Goal: Task Accomplishment & Management: Manage account settings

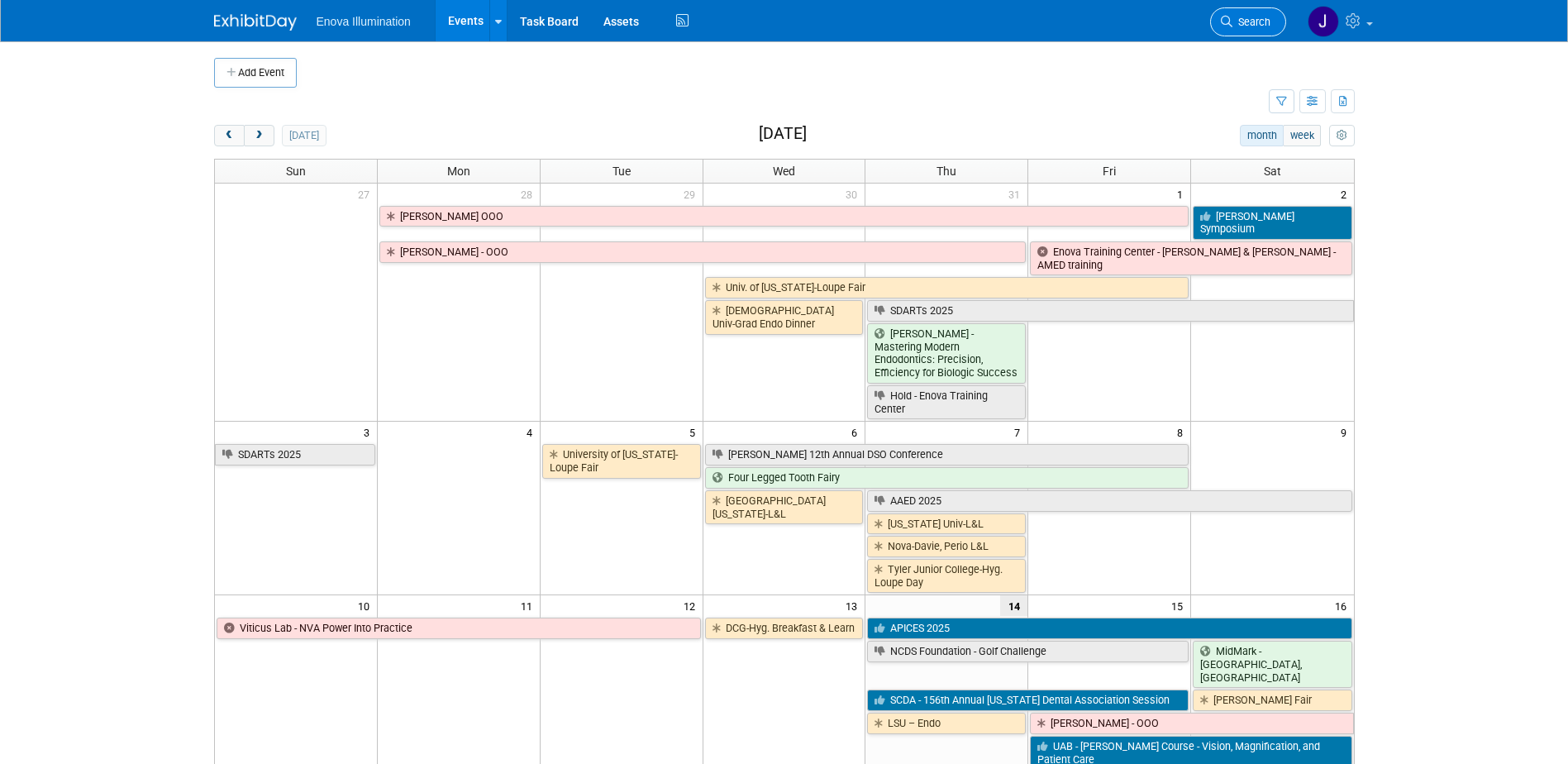
click at [1256, 17] on span "Search" at bounding box center [1251, 22] width 38 height 12
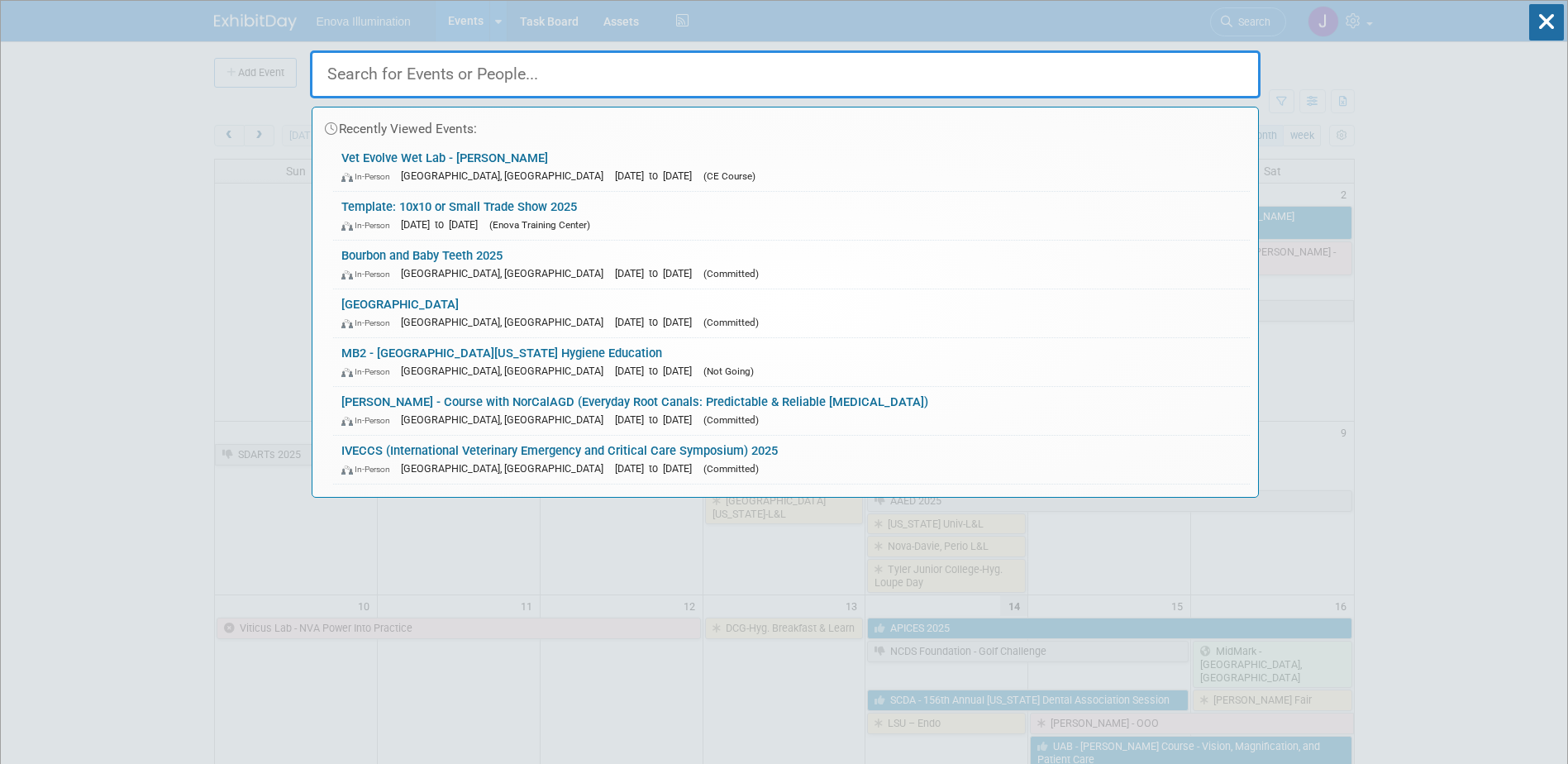
click at [1133, 70] on input "text" at bounding box center [784, 74] width 950 height 48
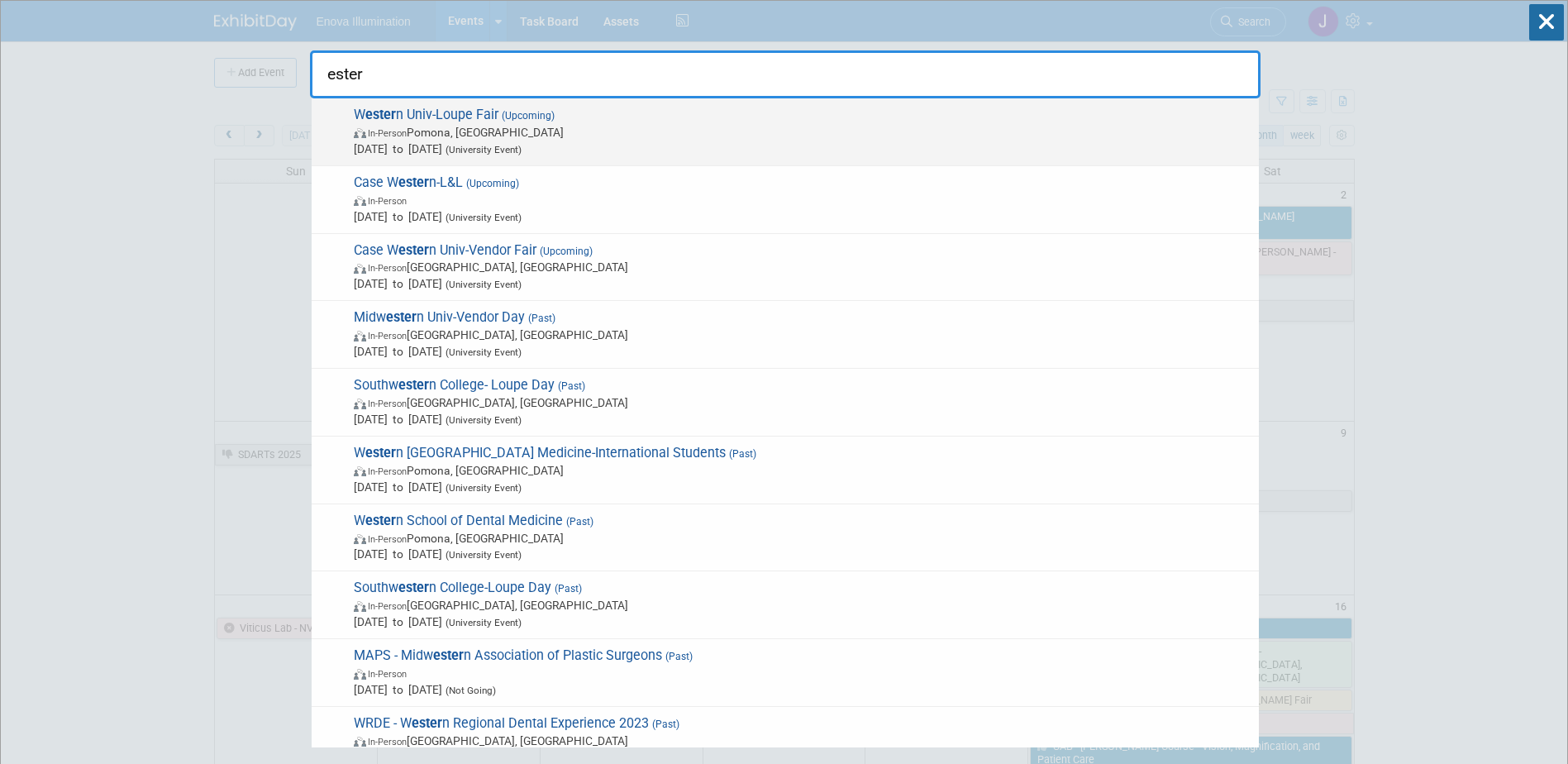
type input "ester"
click at [519, 143] on span "Aug 29, 2025 to Aug 29, 2025 (University Event)" at bounding box center [801, 149] width 896 height 17
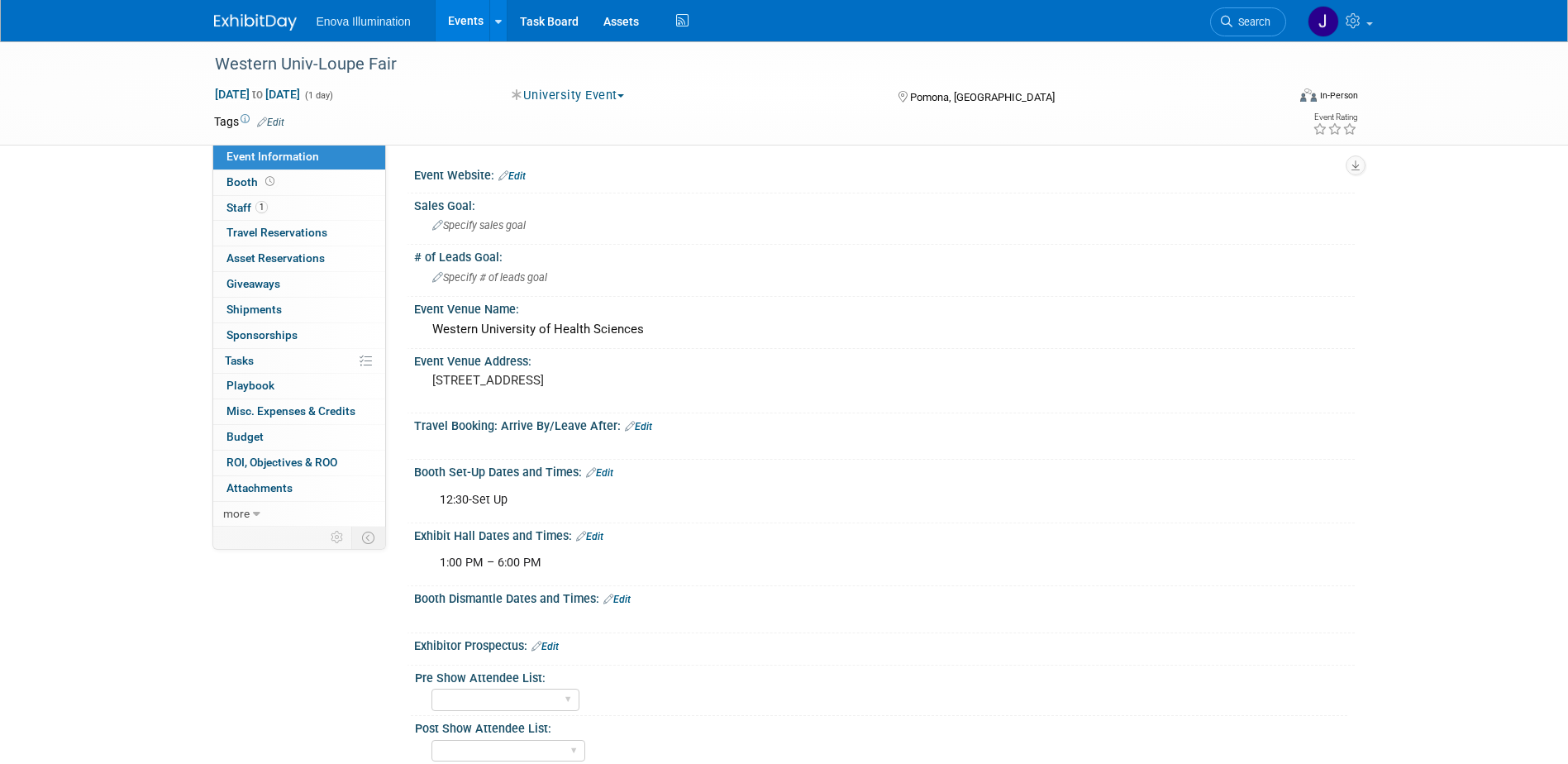
click at [257, 20] on img at bounding box center [256, 23] width 83 height 17
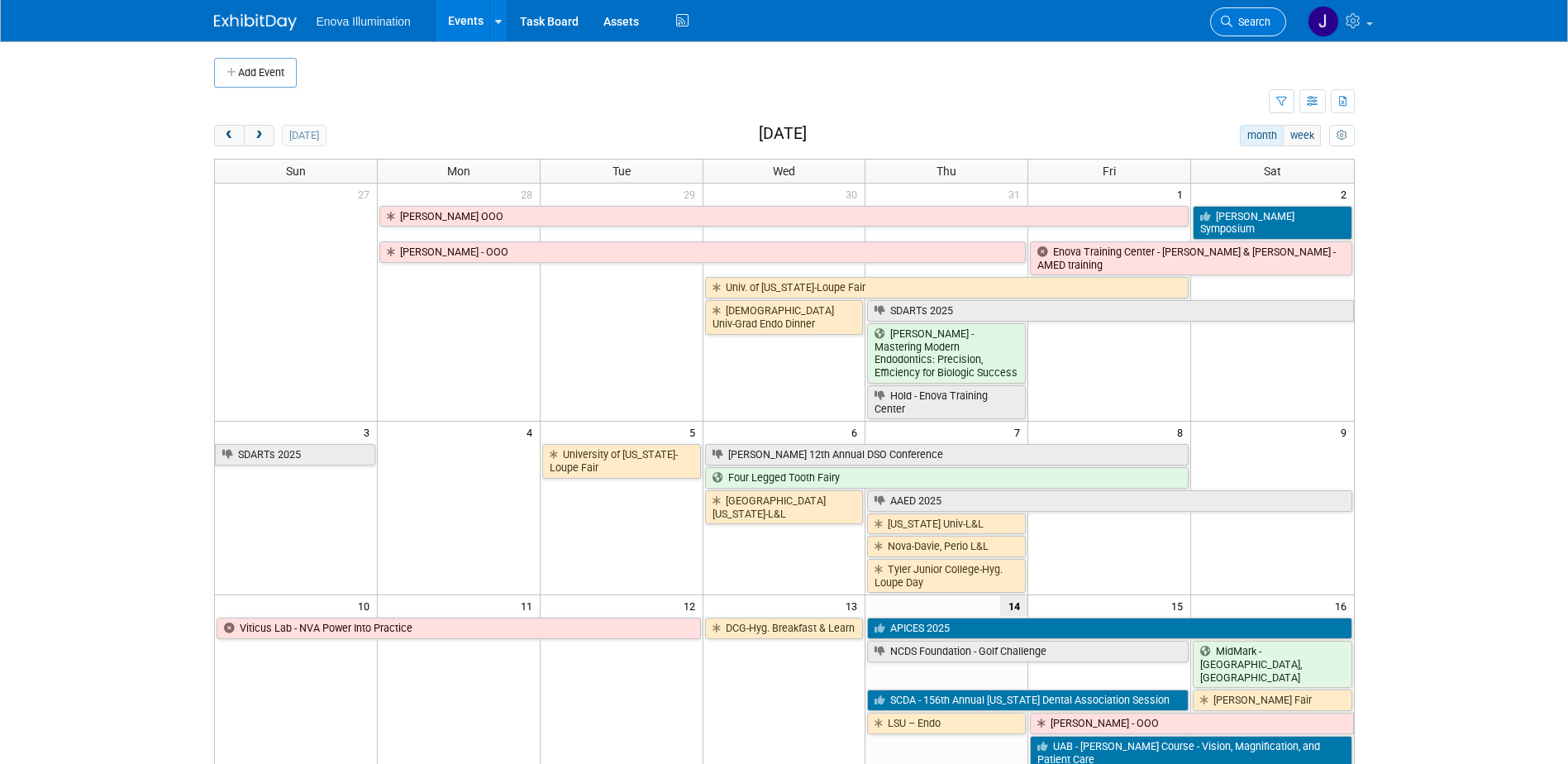
click at [1242, 27] on span "Search" at bounding box center [1251, 22] width 38 height 12
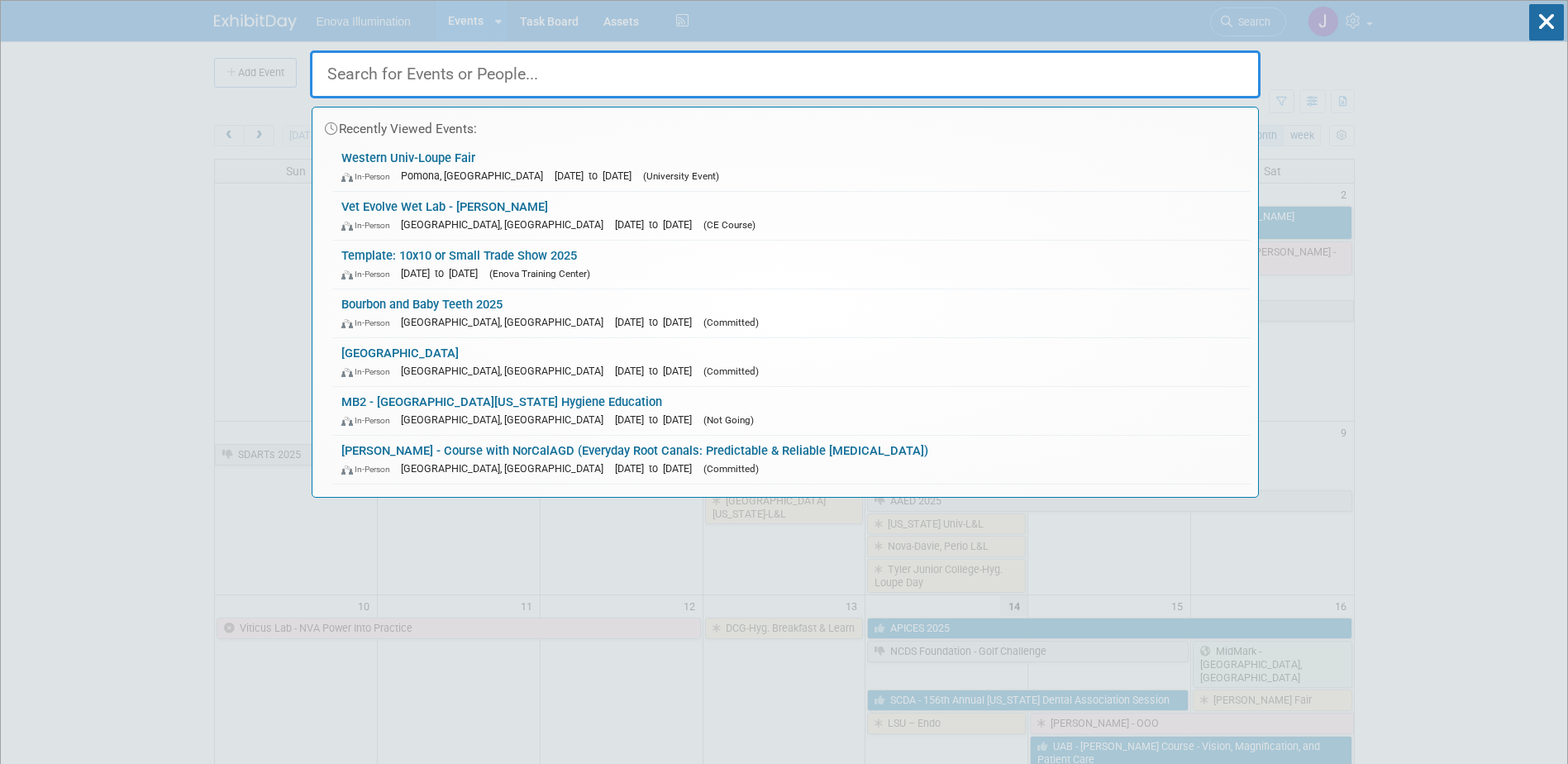
click at [1018, 72] on input "text" at bounding box center [784, 74] width 950 height 48
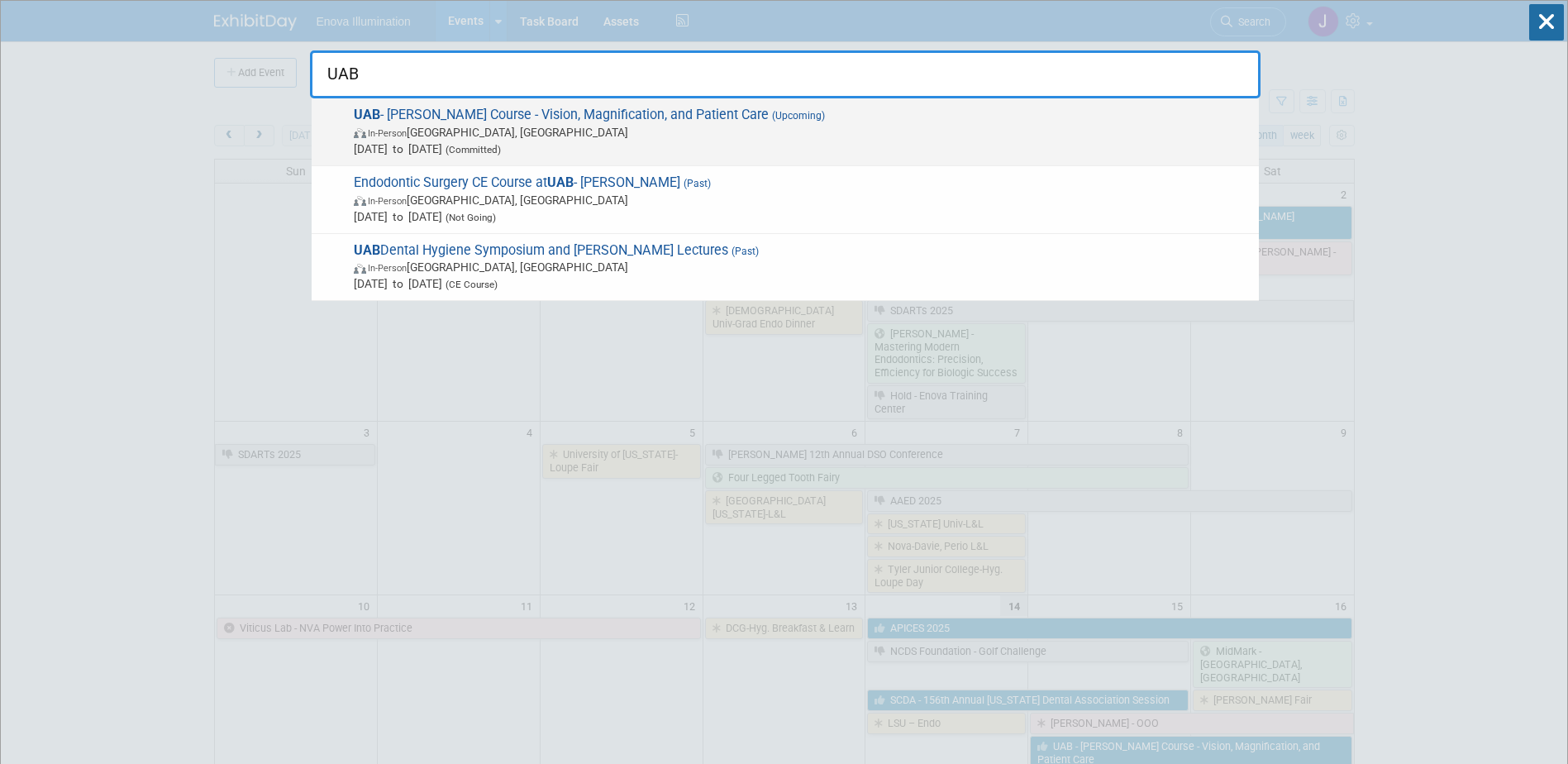
type input "UAB"
click at [460, 119] on span "UAB - Lynn Pencek Course - Vision, Magnification, and Patient Care (Upcoming) I…" at bounding box center [800, 132] width 902 height 51
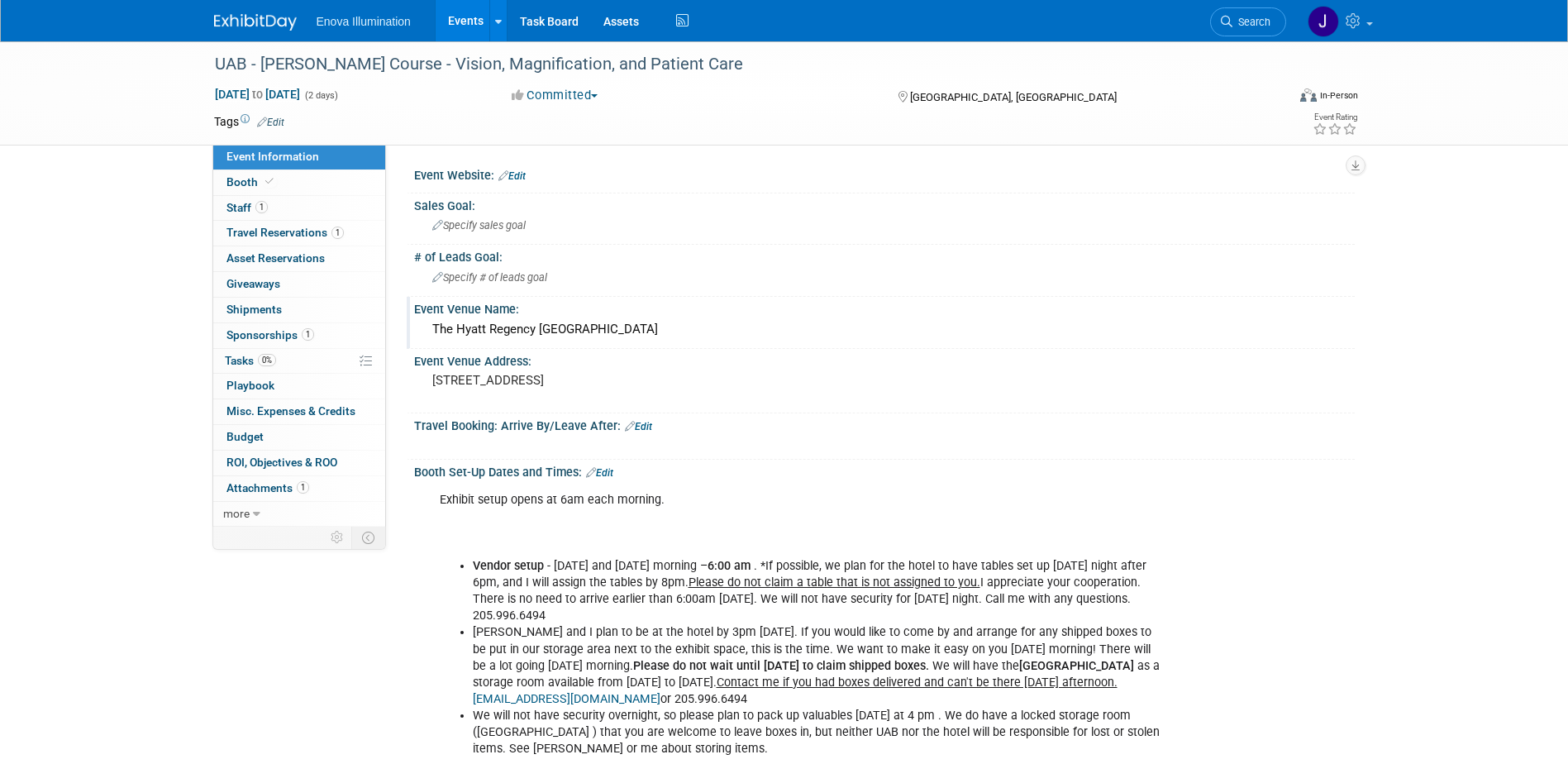
scroll to position [83, 0]
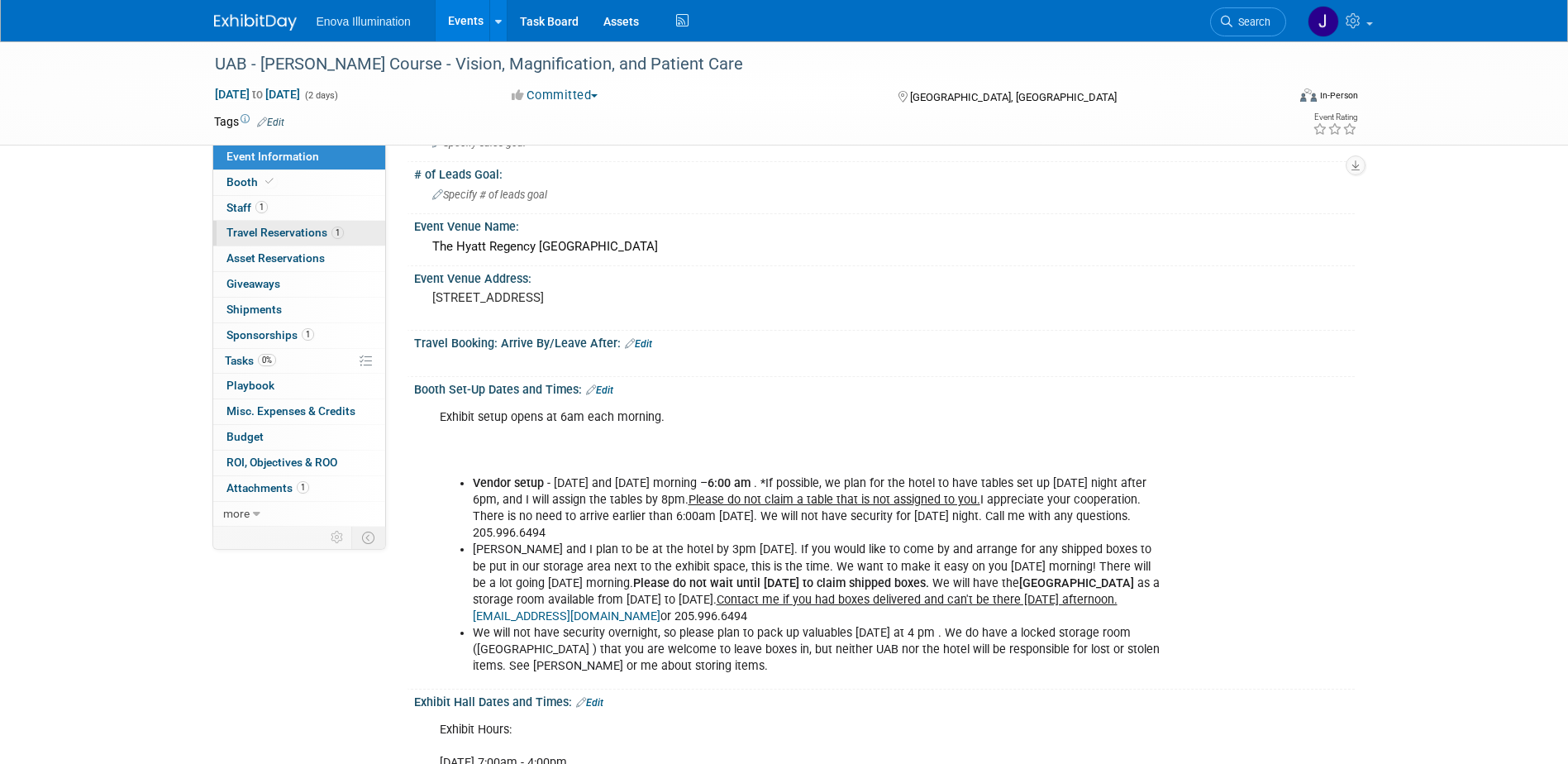
click at [280, 232] on span "Travel Reservations 1" at bounding box center [285, 232] width 118 height 13
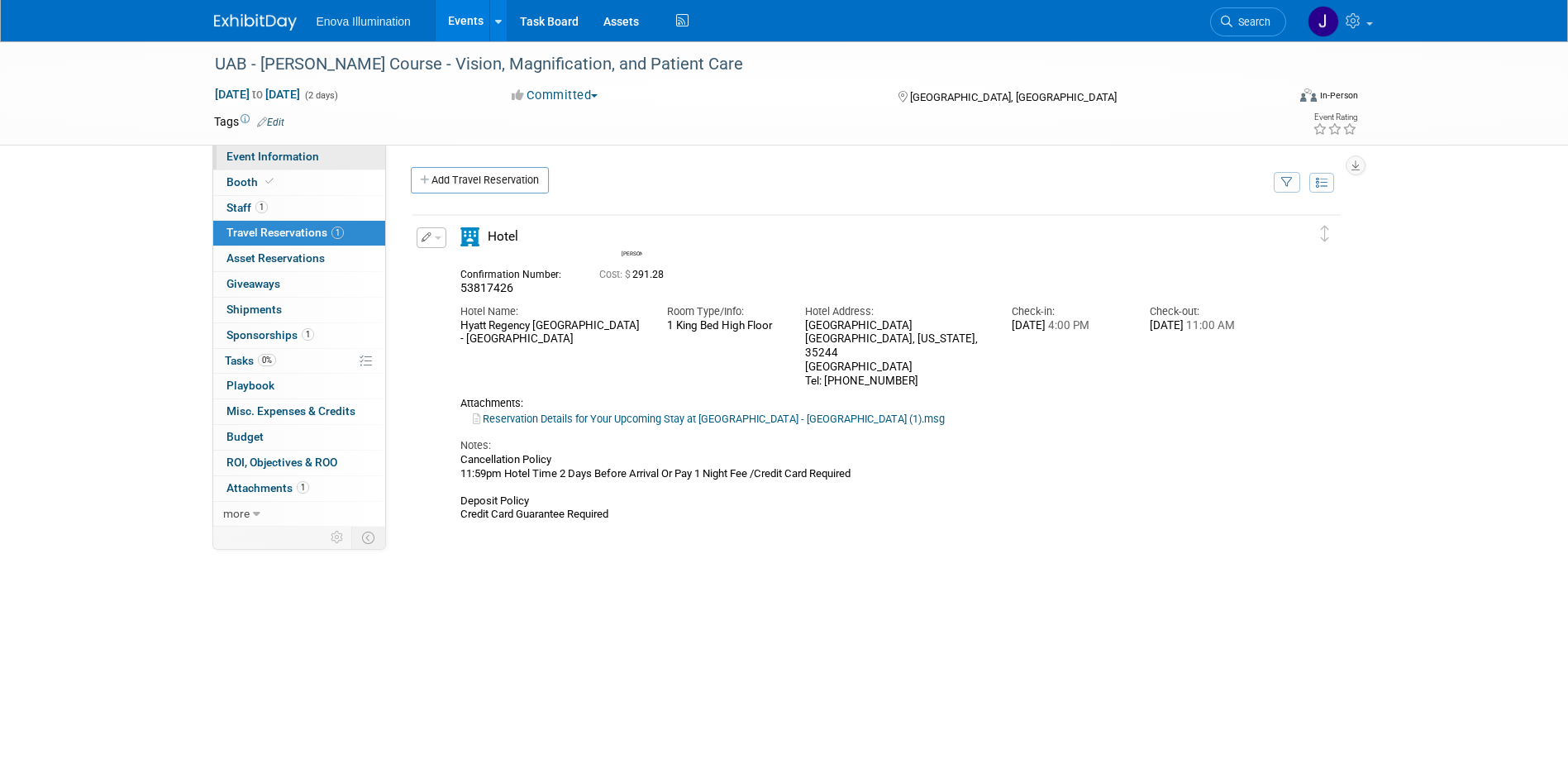
click at [272, 165] on link "Event Information" at bounding box center [299, 157] width 172 height 24
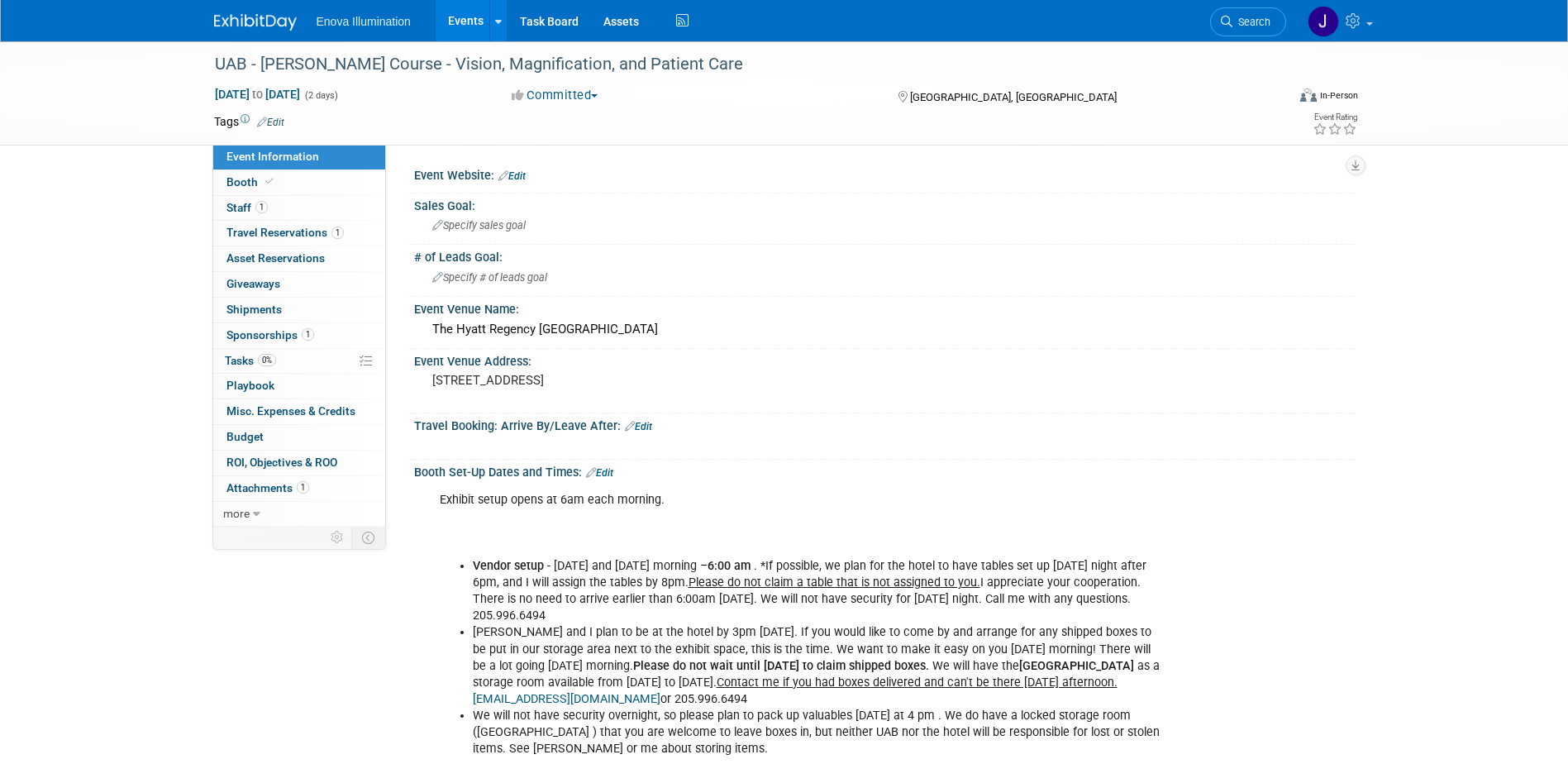
scroll to position [83, 0]
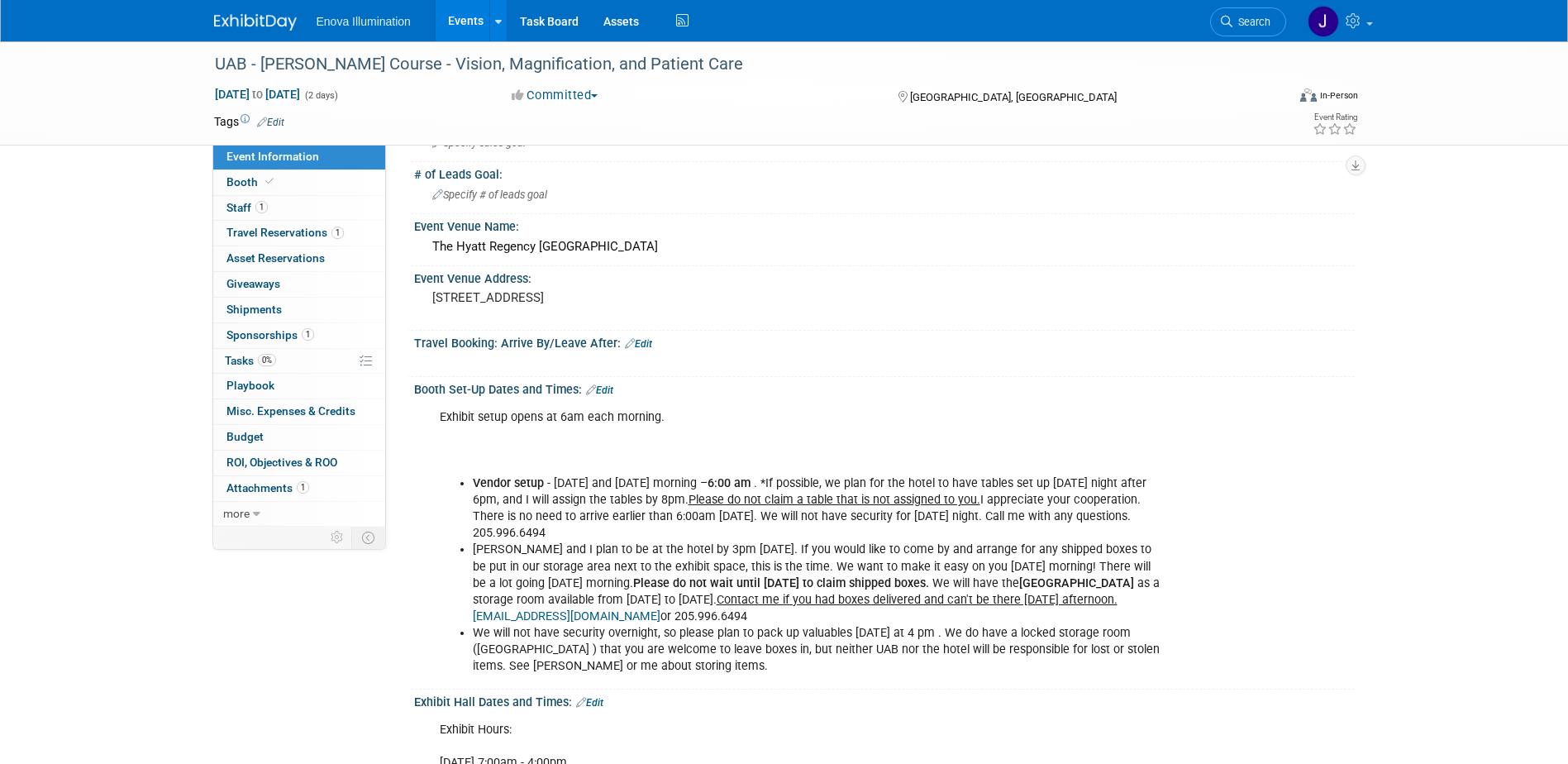
click at [610, 389] on link "Edit" at bounding box center [599, 390] width 27 height 11
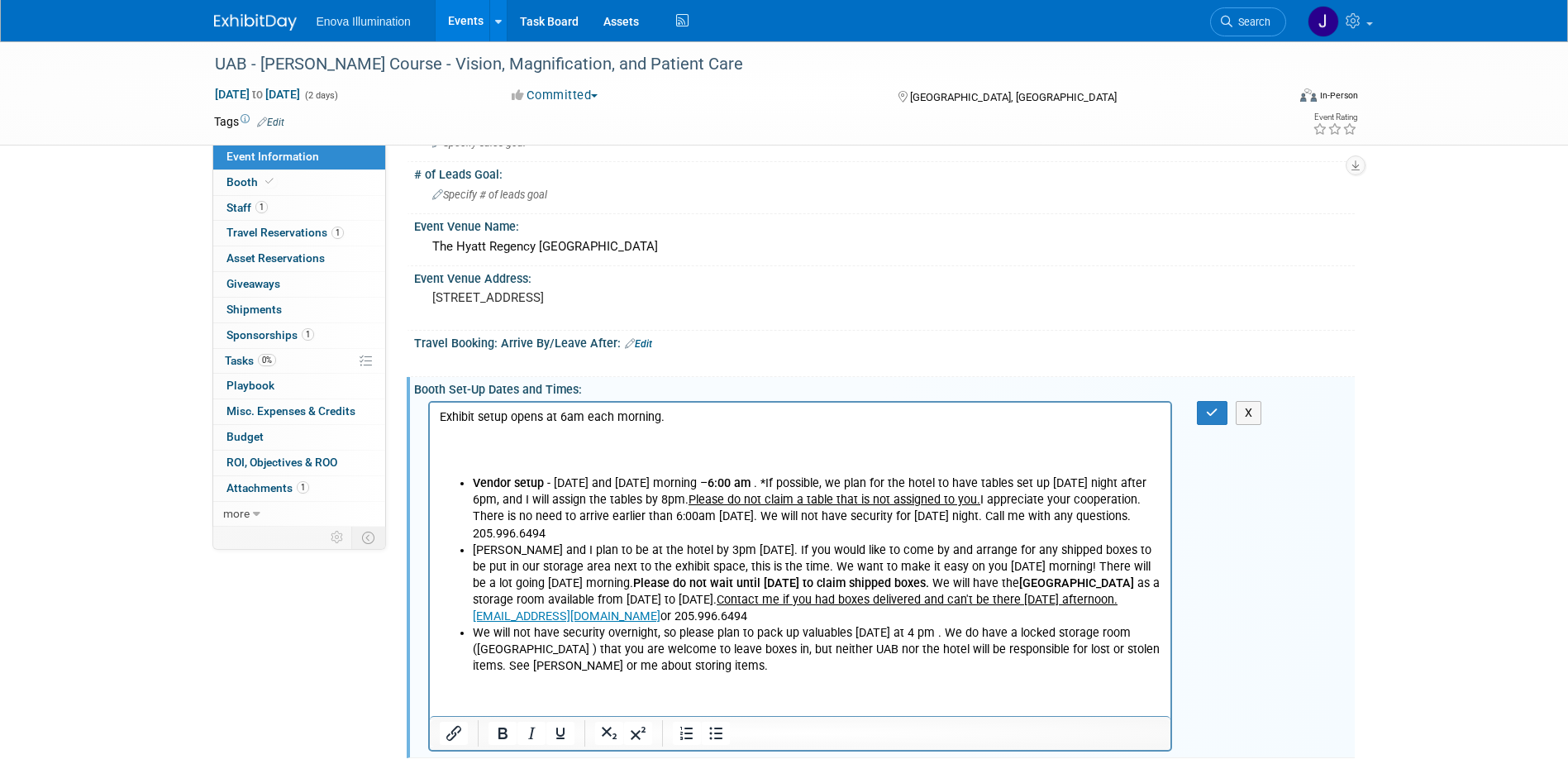
scroll to position [0, 0]
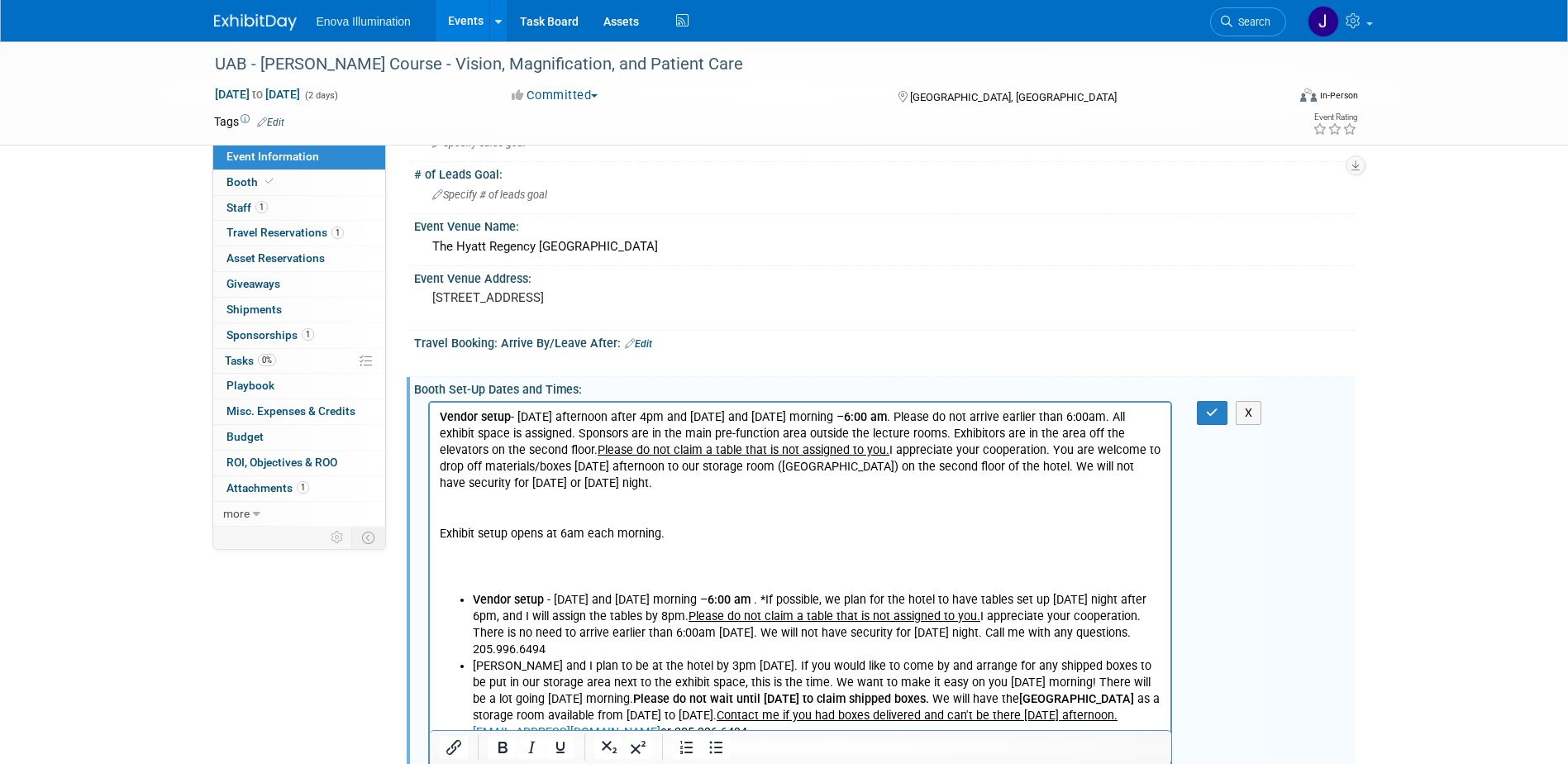
click at [520, 413] on p "Vendor setup - Thursday afternoon after 4pm and Friday and Saturday morning – 6…" at bounding box center [800, 450] width 722 height 83
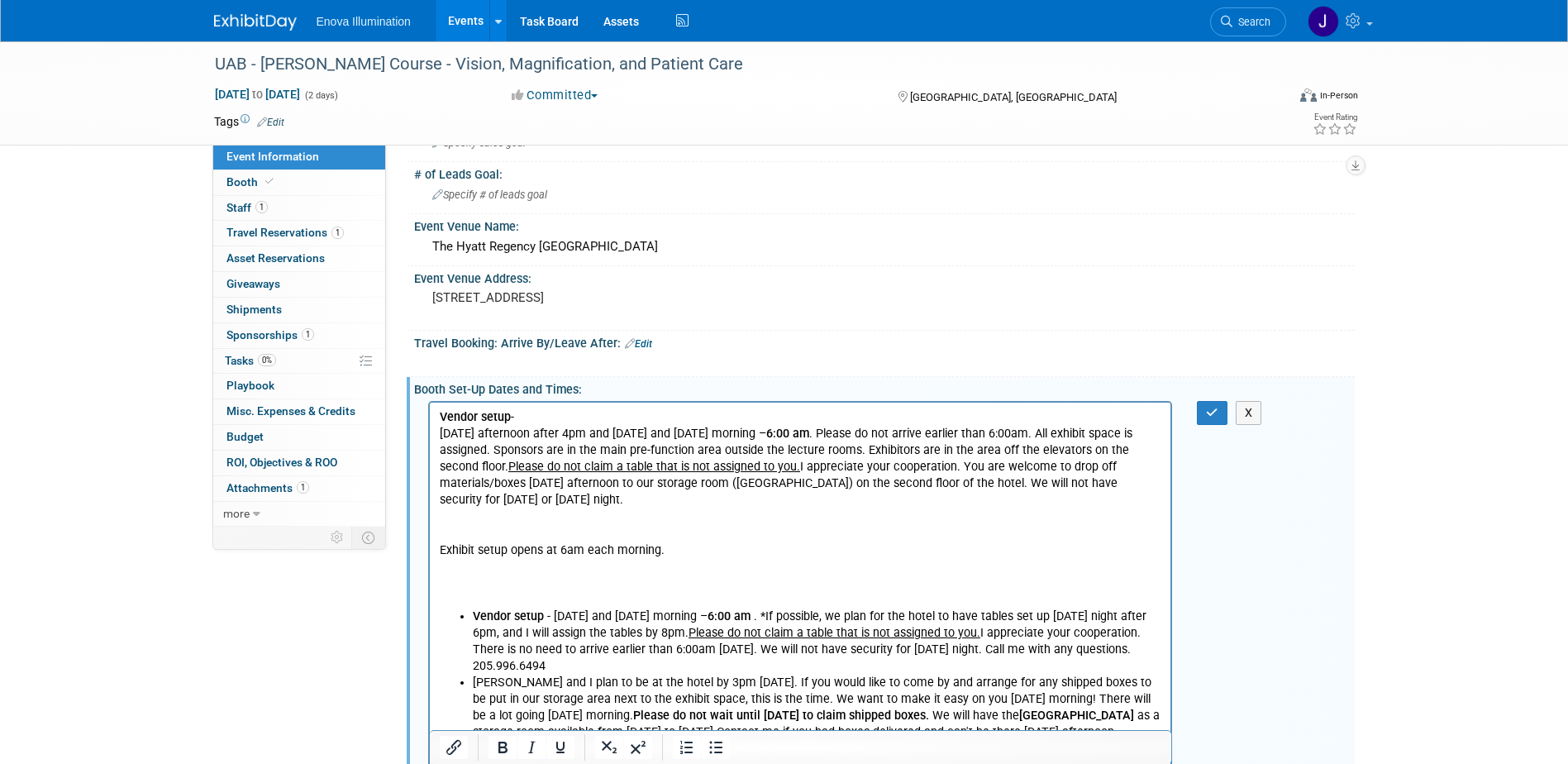
click at [834, 433] on p "Thursday afternoon after 4pm and Friday and Saturday morning – 6:00 am . Please…" at bounding box center [800, 467] width 722 height 83
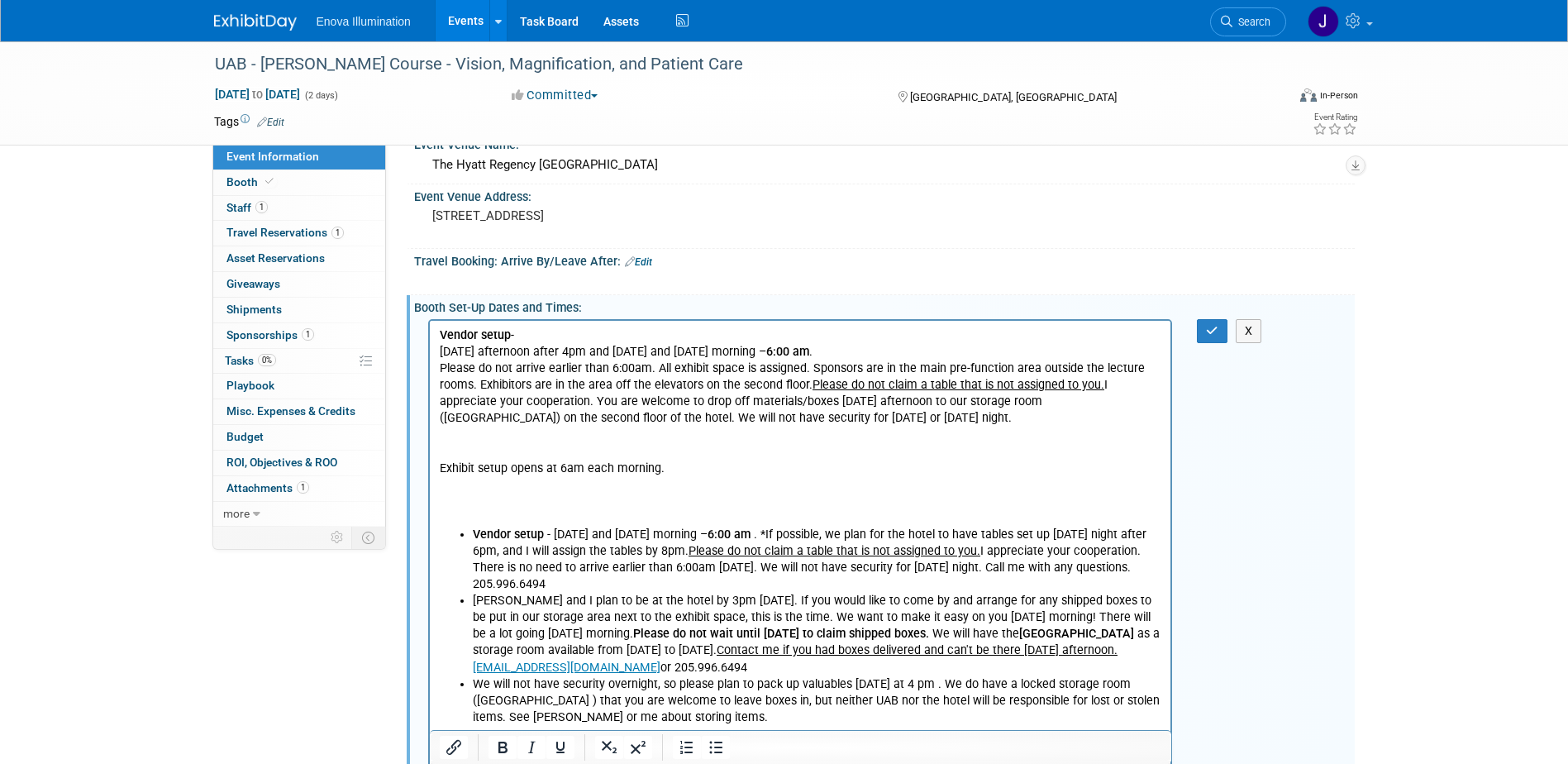
scroll to position [166, 0]
click at [485, 486] on p "Exhibit setup opens at 6am each morning." at bounding box center [800, 492] width 722 height 66
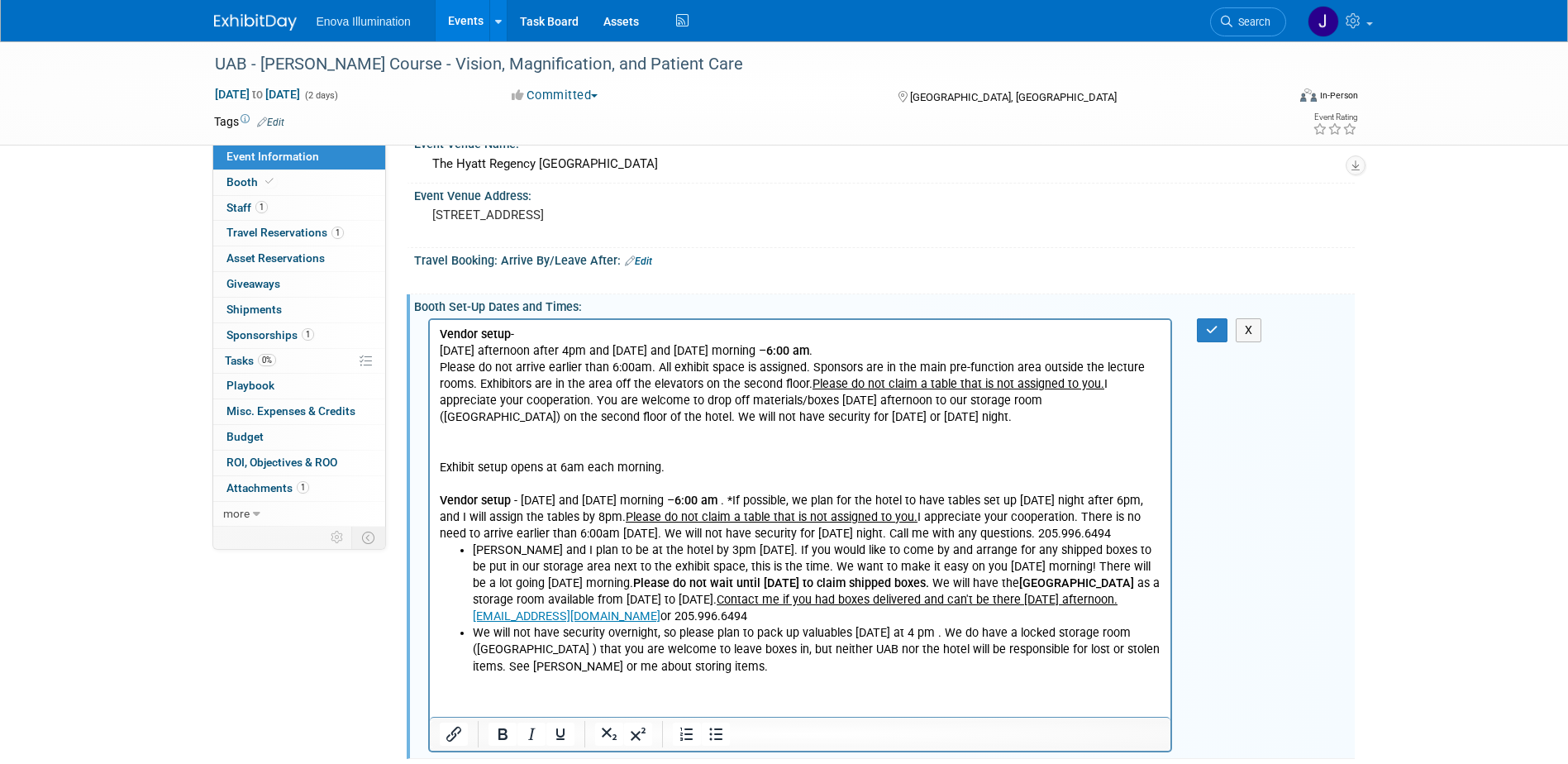
click at [889, 423] on p "Please do not arrive earlier than 6:00am. All exhibit space is assigned. Sponso…" at bounding box center [800, 391] width 722 height 66
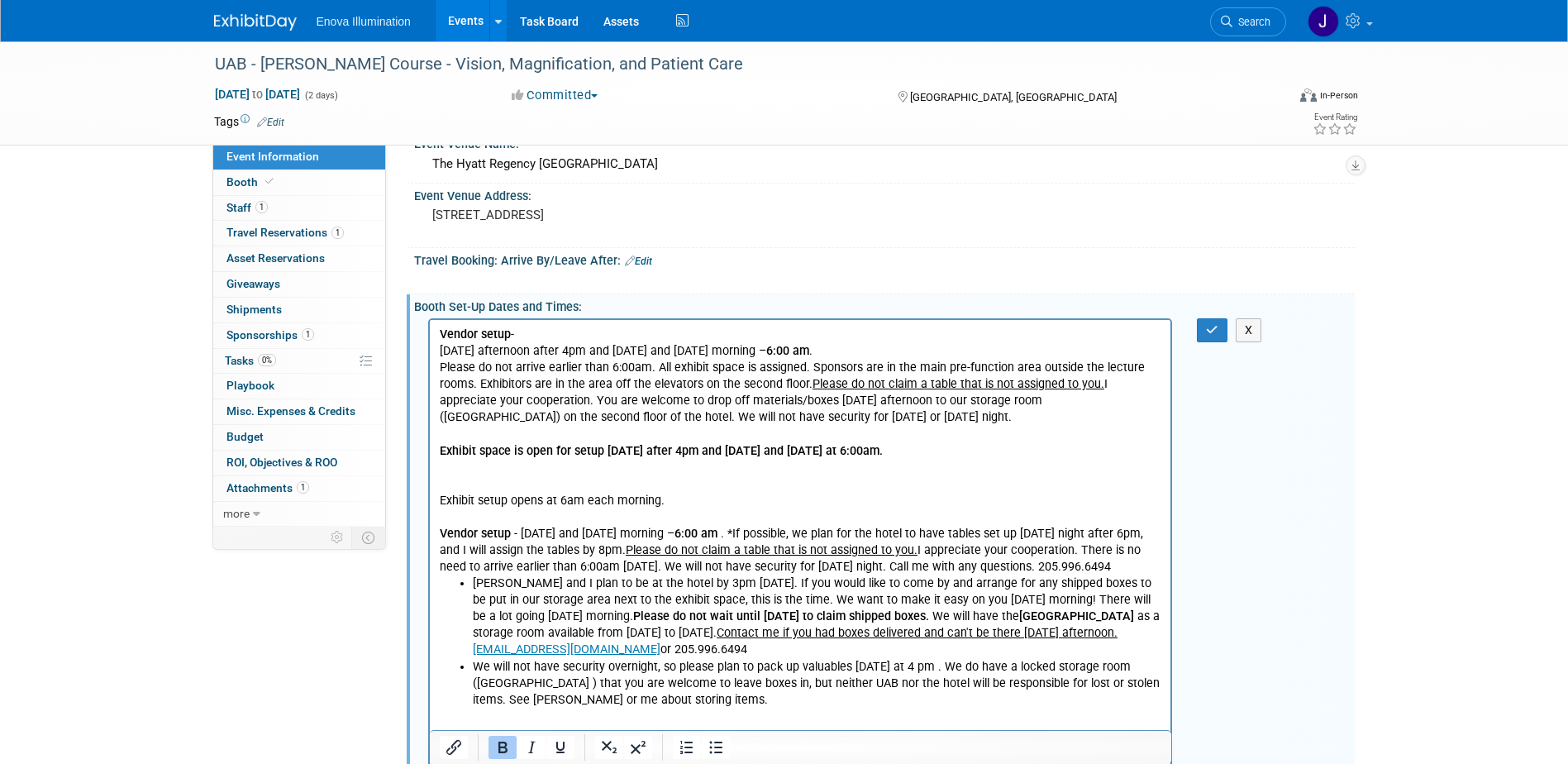
click at [485, 481] on p "Rich Text Area. Press ALT-0 for help." at bounding box center [800, 484] width 722 height 17
click at [521, 337] on p "Vendor setup -" at bounding box center [800, 334] width 722 height 17
click at [607, 329] on p "Vendor setup Info provided 8/1325" at bounding box center [800, 334] width 722 height 17
click at [626, 330] on p "Vendor setup Info provided 8/1325" at bounding box center [800, 334] width 722 height 17
drag, startPoint x: 689, startPoint y: 333, endPoint x: 852, endPoint y: 651, distance: 357.3
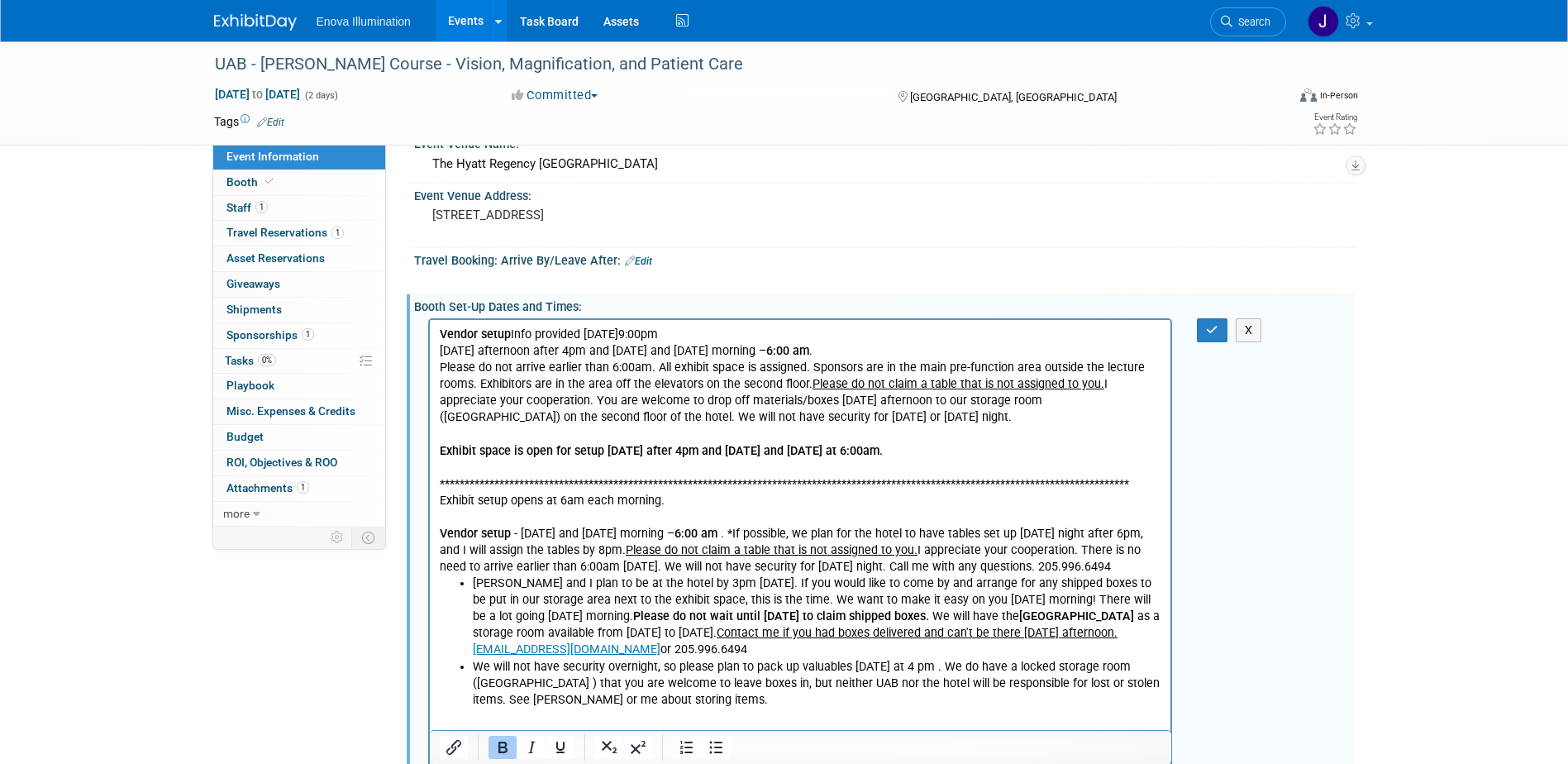
click at [429, 330] on html "**********" at bounding box center [800, 513] width 741 height 389
click at [502, 754] on icon "Bold" at bounding box center [502, 747] width 20 height 20
click at [1218, 336] on button "button" at bounding box center [1212, 329] width 31 height 24
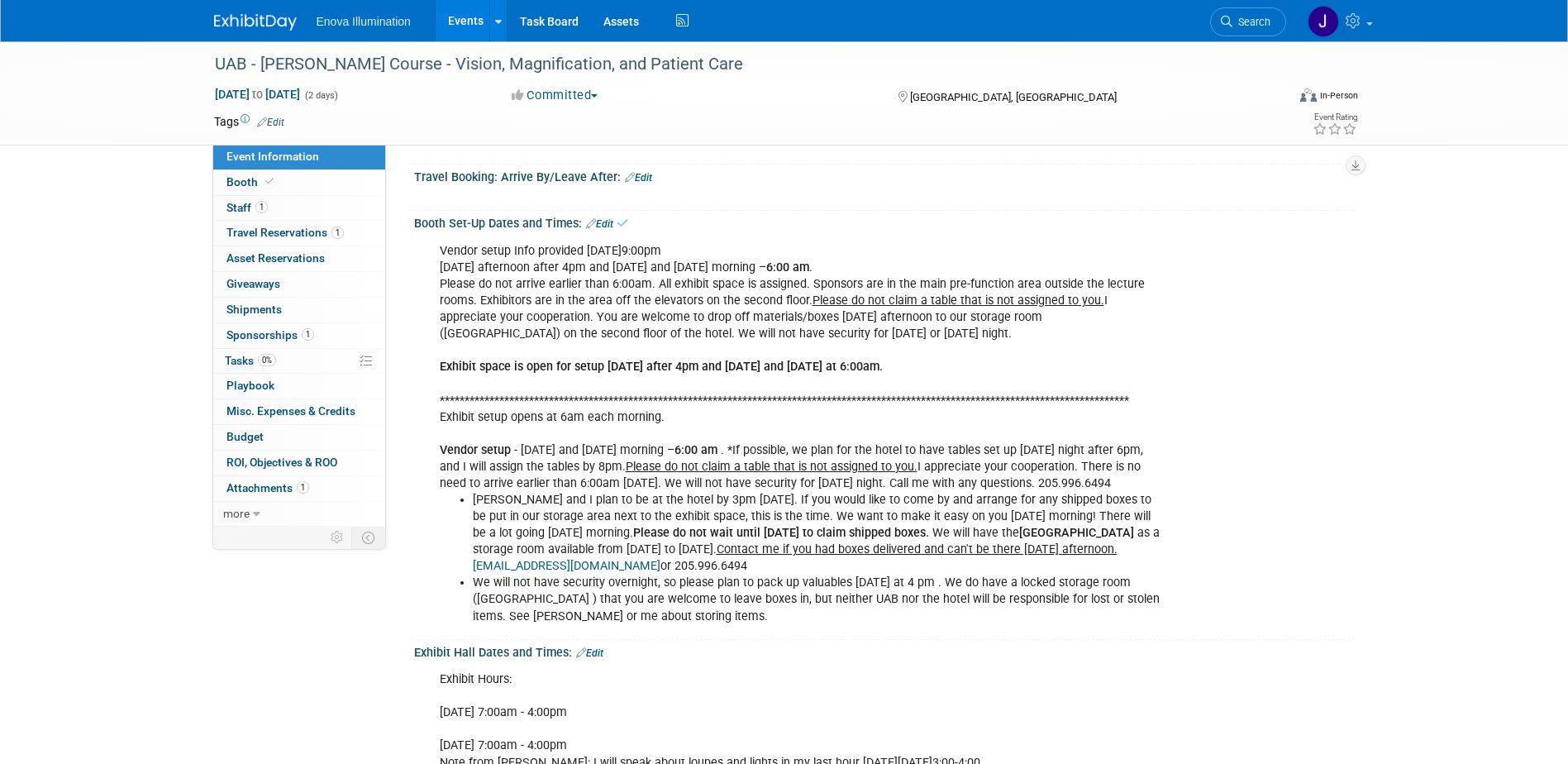
scroll to position [413, 0]
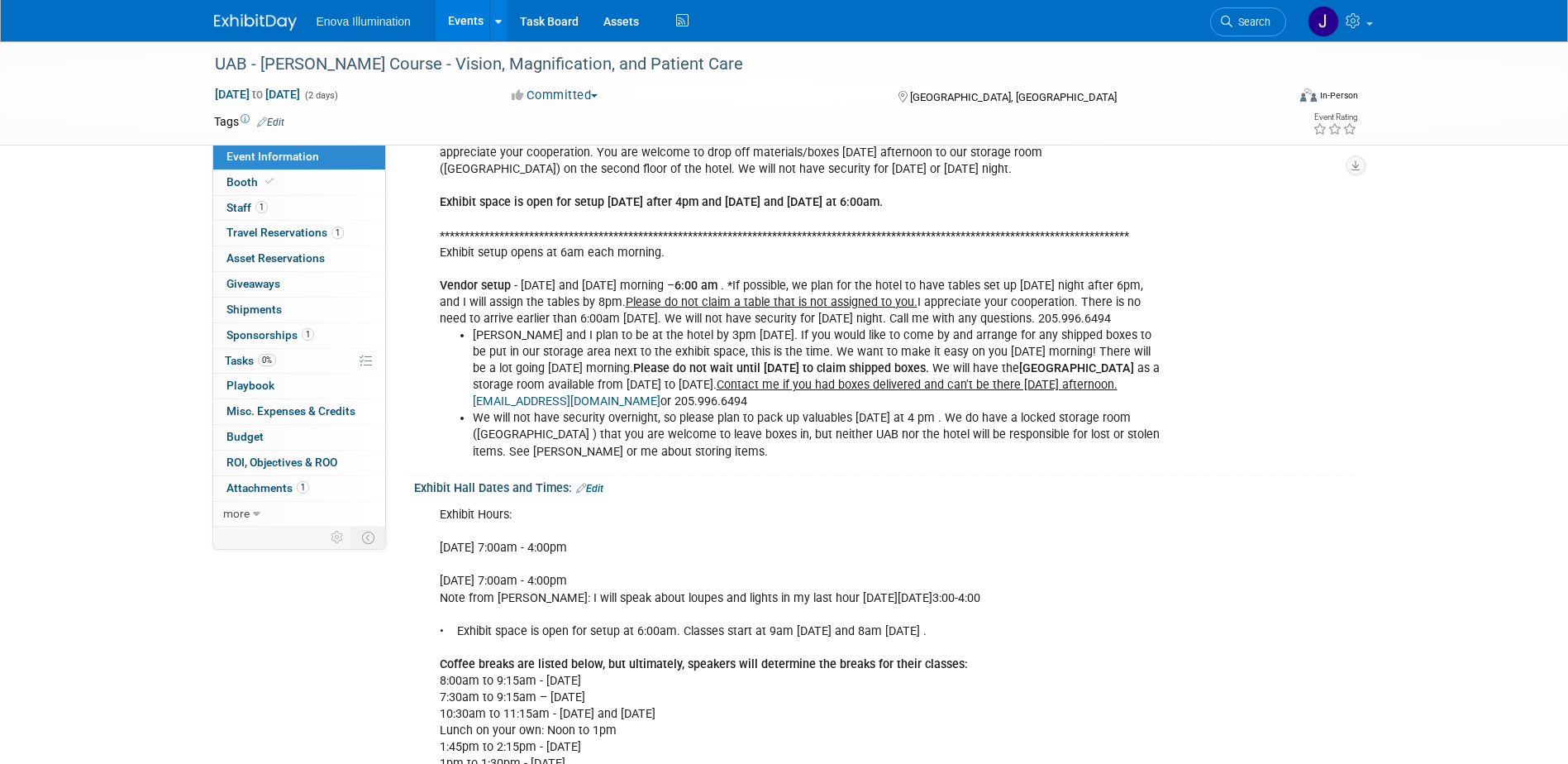
click at [599, 487] on link "Edit" at bounding box center [589, 488] width 27 height 11
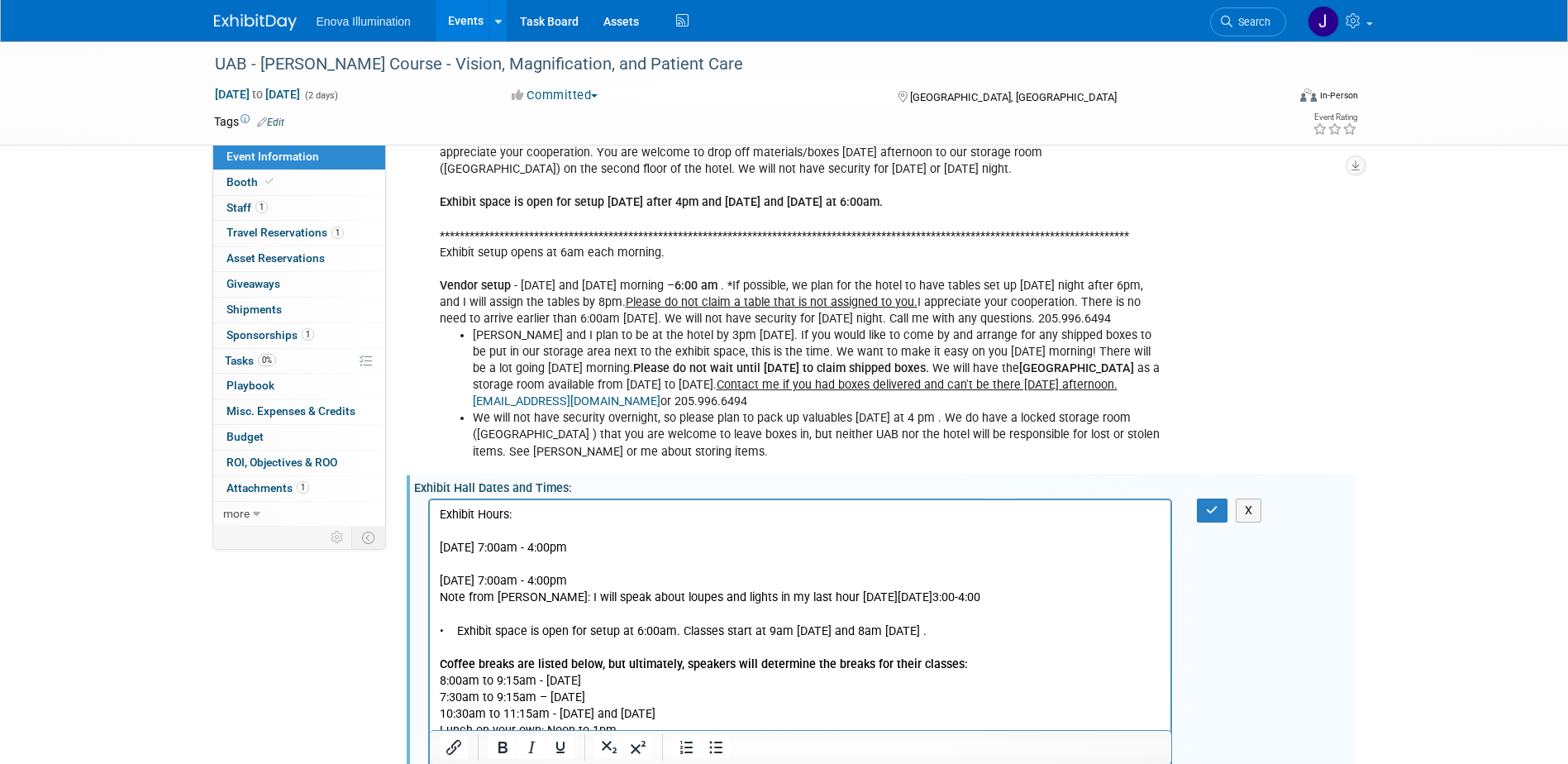
scroll to position [0, 0]
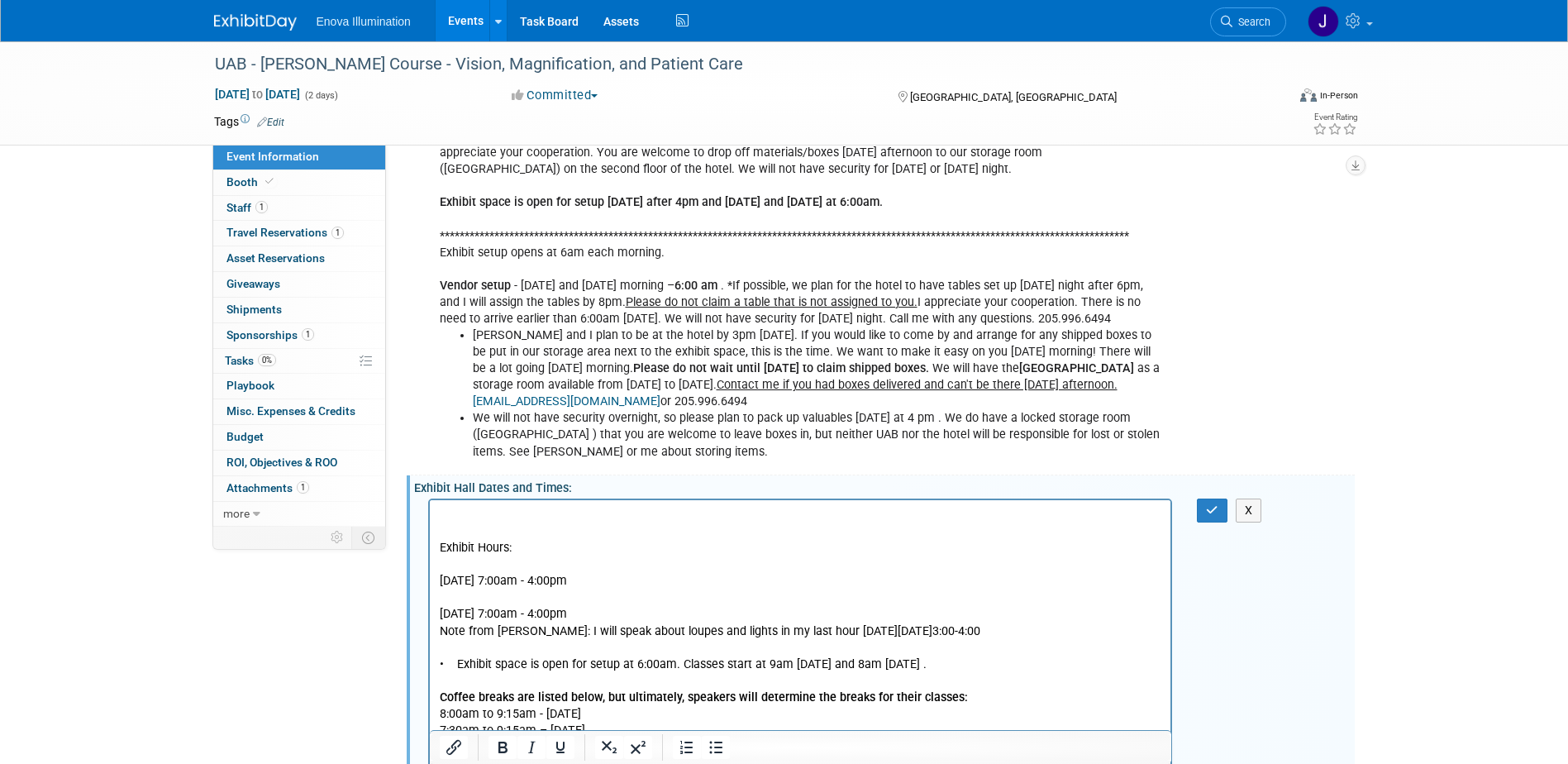
click at [594, 507] on p "Rich Text Area. Press ALT-0 for help." at bounding box center [800, 516] width 722 height 17
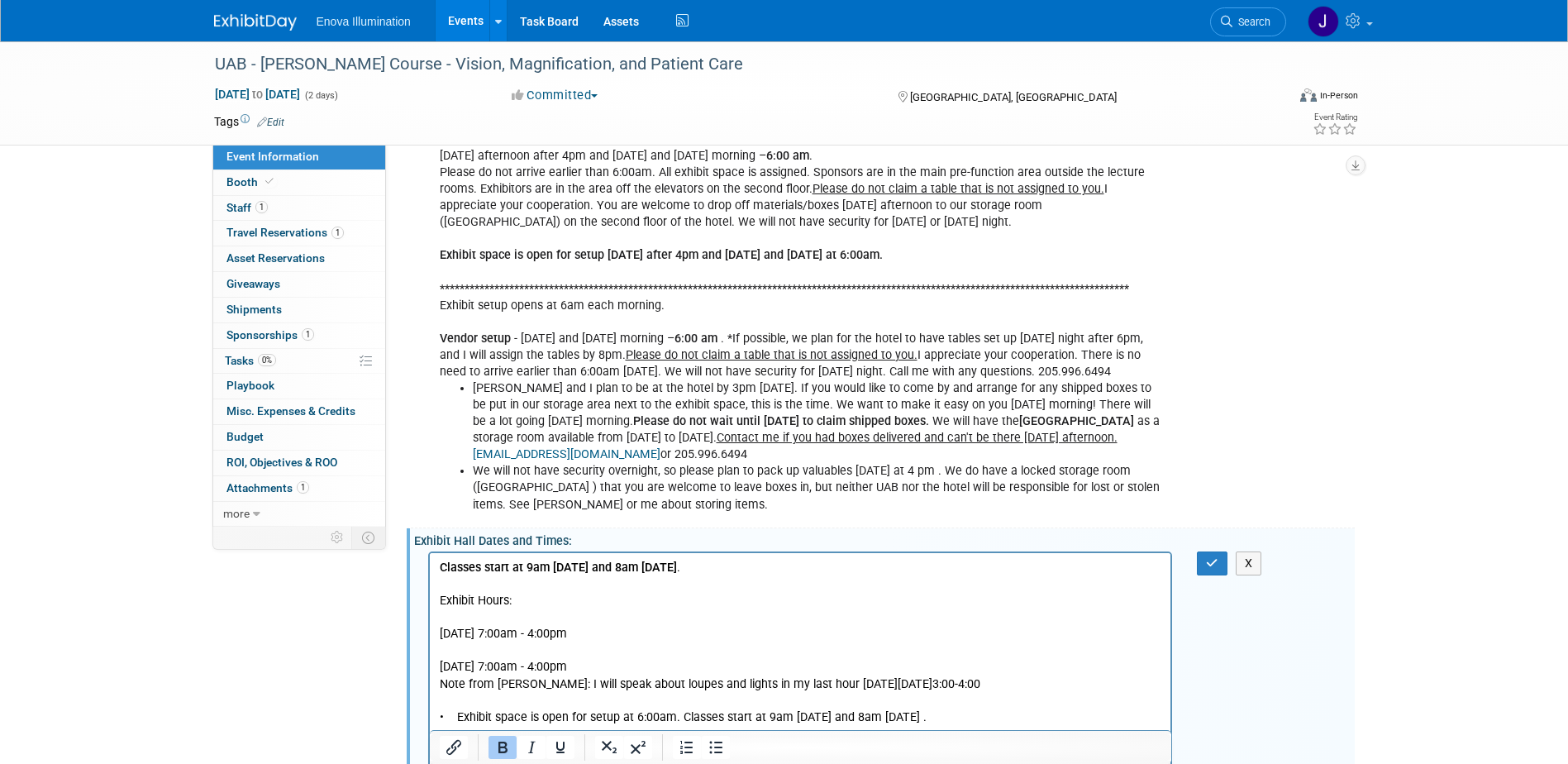
scroll to position [330, 0]
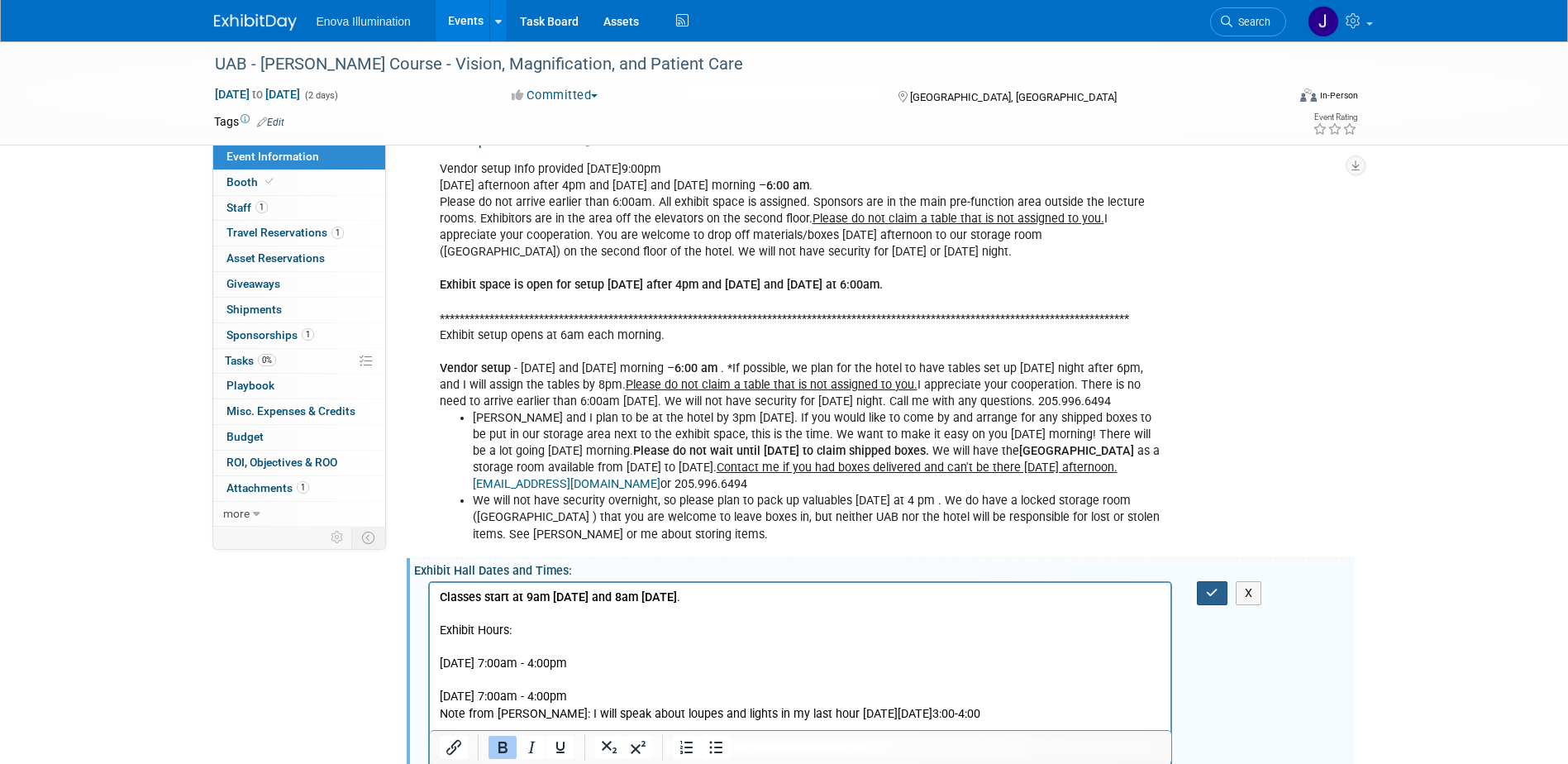
click at [1203, 594] on button "button" at bounding box center [1212, 593] width 31 height 24
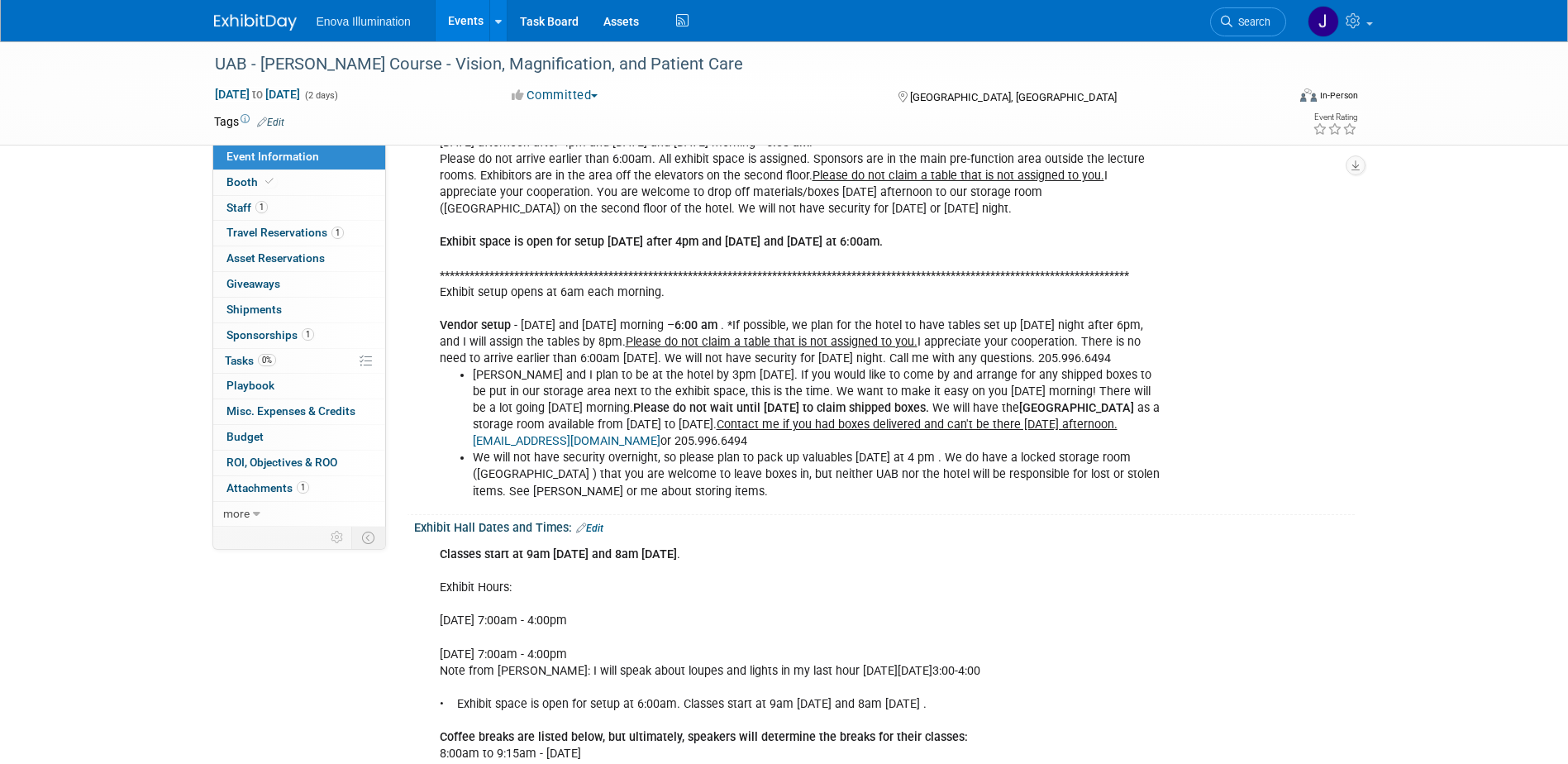
scroll to position [413, 0]
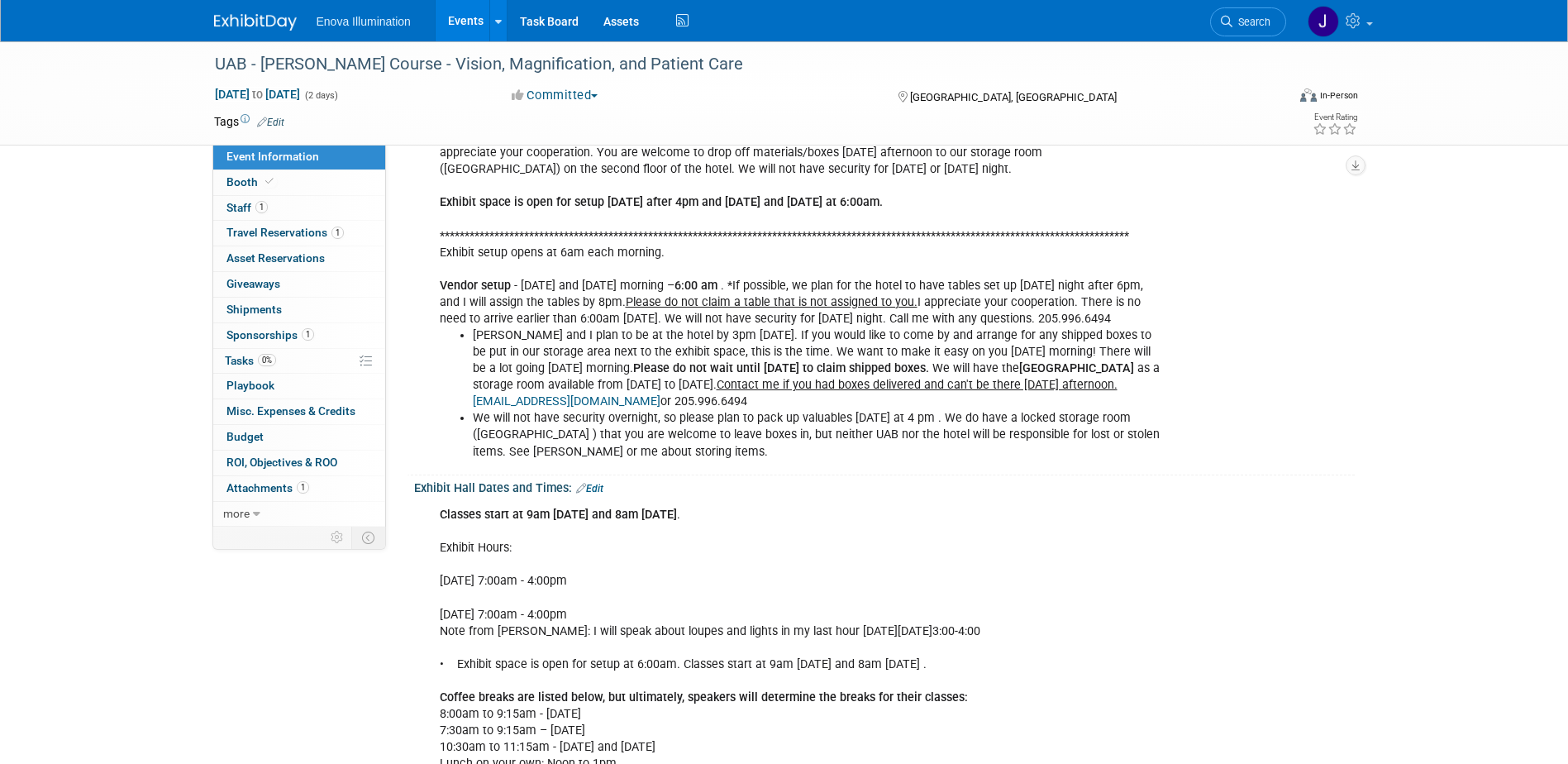
click at [532, 560] on div "Classes start at 9am on Friday and 8am on Saturday . Exhibit Hours: Friday Augu…" at bounding box center [800, 656] width 745 height 315
click at [688, 613] on div "Classes start at 9am on Friday and 8am on Saturday . Exhibit Hours: Friday Augu…" at bounding box center [800, 656] width 745 height 315
click at [952, 628] on div "Classes start at 9am on Friday and 8am on Saturday . Exhibit Hours: Friday Augu…" at bounding box center [800, 656] width 745 height 315
click at [300, 178] on link "Booth" at bounding box center [299, 183] width 172 height 24
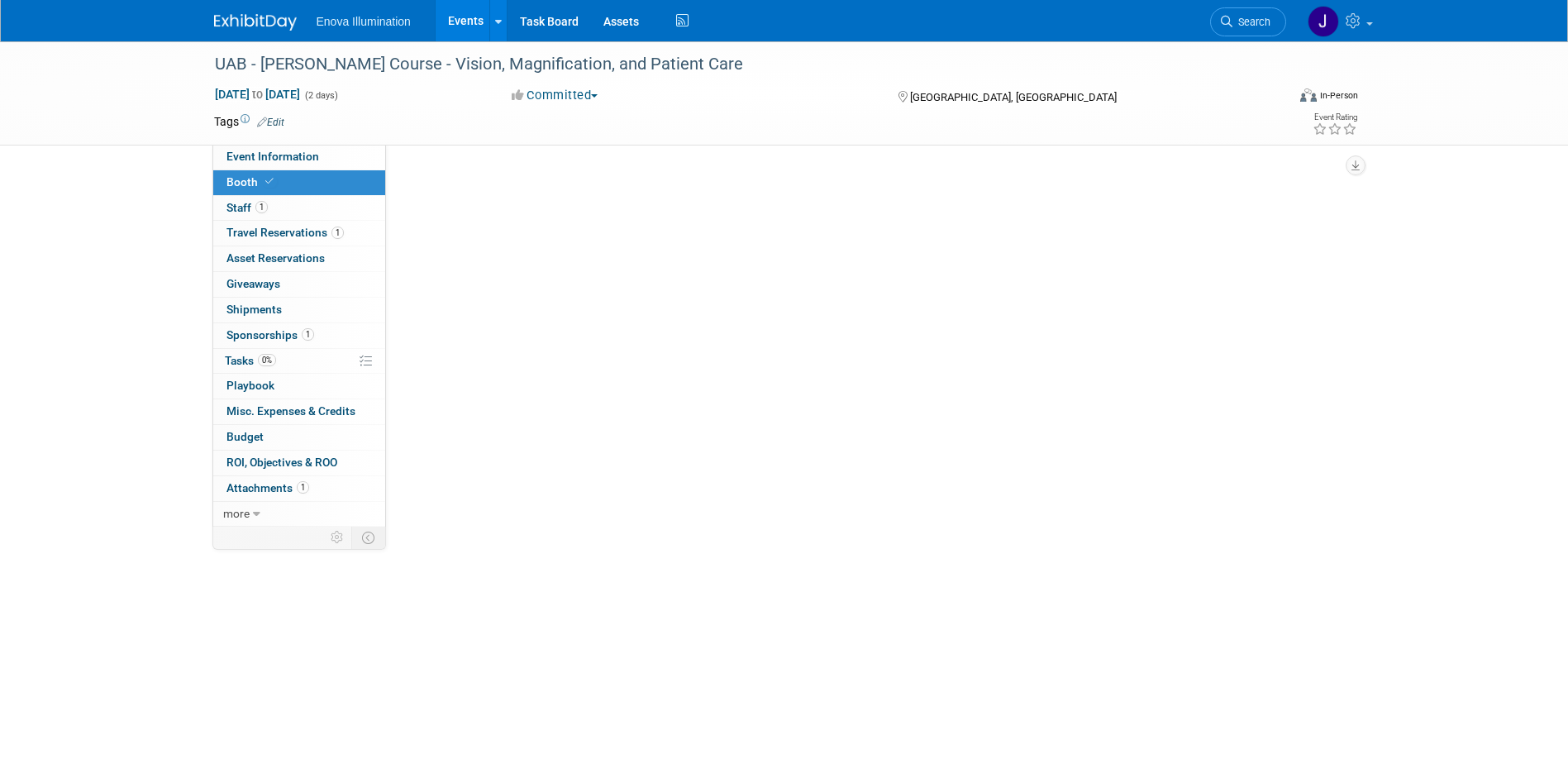
scroll to position [0, 0]
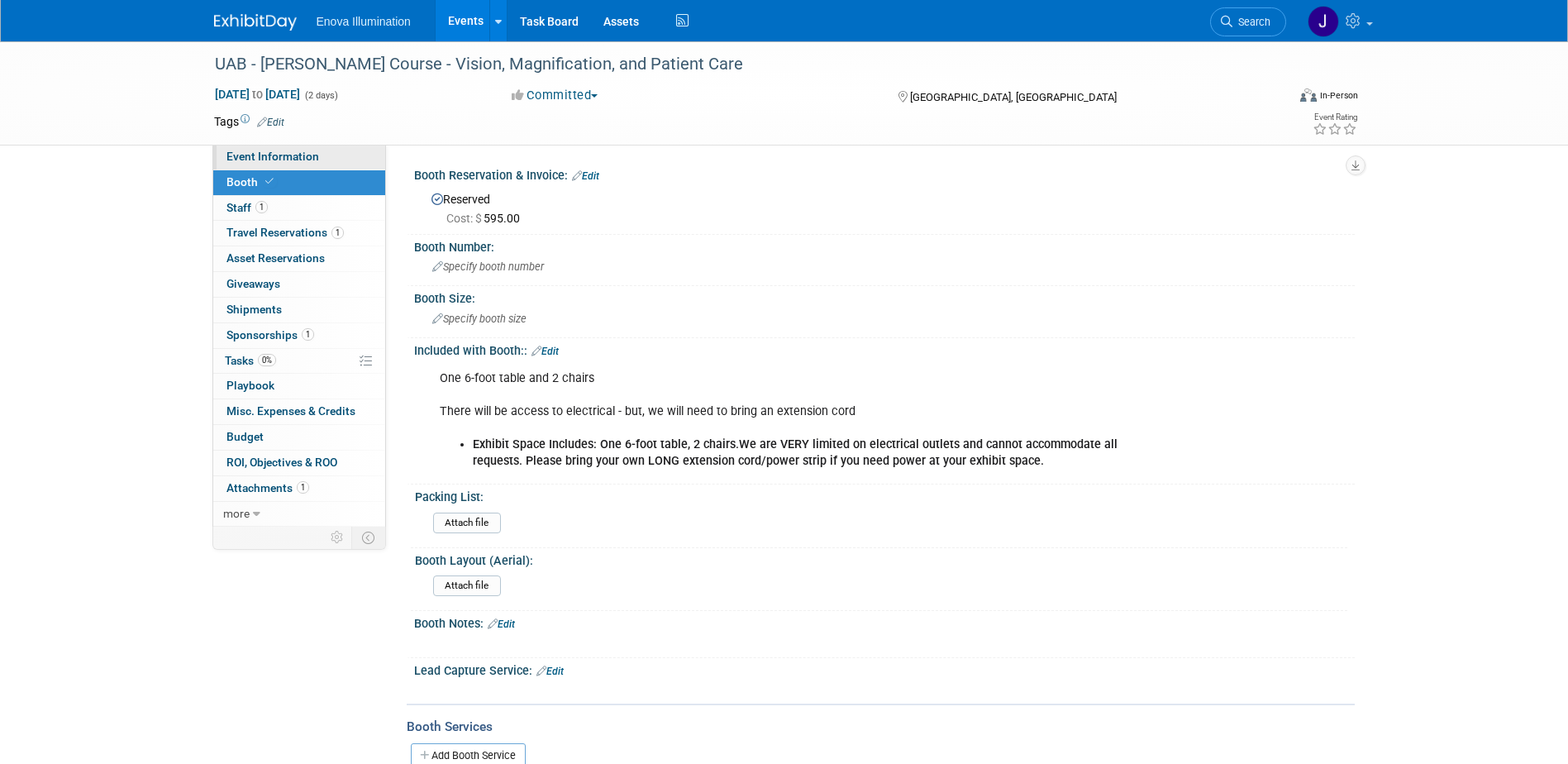
click at [325, 157] on link "Event Information" at bounding box center [299, 157] width 172 height 24
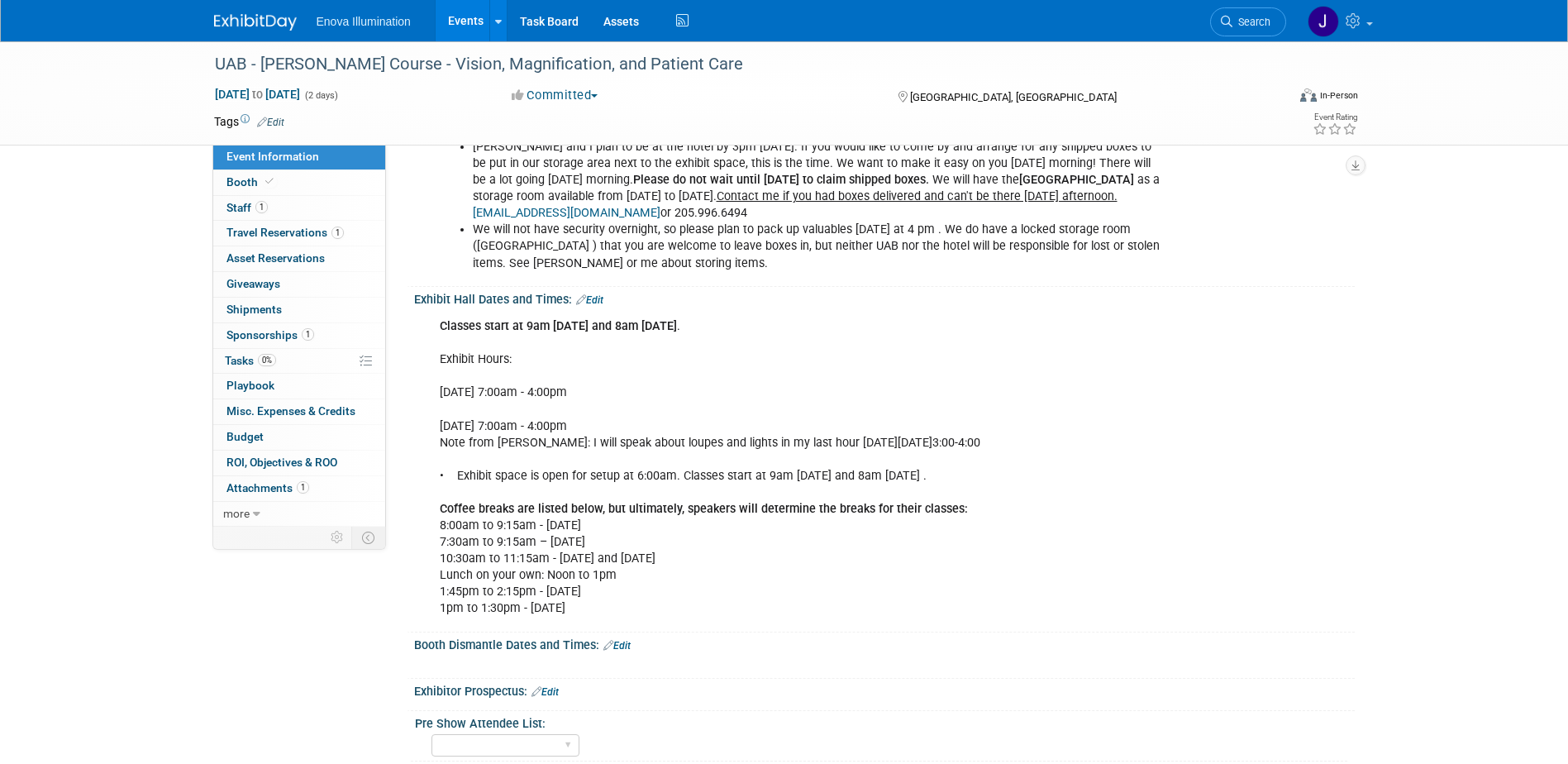
scroll to position [661, 0]
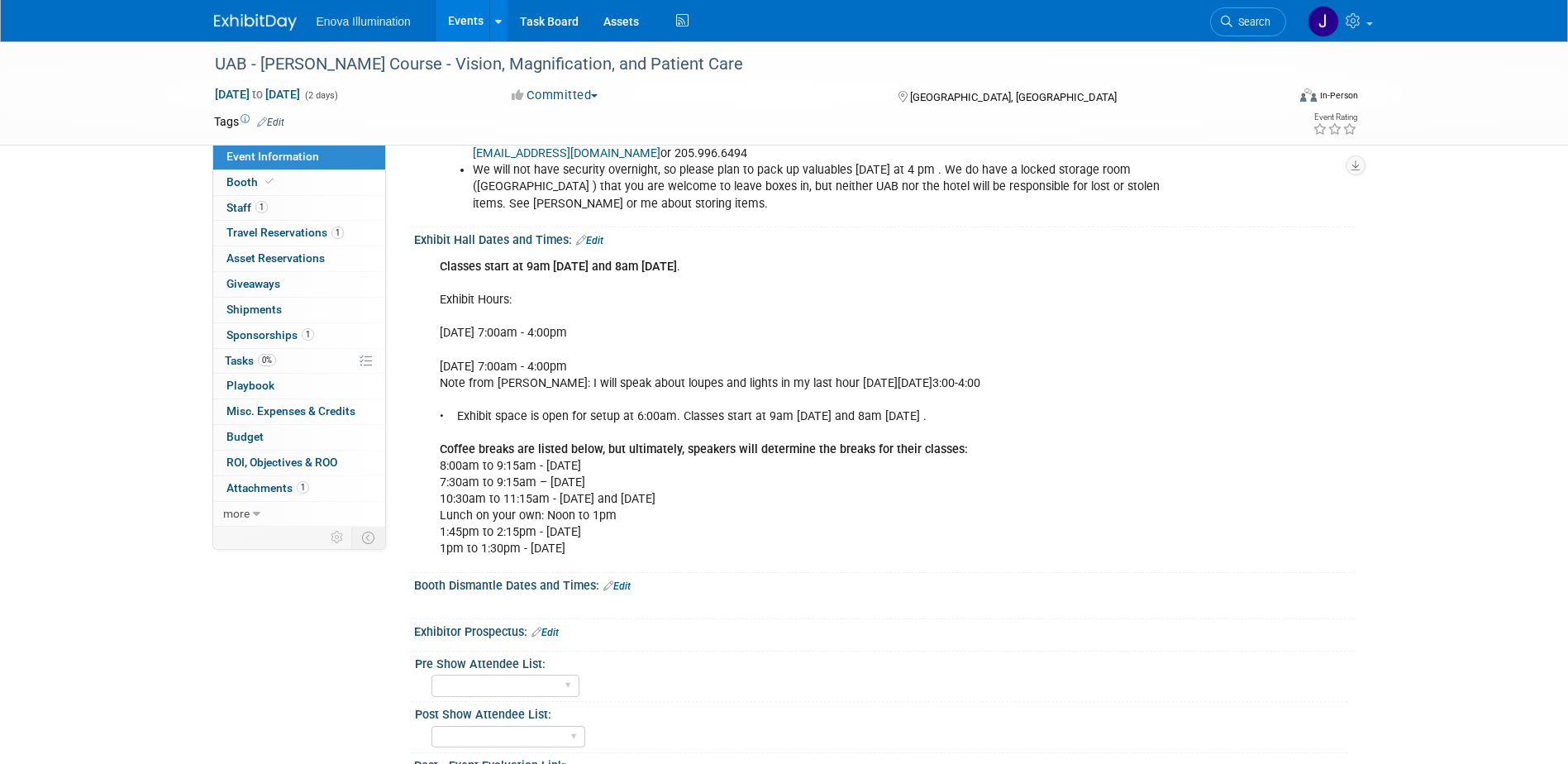
click at [629, 584] on link "Edit" at bounding box center [616, 586] width 27 height 11
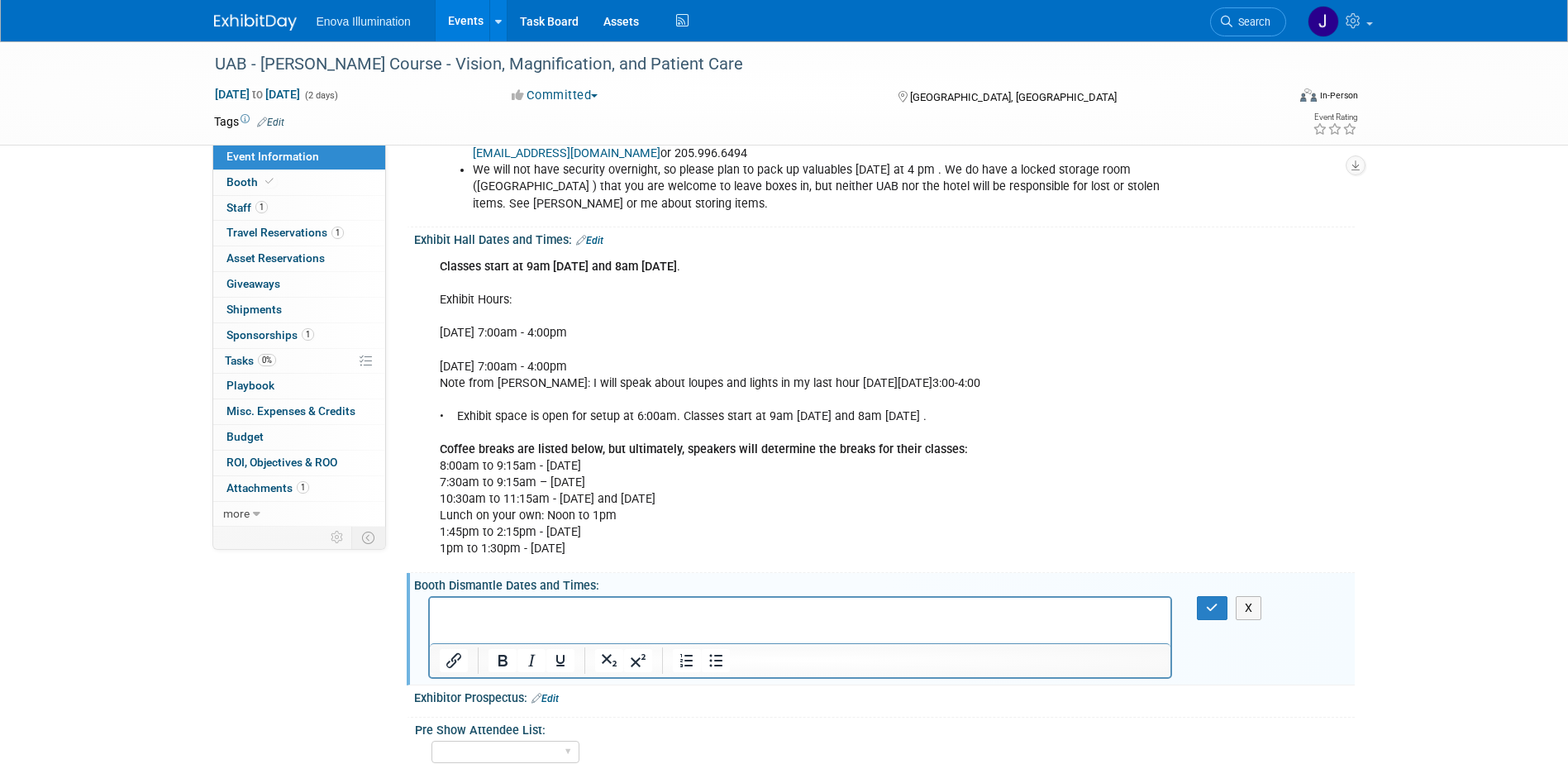
scroll to position [0, 0]
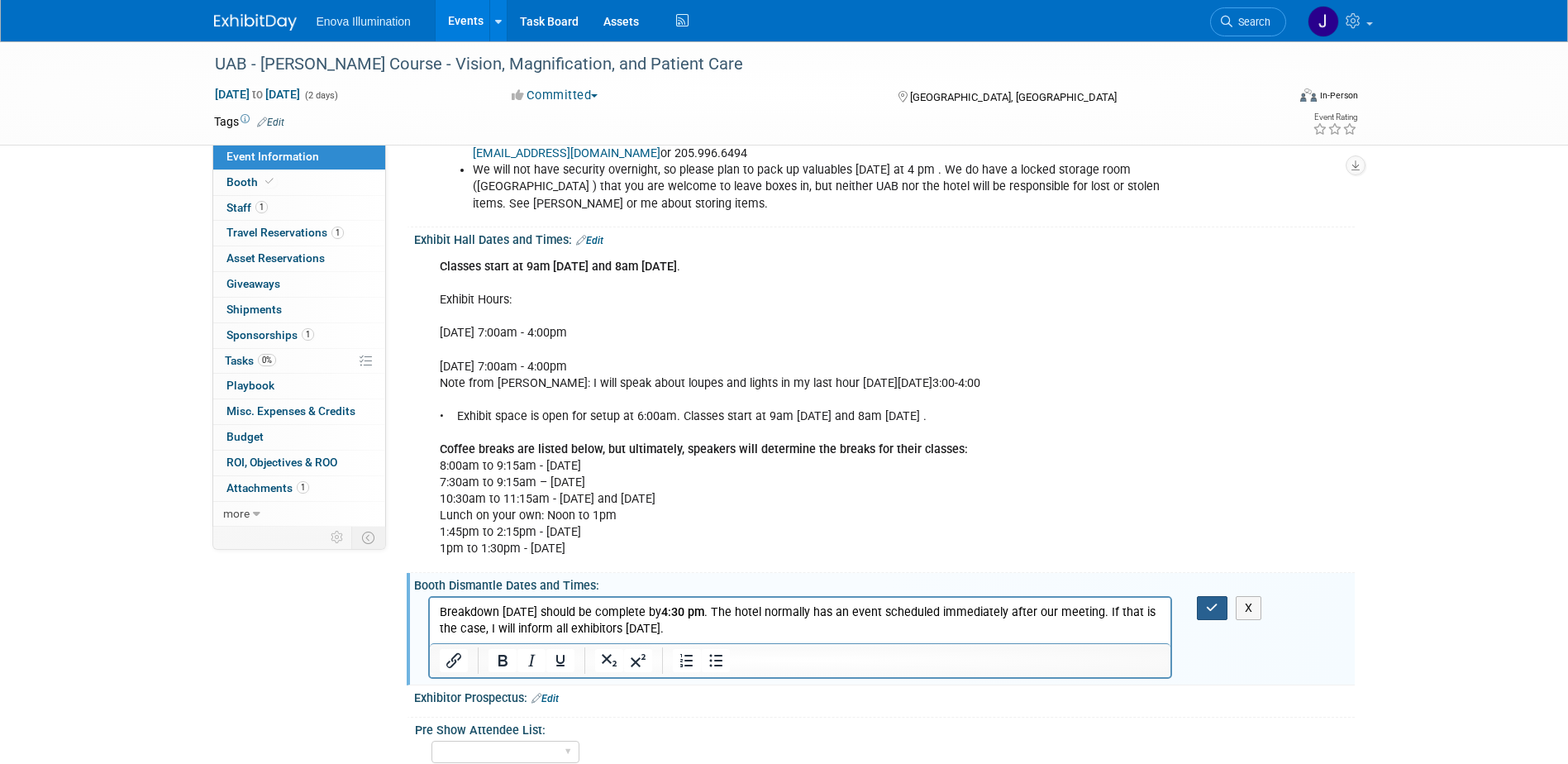
click at [1216, 611] on icon "button" at bounding box center [1212, 608] width 12 height 11
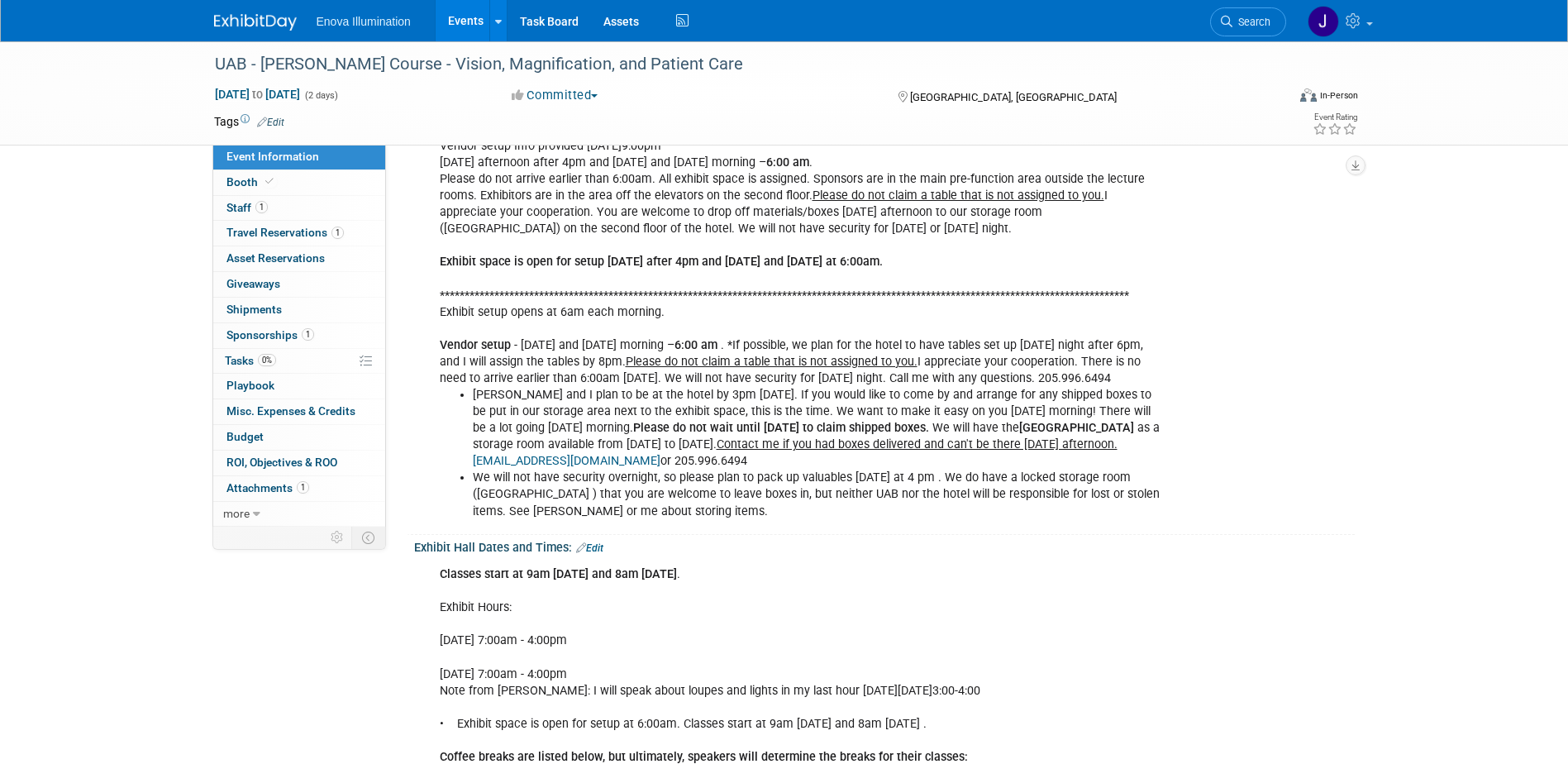
scroll to position [330, 0]
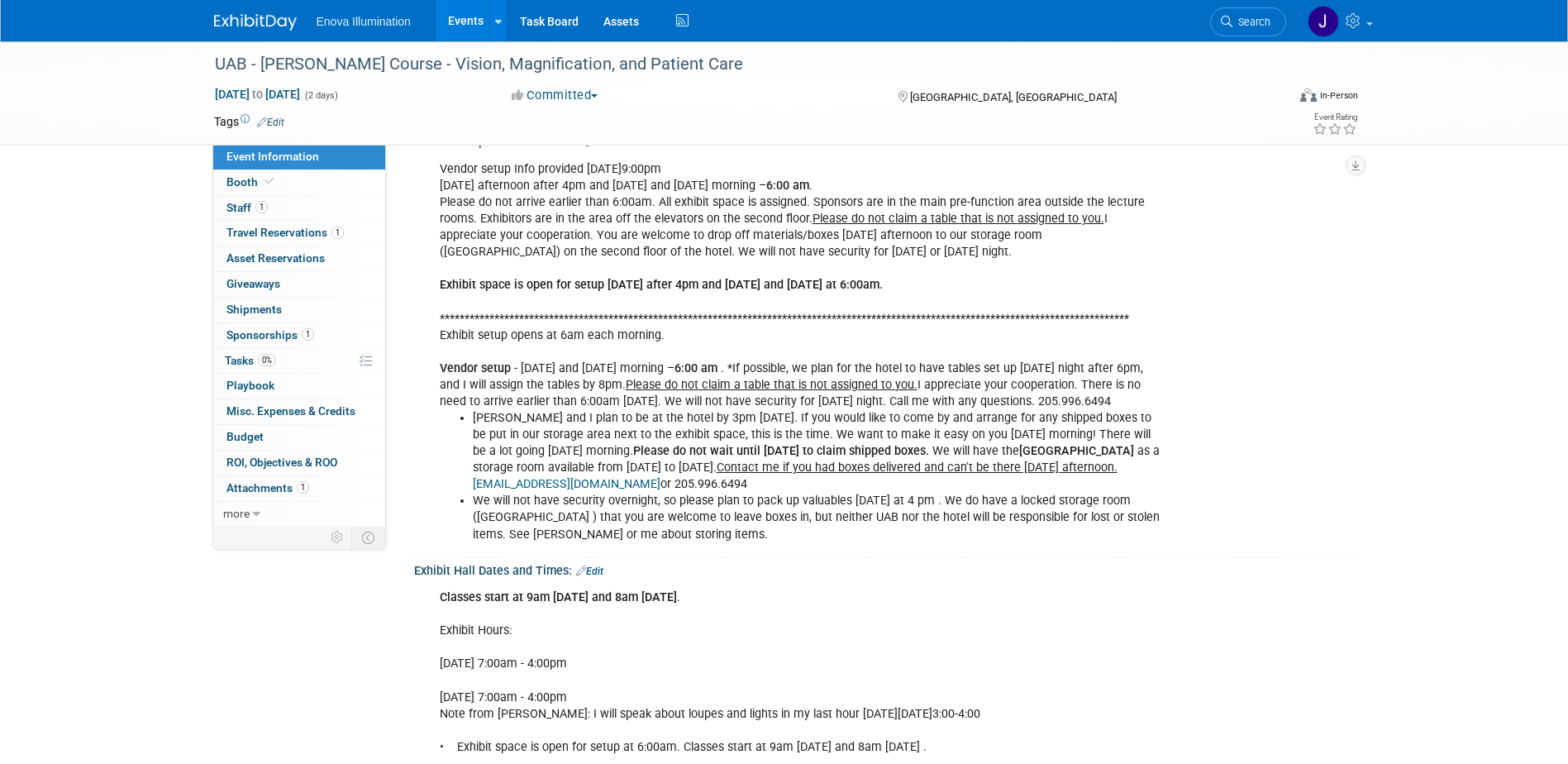
click at [512, 278] on b "Exhibit space is open for setup Thursday after 4pm and Friday and Saturday at 6…" at bounding box center [660, 284] width 443 height 14
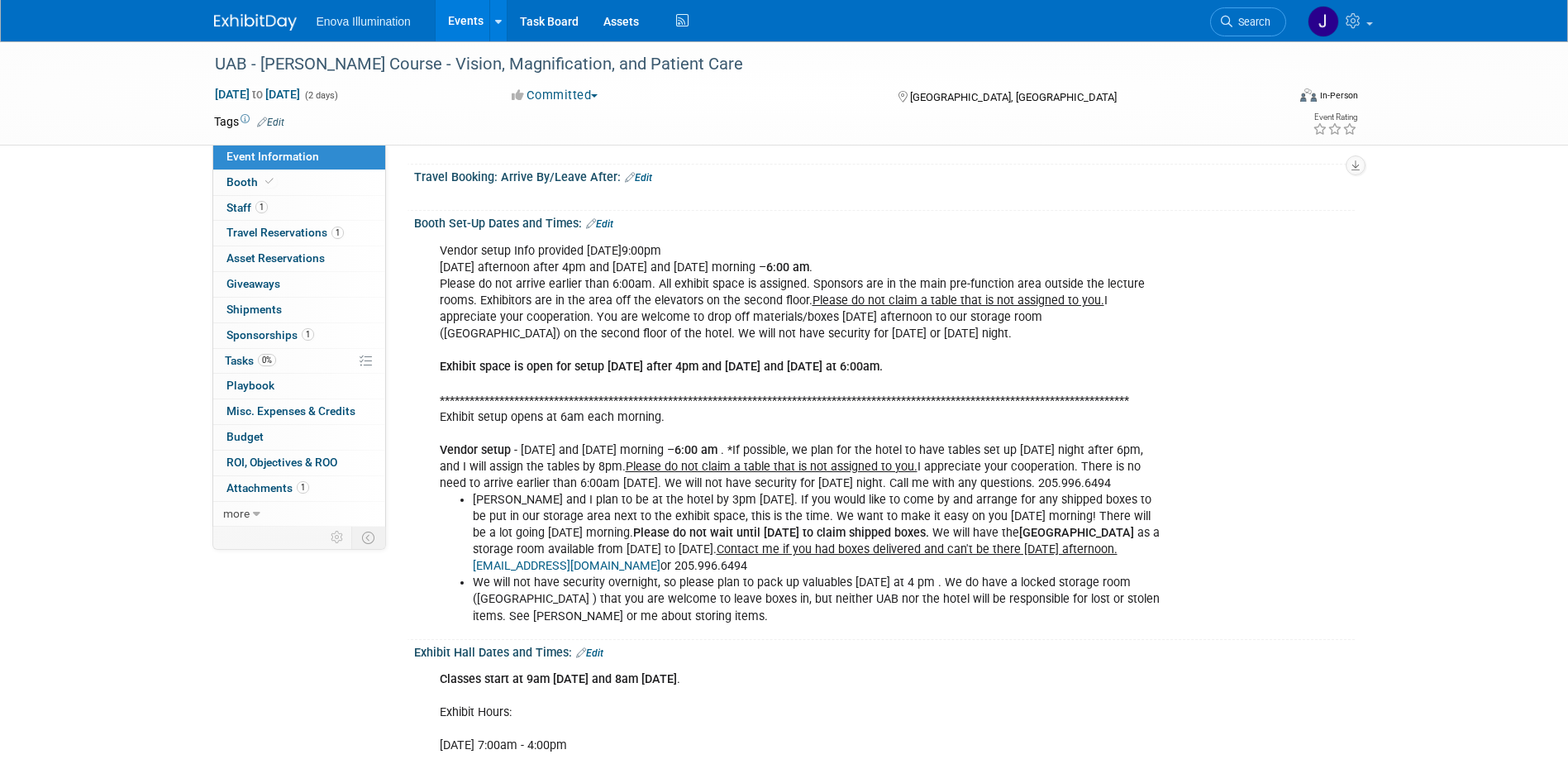
scroll to position [248, 0]
click at [600, 222] on link "Edit" at bounding box center [599, 225] width 27 height 11
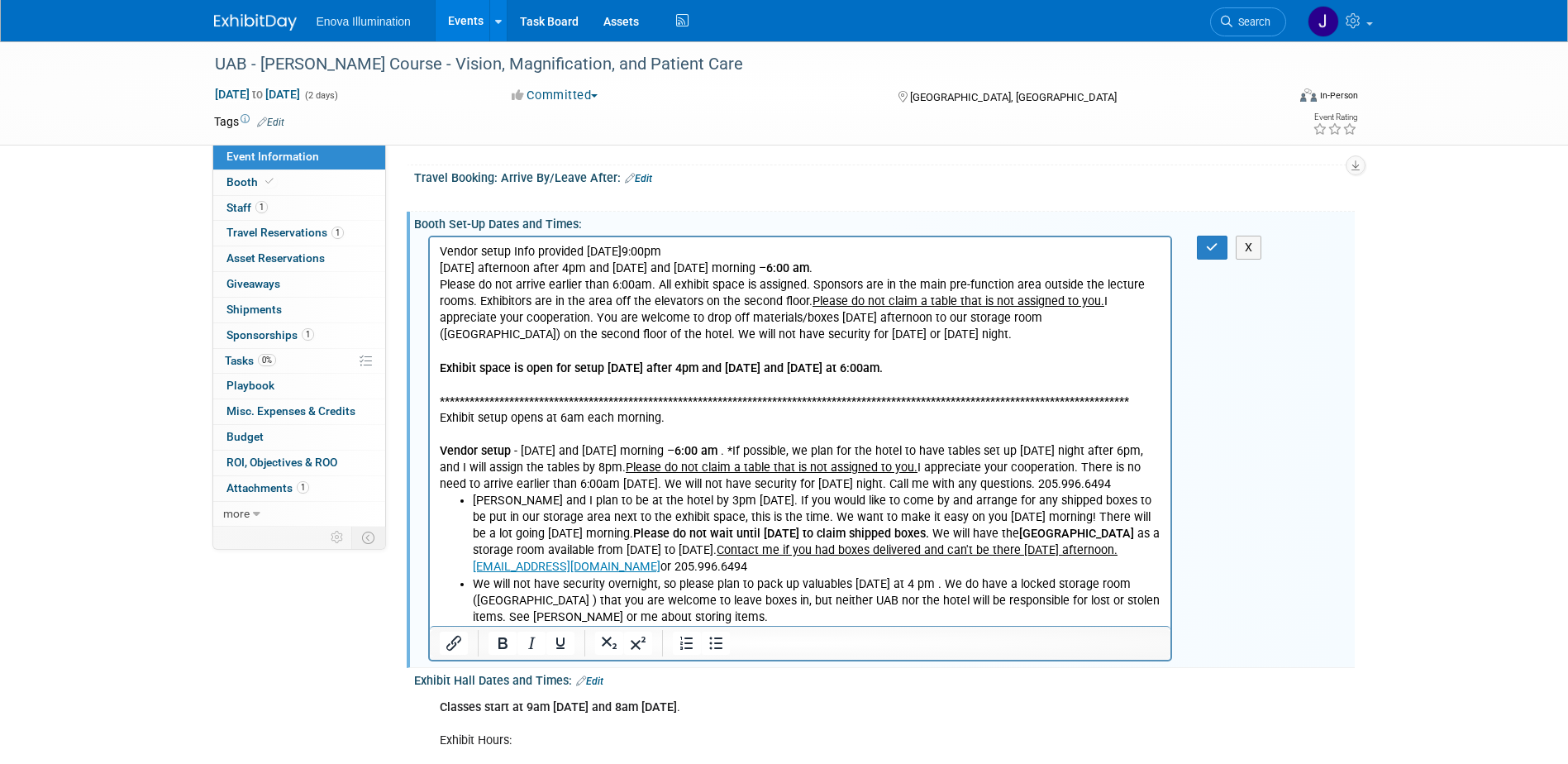
scroll to position [0, 0]
click at [916, 369] on p "**********" at bounding box center [800, 367] width 722 height 248
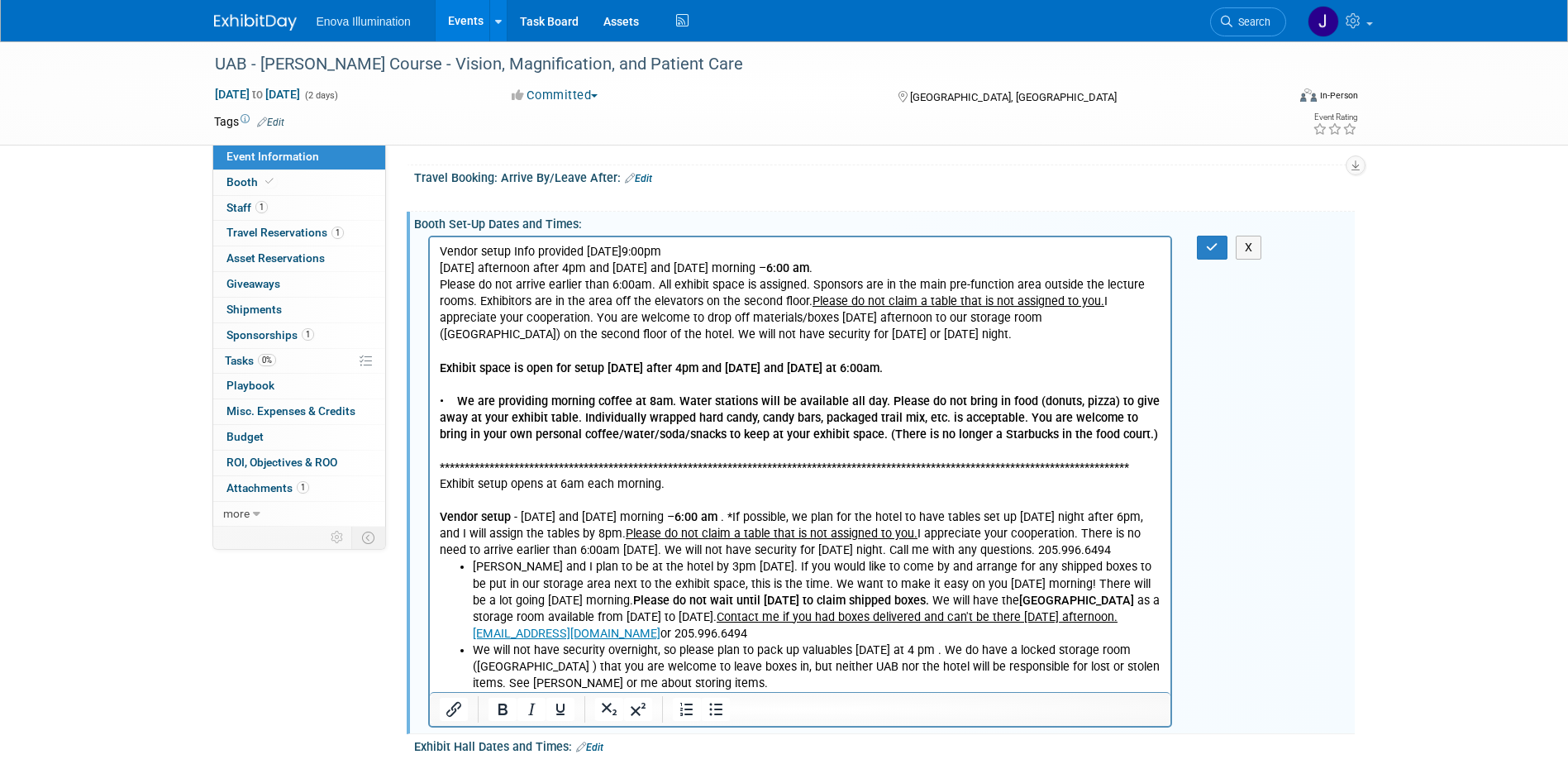
click at [457, 397] on b "• We are providing morning coffee at 8am. Water stations will be available all …" at bounding box center [799, 417] width 720 height 47
drag, startPoint x: 1117, startPoint y: 435, endPoint x: 853, endPoint y: 631, distance: 328.8
click at [429, 394] on html "**********" at bounding box center [800, 463] width 741 height 454
click at [500, 708] on icon "Bold" at bounding box center [503, 709] width 9 height 11
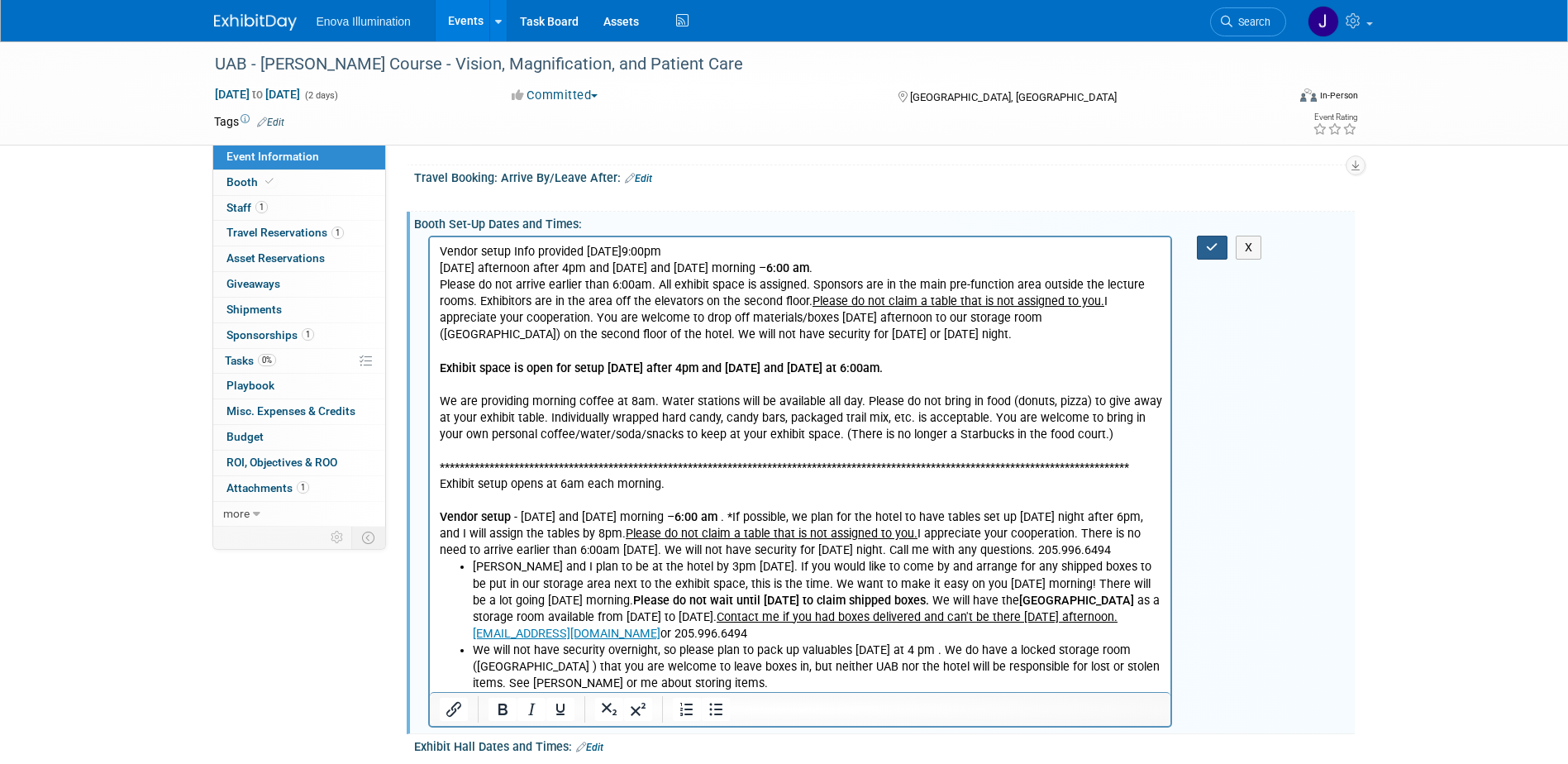
click at [1208, 250] on icon "button" at bounding box center [1212, 247] width 12 height 11
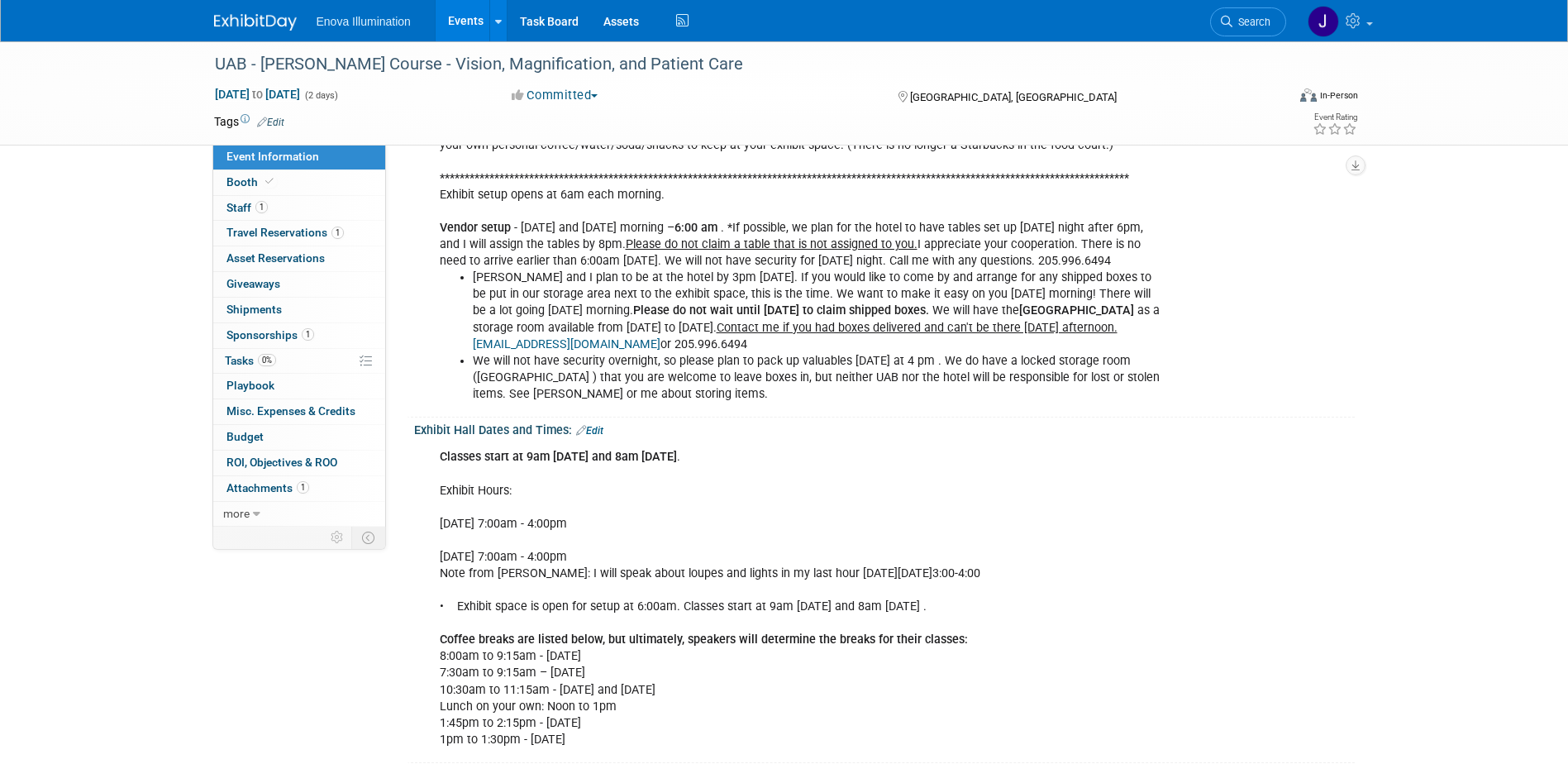
scroll to position [579, 0]
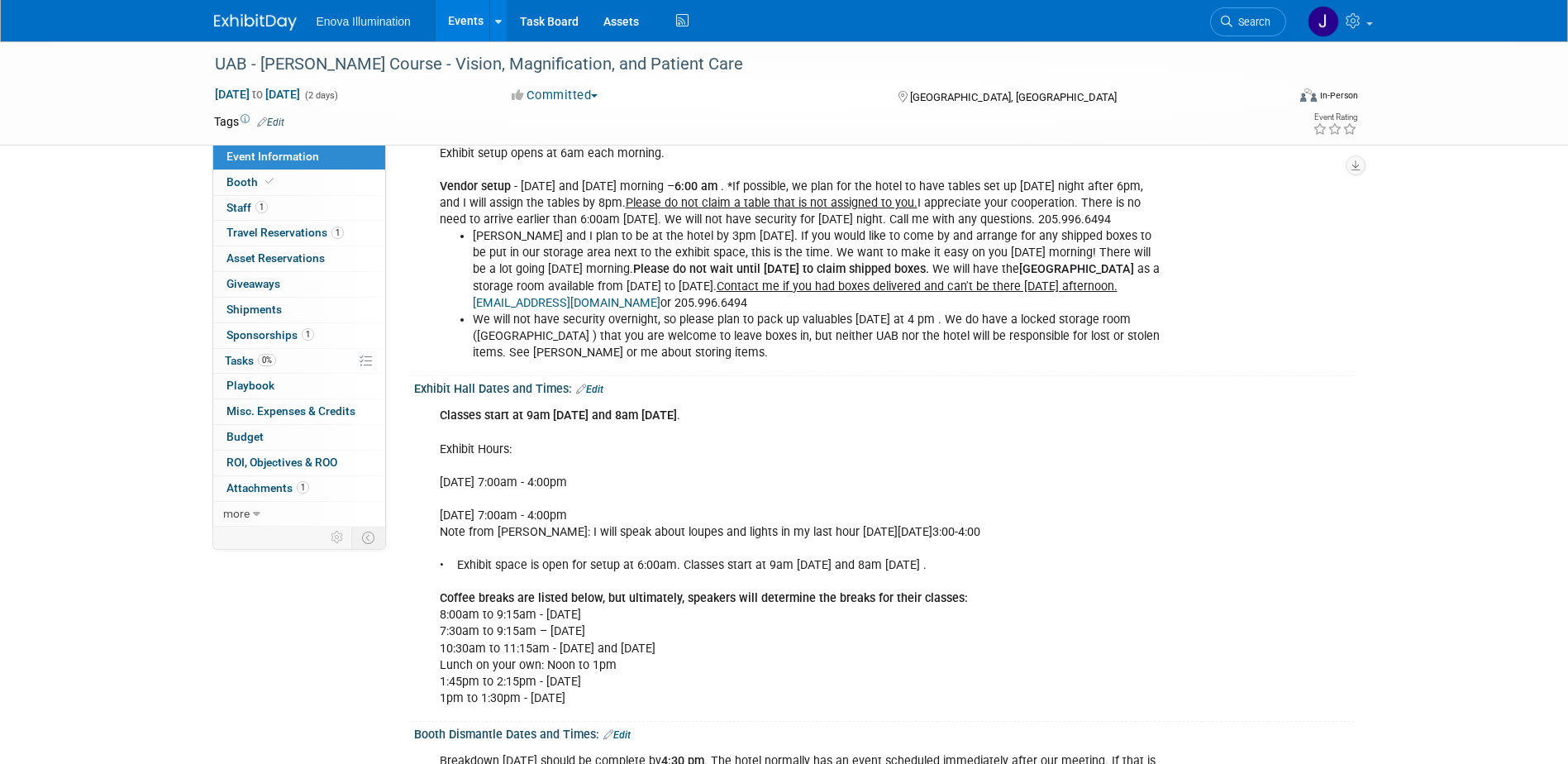
click at [596, 389] on link "Edit" at bounding box center [589, 390] width 27 height 11
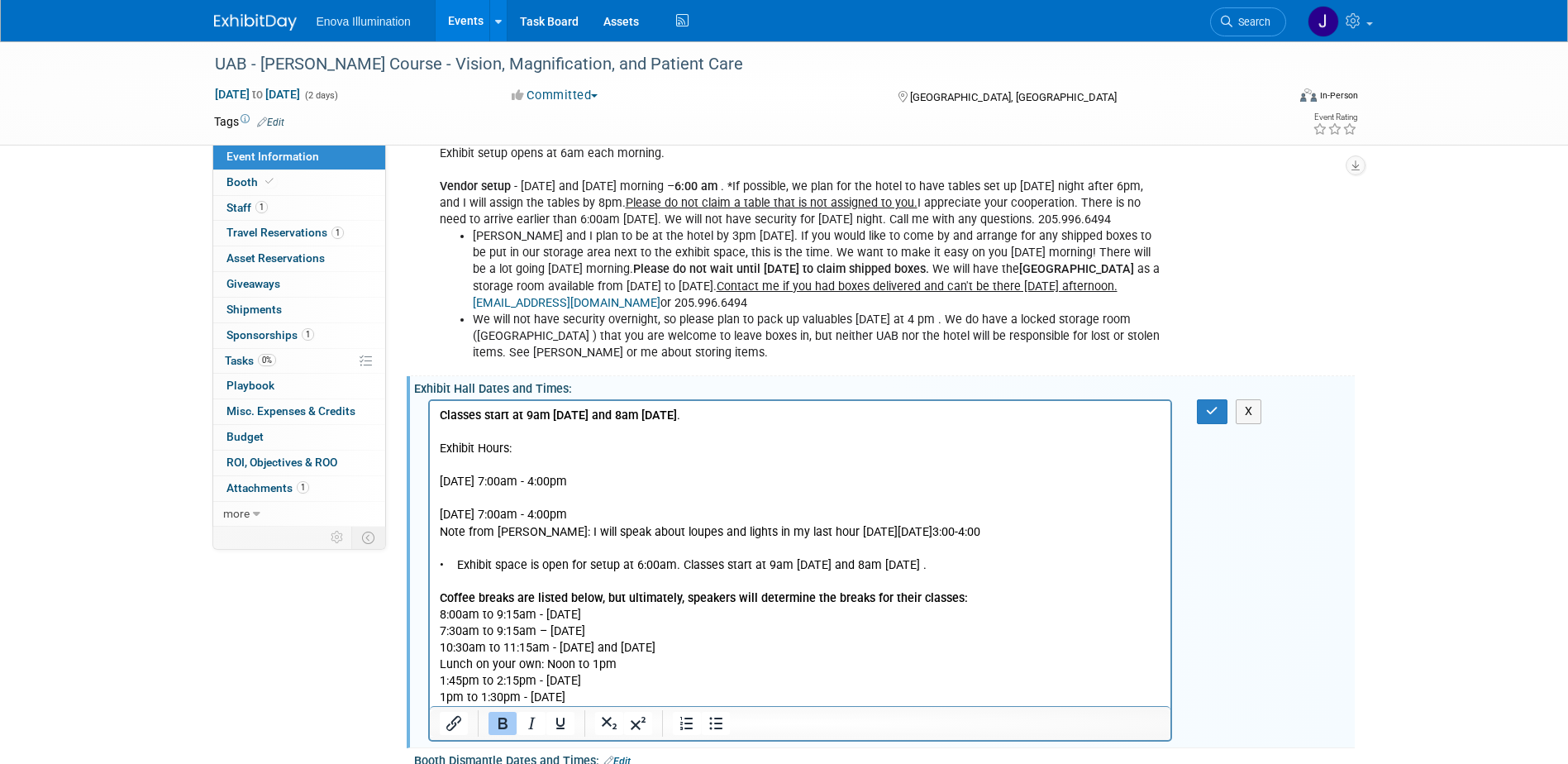
scroll to position [0, 0]
click at [517, 617] on p "Classes start at 9am on Friday and 8am on Saturday . Exhibit Hours: Friday Augu…" at bounding box center [800, 556] width 722 height 298
click at [516, 634] on p "Classes start at 9am on Friday and 8am on Saturday . Exhibit Hours: Friday Augu…" at bounding box center [800, 556] width 722 height 298
click at [678, 646] on p "Classes start at 9am on Friday and 8am on Saturday . Exhibit Hours: Friday Augu…" at bounding box center [800, 556] width 722 height 298
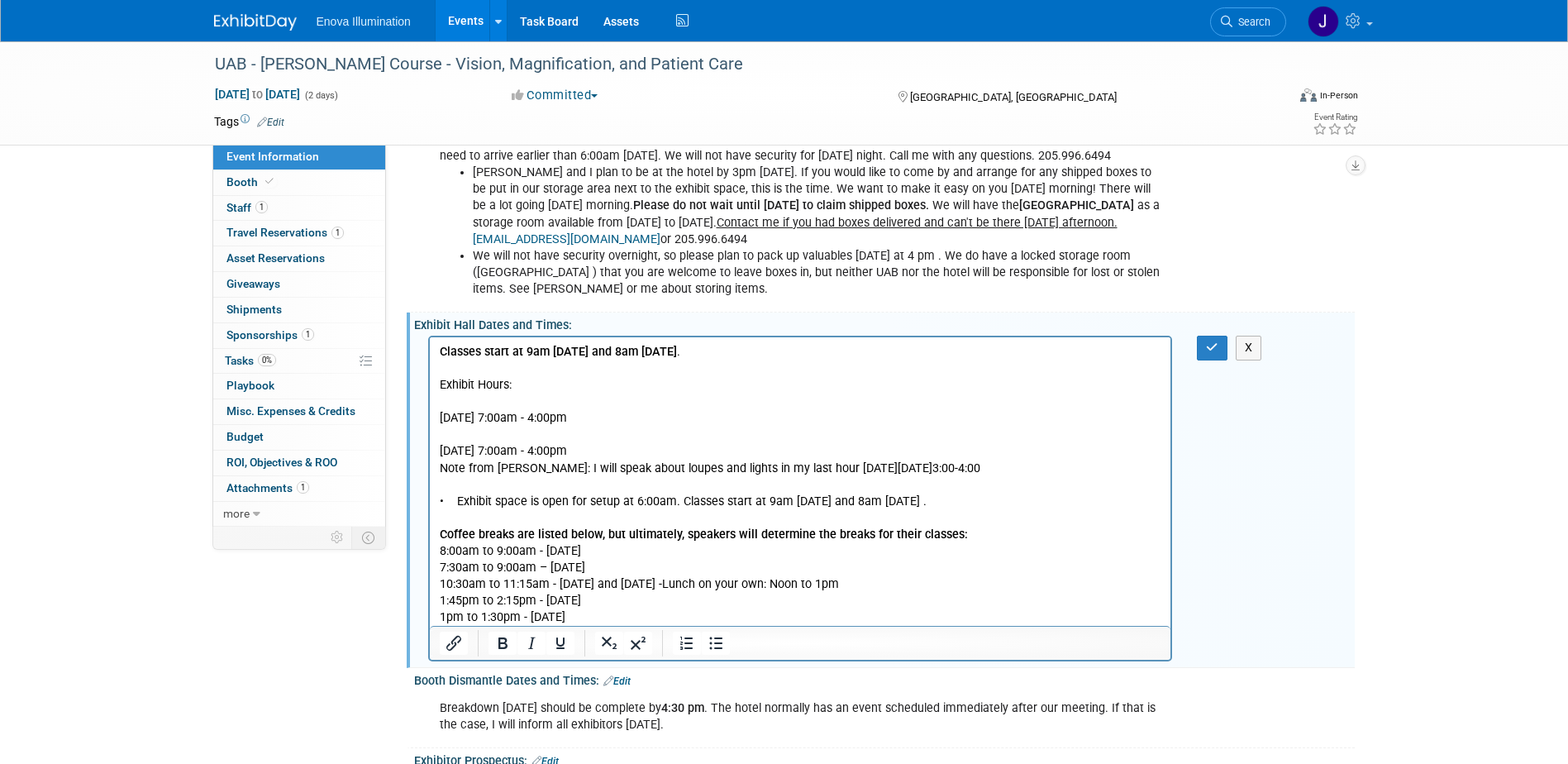
scroll to position [661, 0]
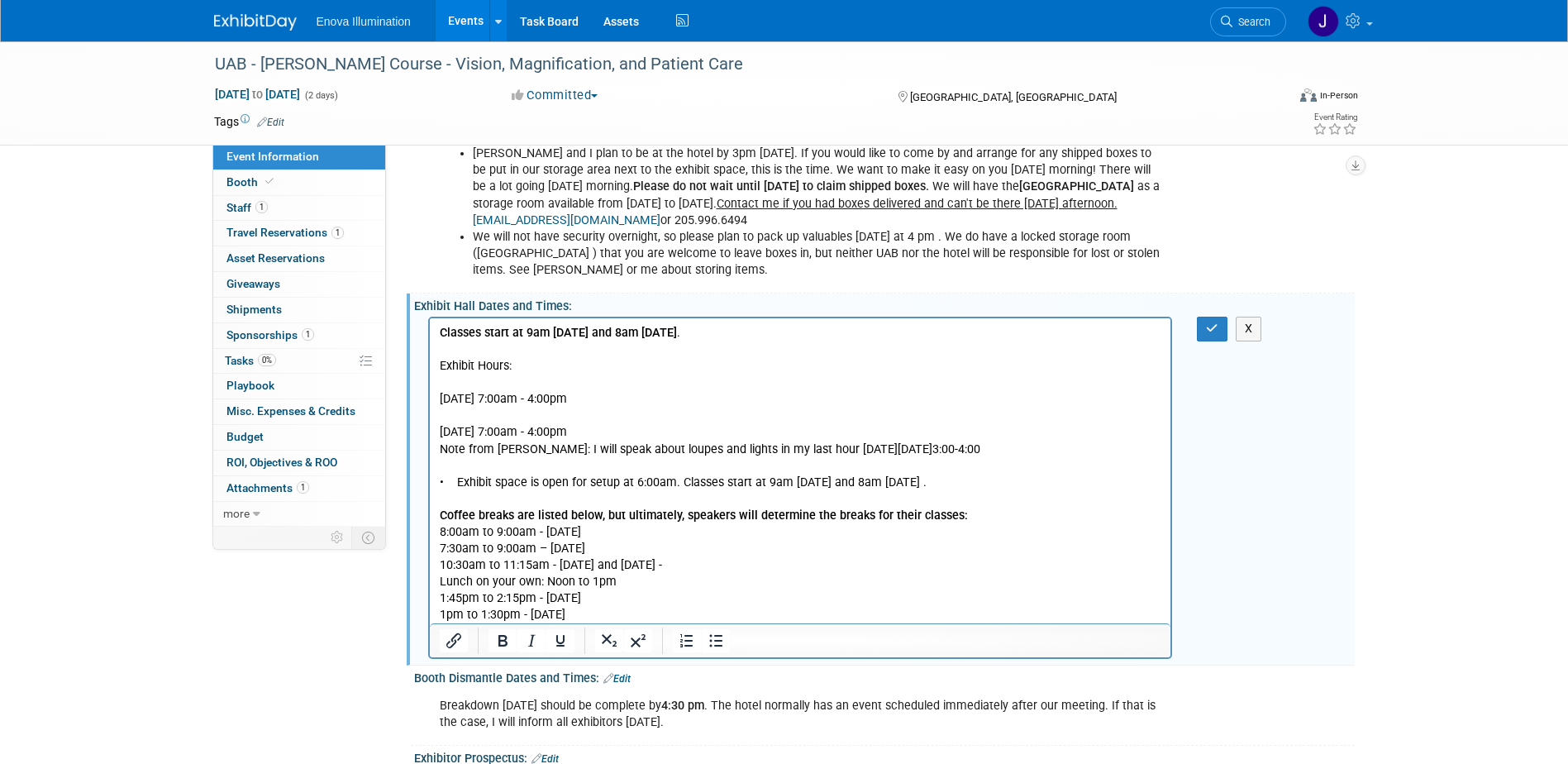
click at [672, 567] on p "Classes start at 9am on Friday and 8am on Saturday . Exhibit Hours: Friday Augu…" at bounding box center [800, 449] width 722 height 248
click at [629, 597] on p "Lunch on your own: Noon to 1pm 1:45pm to 2:15pm - Friday 1pm to 1:30pm - Saturd…" at bounding box center [800, 598] width 722 height 50
drag, startPoint x: 608, startPoint y: 613, endPoint x: 429, endPoint y: 616, distance: 179.0
click at [429, 616] on html "Classes start at 9am on Friday and 8am on Saturday . Exhibit Hours: Friday Augu…" at bounding box center [800, 470] width 741 height 305
click at [1211, 326] on icon "button" at bounding box center [1212, 328] width 12 height 11
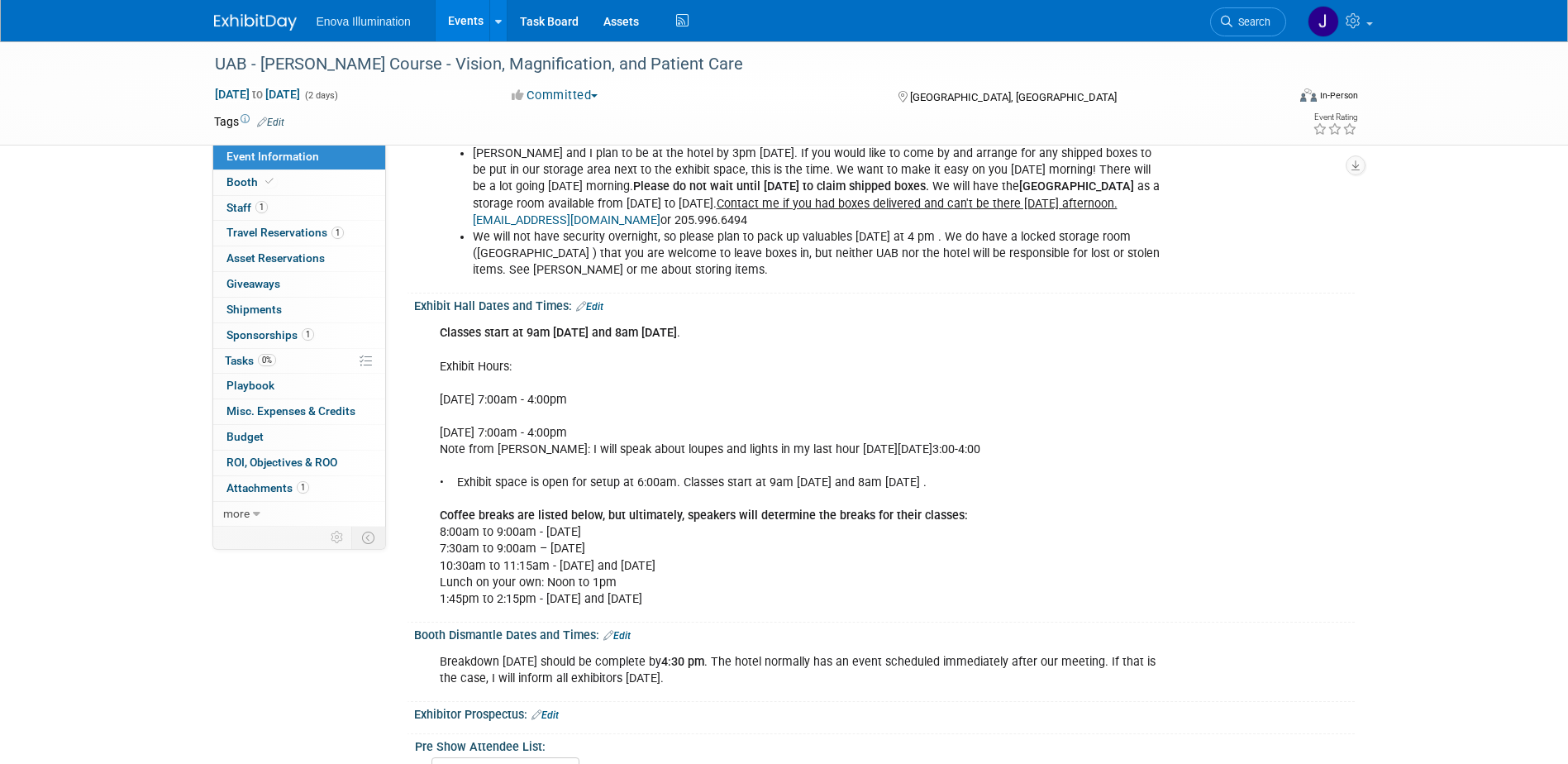
click at [596, 305] on link "Edit" at bounding box center [589, 307] width 27 height 11
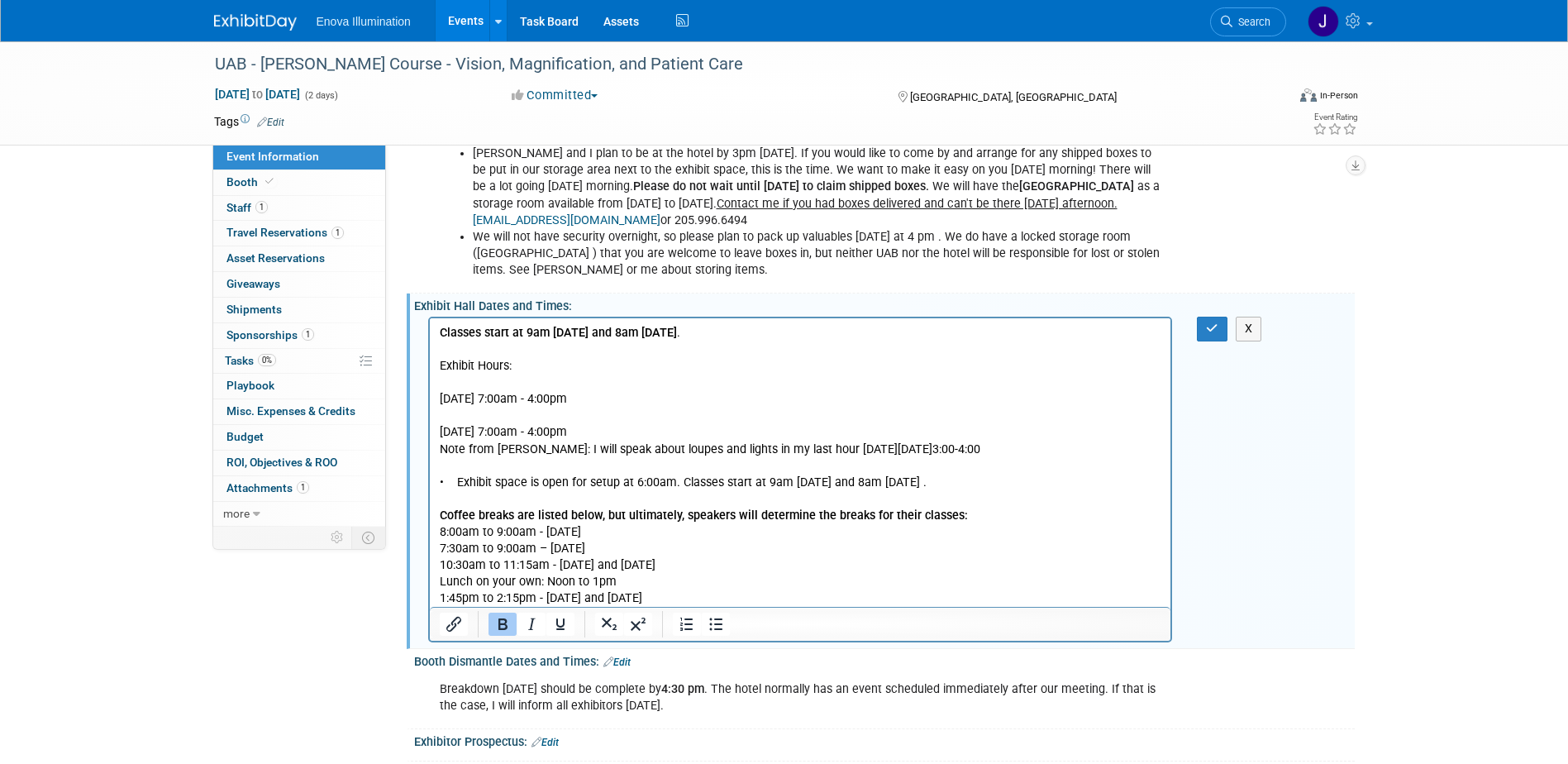
scroll to position [0, 0]
drag, startPoint x: 974, startPoint y: 486, endPoint x: 433, endPoint y: 479, distance: 541.0
click at [433, 479] on html "Classes start at 9am on Friday and 8am on Saturday . Exhibit Hours: Friday Augu…" at bounding box center [800, 462] width 741 height 289
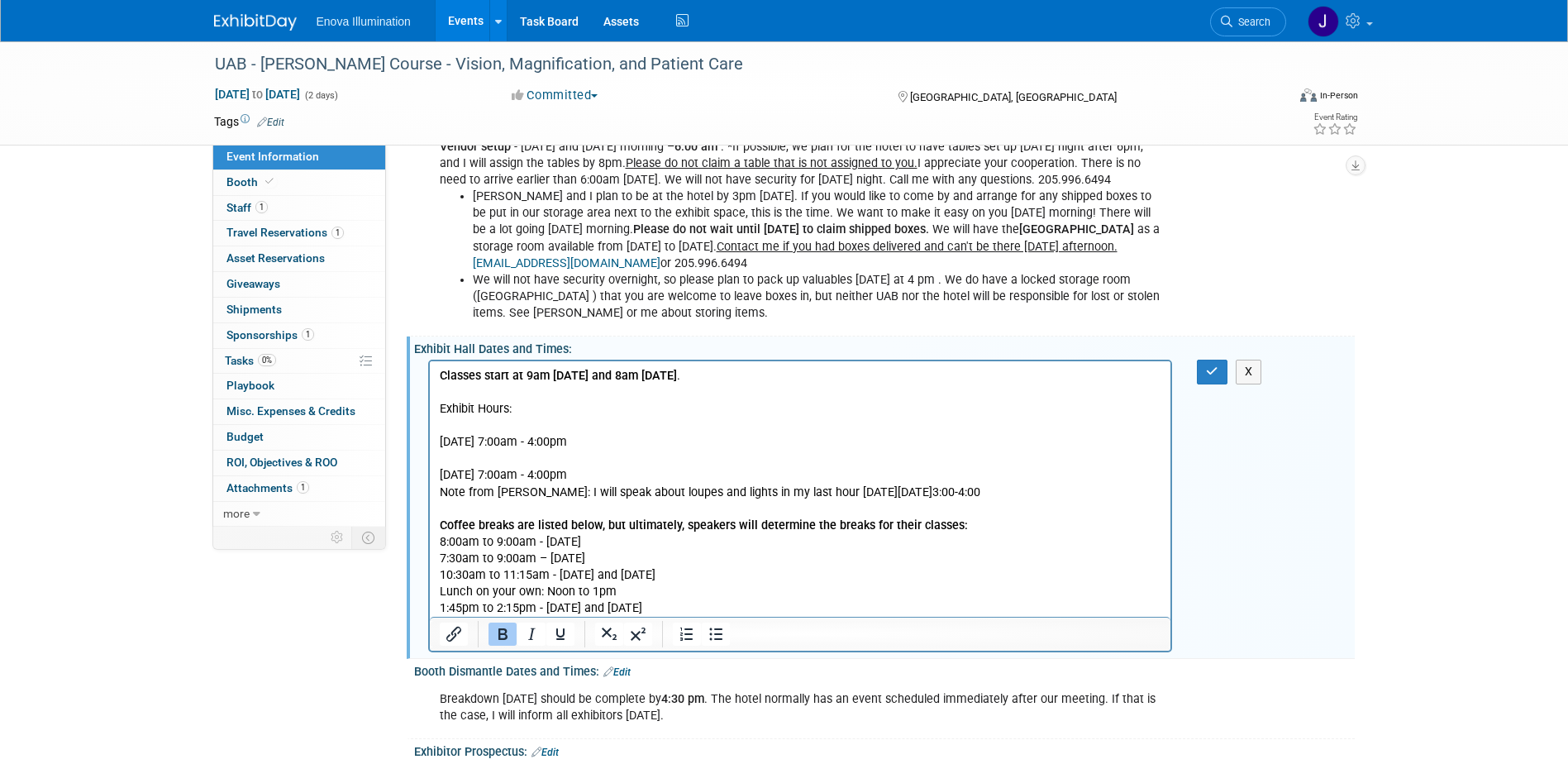
scroll to position [579, 0]
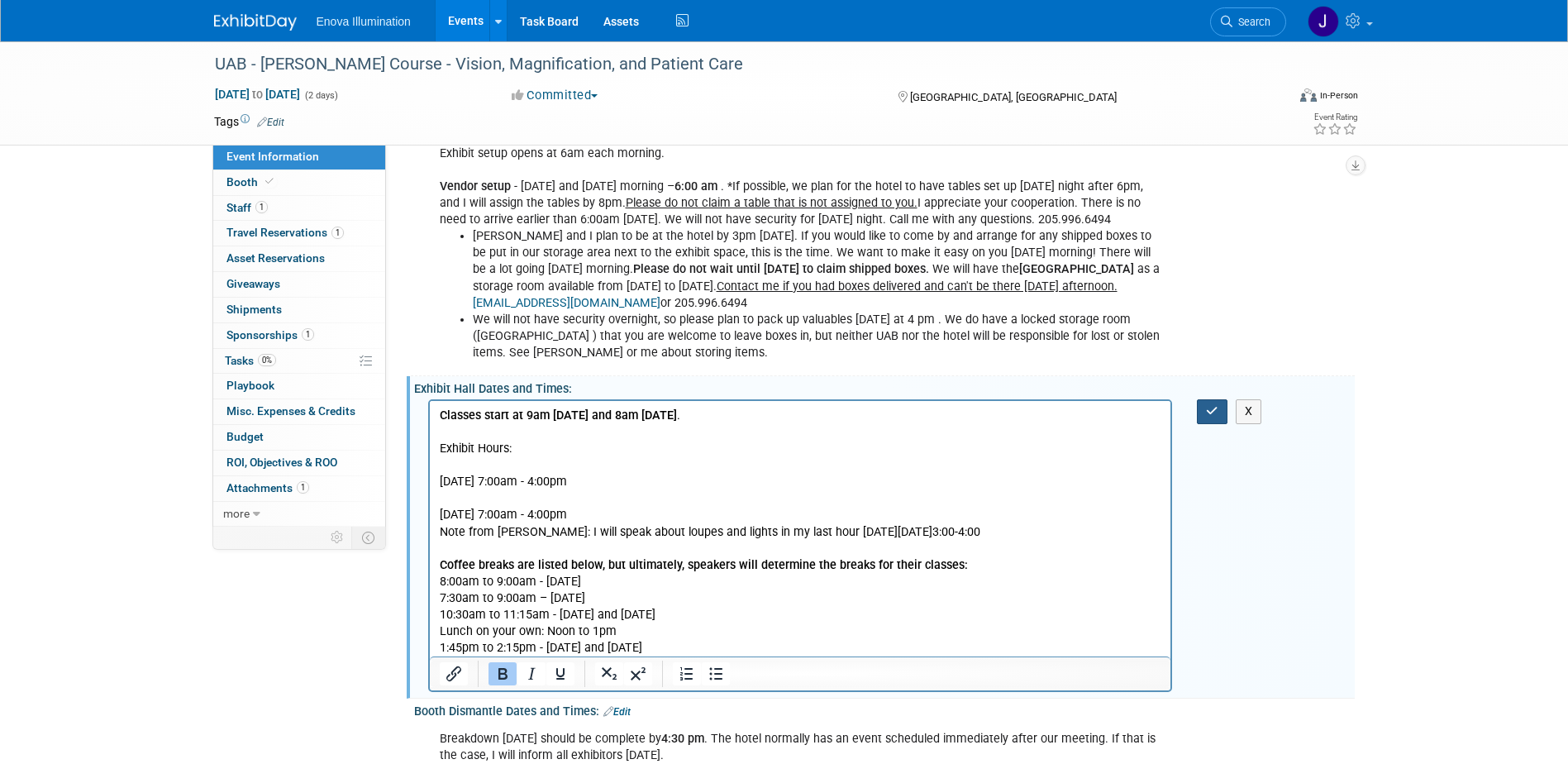
click at [1211, 402] on button "button" at bounding box center [1212, 410] width 31 height 24
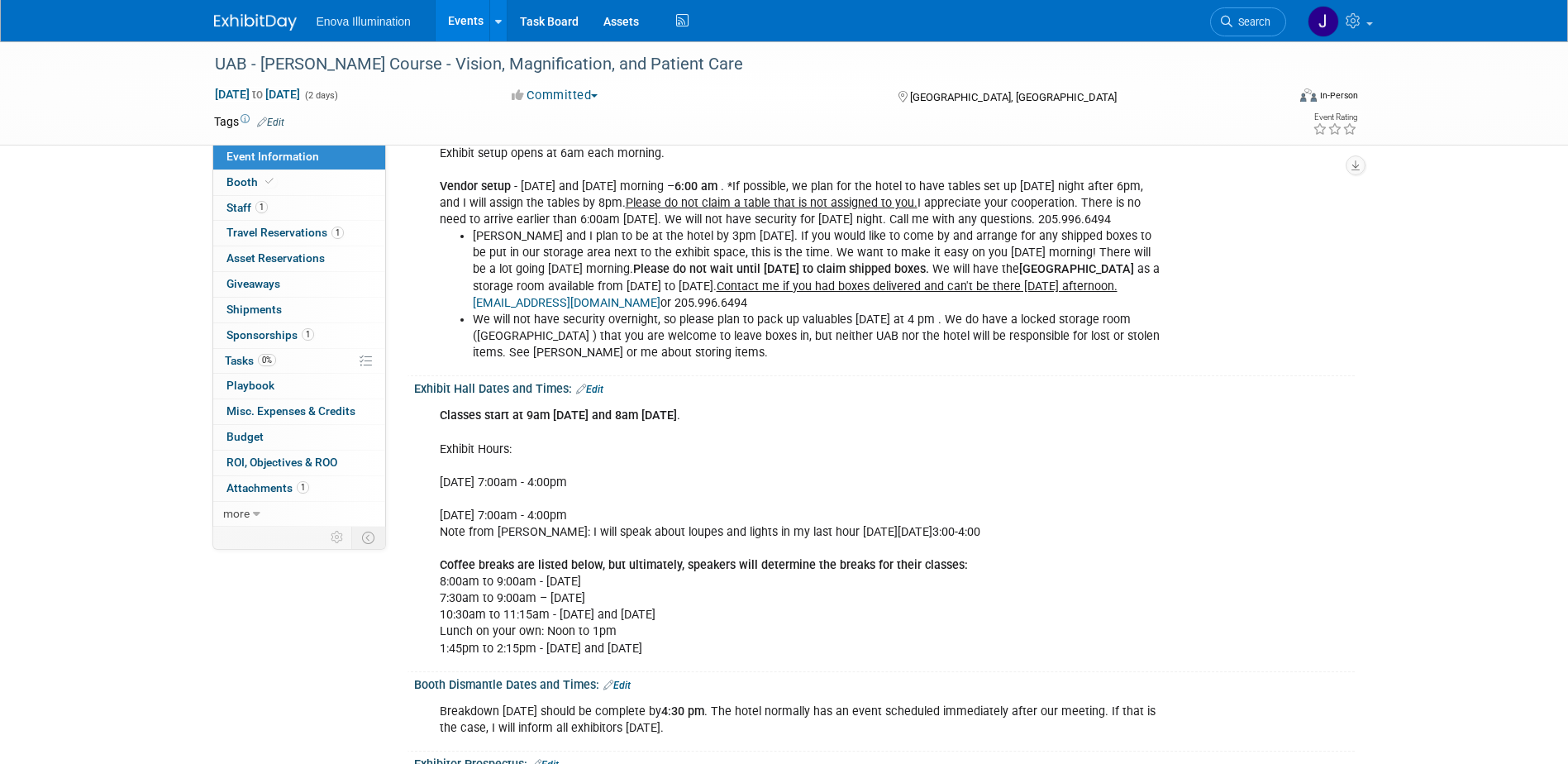
click at [252, 21] on img at bounding box center [256, 23] width 83 height 17
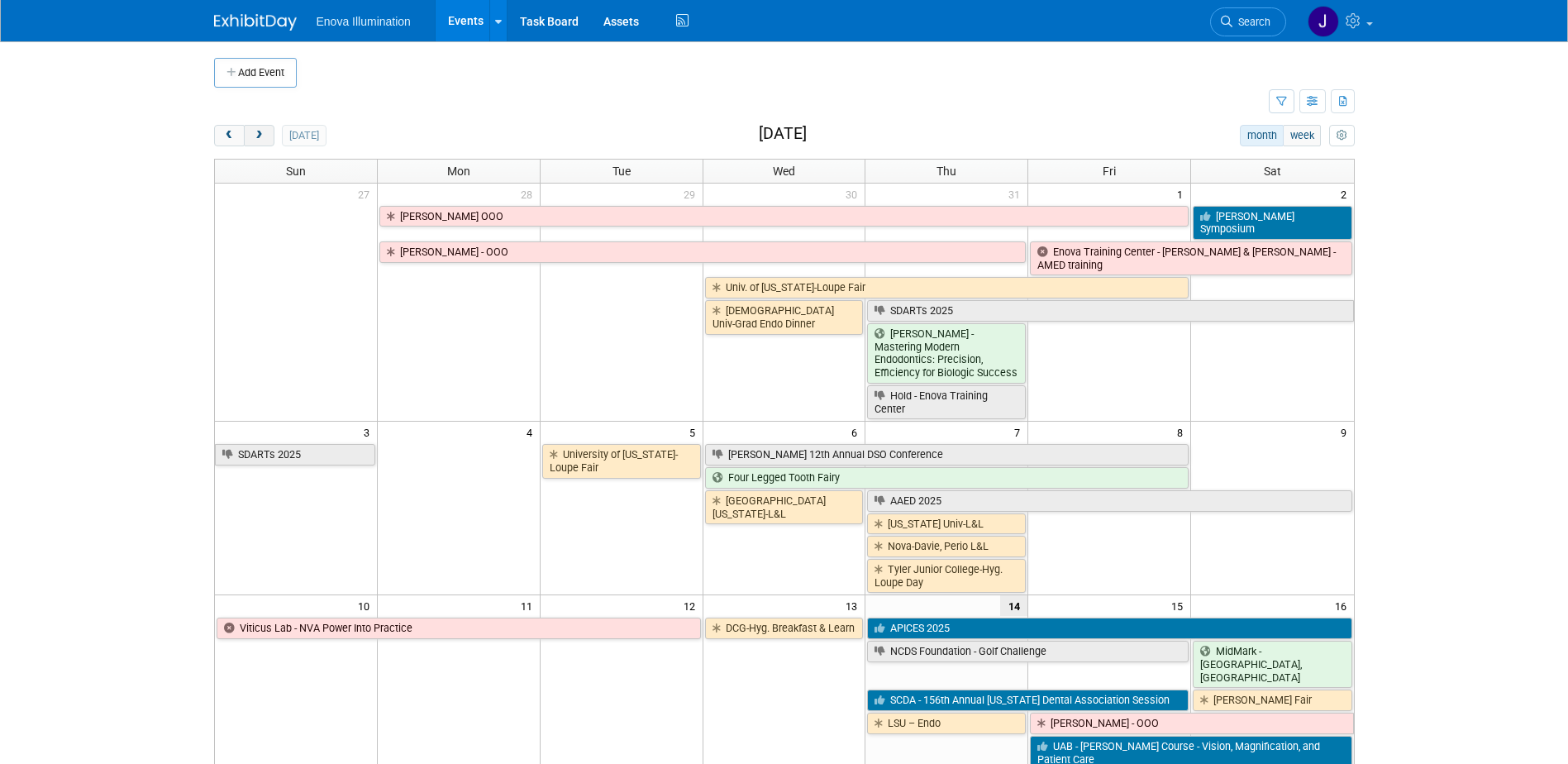
click at [260, 134] on span "next" at bounding box center [259, 135] width 12 height 10
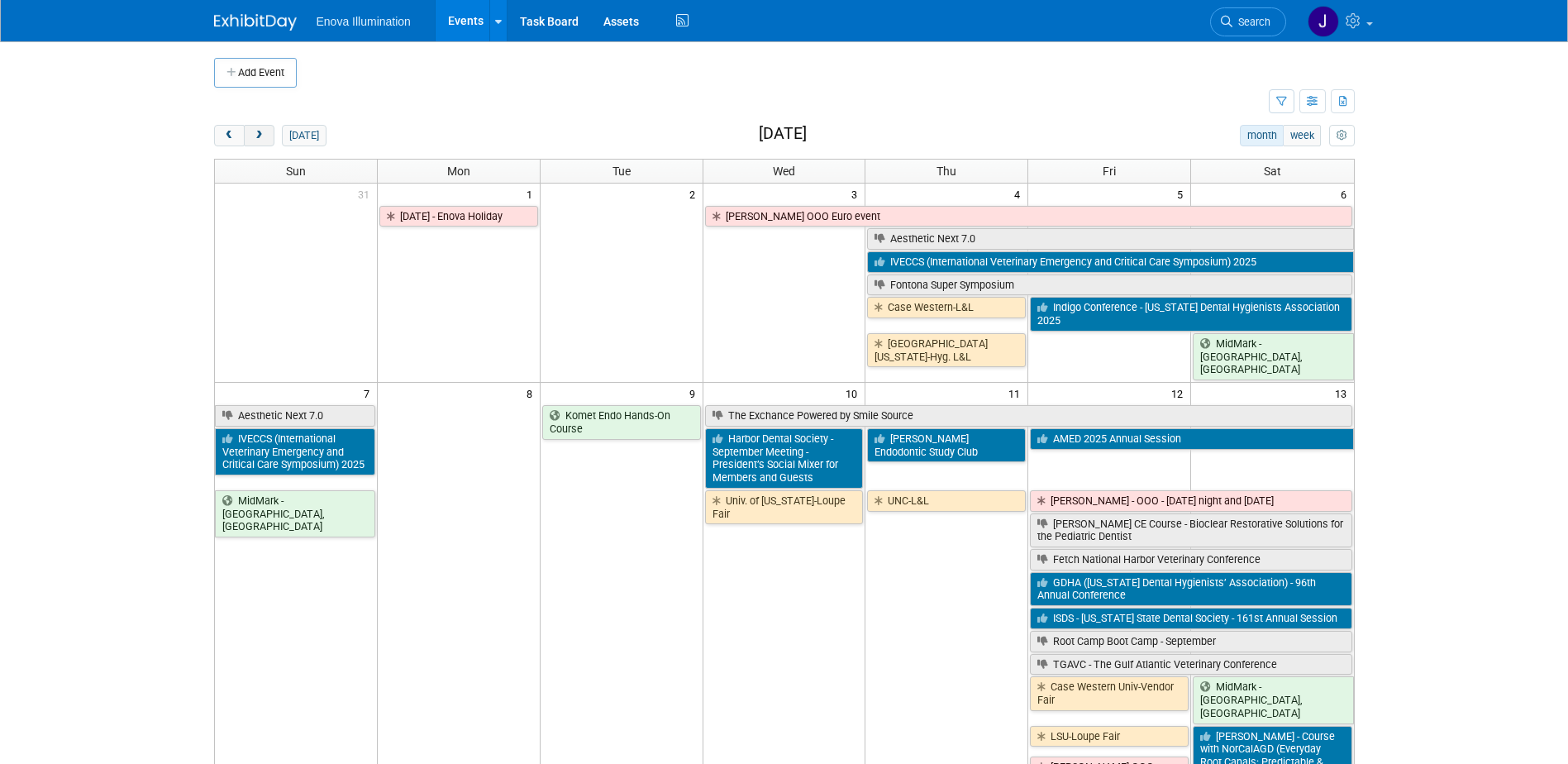
click at [260, 134] on span "next" at bounding box center [259, 135] width 12 height 10
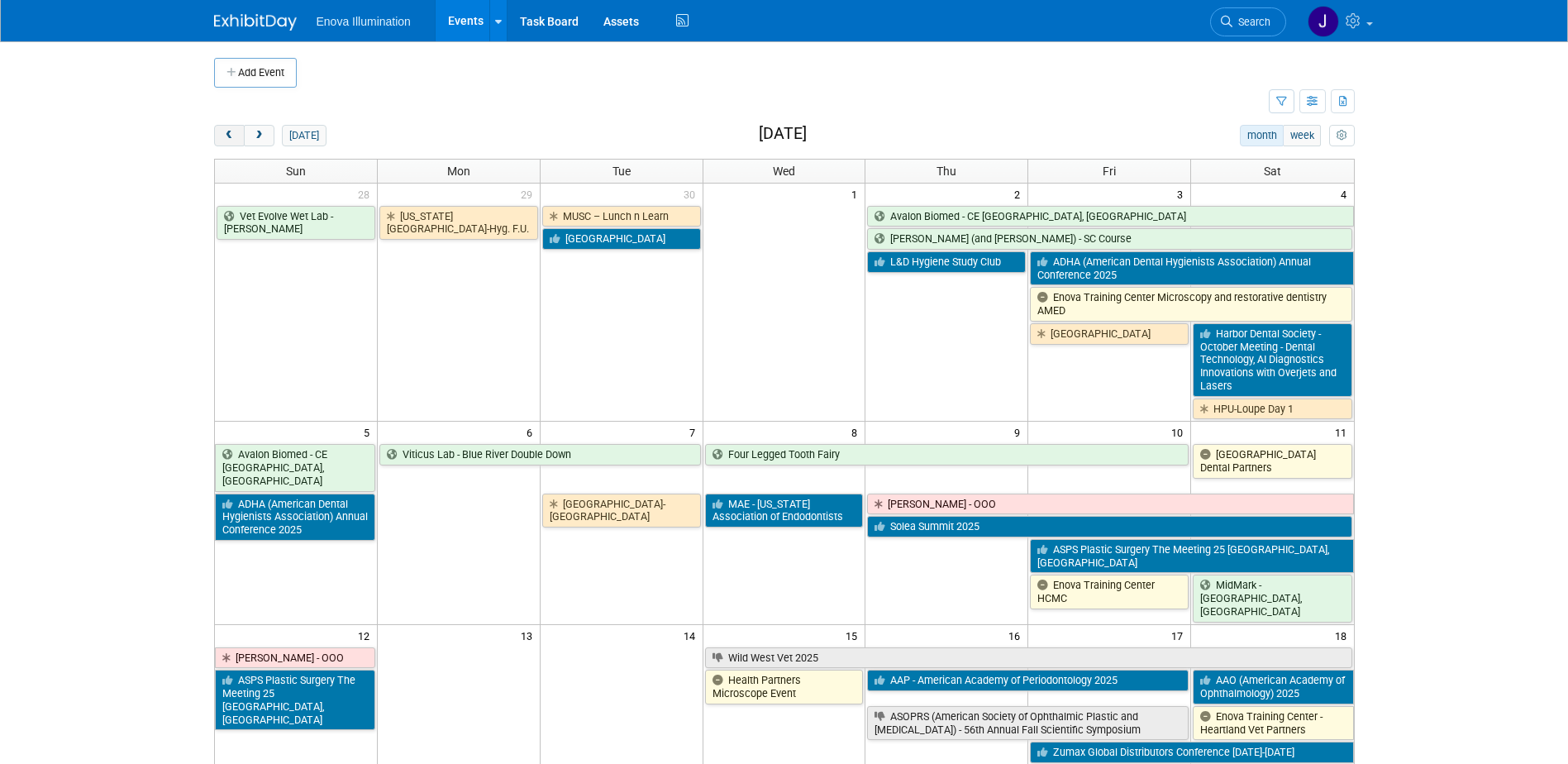
click at [237, 135] on button "prev" at bounding box center [230, 135] width 31 height 22
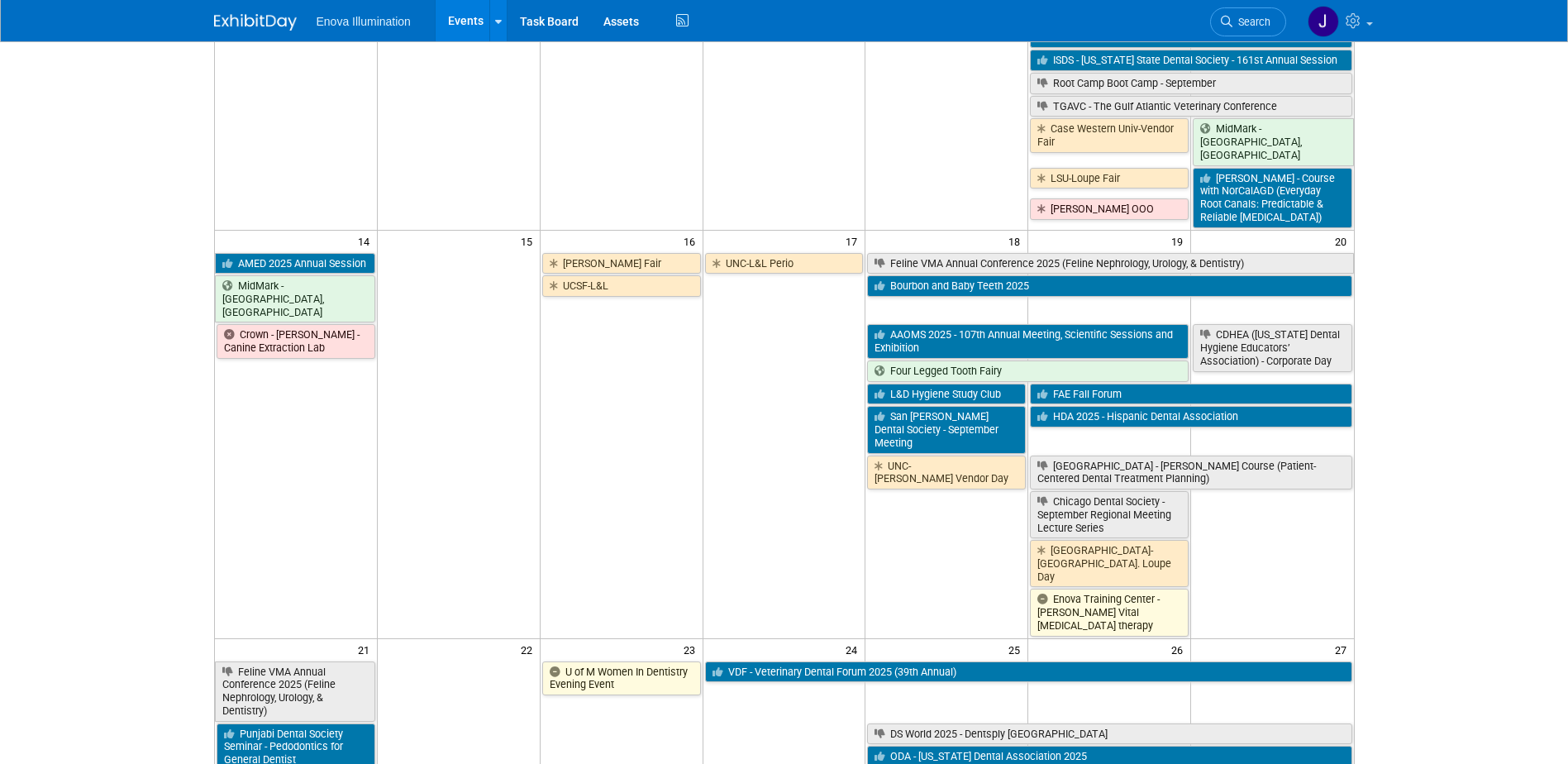
scroll to position [661, 0]
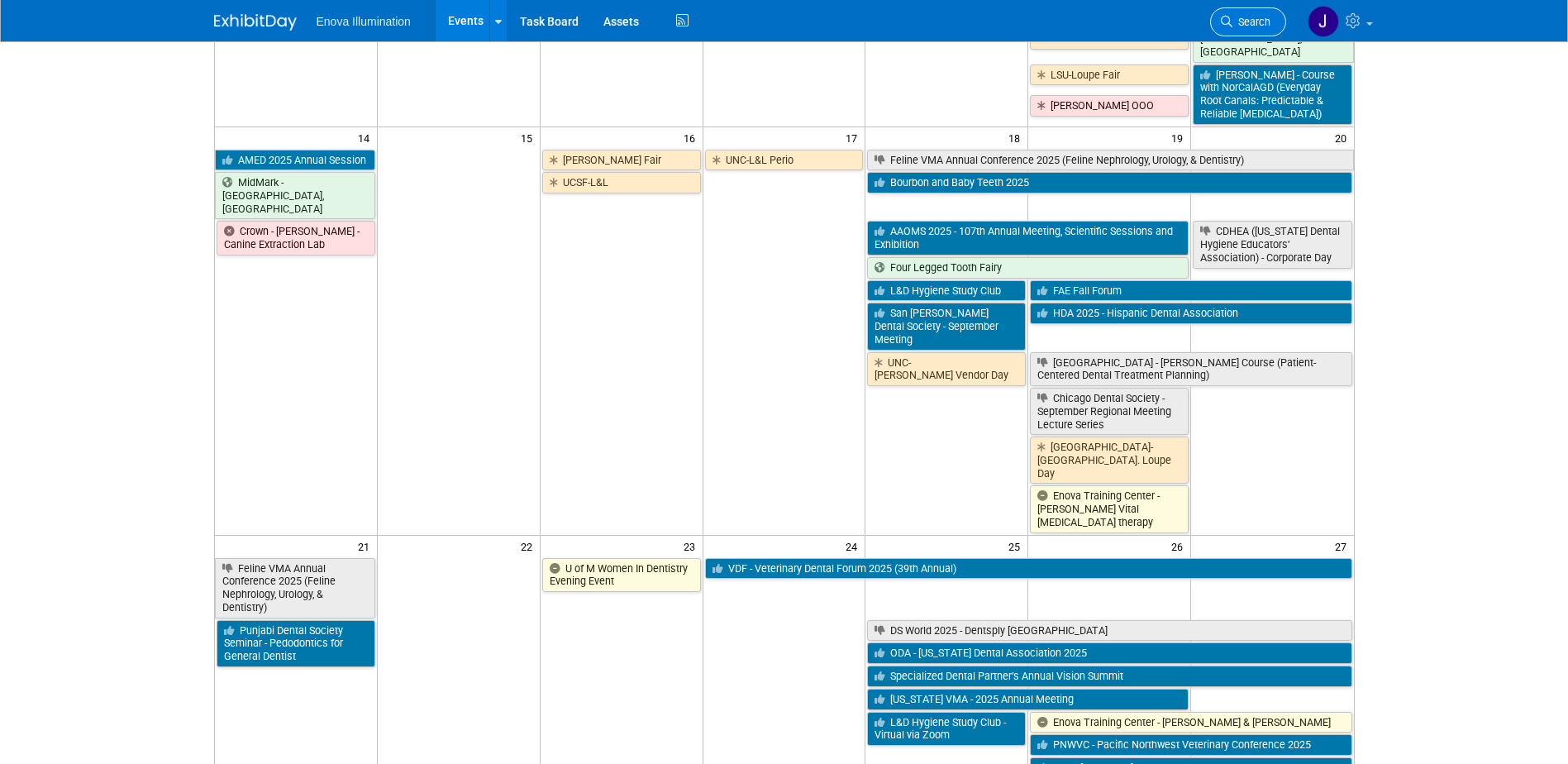
click at [1270, 15] on link "Search" at bounding box center [1247, 22] width 76 height 29
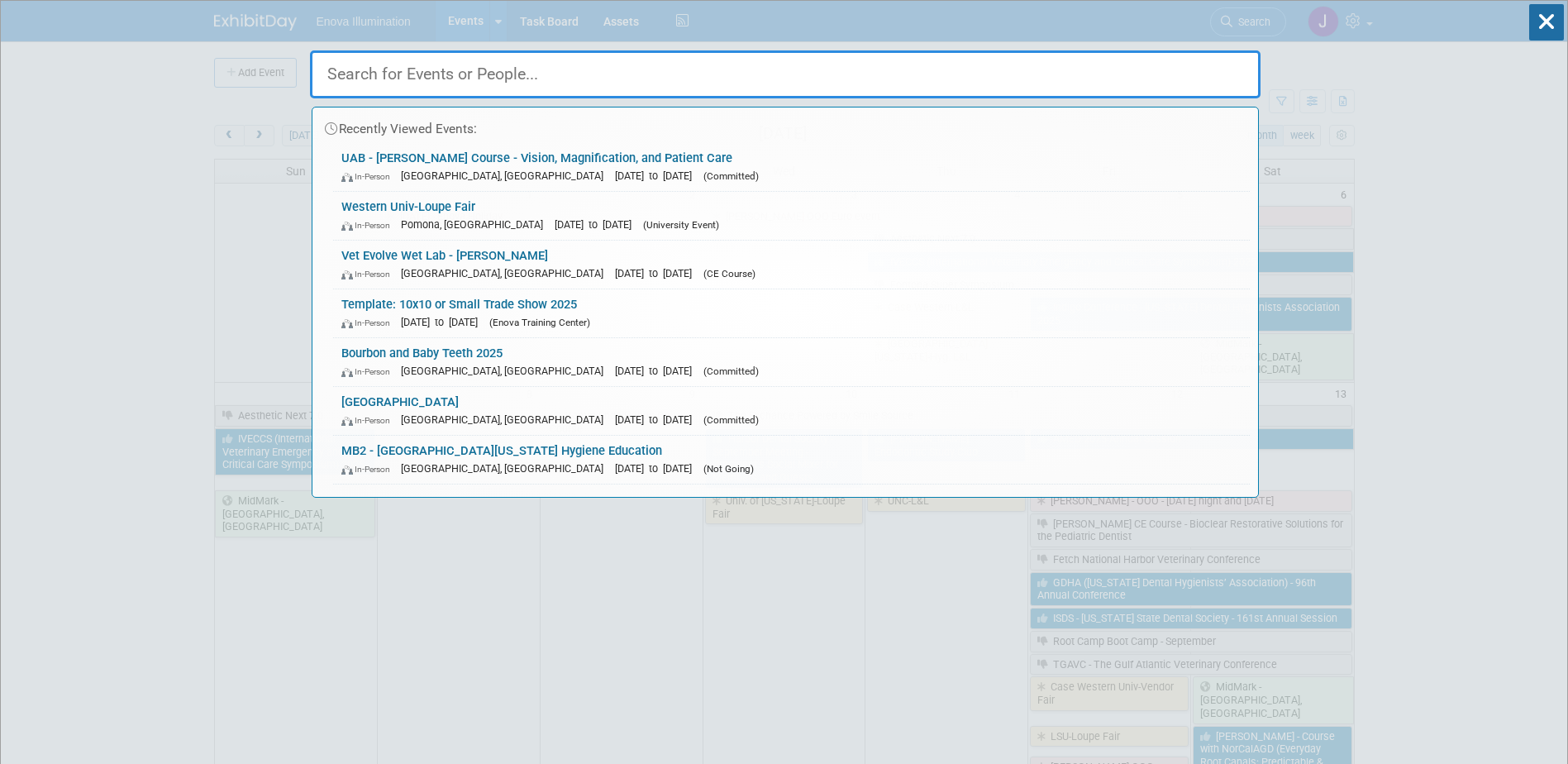
click at [1139, 69] on input "text" at bounding box center [784, 74] width 950 height 48
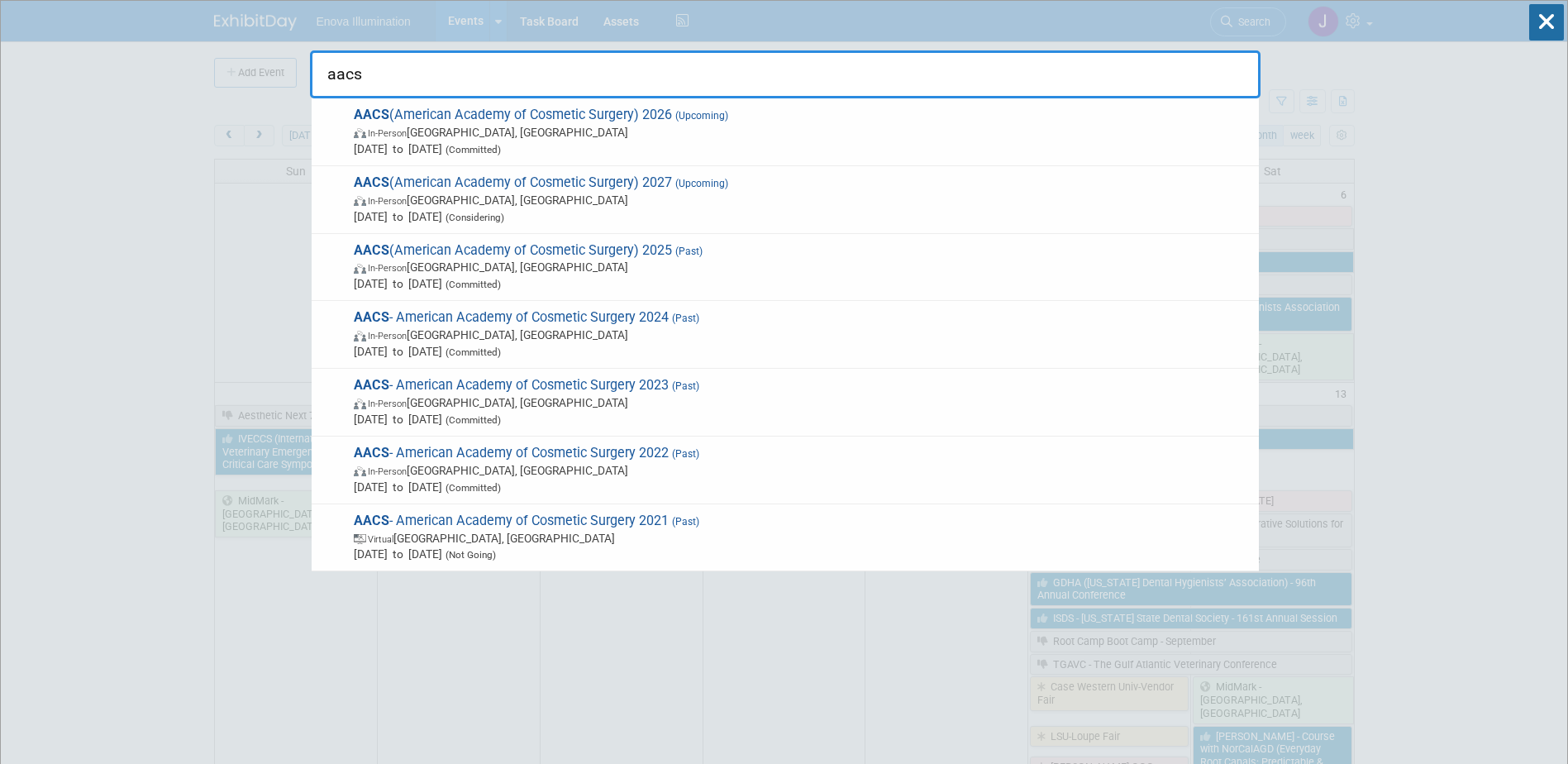
type input "aacs"
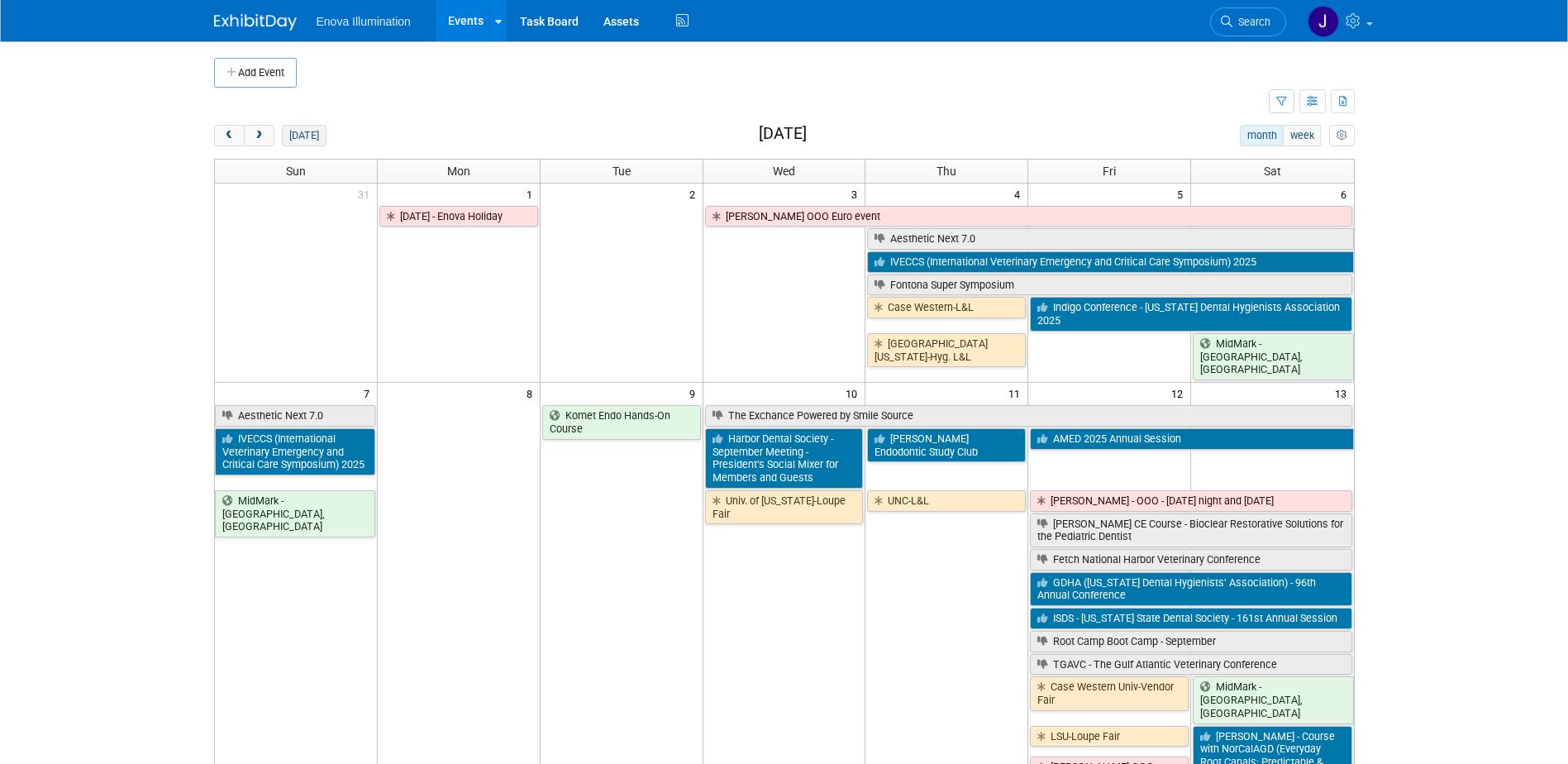
click at [316, 131] on button "today" at bounding box center [304, 135] width 44 height 22
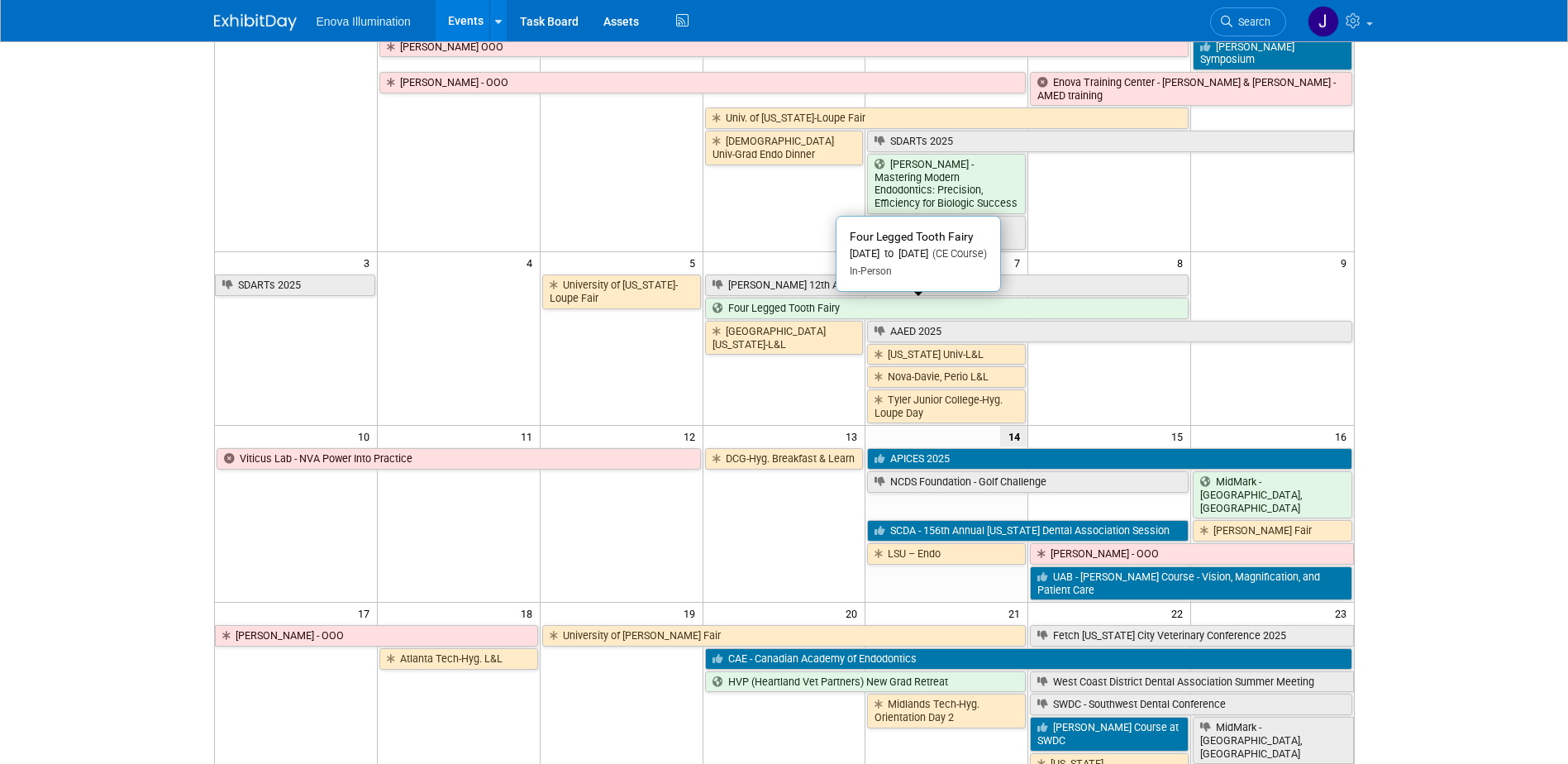
scroll to position [248, 0]
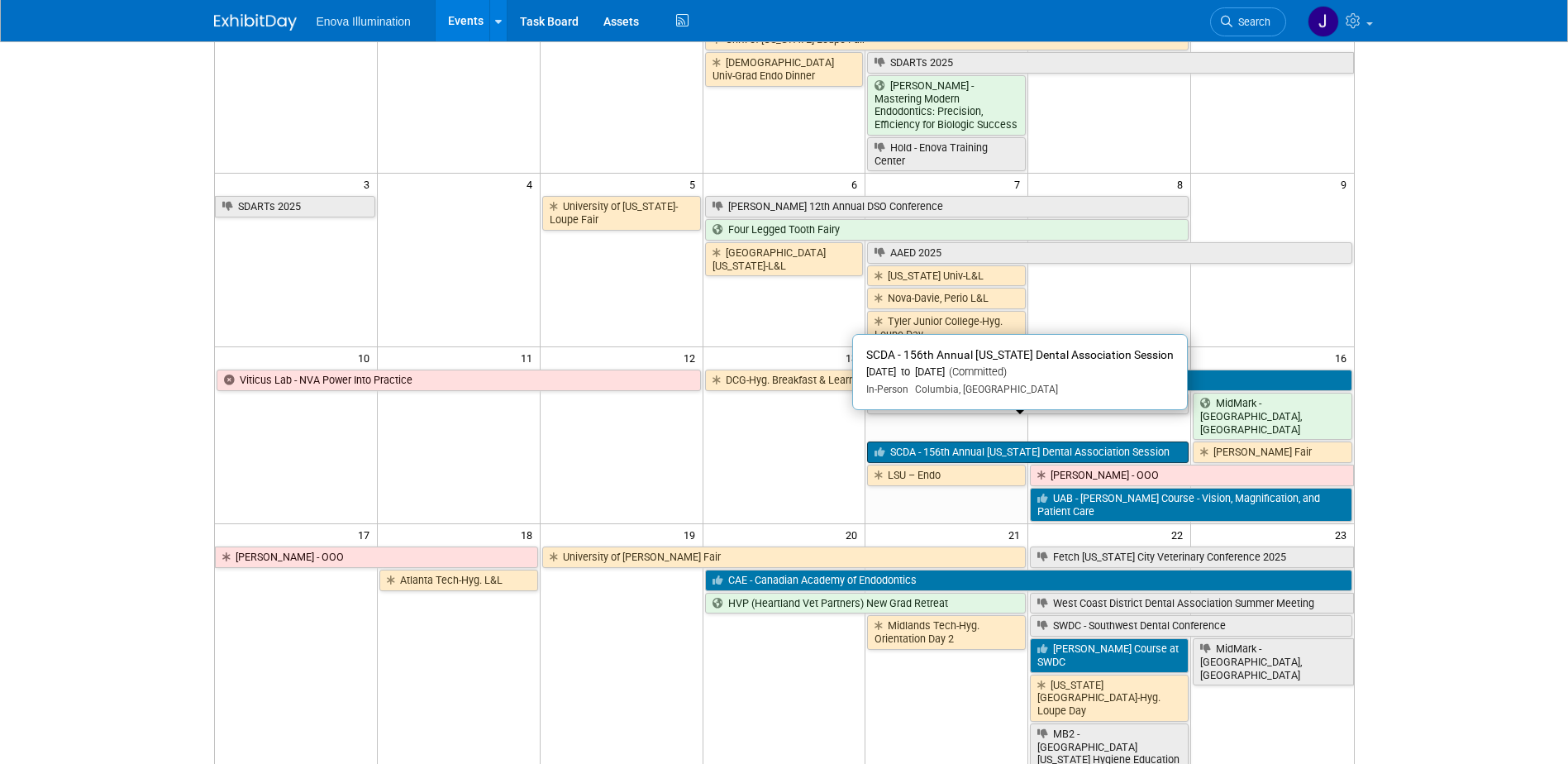
click at [897, 441] on link "SCDA - 156th Annual [US_STATE] Dental Association Session" at bounding box center [1028, 452] width 322 height 22
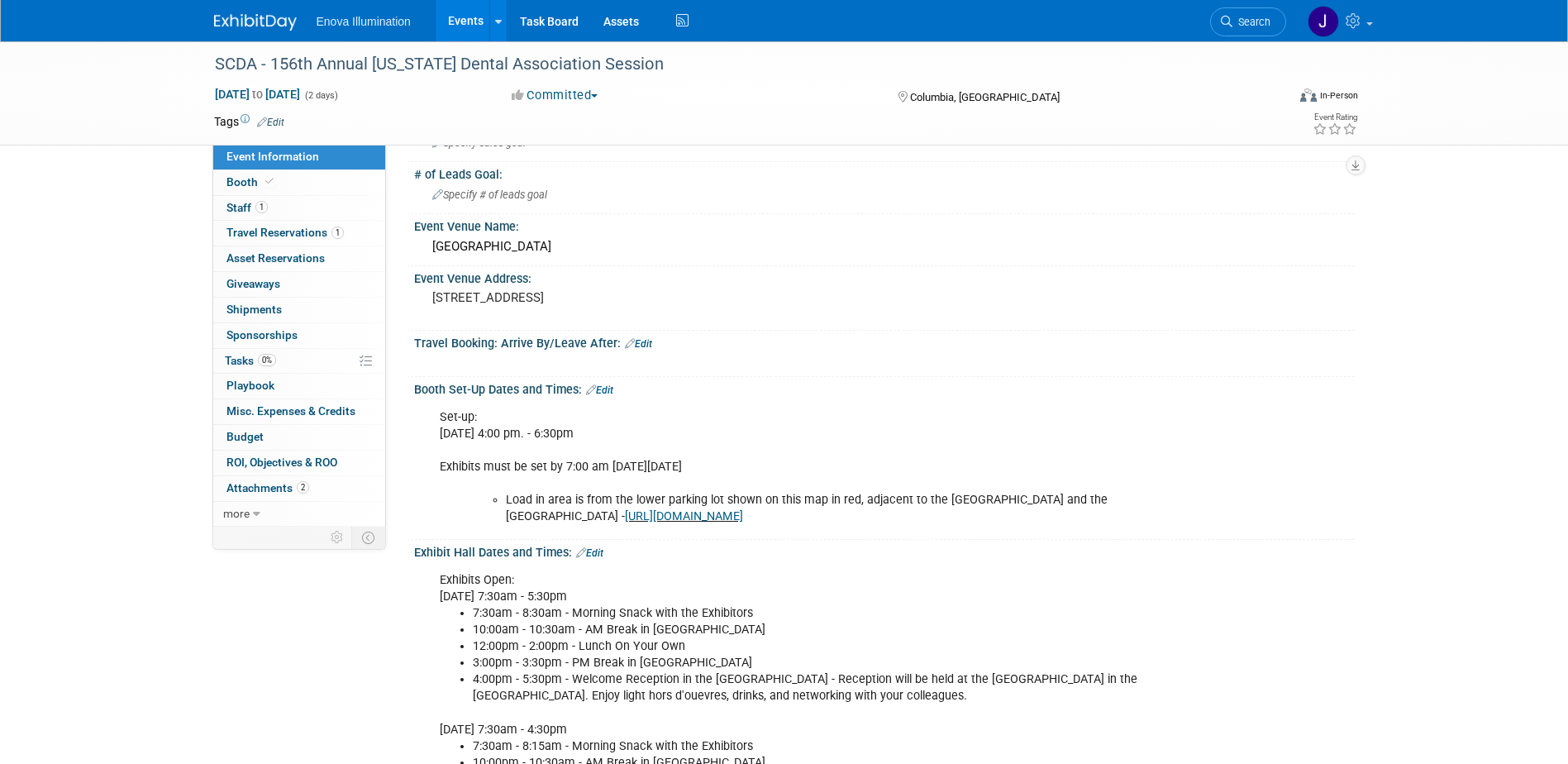
scroll to position [166, 0]
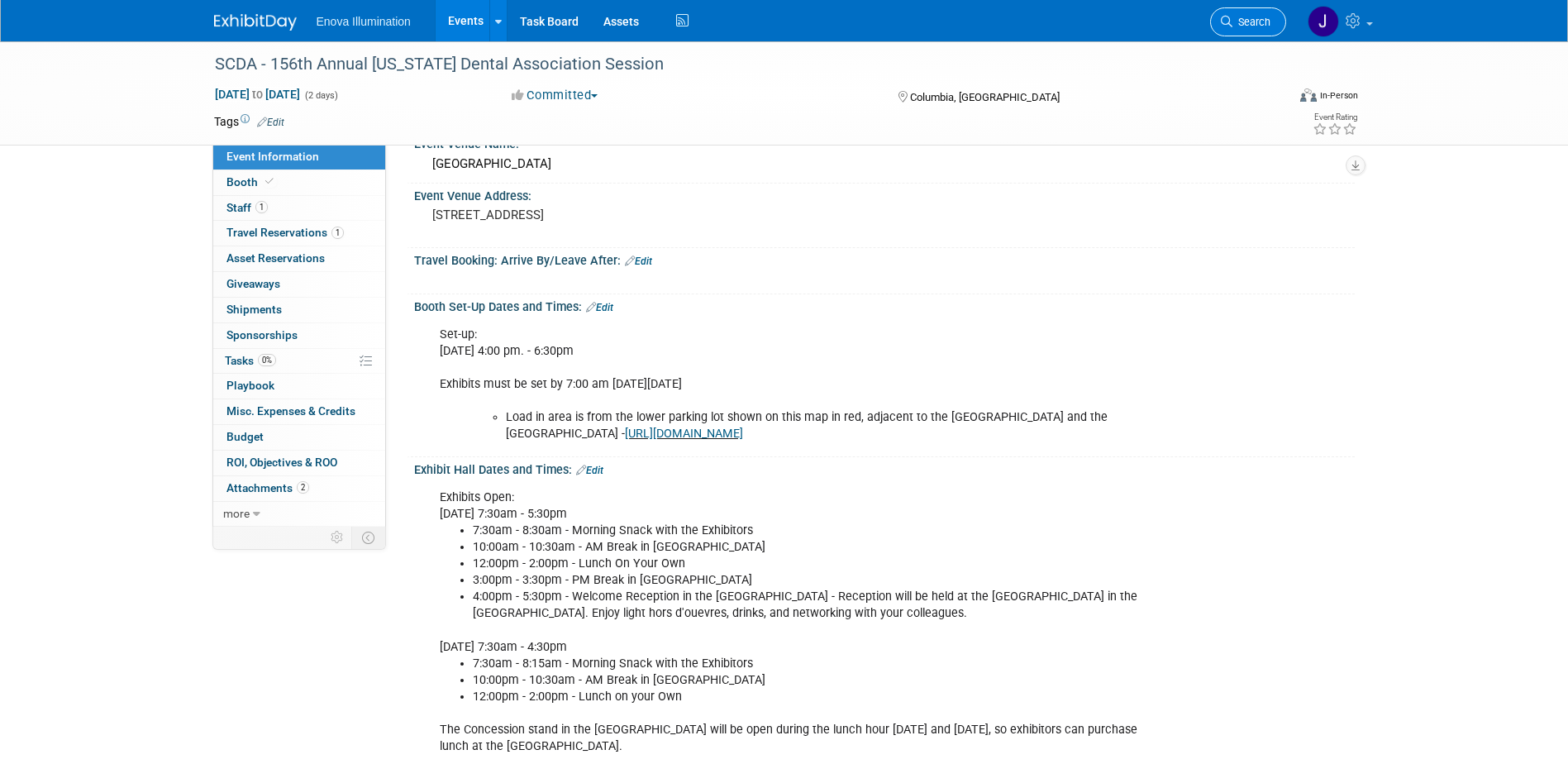
click at [1241, 15] on link "Search" at bounding box center [1247, 22] width 76 height 29
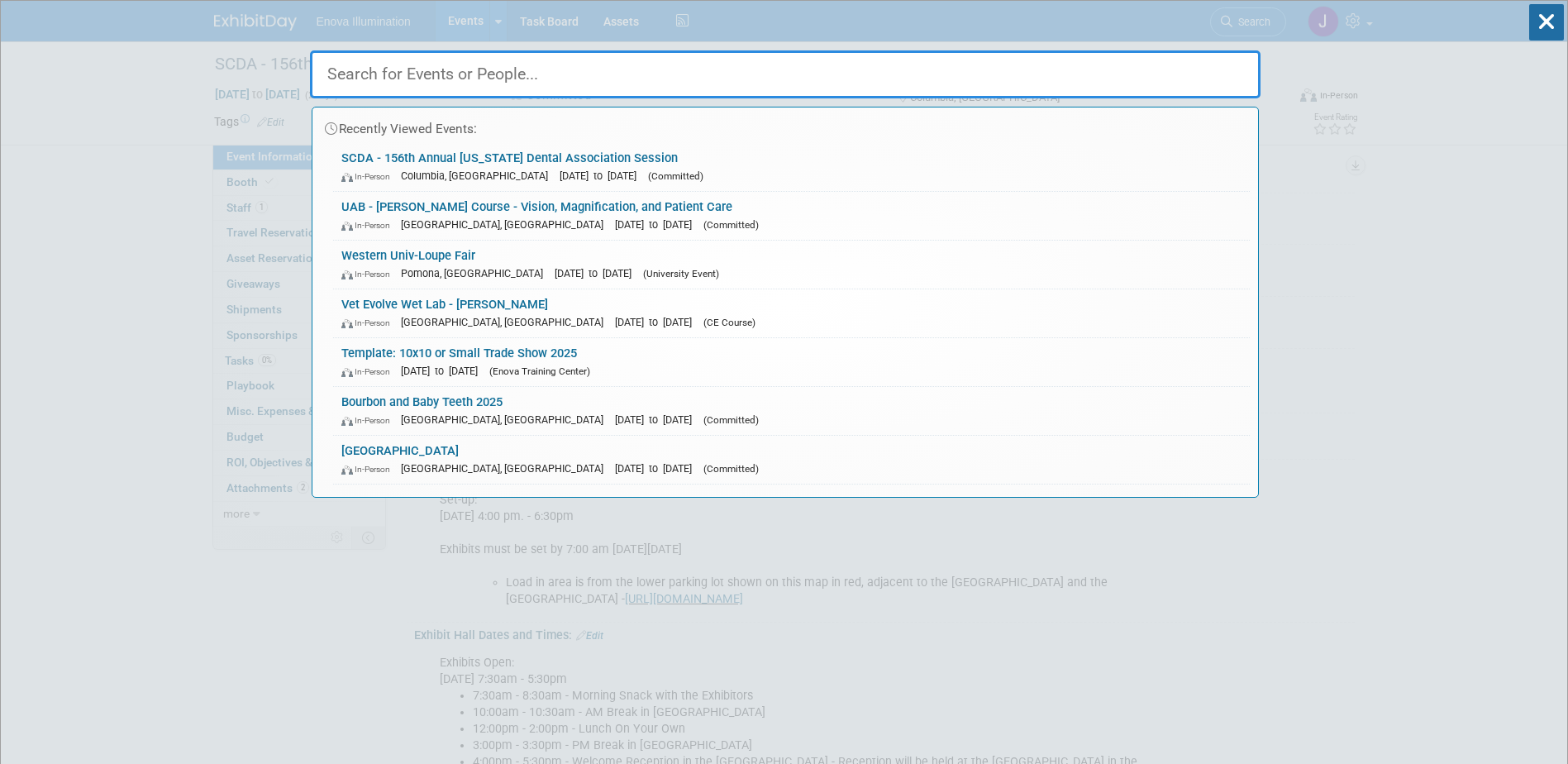
click at [607, 72] on input "text" at bounding box center [784, 74] width 950 height 48
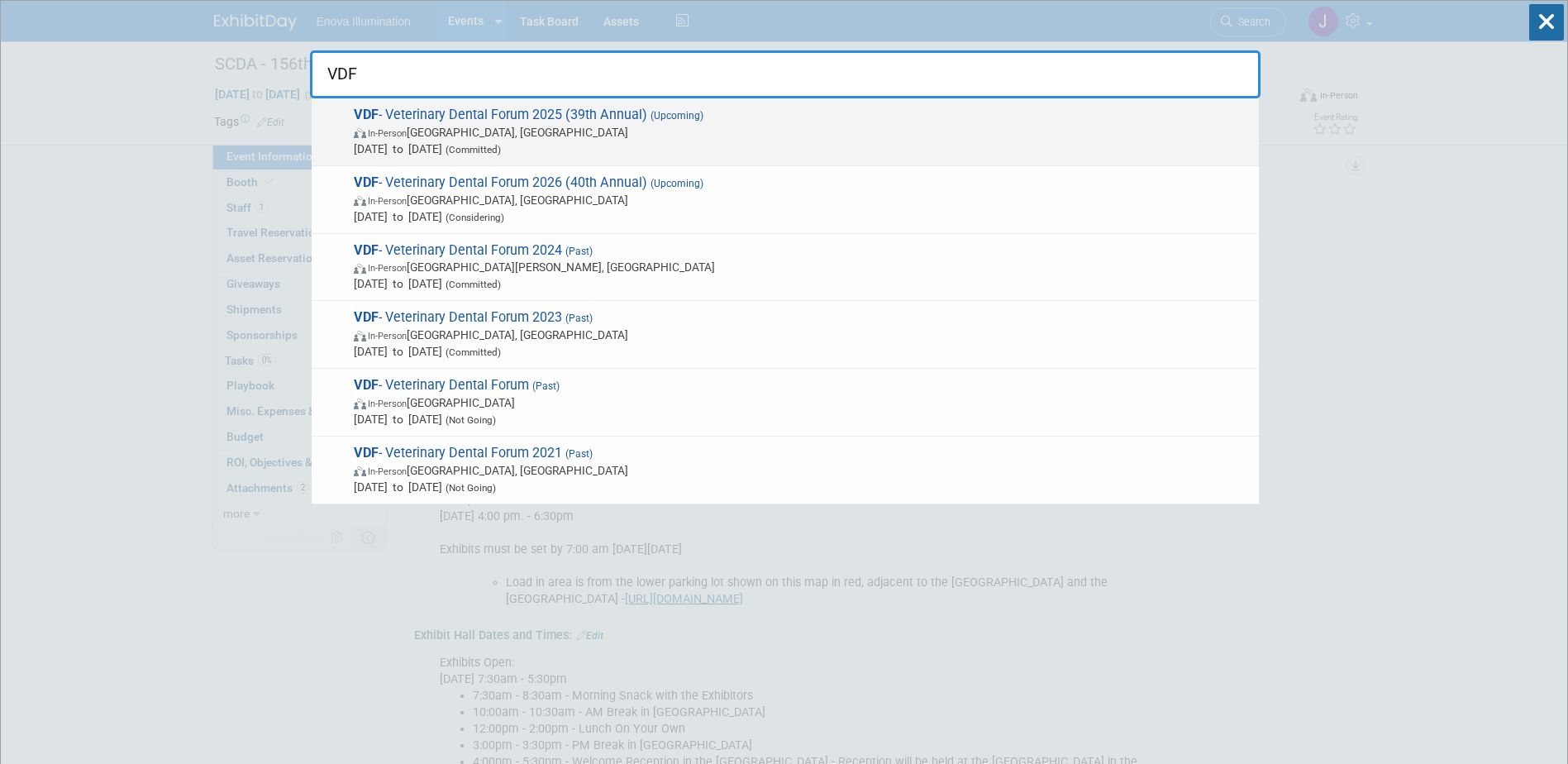
type input "VDF"
click at [374, 154] on span "Sep 24, 2025 to Sep 27, 2025 (Committed)" at bounding box center [801, 149] width 896 height 17
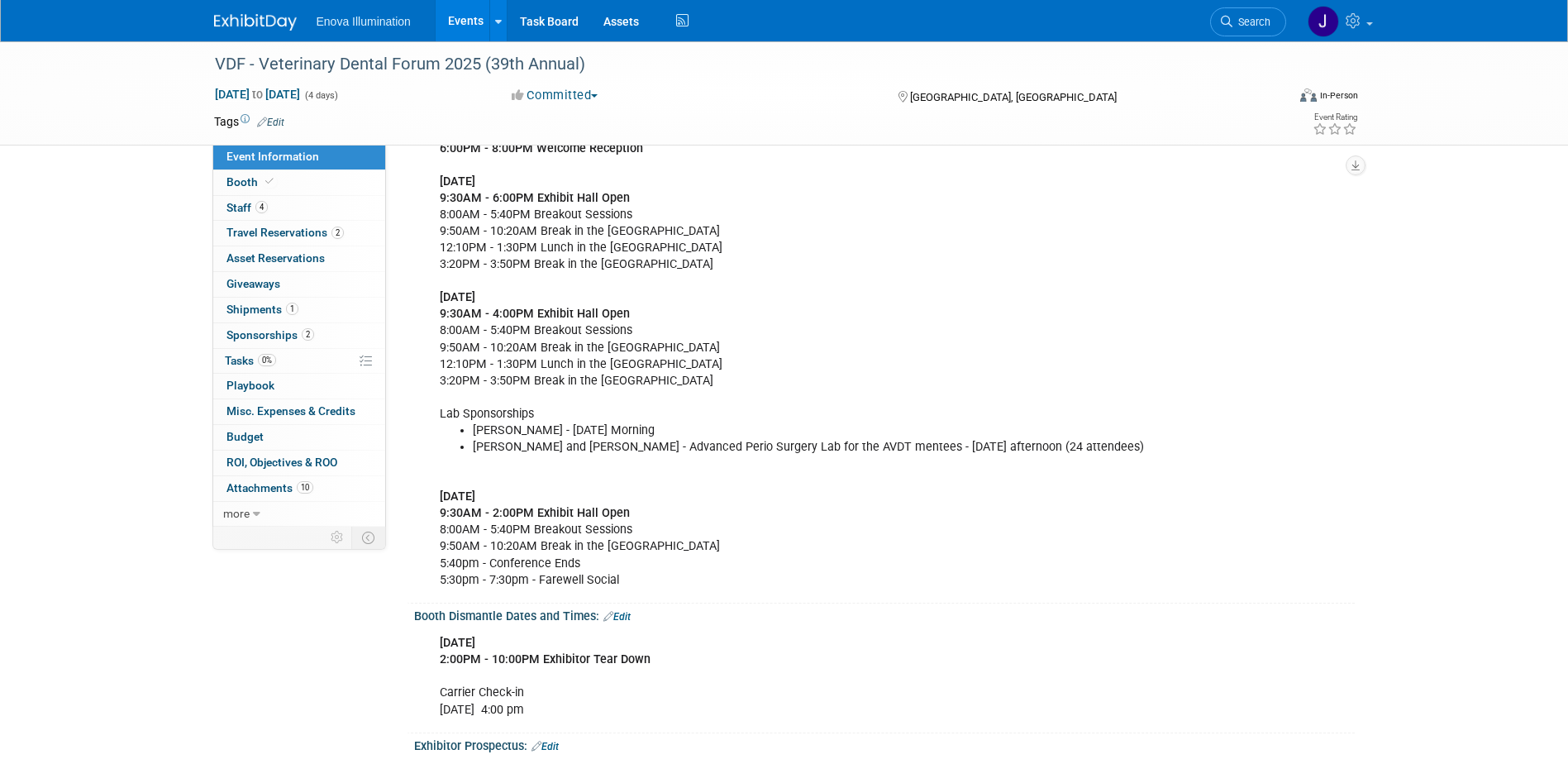
scroll to position [496, 0]
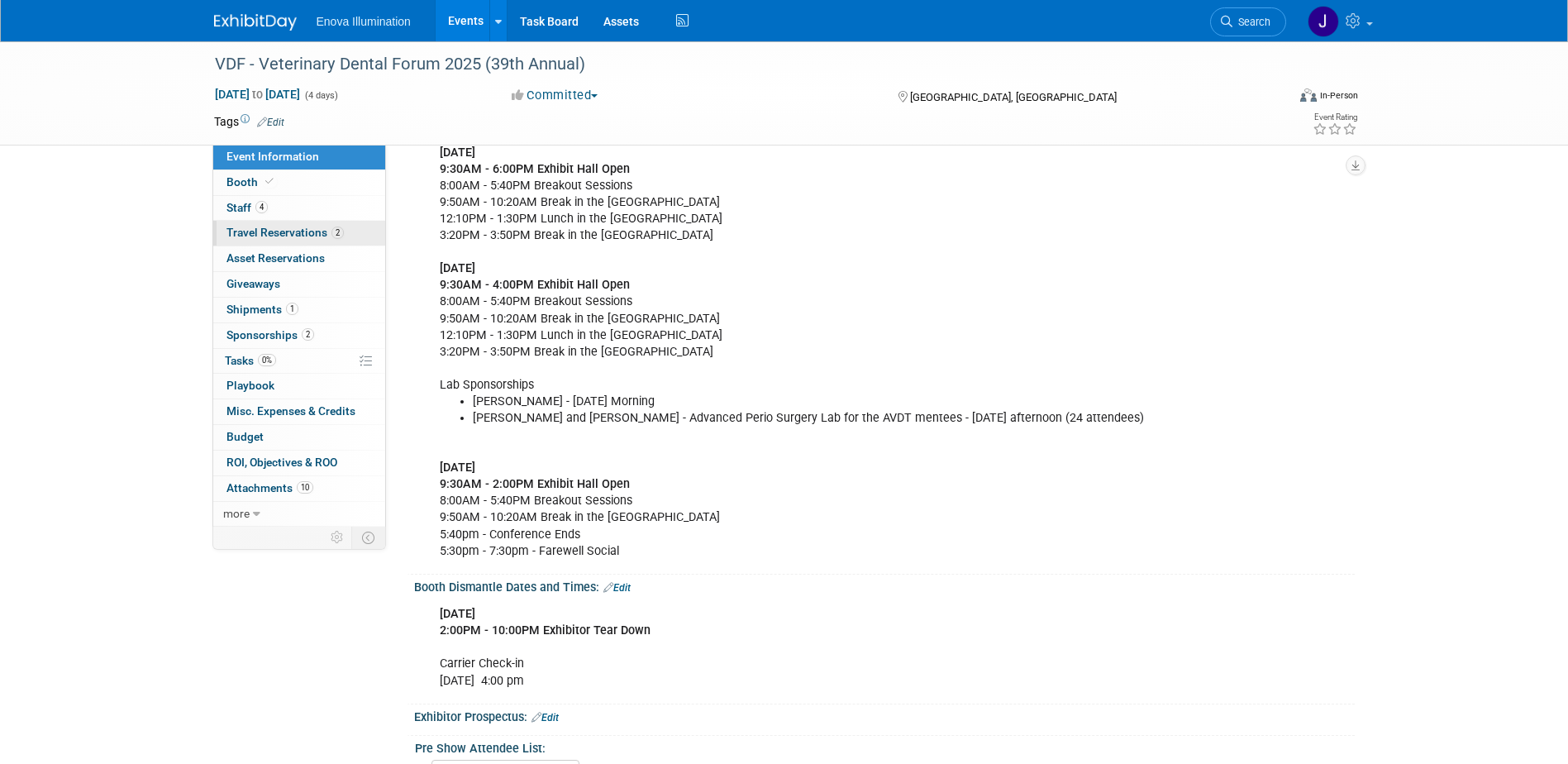
click at [280, 229] on span "Travel Reservations 2" at bounding box center [285, 232] width 118 height 13
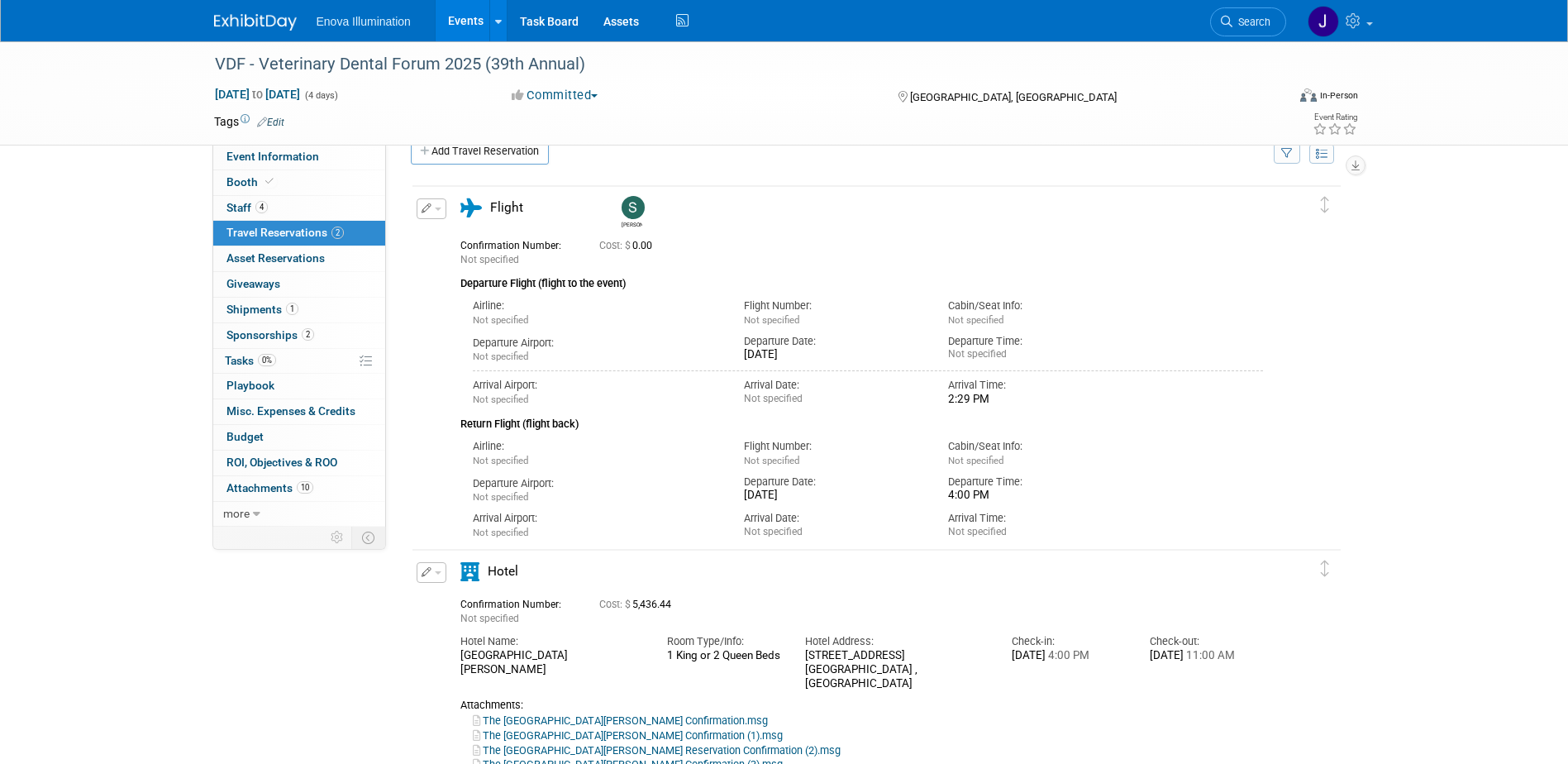
scroll to position [0, 0]
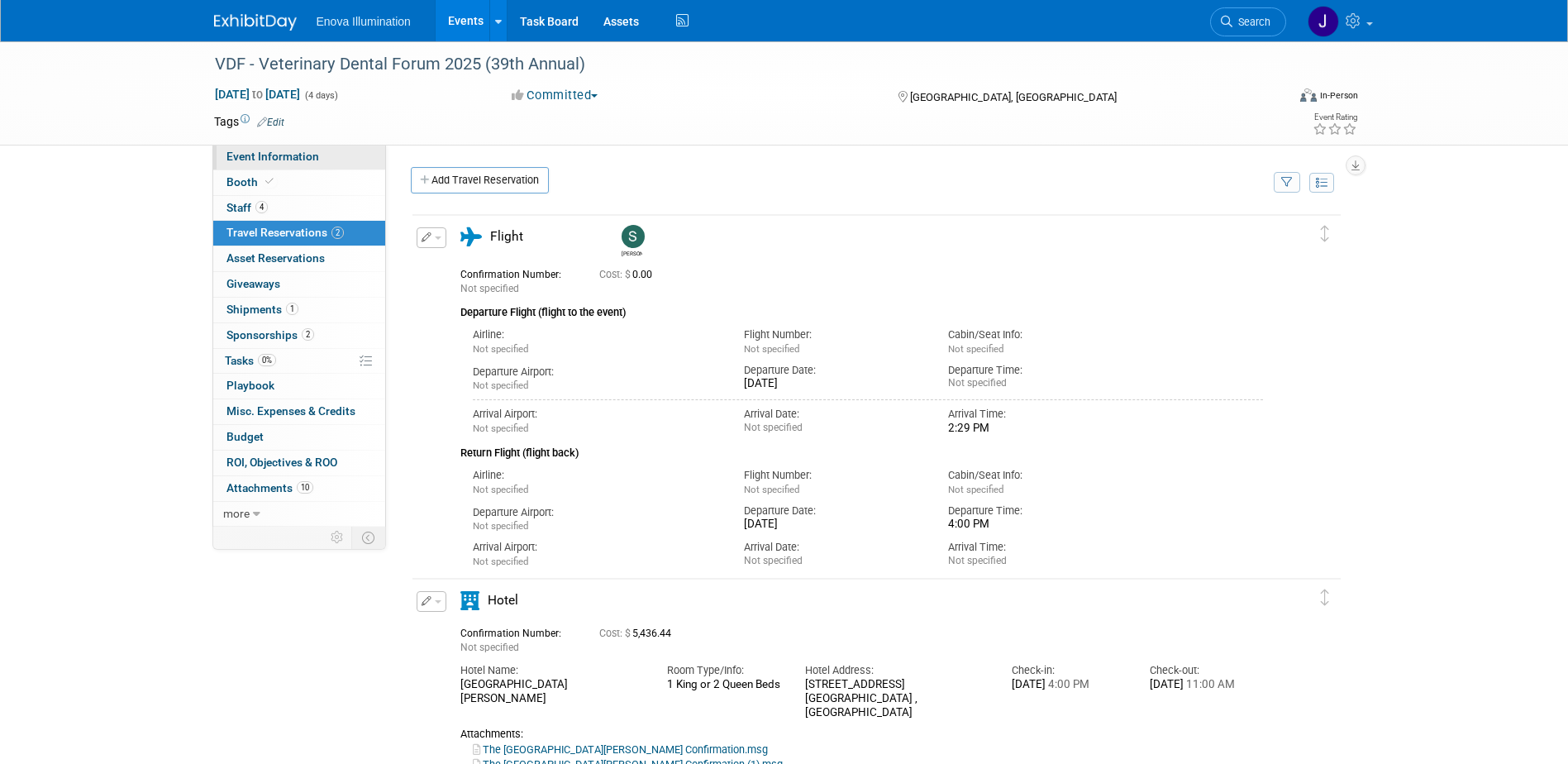
click at [273, 161] on span "Event Information" at bounding box center [273, 156] width 92 height 13
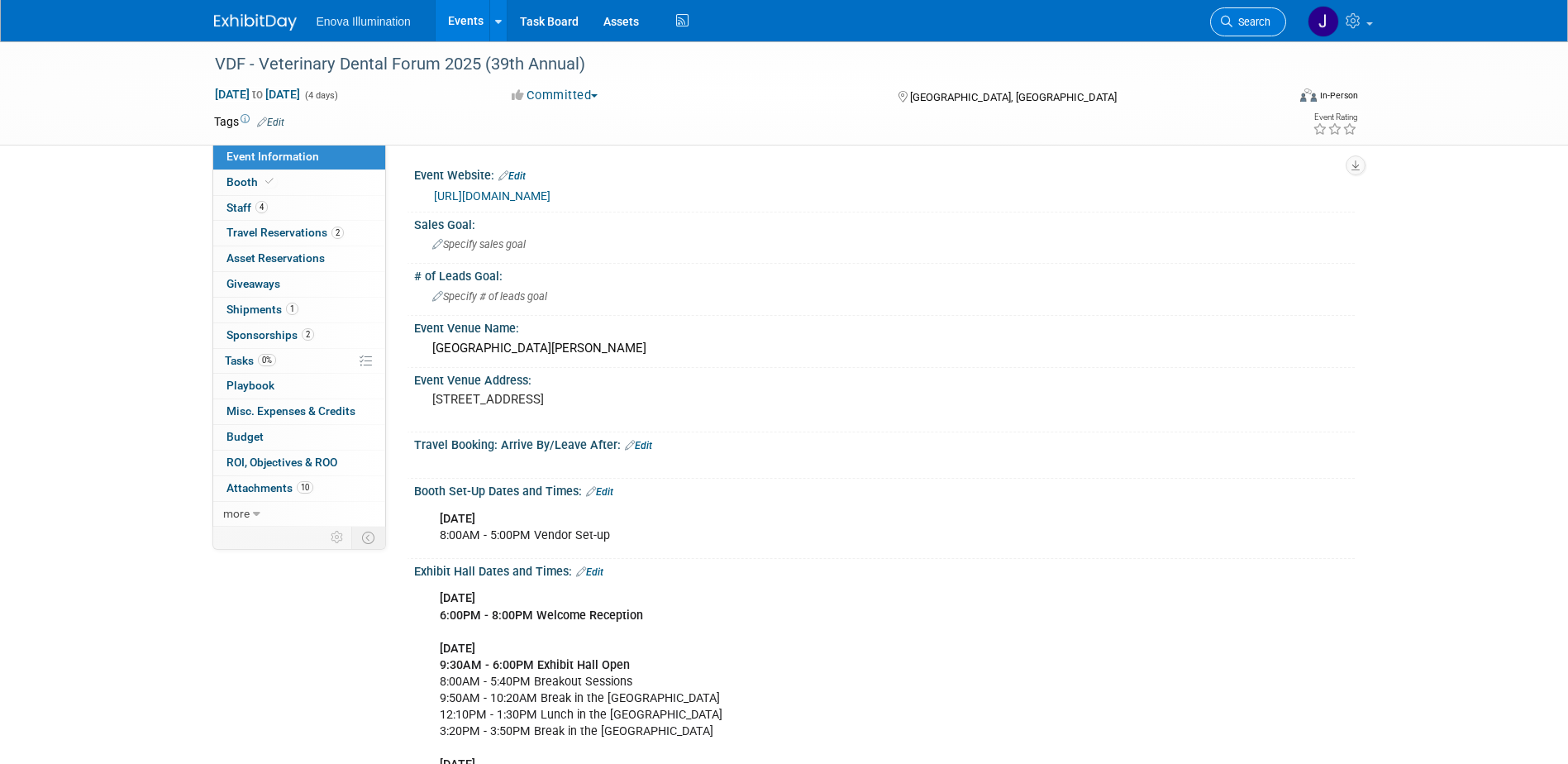
click at [1262, 31] on link "Search" at bounding box center [1247, 22] width 76 height 29
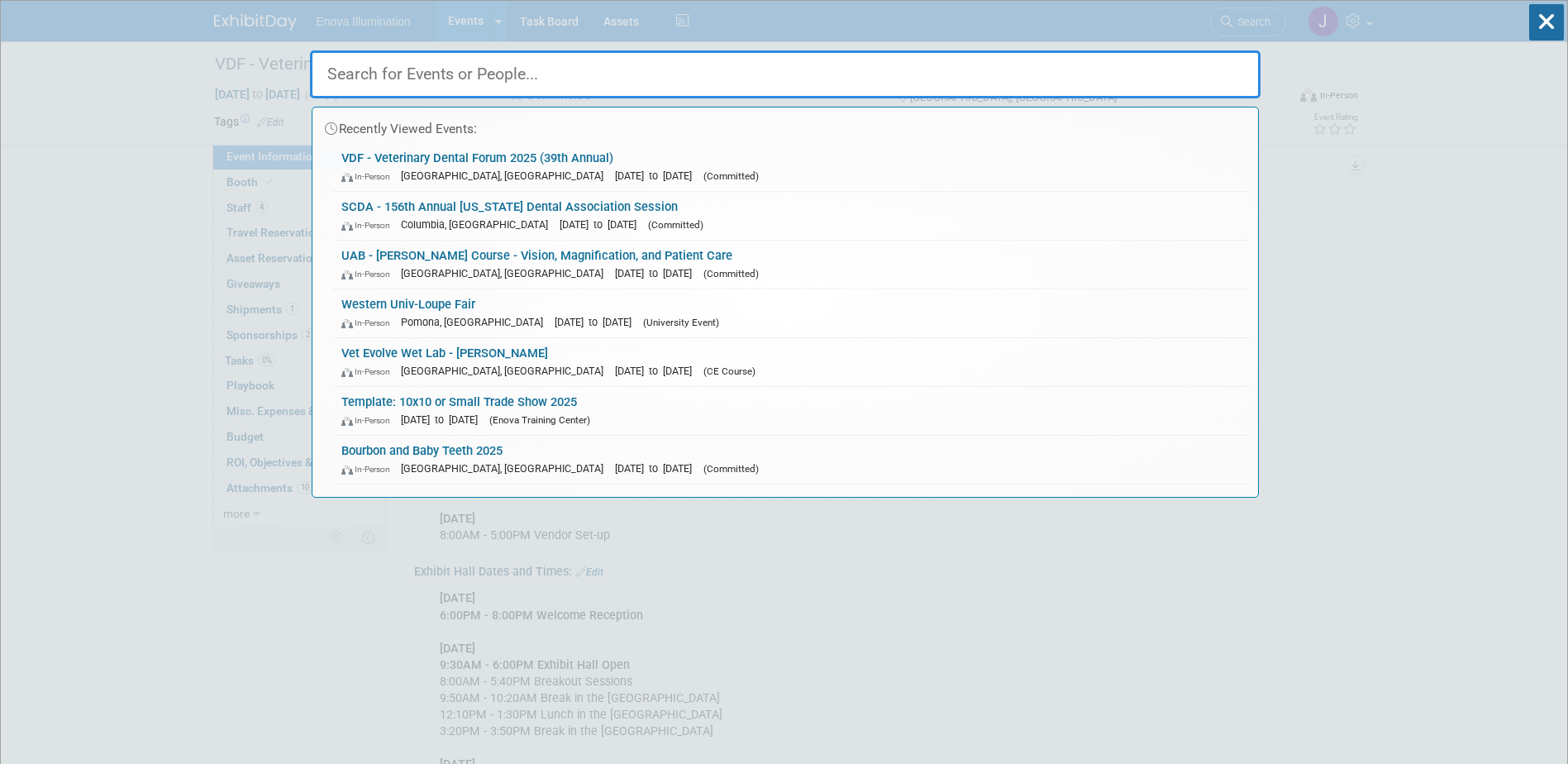
click at [1131, 77] on input "text" at bounding box center [784, 74] width 950 height 48
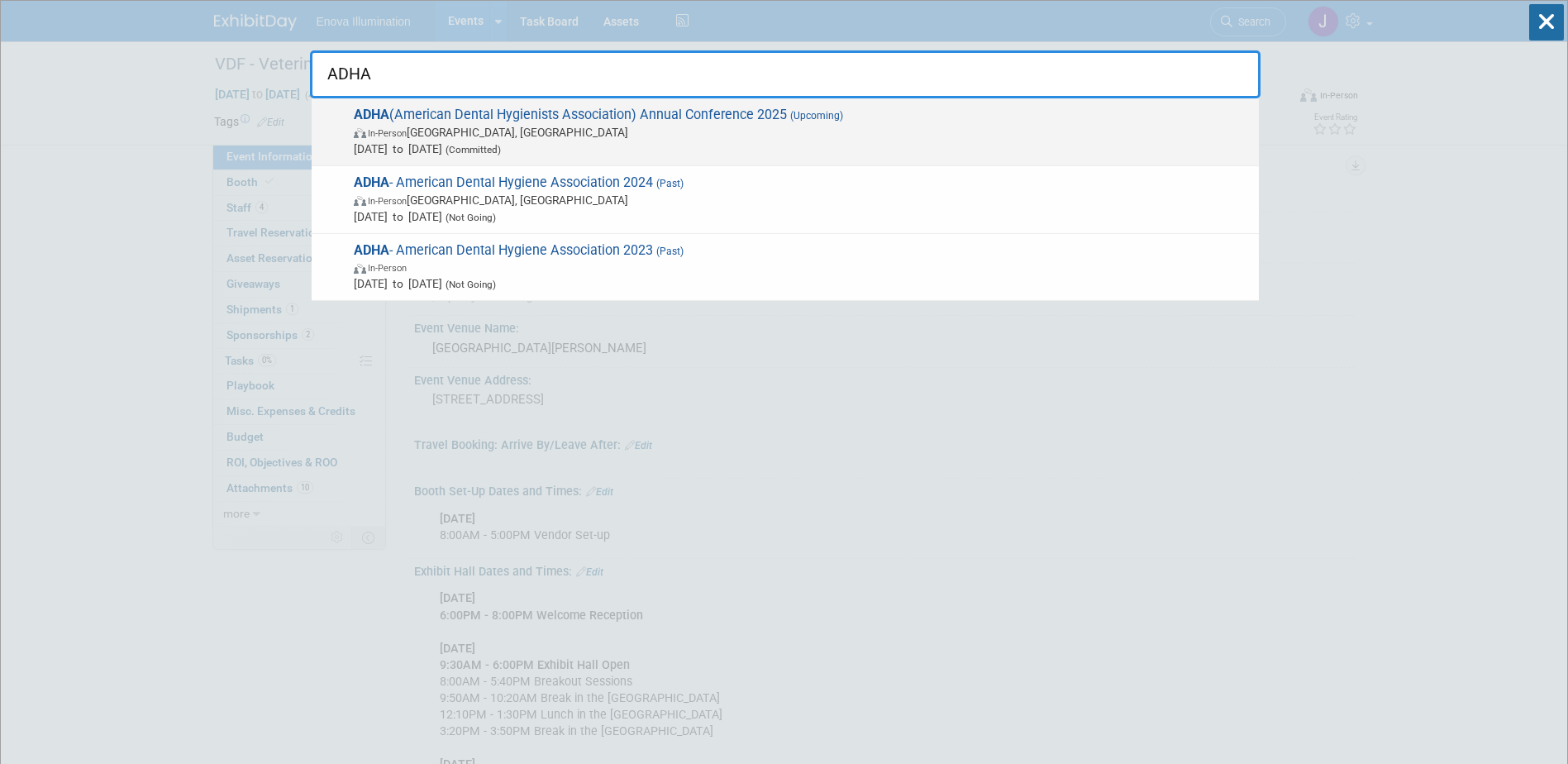
type input "ADHA"
click at [513, 114] on span "ADHA (American Dental Hygienists Association) Annual Conference 2025 (Upcoming)…" at bounding box center [800, 132] width 902 height 51
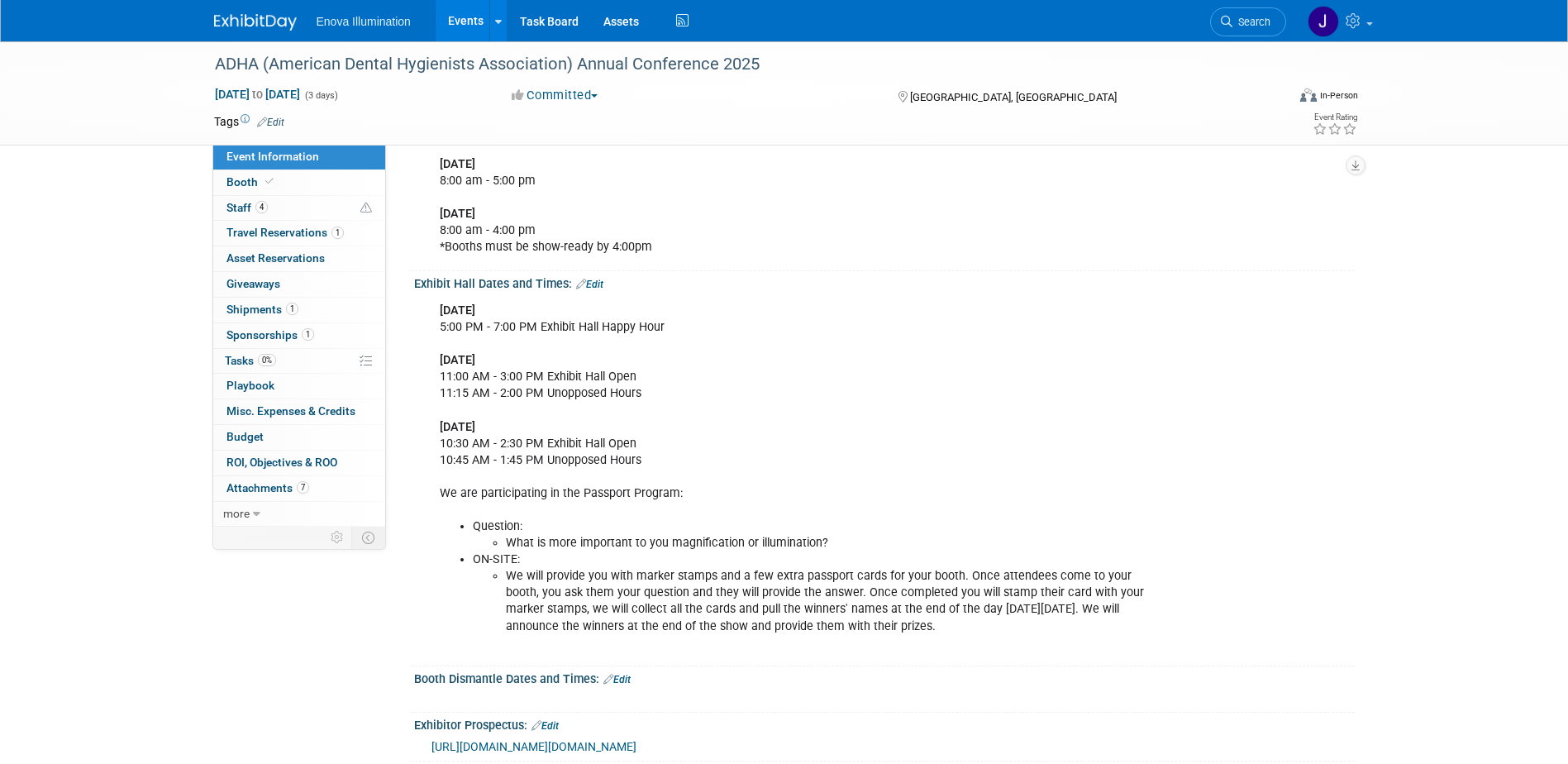
scroll to position [413, 0]
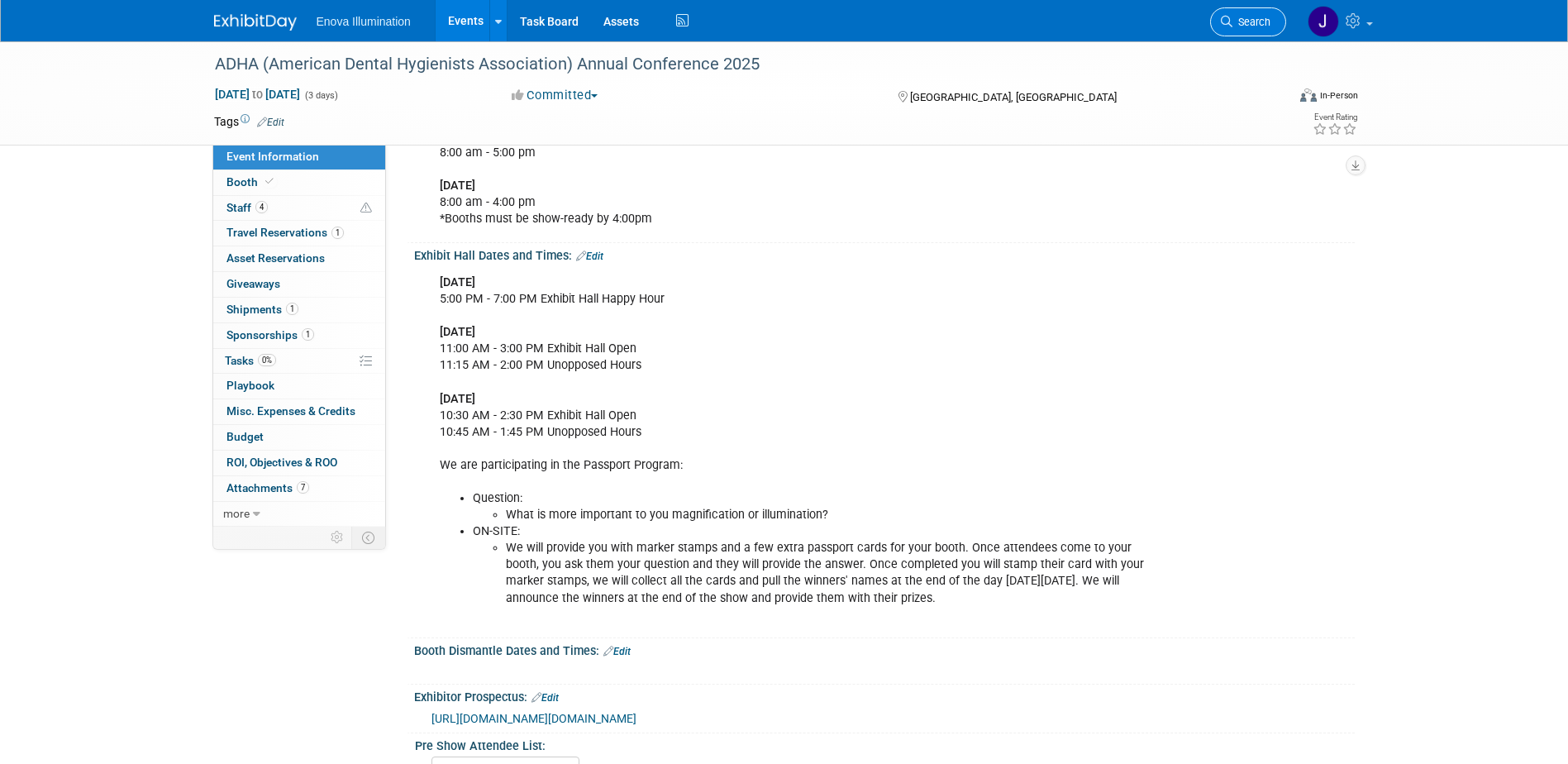
click at [1247, 24] on span "Search" at bounding box center [1251, 22] width 38 height 12
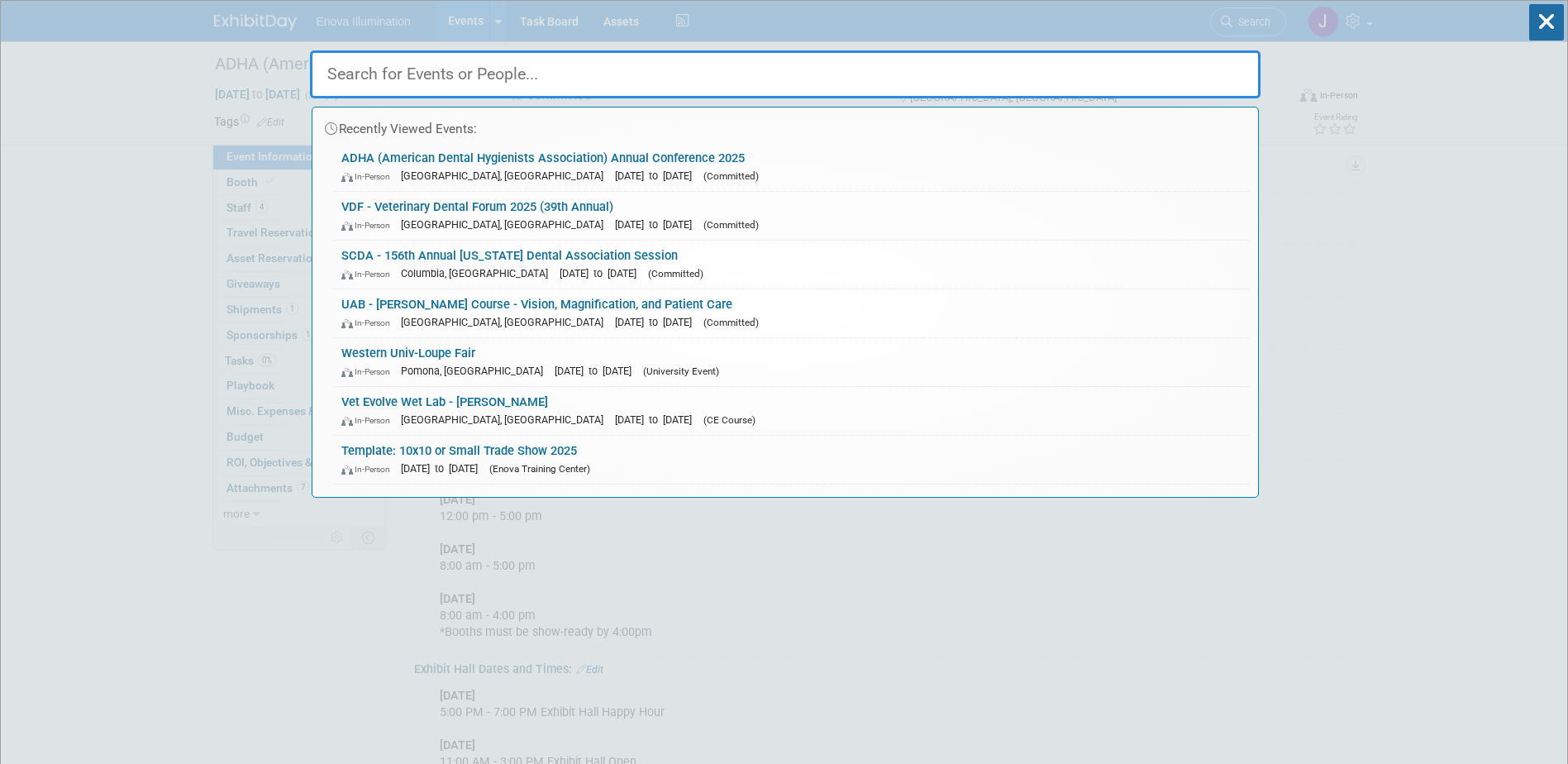
click at [1113, 60] on input "text" at bounding box center [784, 74] width 950 height 48
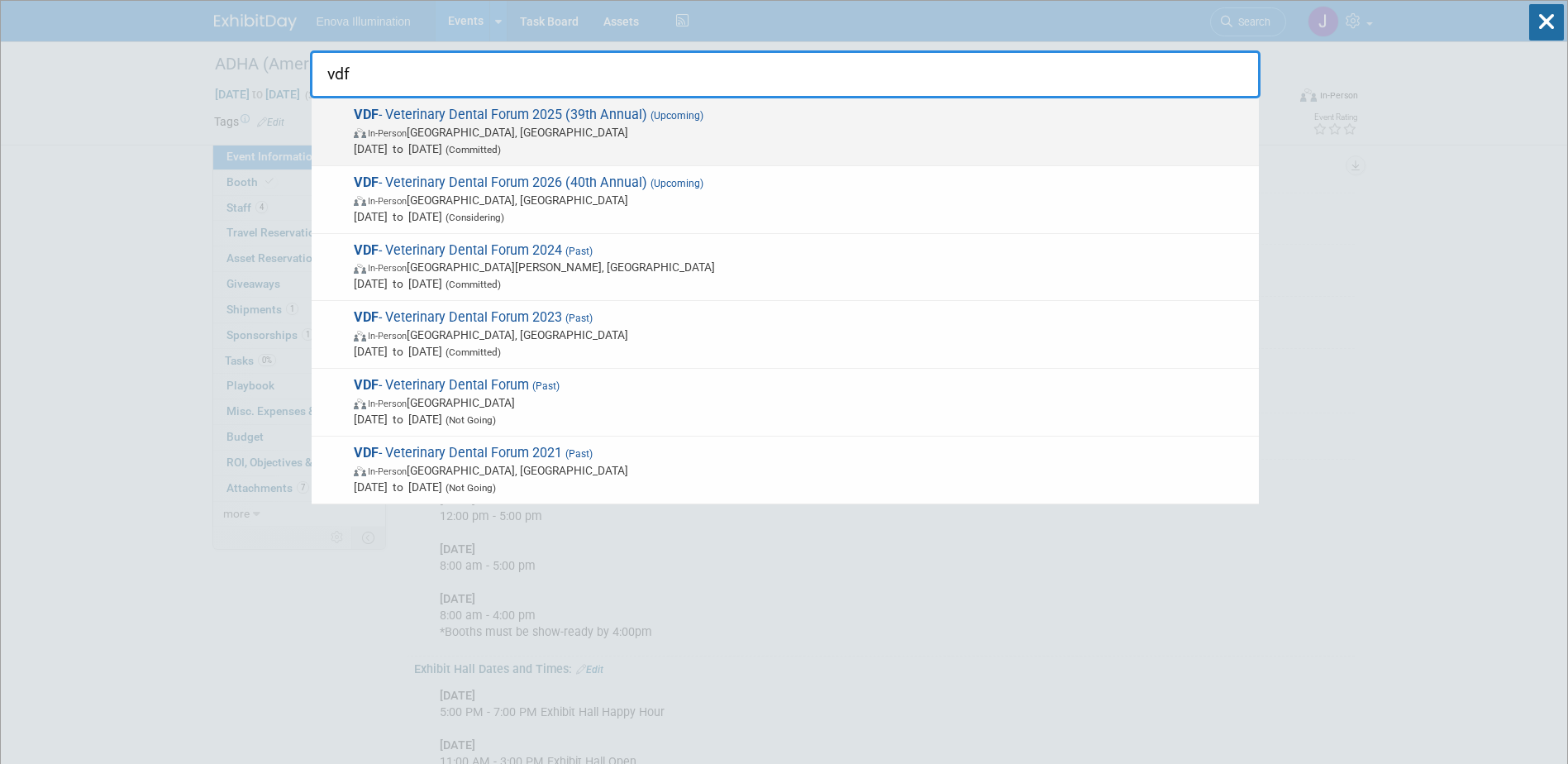
type input "vdf"
click at [479, 138] on span "In-Person [GEOGRAPHIC_DATA], [GEOGRAPHIC_DATA]" at bounding box center [801, 133] width 896 height 17
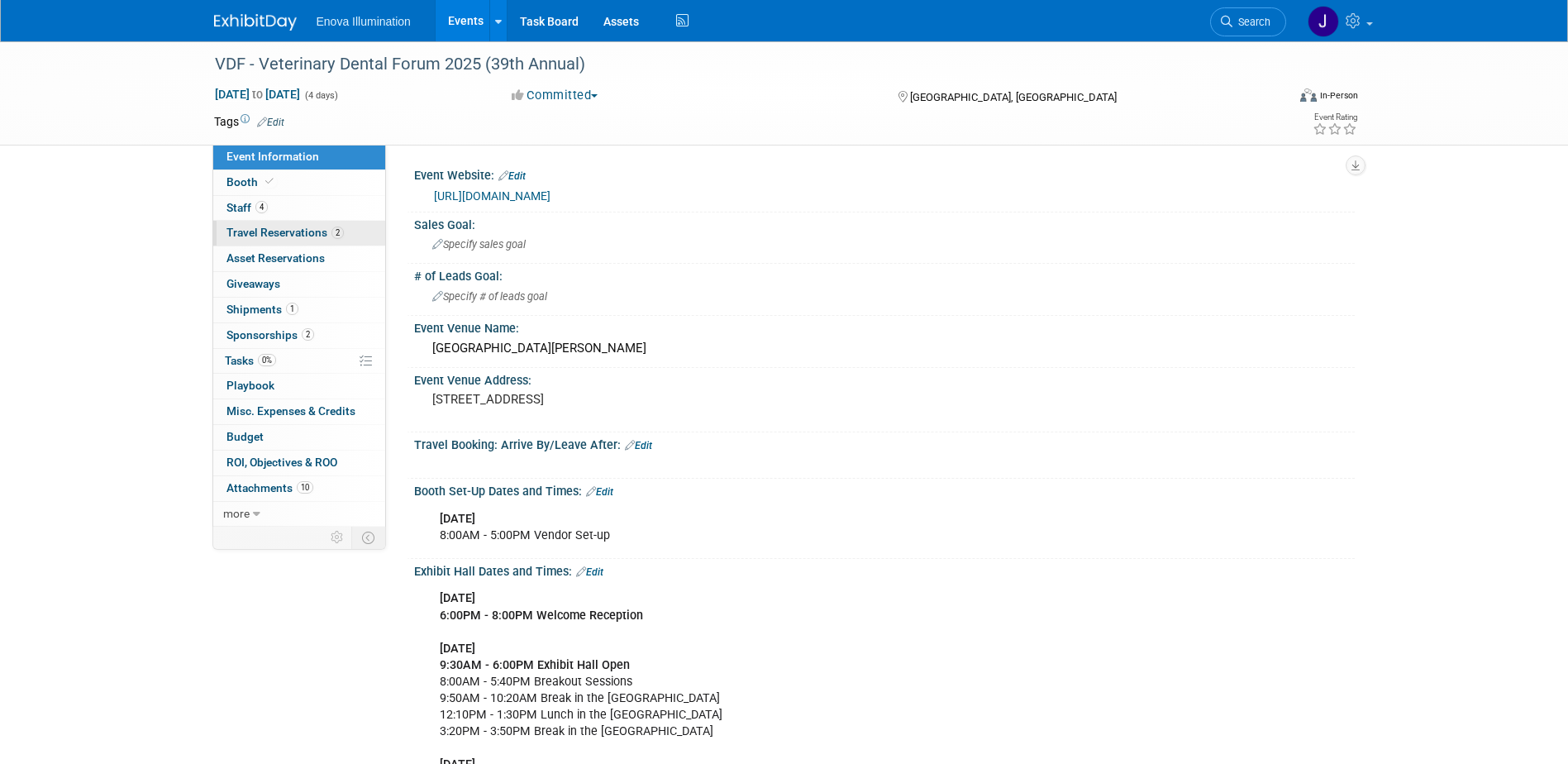
click at [298, 226] on span "Travel Reservations 2" at bounding box center [285, 232] width 118 height 13
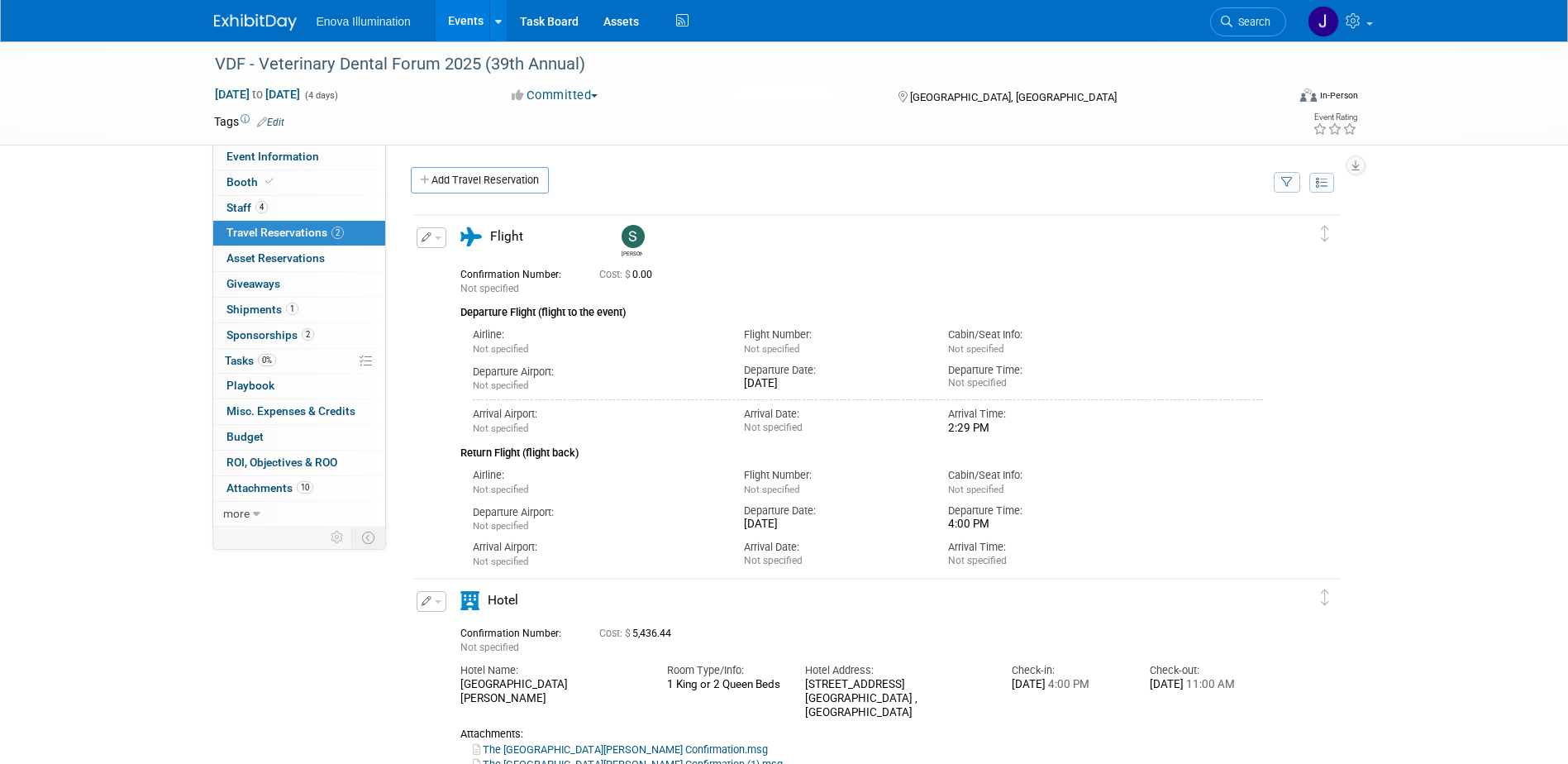
click at [436, 242] on button "button" at bounding box center [432, 238] width 30 height 21
click at [641, 330] on div "Airline:" at bounding box center [596, 335] width 247 height 15
click at [500, 177] on link "Add Travel Reservation" at bounding box center [480, 180] width 138 height 26
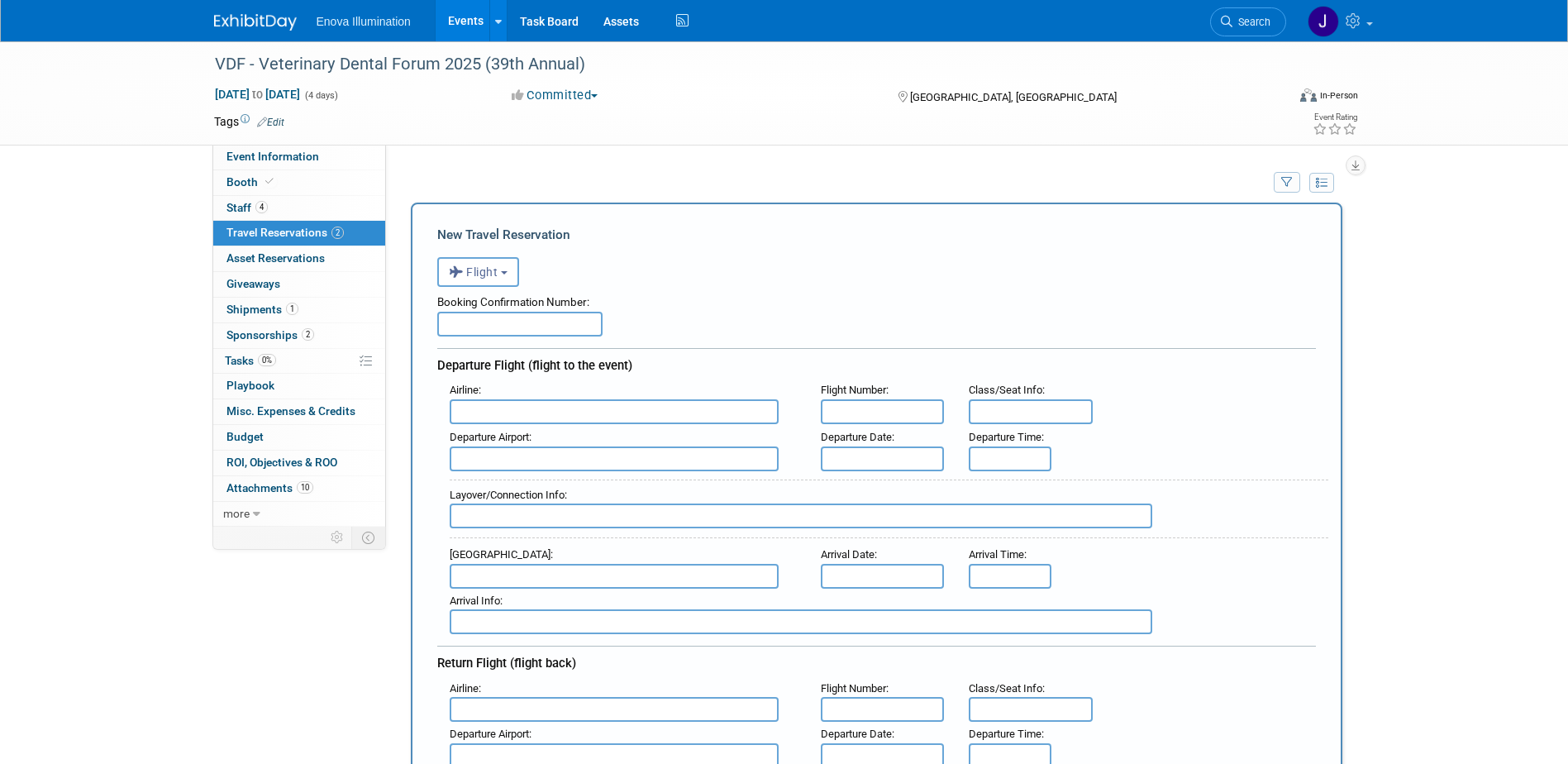
click at [491, 323] on input "text" at bounding box center [520, 324] width 166 height 24
type input "JQWNYB"
click at [525, 414] on input "text" at bounding box center [614, 411] width 329 height 24
click at [527, 464] on span "Delta Air Lines (DAL)" at bounding box center [623, 467] width 344 height 26
type input "Delta Air Lines (DAL)"
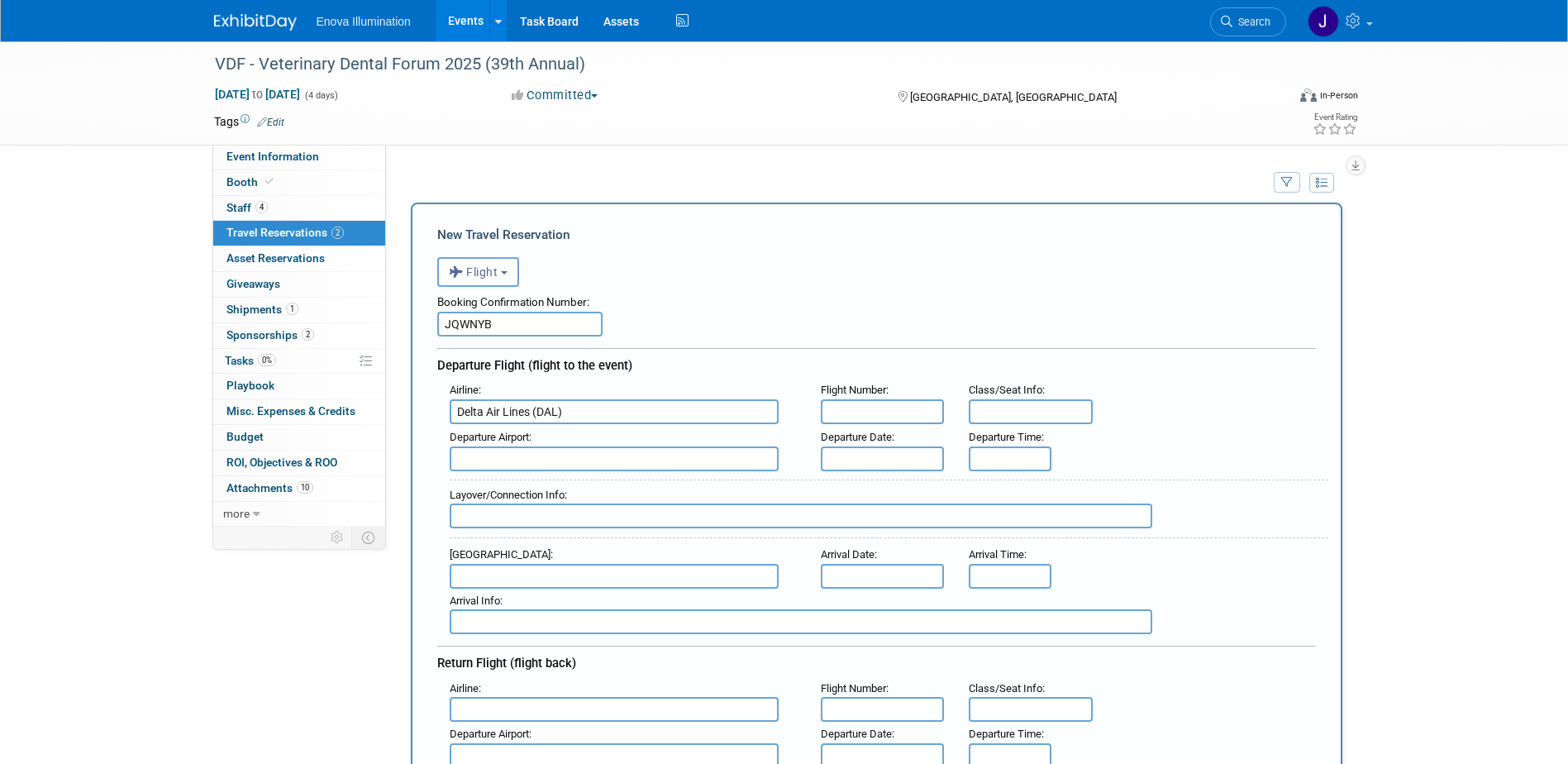
click at [841, 422] on input "text" at bounding box center [883, 411] width 124 height 24
type input "DL2675"
click at [695, 458] on input "text" at bounding box center [614, 458] width 329 height 24
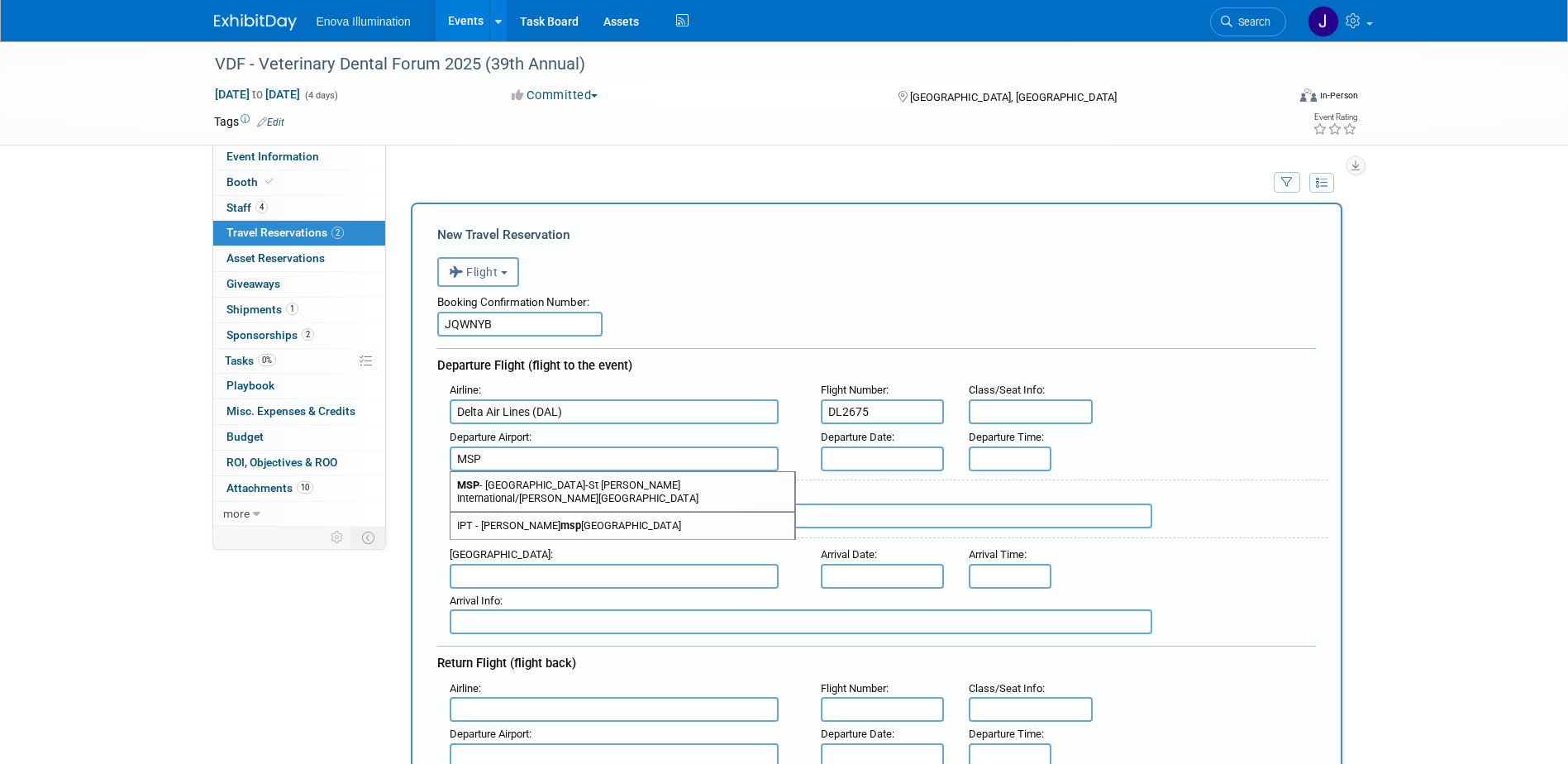
click at [562, 487] on span "MSP - Minneapolis-St Paul International/Wold-Chamberlain Airport" at bounding box center [623, 492] width 344 height 40
type input "MSP - Minneapolis-St Paul International/Wold-Chamberlain Airport"
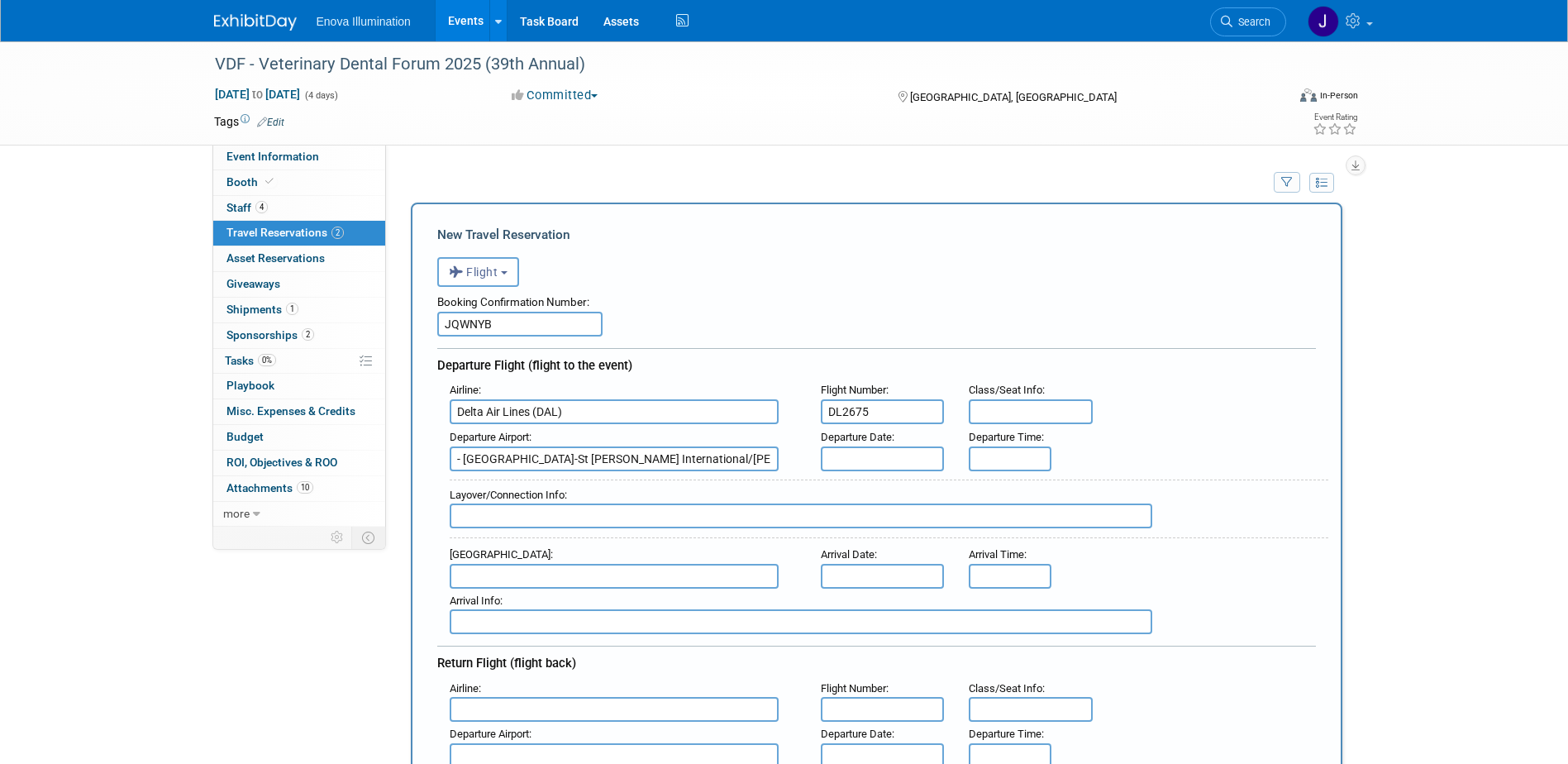
click at [844, 470] on body "Enova Illumination Events Add Event Bulk Upload Events Shareable Event Boards R…" at bounding box center [784, 382] width 1568 height 764
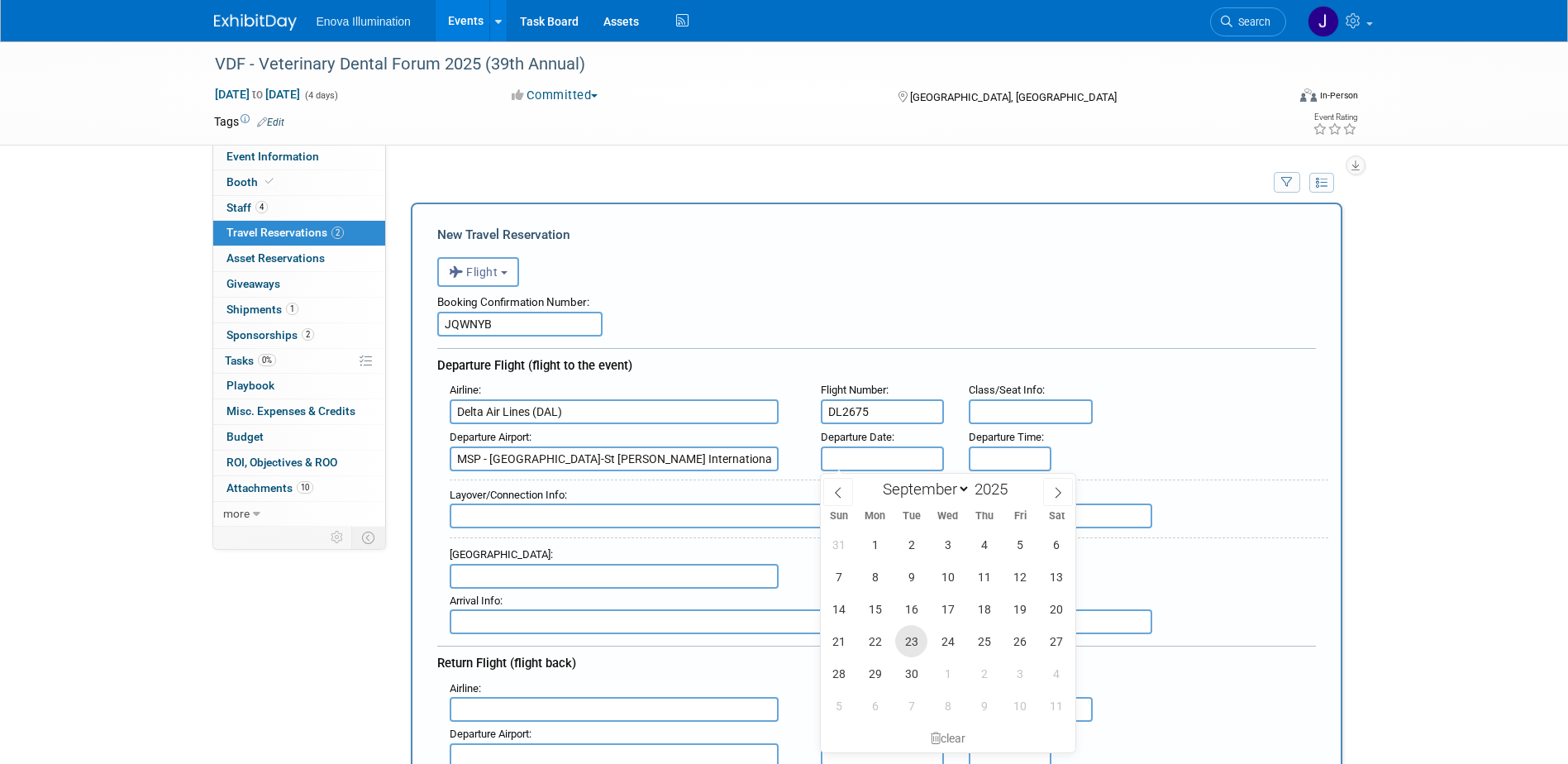
click at [910, 639] on span "23" at bounding box center [911, 641] width 32 height 32
type input "Sep 23, 2025"
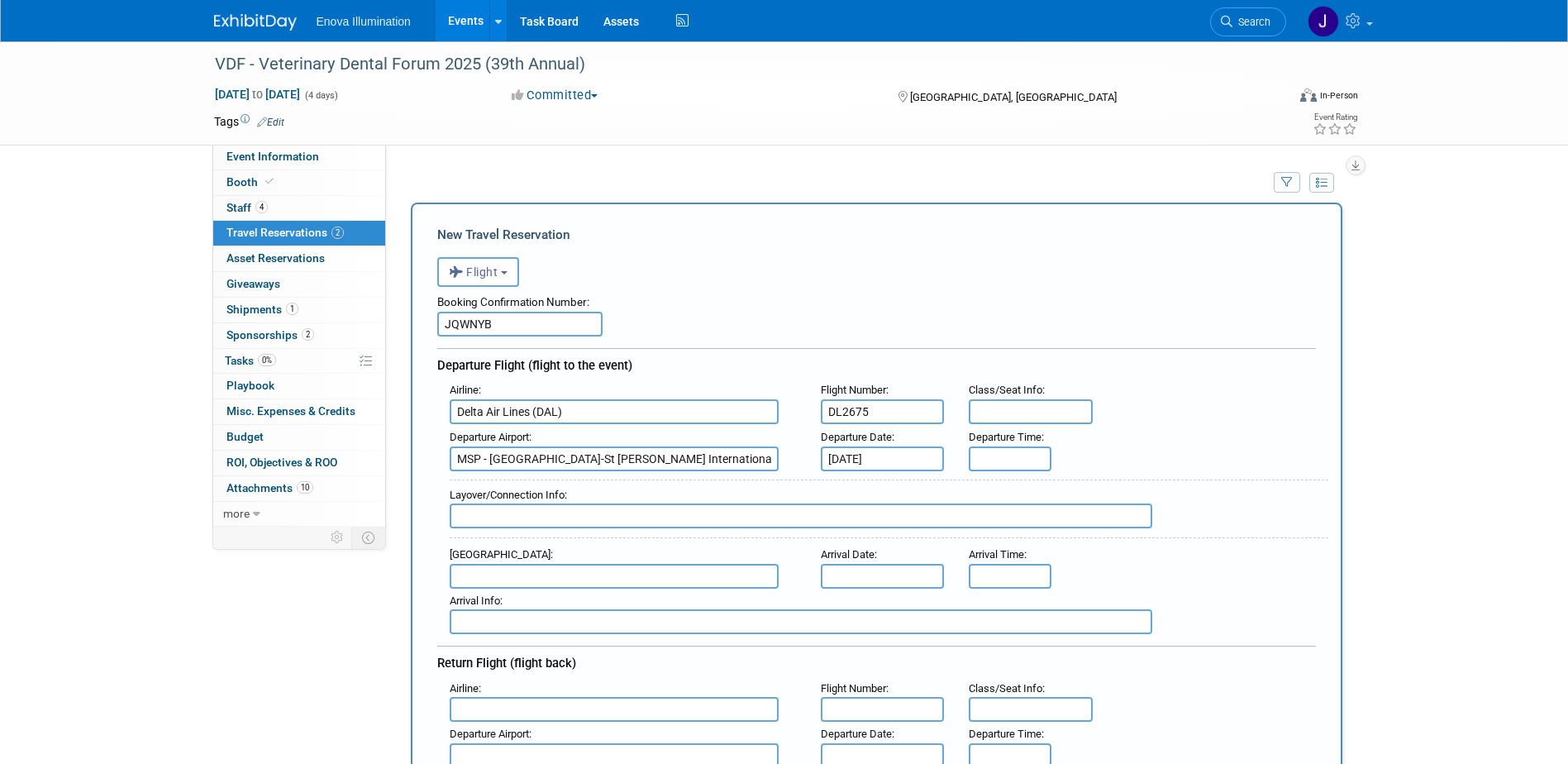
click at [594, 565] on input "text" at bounding box center [614, 576] width 329 height 24
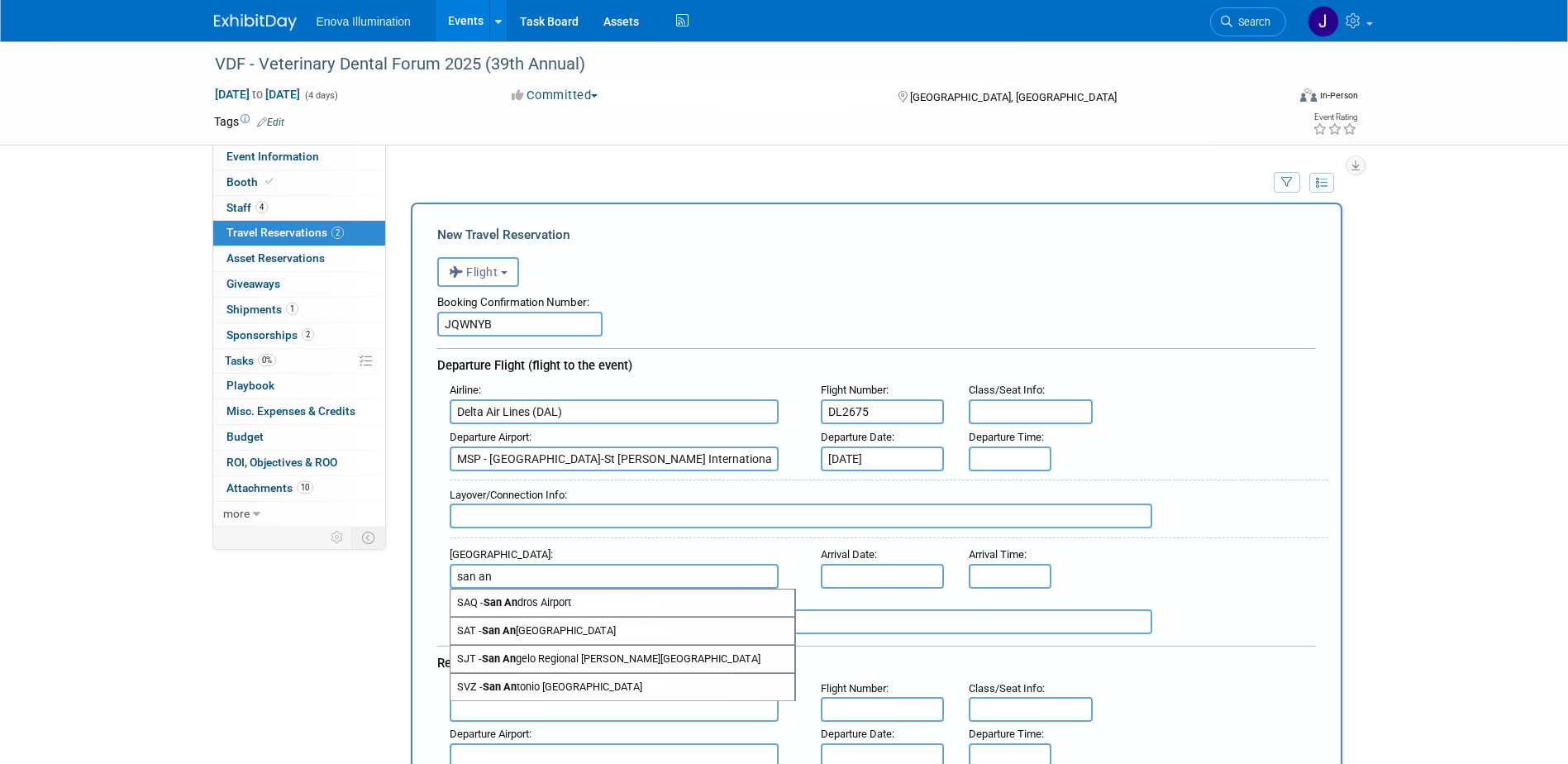
click at [546, 630] on span "SAT - San An tonio International Airport" at bounding box center [623, 630] width 344 height 26
type input "SAT - San Antonio International Airport"
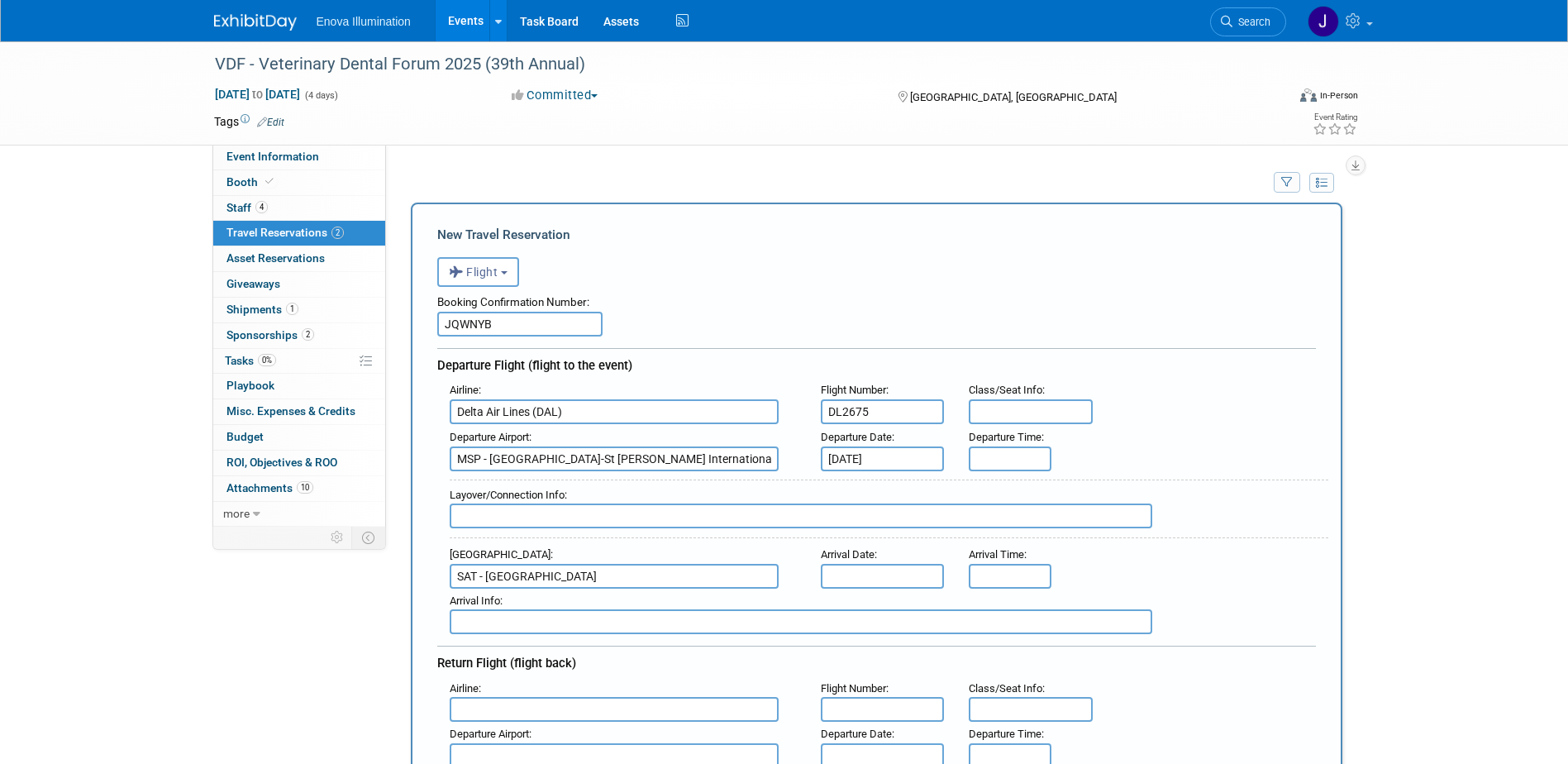
click at [834, 579] on input "text" at bounding box center [883, 576] width 124 height 24
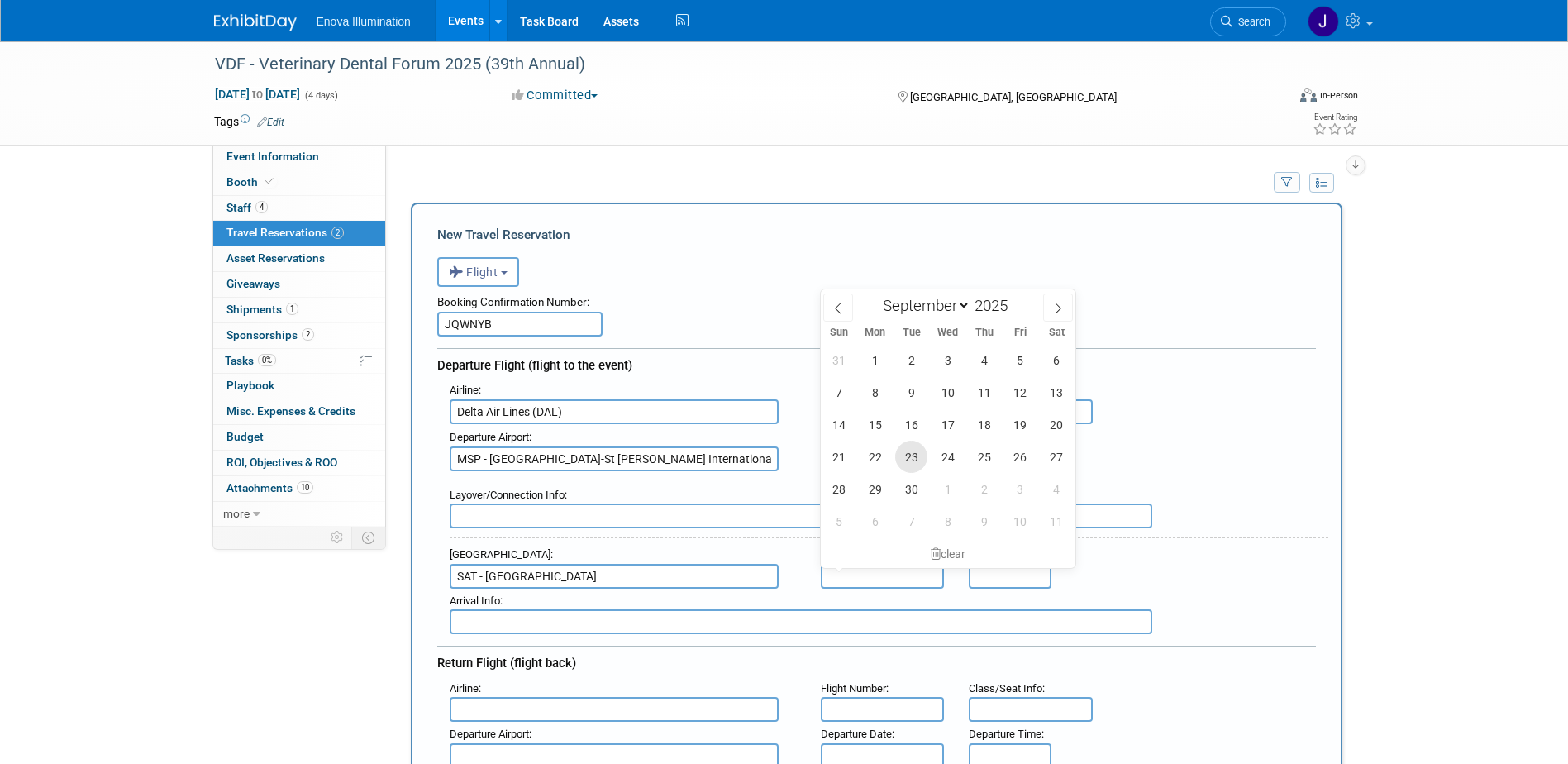
click at [903, 464] on span "23" at bounding box center [911, 456] width 32 height 32
type input "Sep 23, 2025"
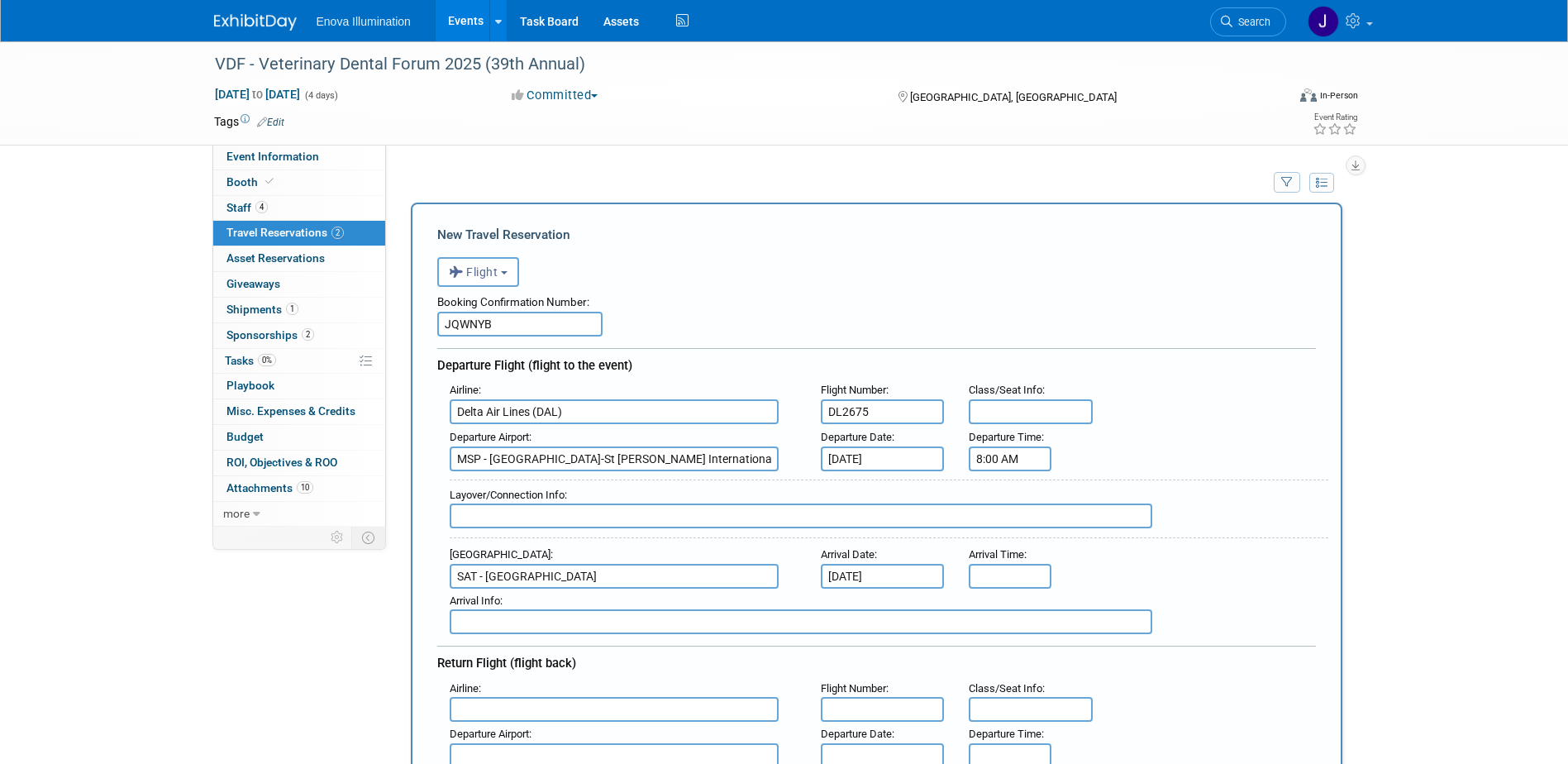
click at [988, 465] on input "8:00 AM" at bounding box center [1010, 458] width 83 height 24
click at [1010, 537] on span "08" at bounding box center [1006, 534] width 31 height 30
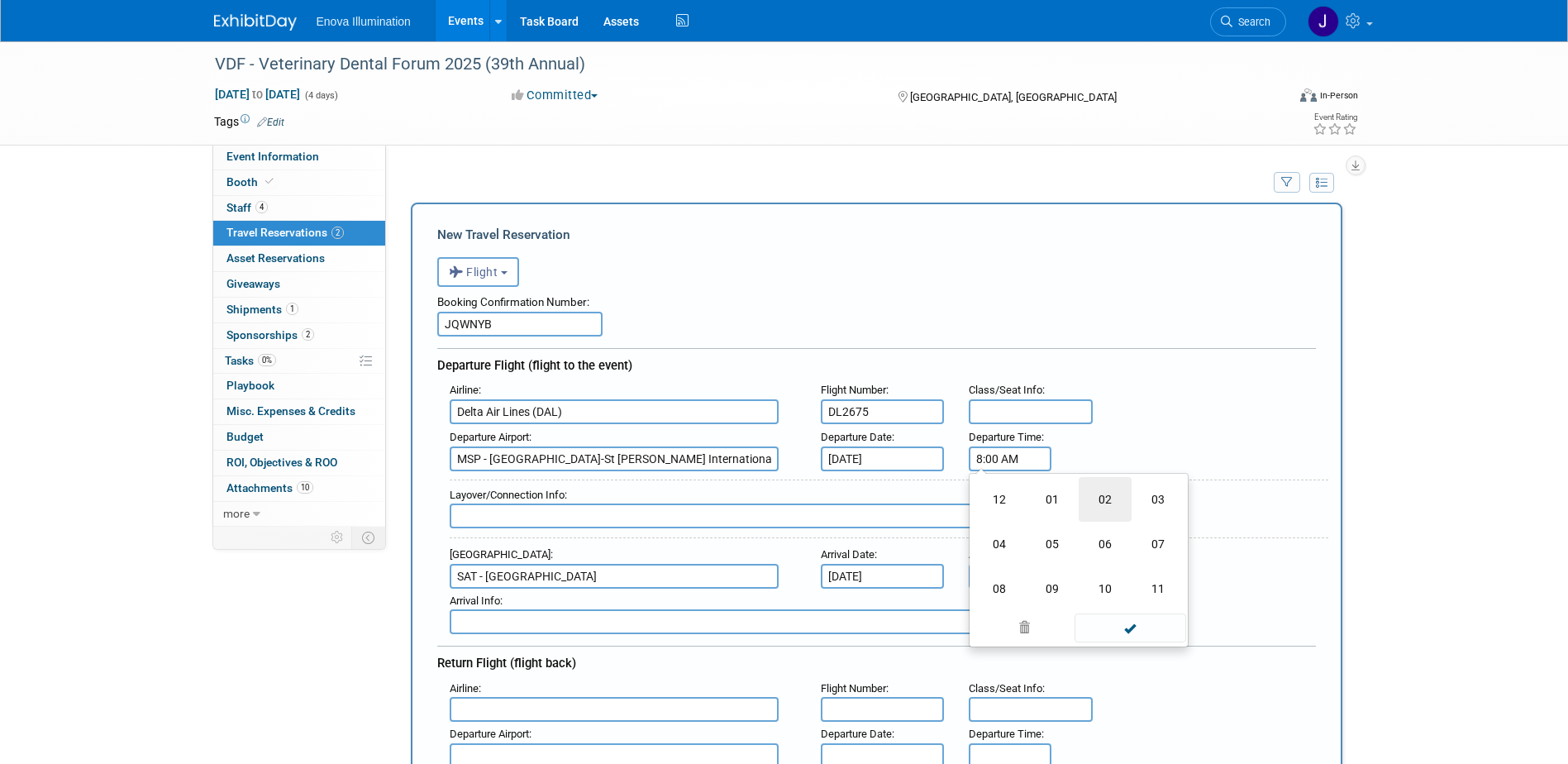
click at [1099, 491] on td "02" at bounding box center [1105, 499] width 53 height 44
click at [1082, 545] on span "00" at bounding box center [1085, 534] width 31 height 30
click at [1056, 540] on td "25" at bounding box center [1052, 543] width 53 height 44
click at [1077, 571] on span at bounding box center [1085, 570] width 29 height 29
click at [1141, 544] on button "AM" at bounding box center [1152, 534] width 30 height 28
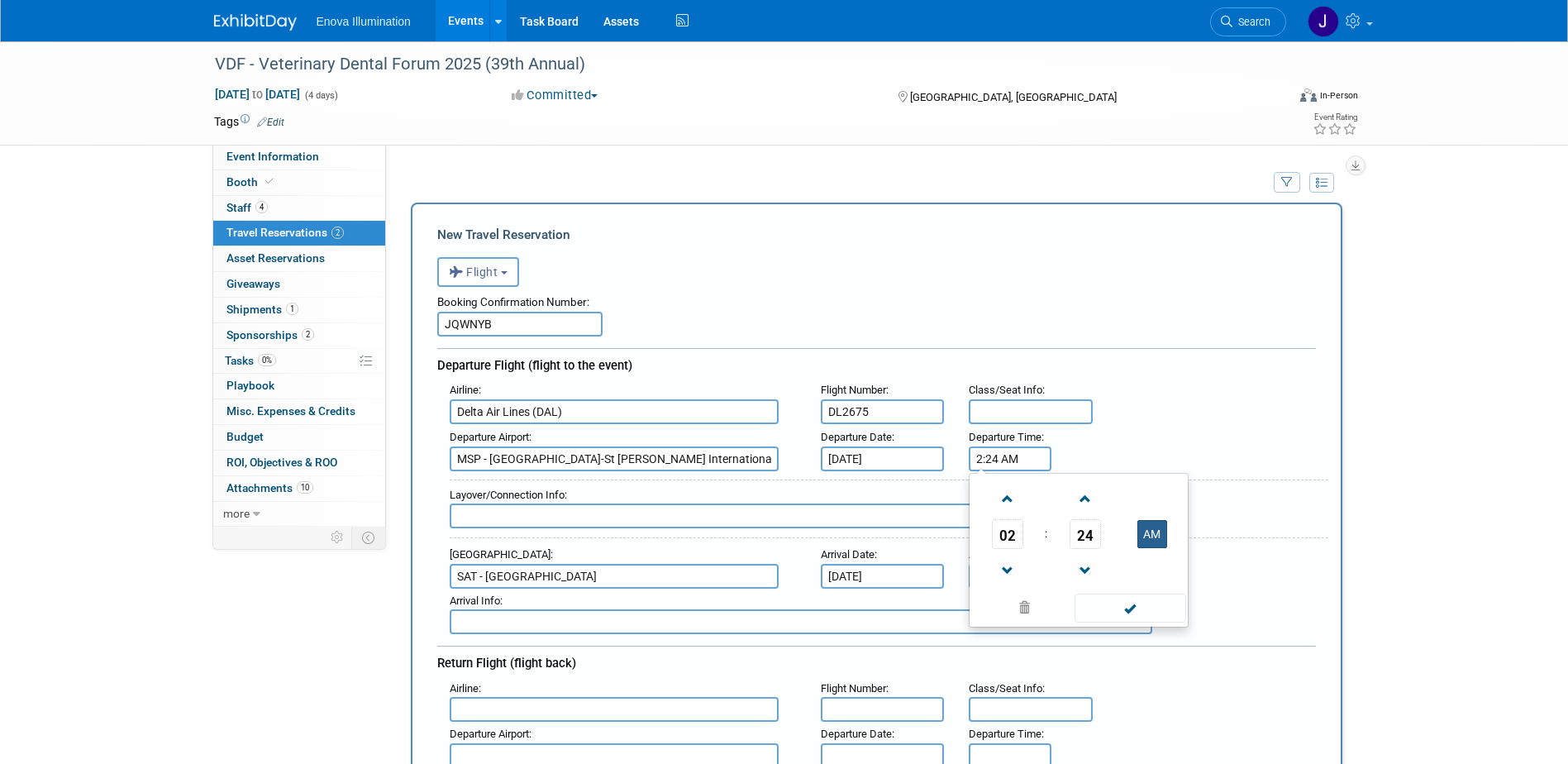
type input "2:24 PM"
click at [1118, 604] on span at bounding box center [1130, 608] width 112 height 29
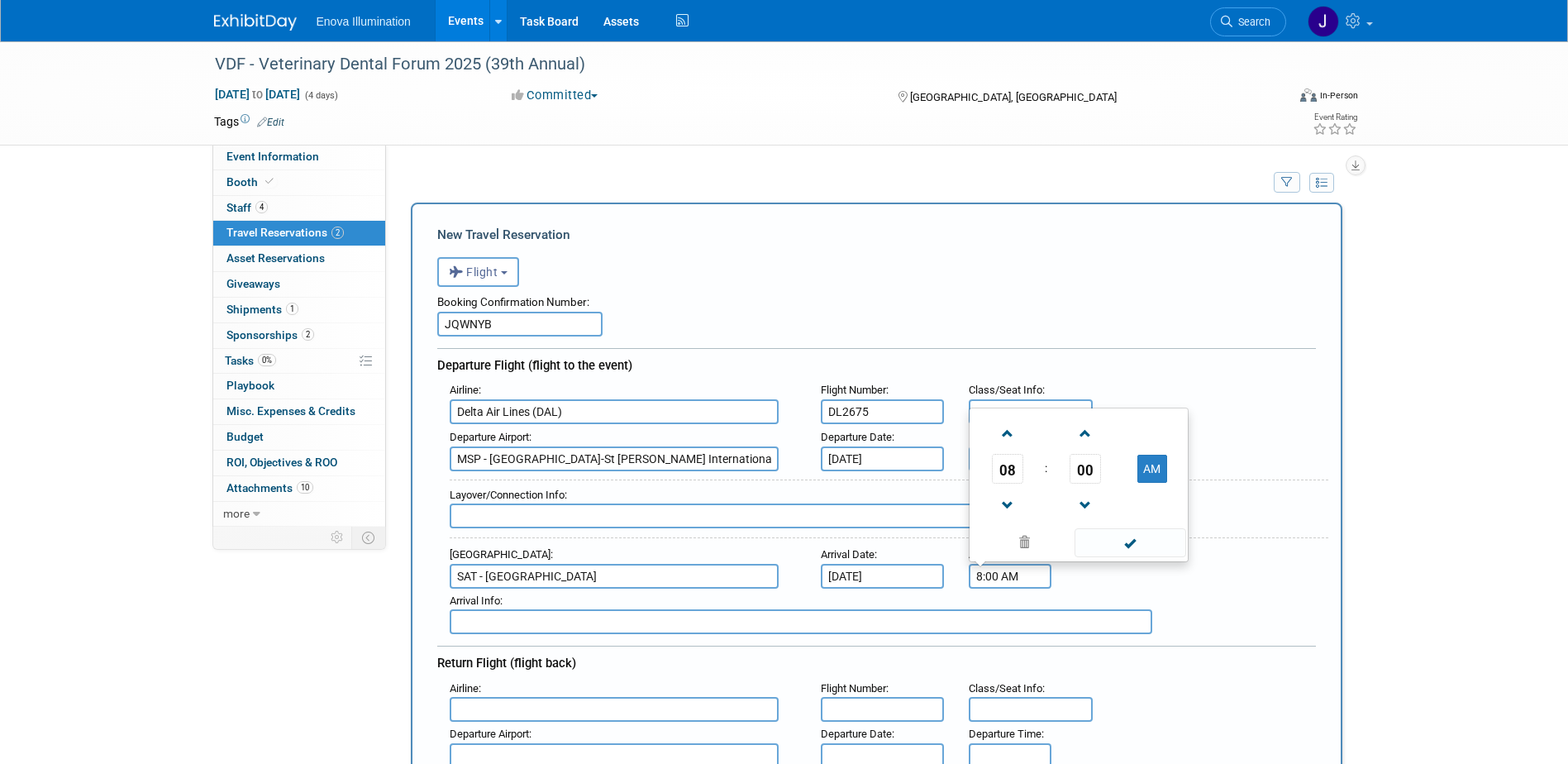
click at [1000, 570] on input "8:00 AM" at bounding box center [1010, 576] width 83 height 24
click at [1015, 454] on link at bounding box center [1006, 433] width 31 height 42
click at [1016, 467] on span "09" at bounding box center [1006, 469] width 31 height 30
click at [1050, 461] on td "05" at bounding box center [1052, 458] width 53 height 44
click at [1082, 471] on span "00" at bounding box center [1085, 469] width 31 height 30
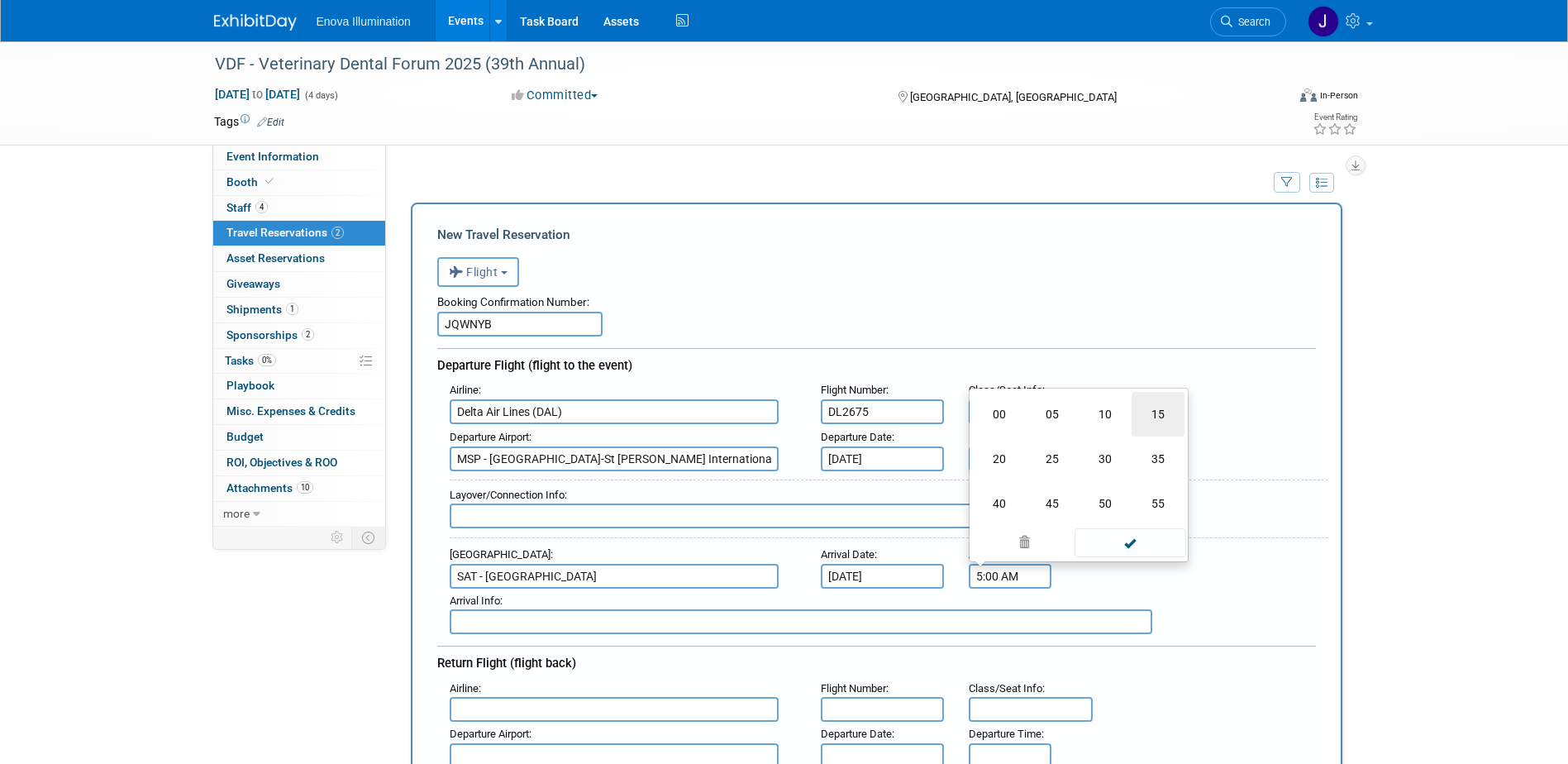
click at [1165, 418] on td "15" at bounding box center [1158, 413] width 53 height 44
click at [1145, 471] on button "AM" at bounding box center [1152, 469] width 30 height 28
type input "5:15 PM"
drag, startPoint x: 1140, startPoint y: 533, endPoint x: 1127, endPoint y: 537, distance: 13.6
click at [1140, 533] on span at bounding box center [1130, 542] width 112 height 29
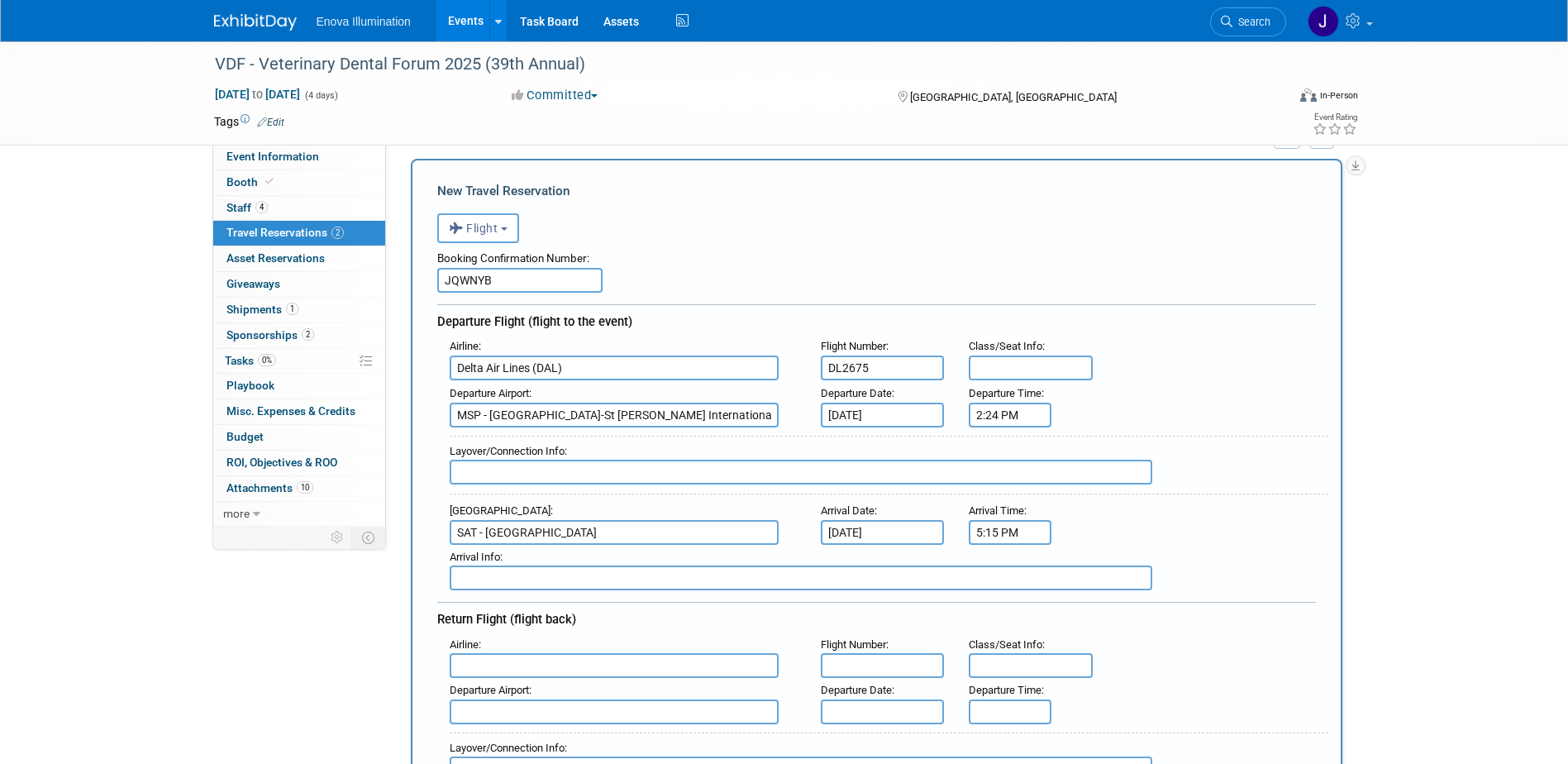
scroll to position [83, 0]
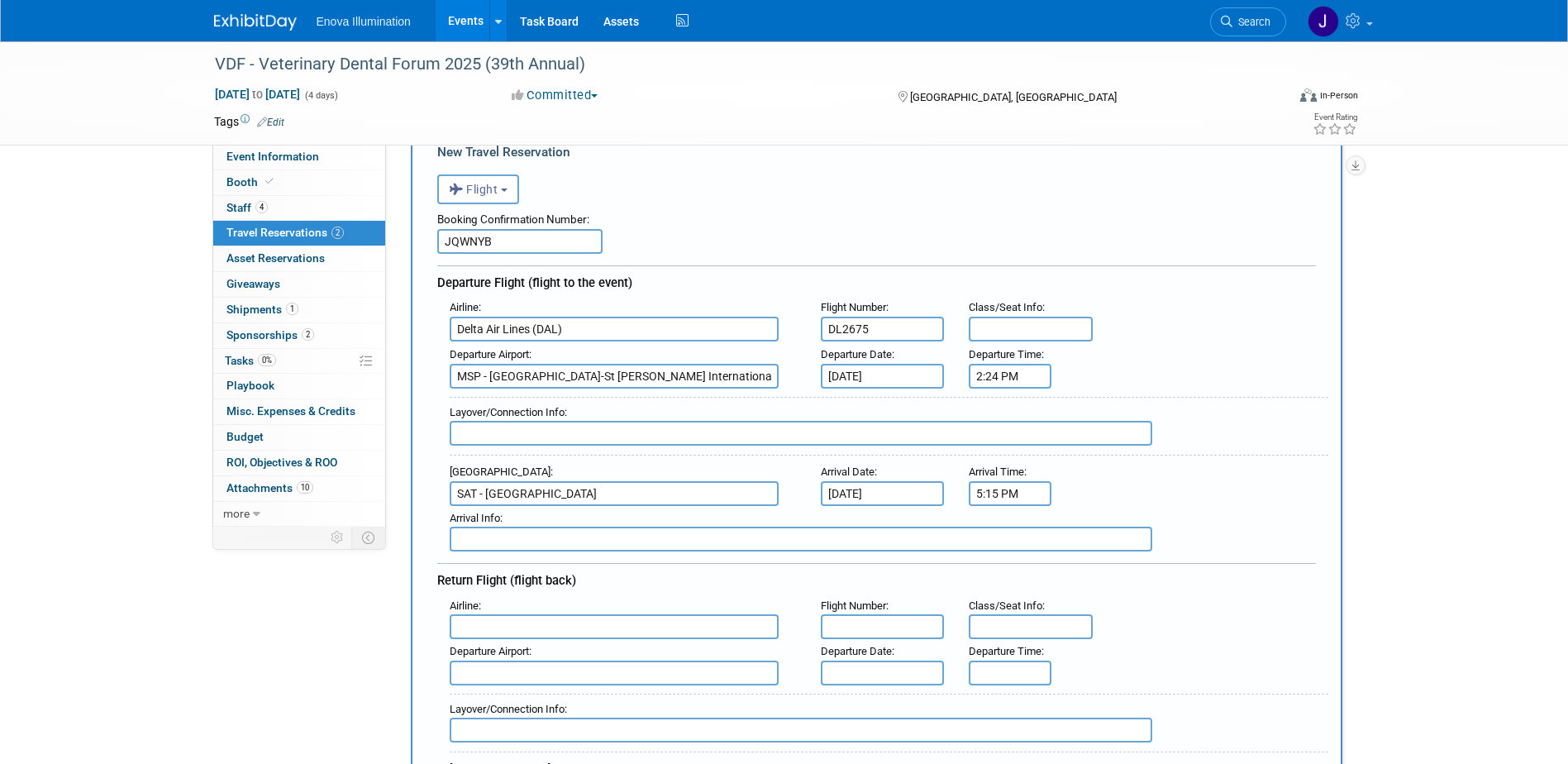
click at [588, 618] on input "text" at bounding box center [614, 627] width 329 height 24
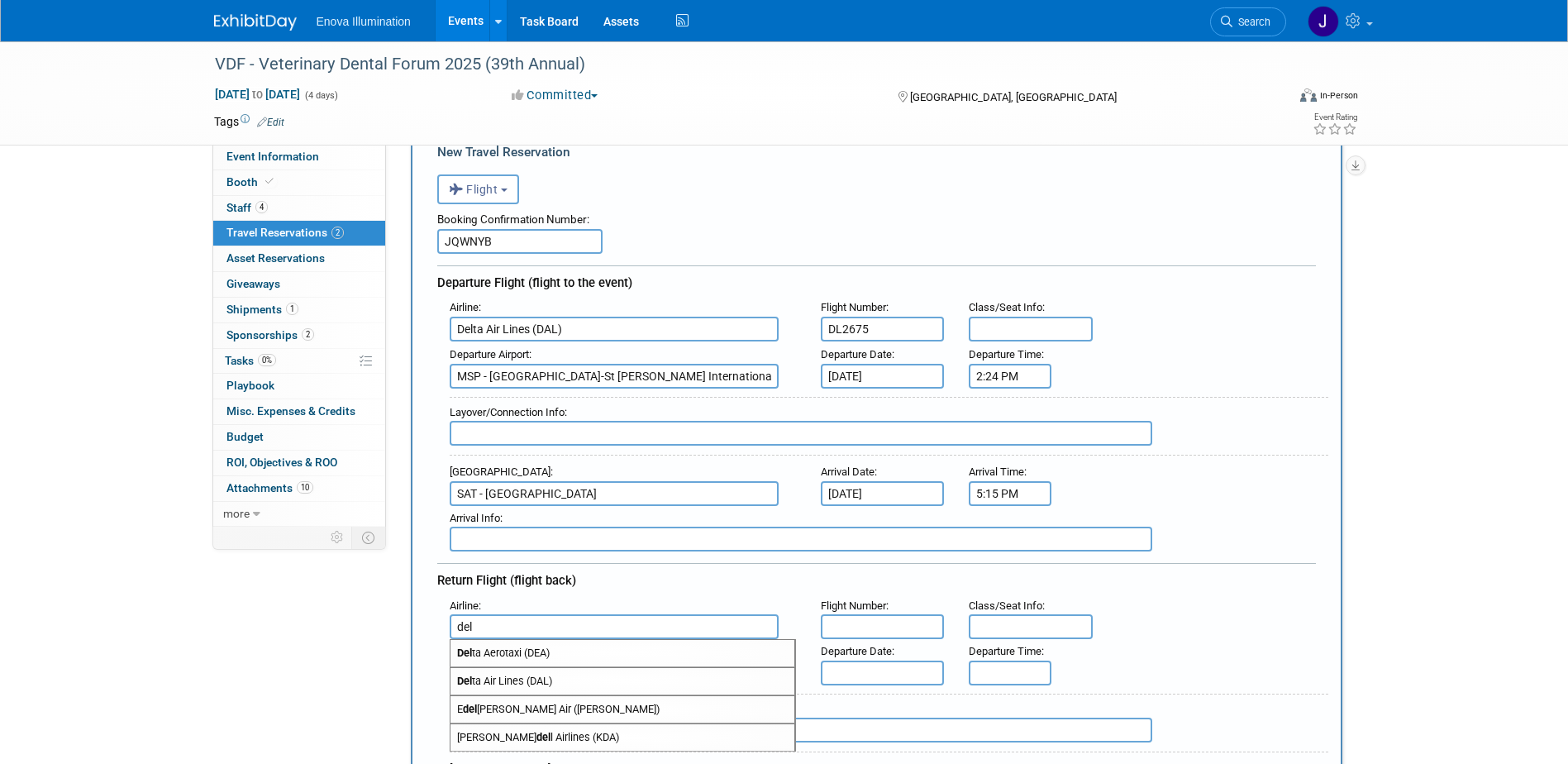
click at [562, 674] on span "Del ta Air Lines (DAL)" at bounding box center [623, 681] width 344 height 26
type input "Delta Air Lines (DAL)"
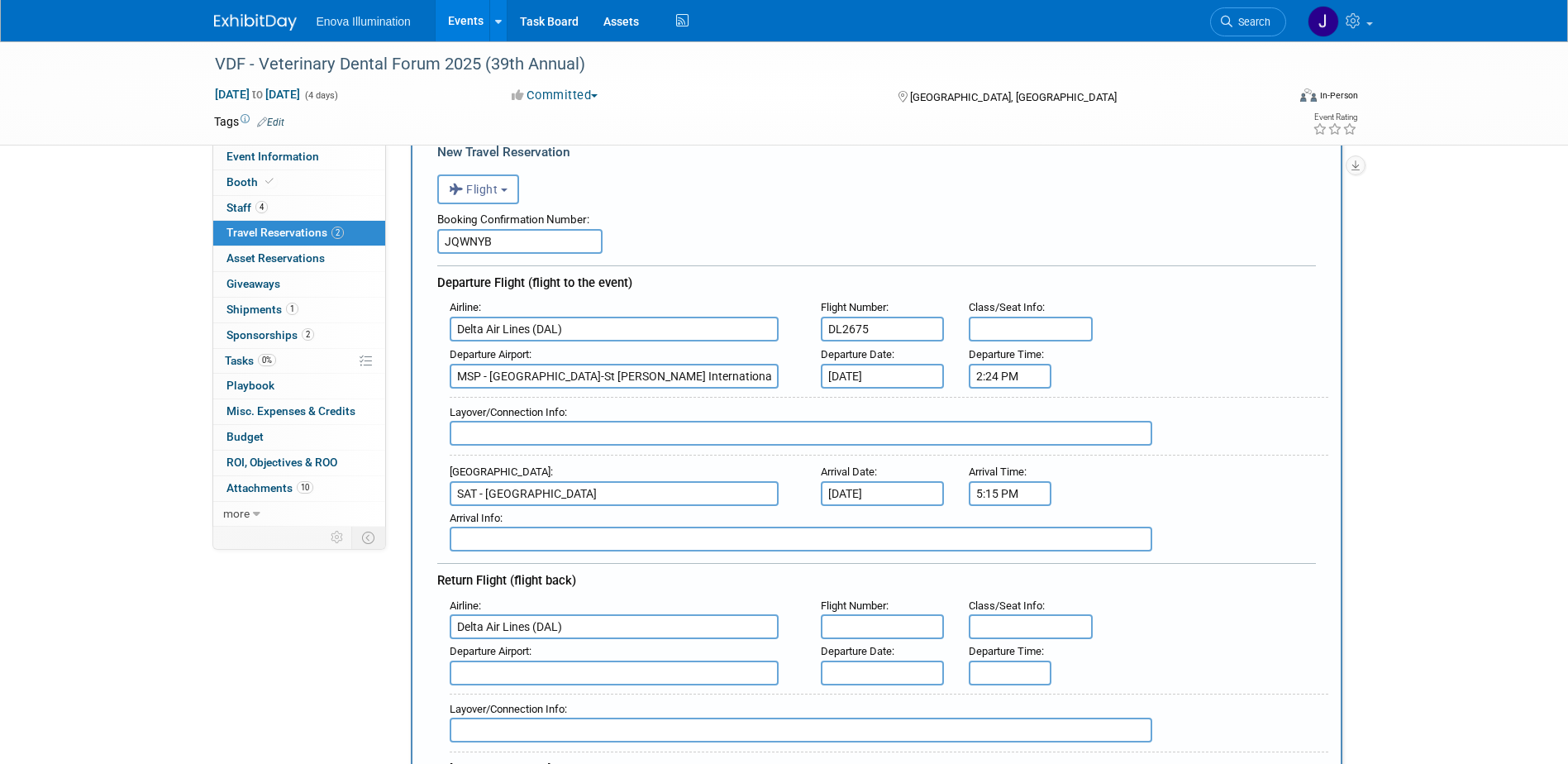
click at [843, 631] on input "text" at bounding box center [883, 627] width 124 height 24
type input "DL1692"
click at [623, 676] on input "text" at bounding box center [614, 673] width 329 height 24
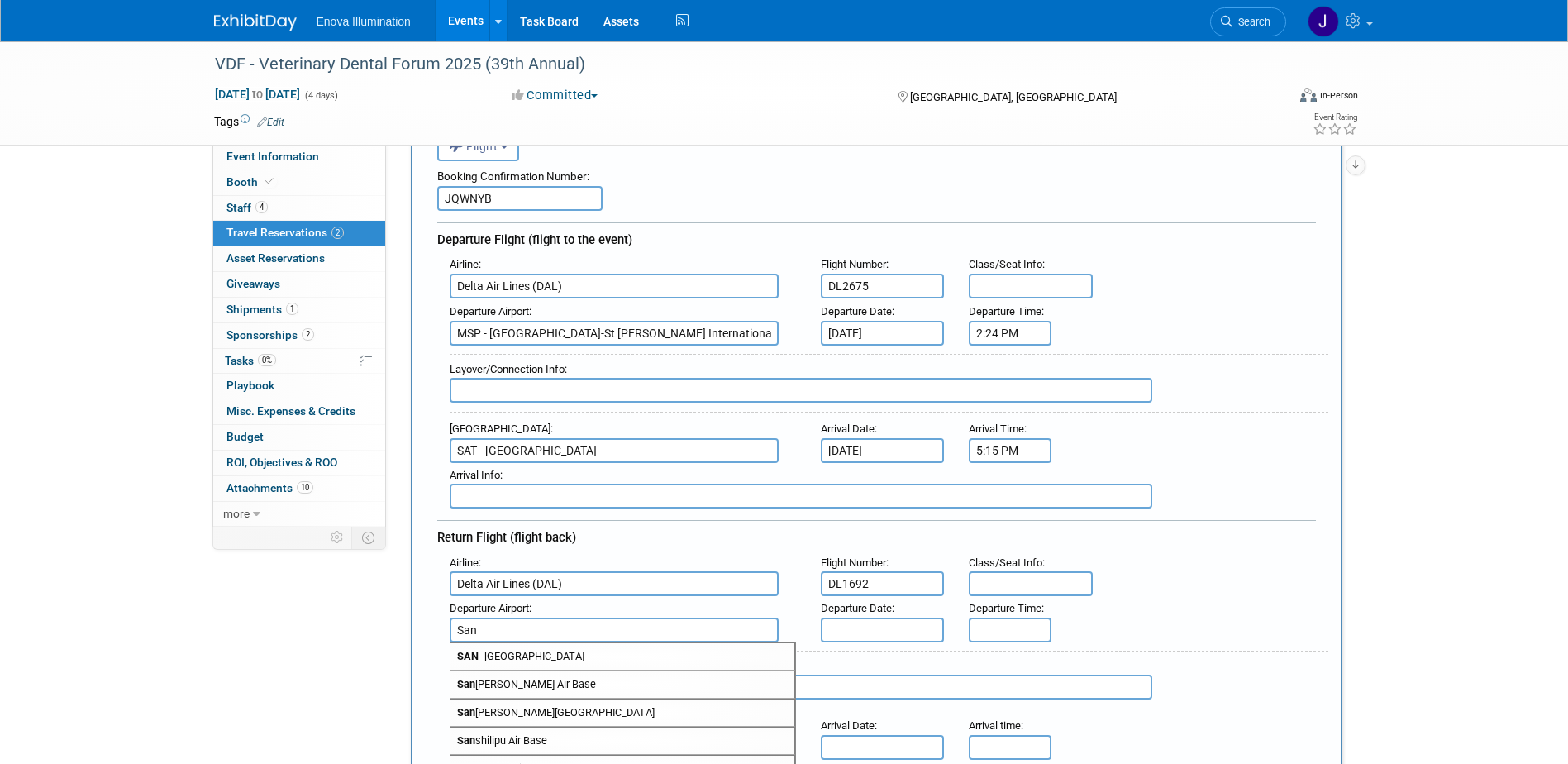
scroll to position [166, 0]
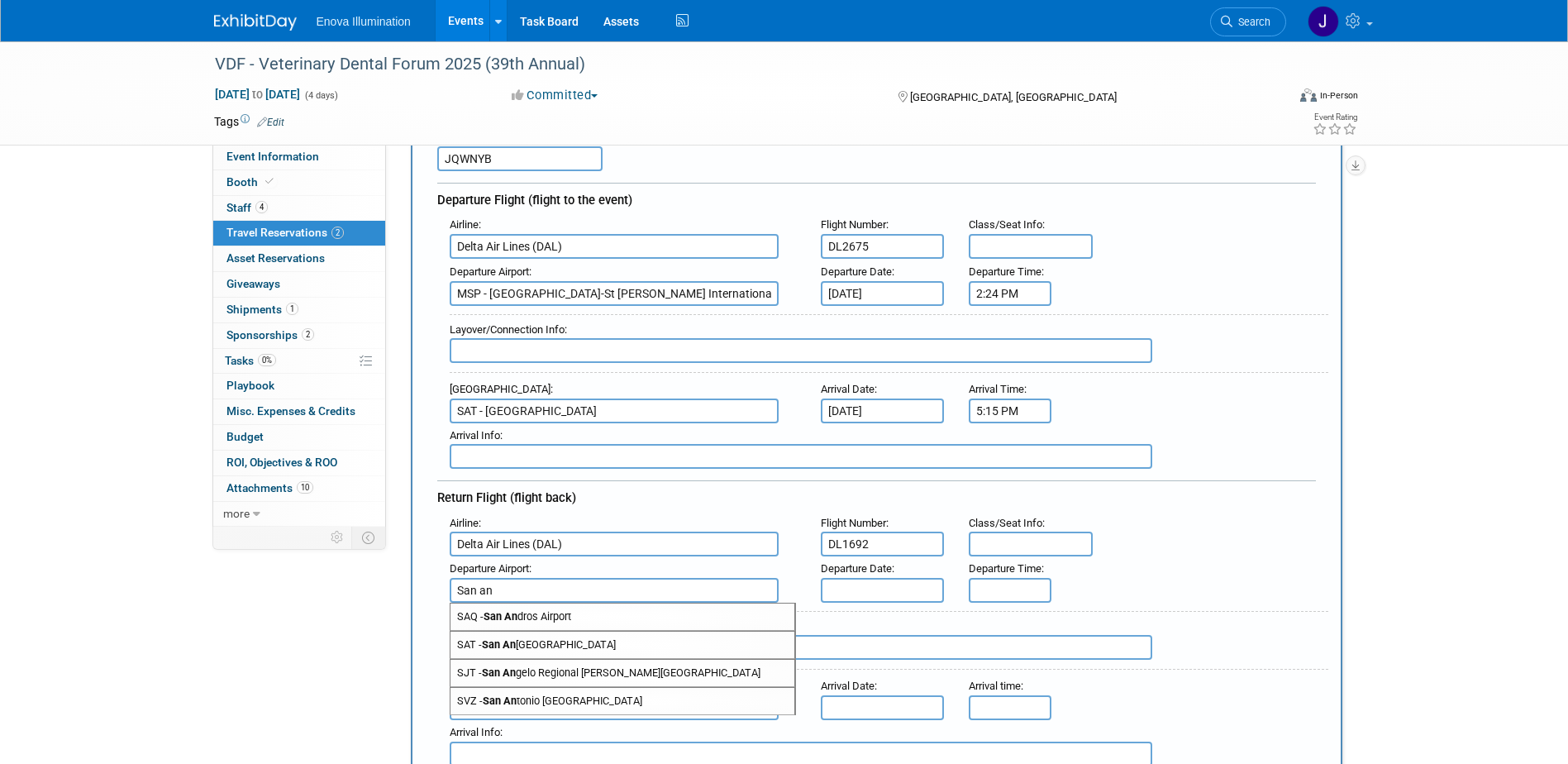
click at [569, 642] on span "SAT - San An tonio International Airport" at bounding box center [623, 645] width 344 height 26
type input "SAT - San Antonio International Airport"
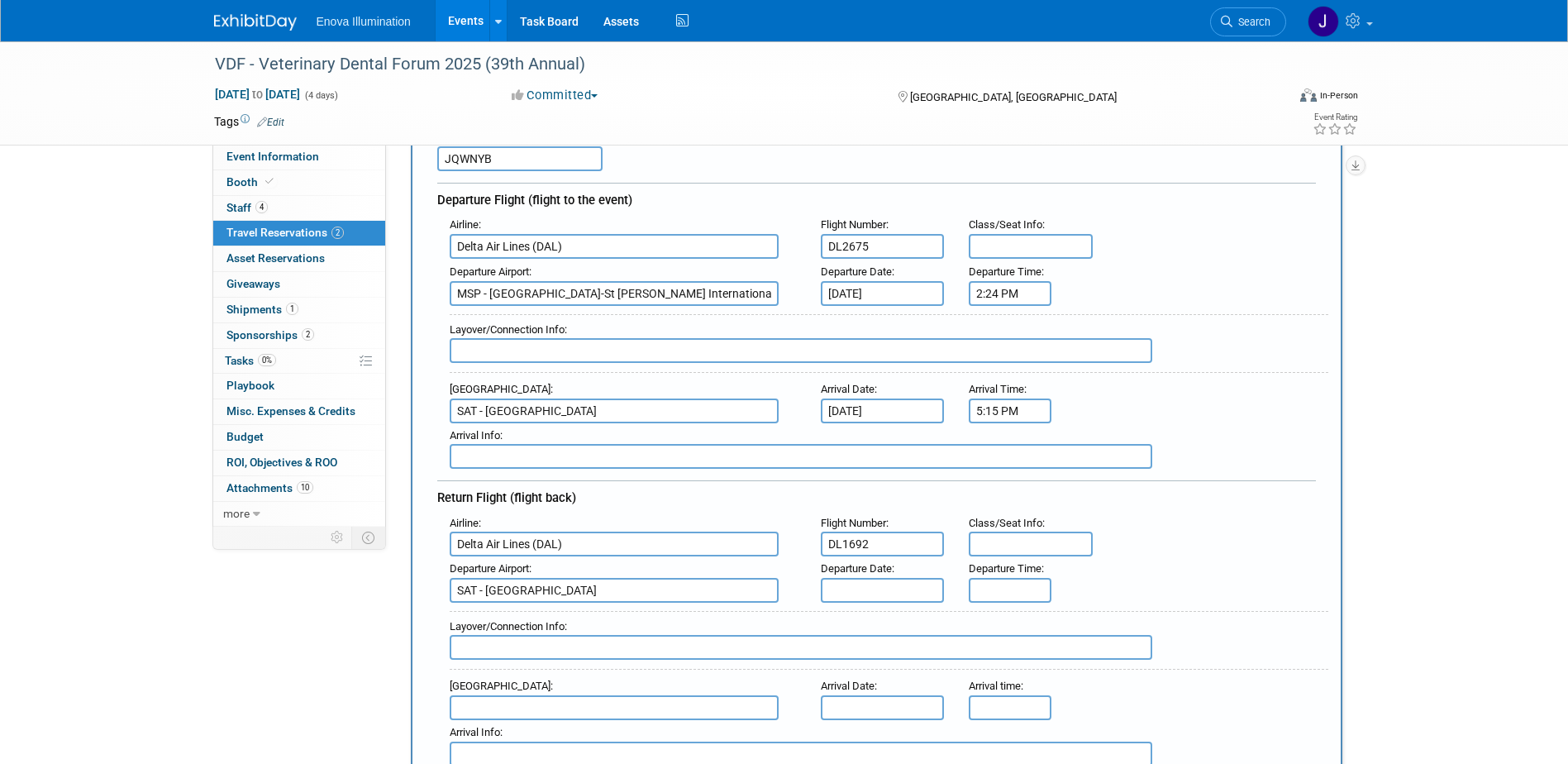
click at [880, 594] on input "text" at bounding box center [883, 590] width 124 height 24
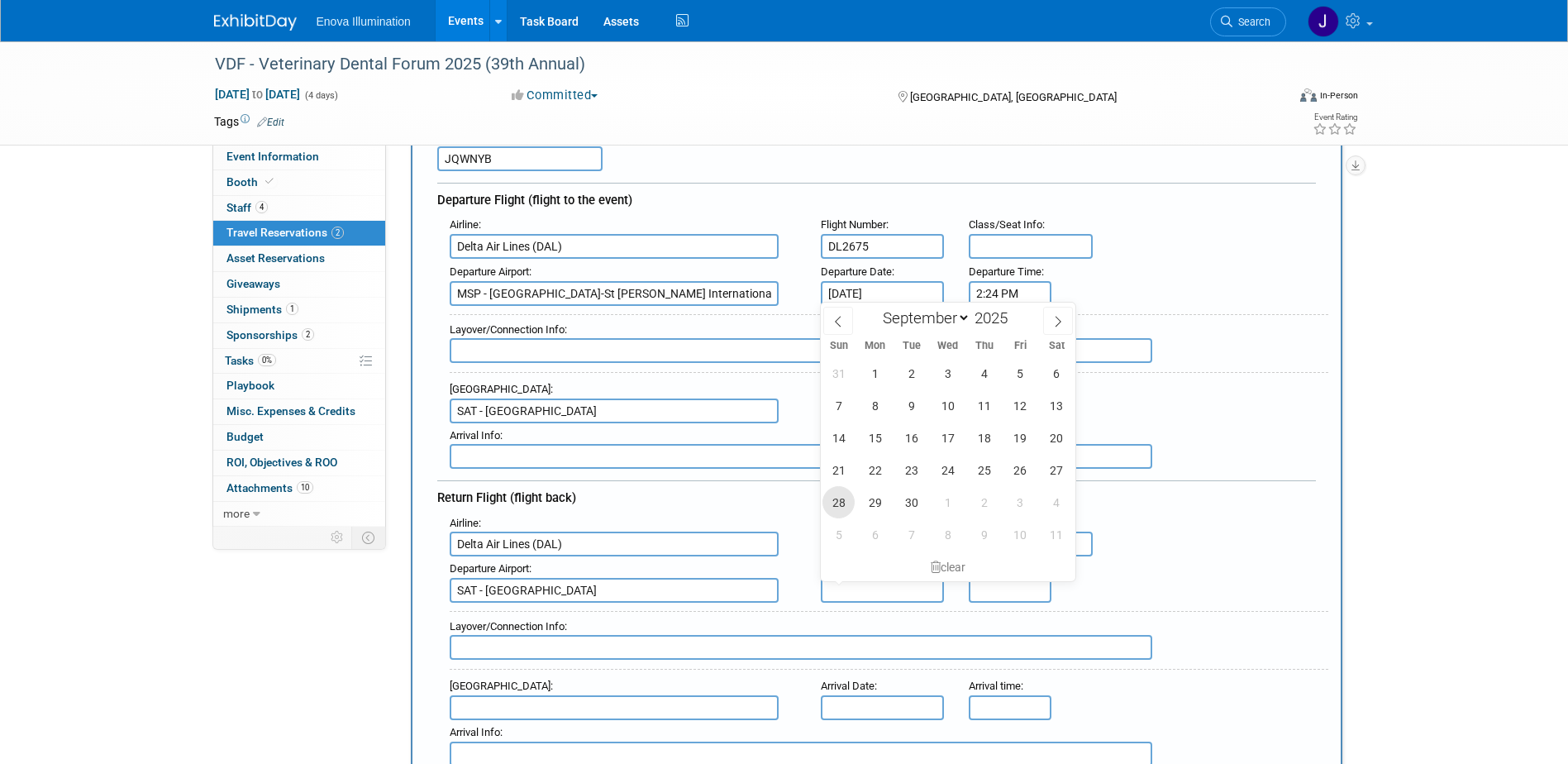
click at [840, 500] on span "28" at bounding box center [838, 502] width 32 height 32
type input "Sep 28, 2025"
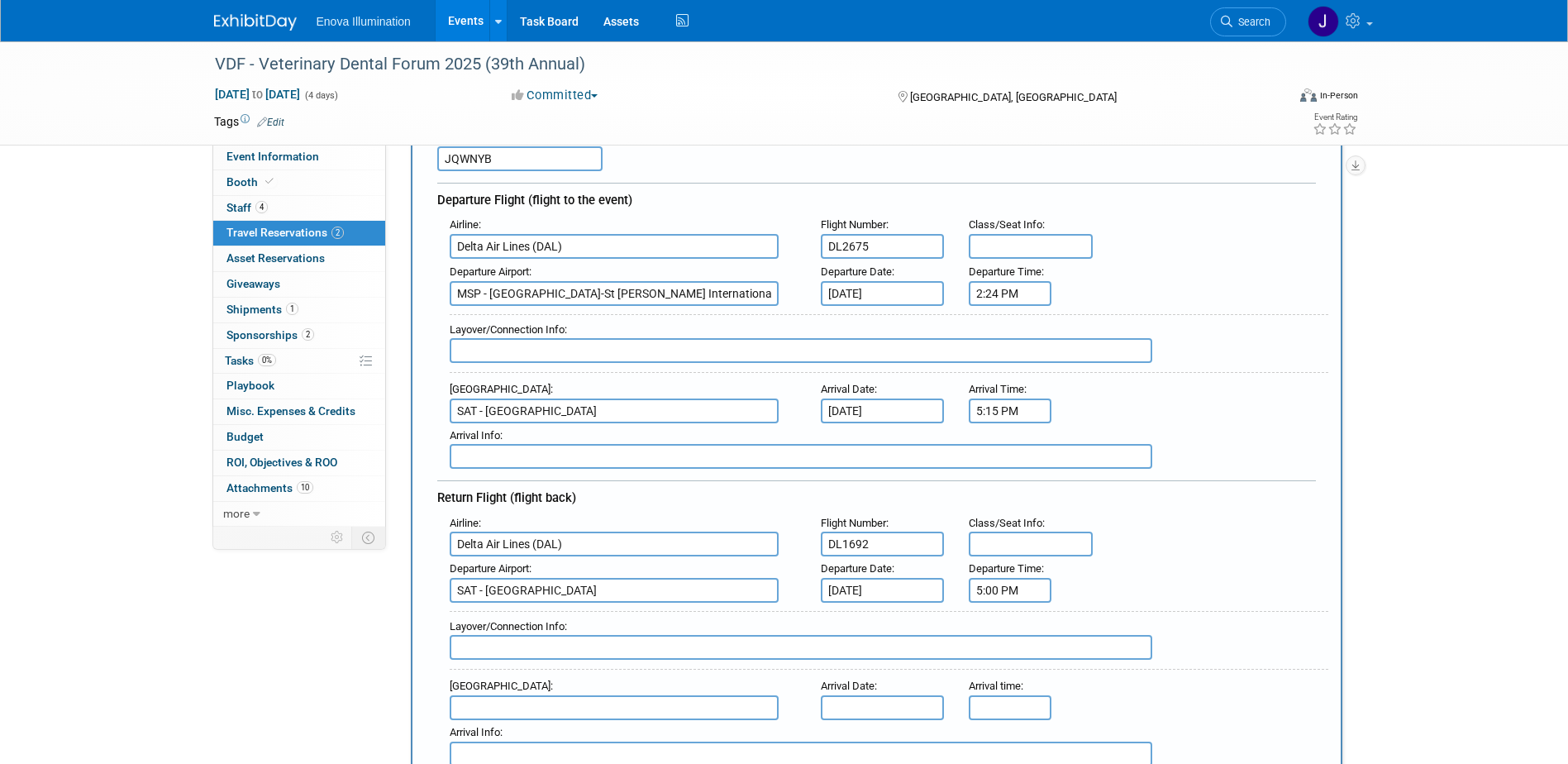
click at [1025, 591] on input "5:00 PM" at bounding box center [1010, 590] width 83 height 24
click at [1006, 489] on span "05" at bounding box center [1006, 483] width 31 height 30
click at [1104, 473] on td "06" at bounding box center [1105, 472] width 53 height 44
click at [1096, 487] on span "00" at bounding box center [1085, 483] width 31 height 30
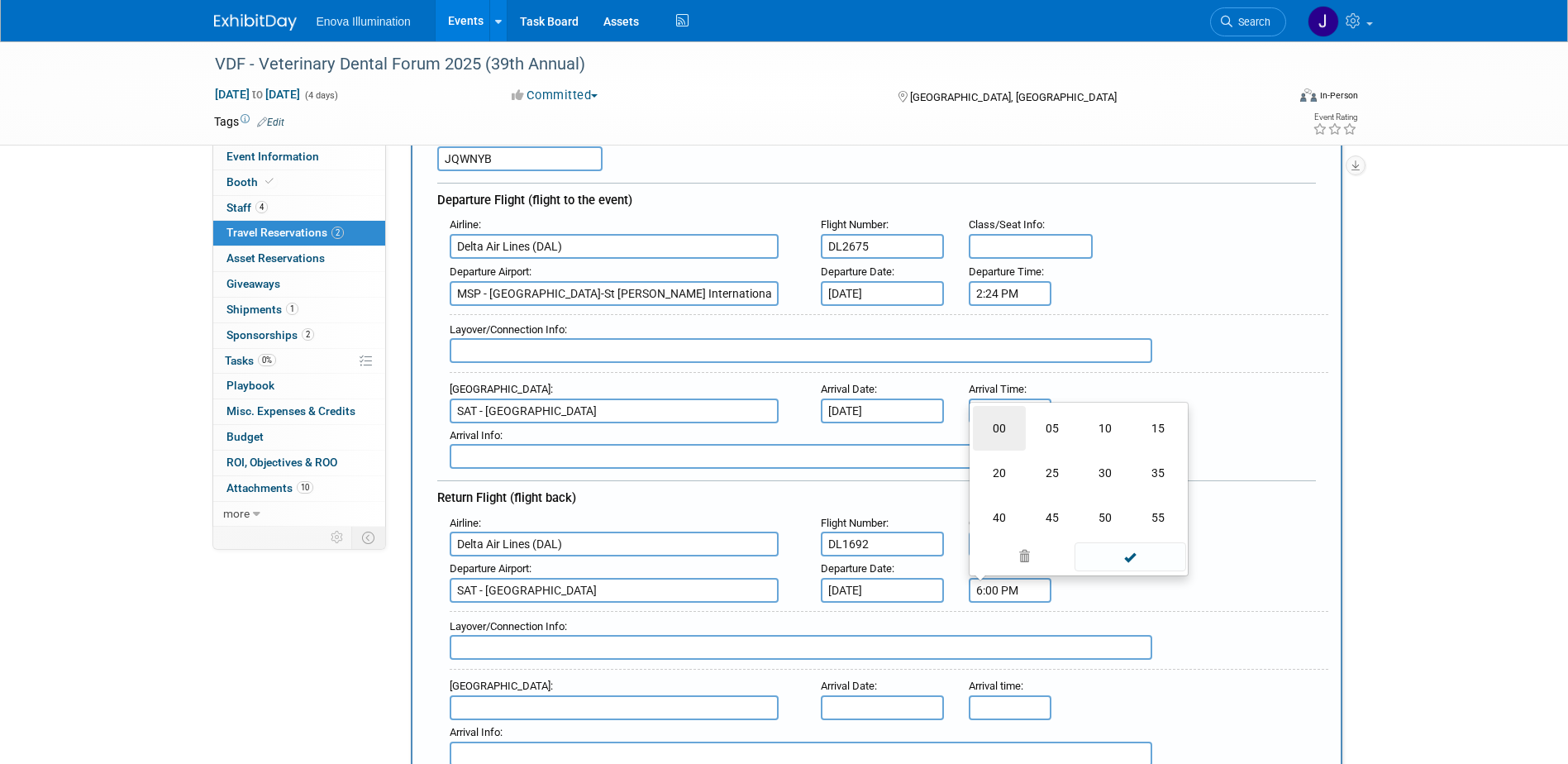
click at [1007, 426] on td "00" at bounding box center [999, 427] width 53 height 44
click at [1083, 456] on span at bounding box center [1085, 447] width 29 height 29
click at [1107, 552] on span at bounding box center [1130, 556] width 112 height 29
type input "6:02 PM"
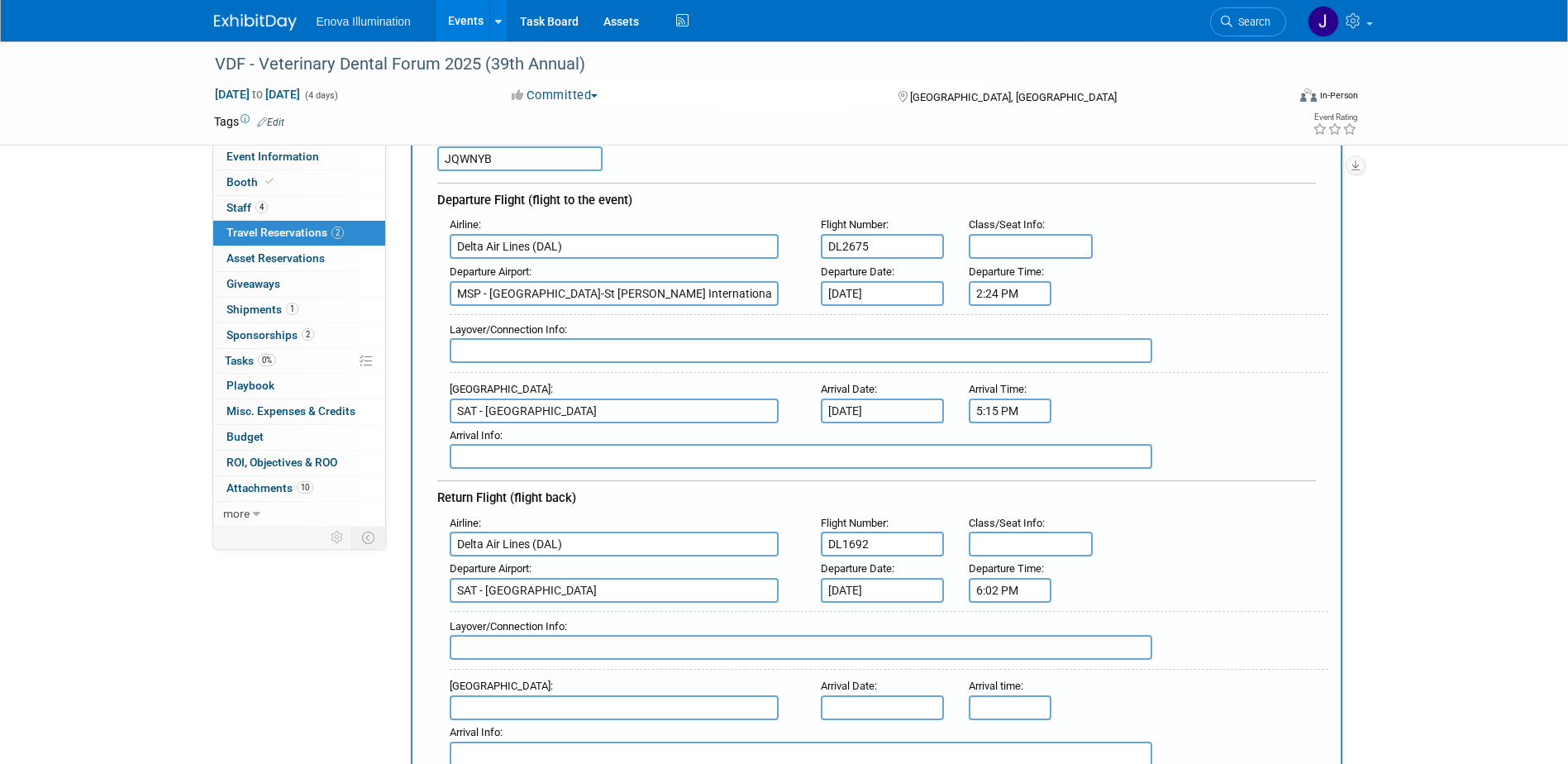
click at [614, 701] on input "text" at bounding box center [614, 708] width 329 height 24
type input "S"
click at [625, 731] on span "MSP - Minneapolis-St Paul International/Wold-Chamberlain Airport" at bounding box center [623, 740] width 344 height 40
type input "MSP - Minneapolis-St Paul International/Wold-Chamberlain Airport"
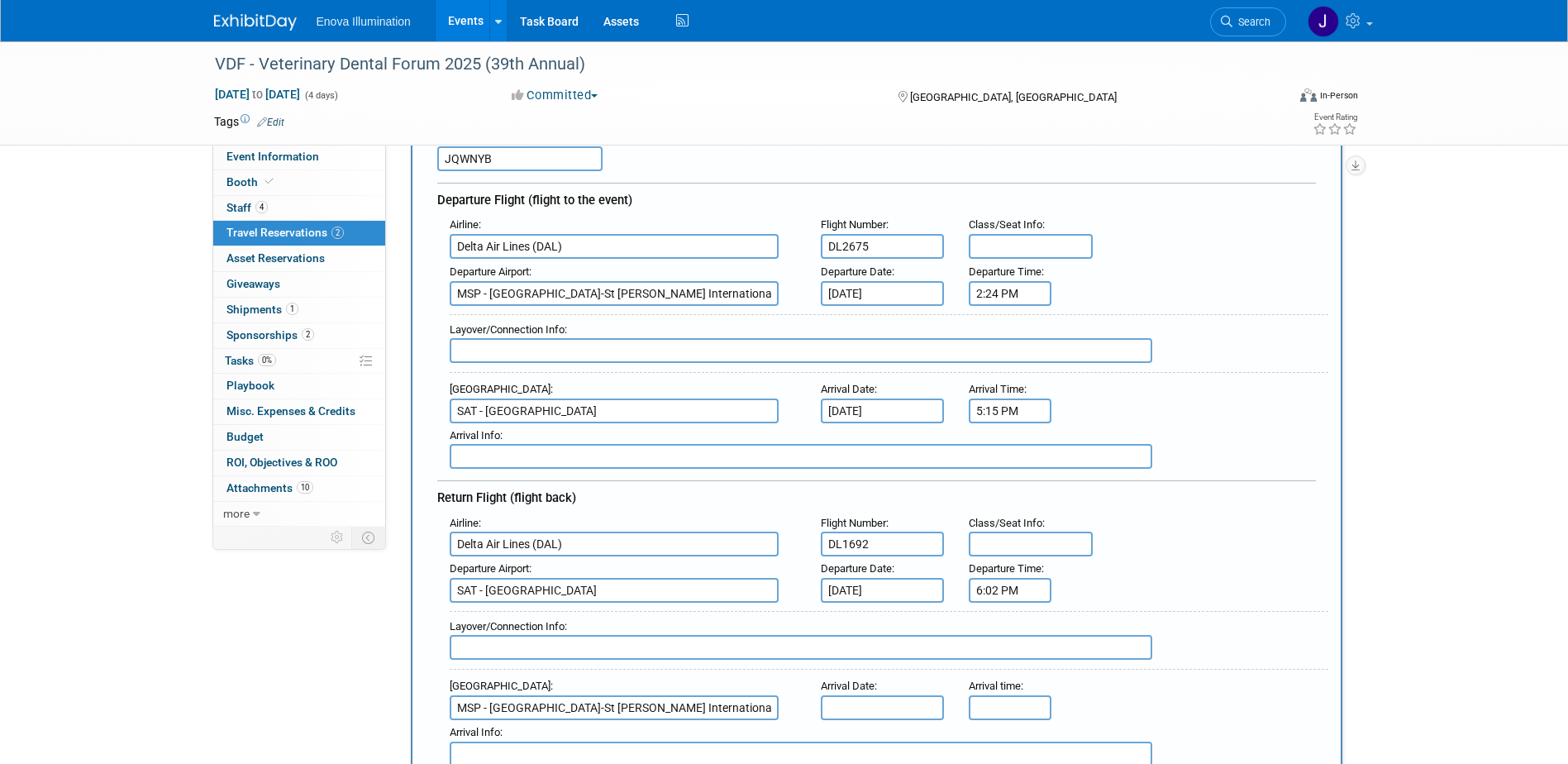
click at [879, 698] on input "text" at bounding box center [883, 708] width 124 height 24
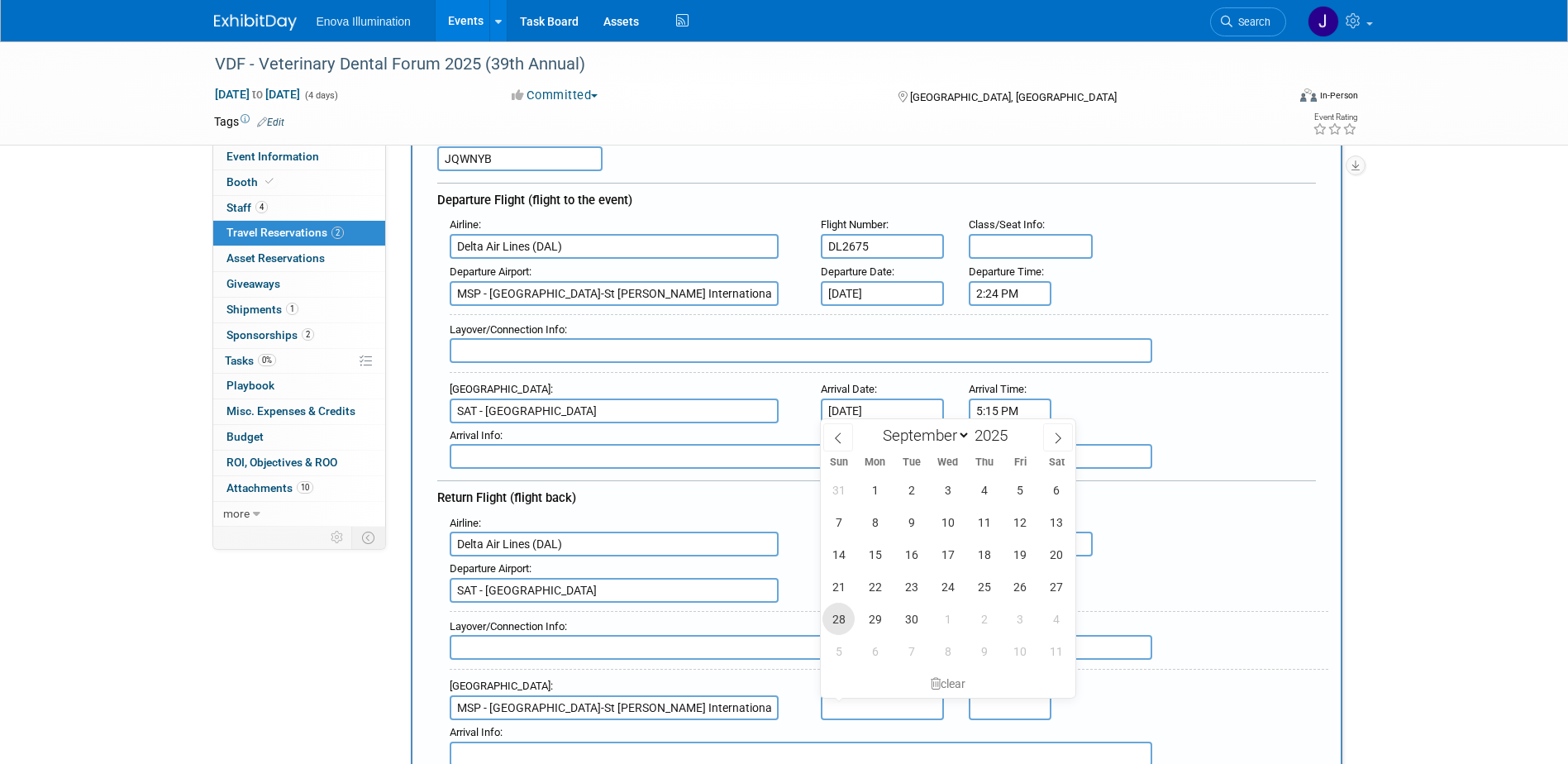
click at [845, 620] on span "28" at bounding box center [838, 619] width 32 height 32
type input "Sep 28, 2025"
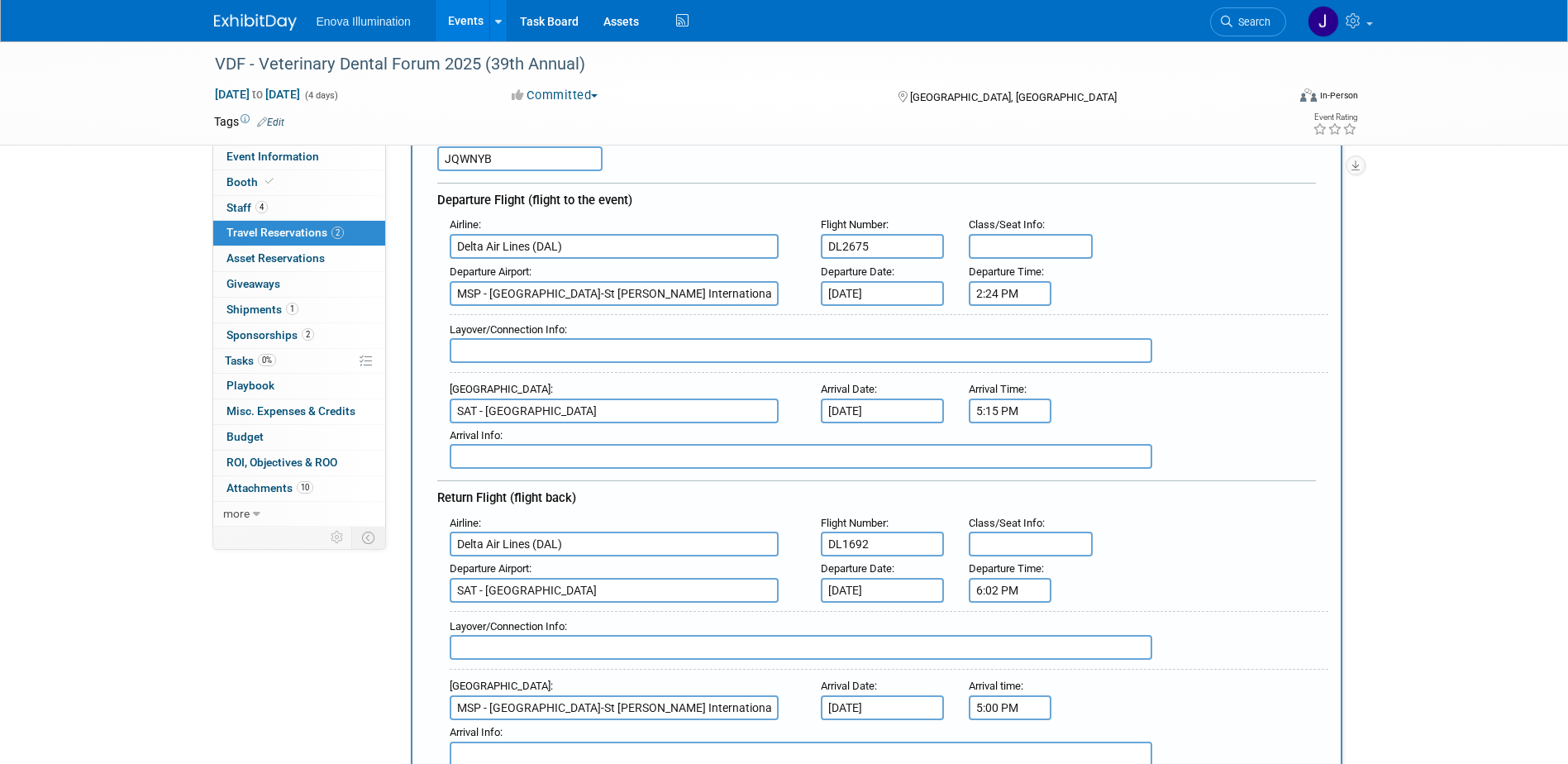
click at [987, 705] on input "5:00 PM" at bounding box center [1010, 708] width 83 height 24
click at [1007, 606] on span "05" at bounding box center [1006, 600] width 31 height 30
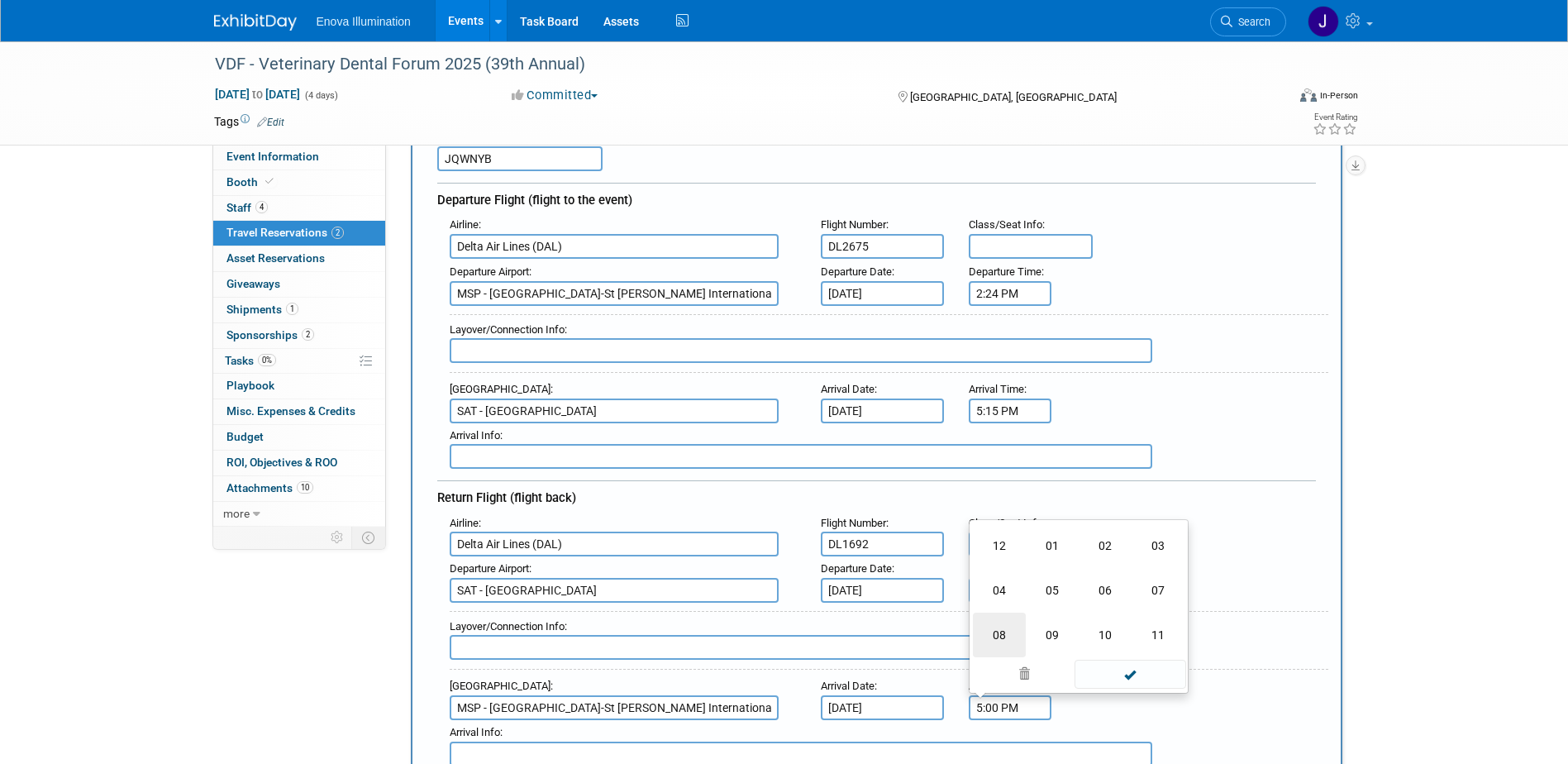
click at [1009, 630] on td "08" at bounding box center [999, 634] width 53 height 44
click at [1089, 598] on span "00" at bounding box center [1085, 600] width 31 height 30
click at [1154, 629] on td "55" at bounding box center [1158, 634] width 53 height 44
click at [1084, 569] on span at bounding box center [1085, 565] width 29 height 29
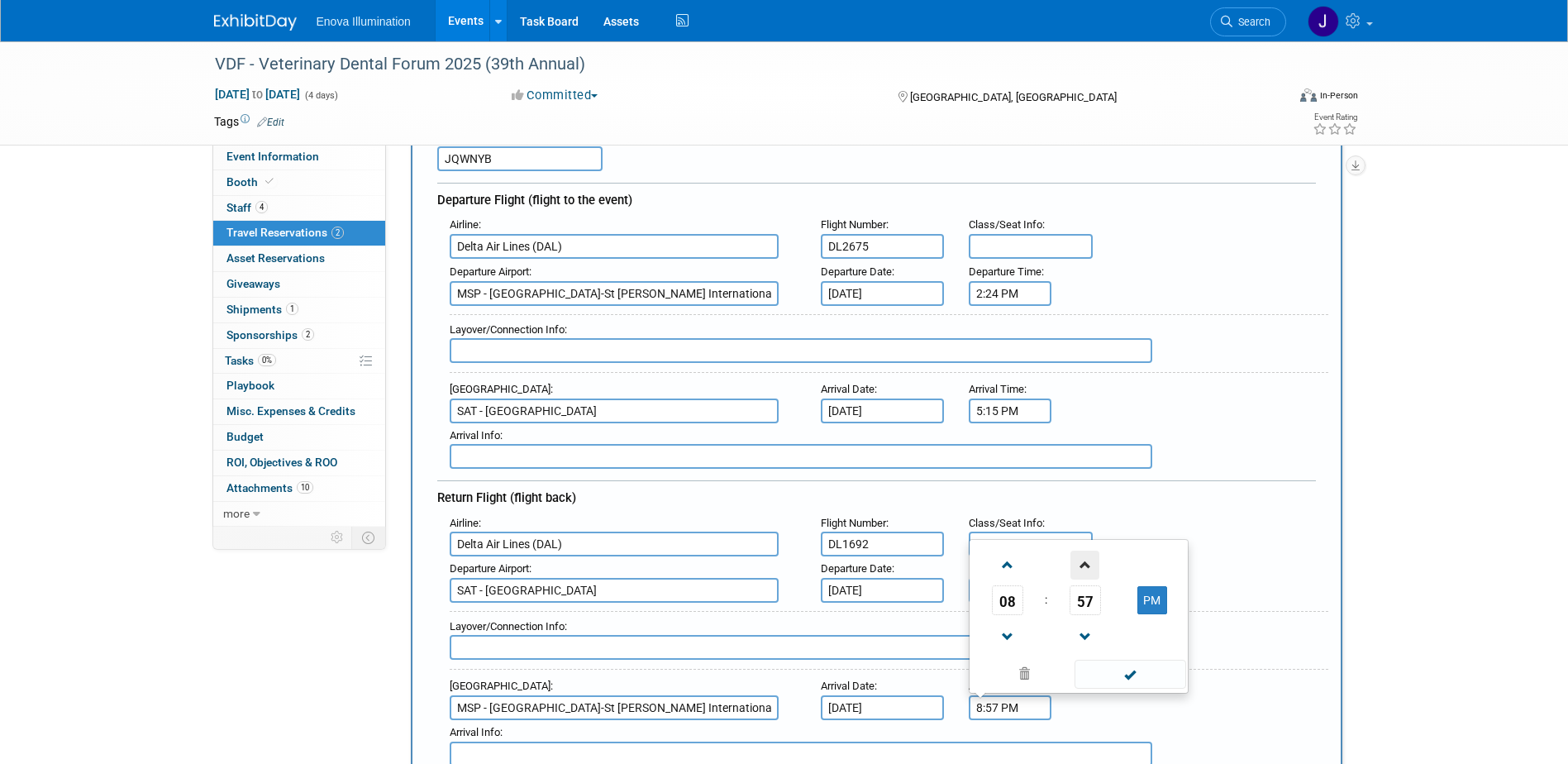
click at [1084, 569] on span at bounding box center [1085, 565] width 29 height 29
type input "8:59 PM"
click at [1126, 661] on span at bounding box center [1130, 674] width 112 height 29
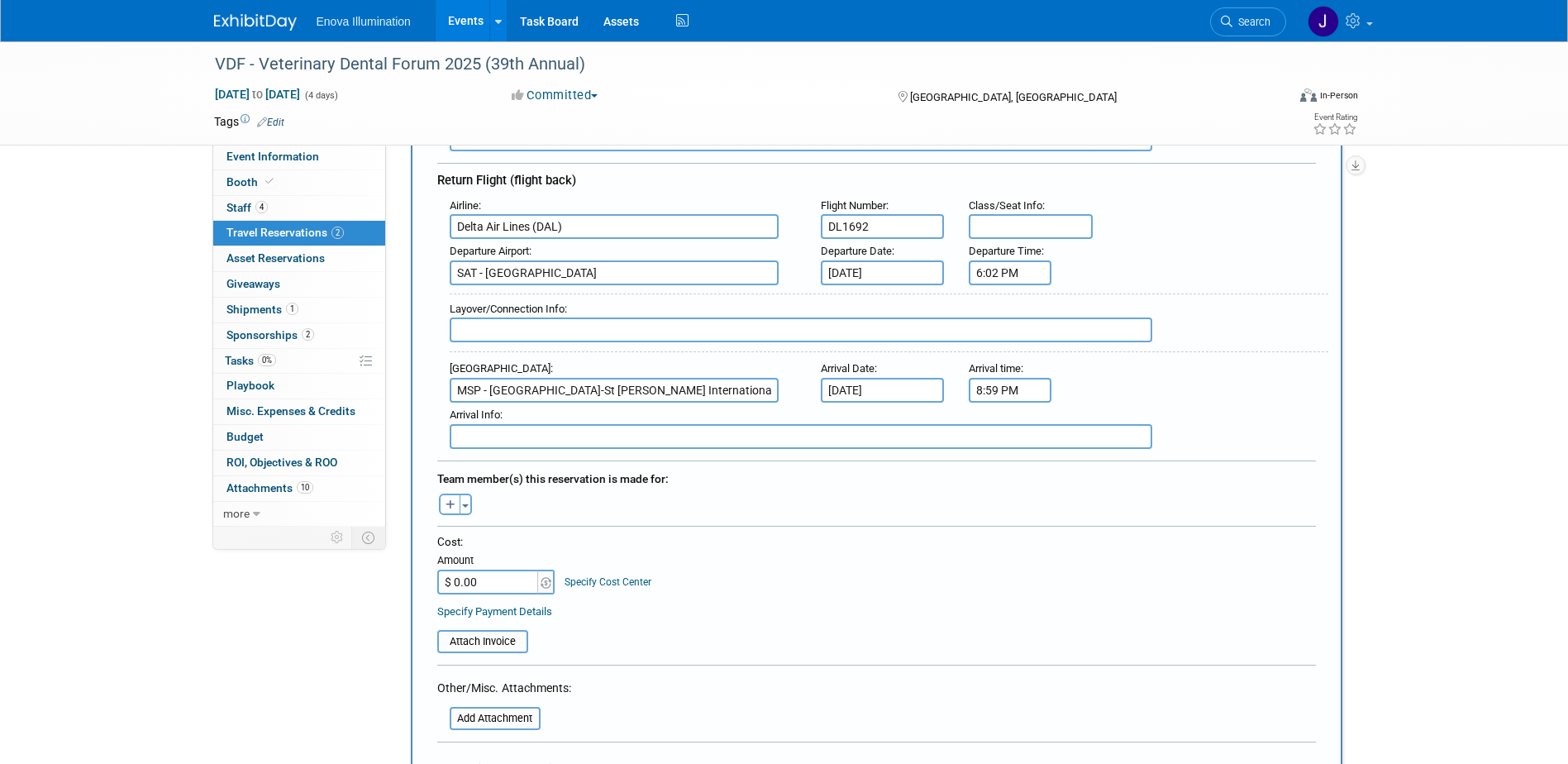
scroll to position [496, 0]
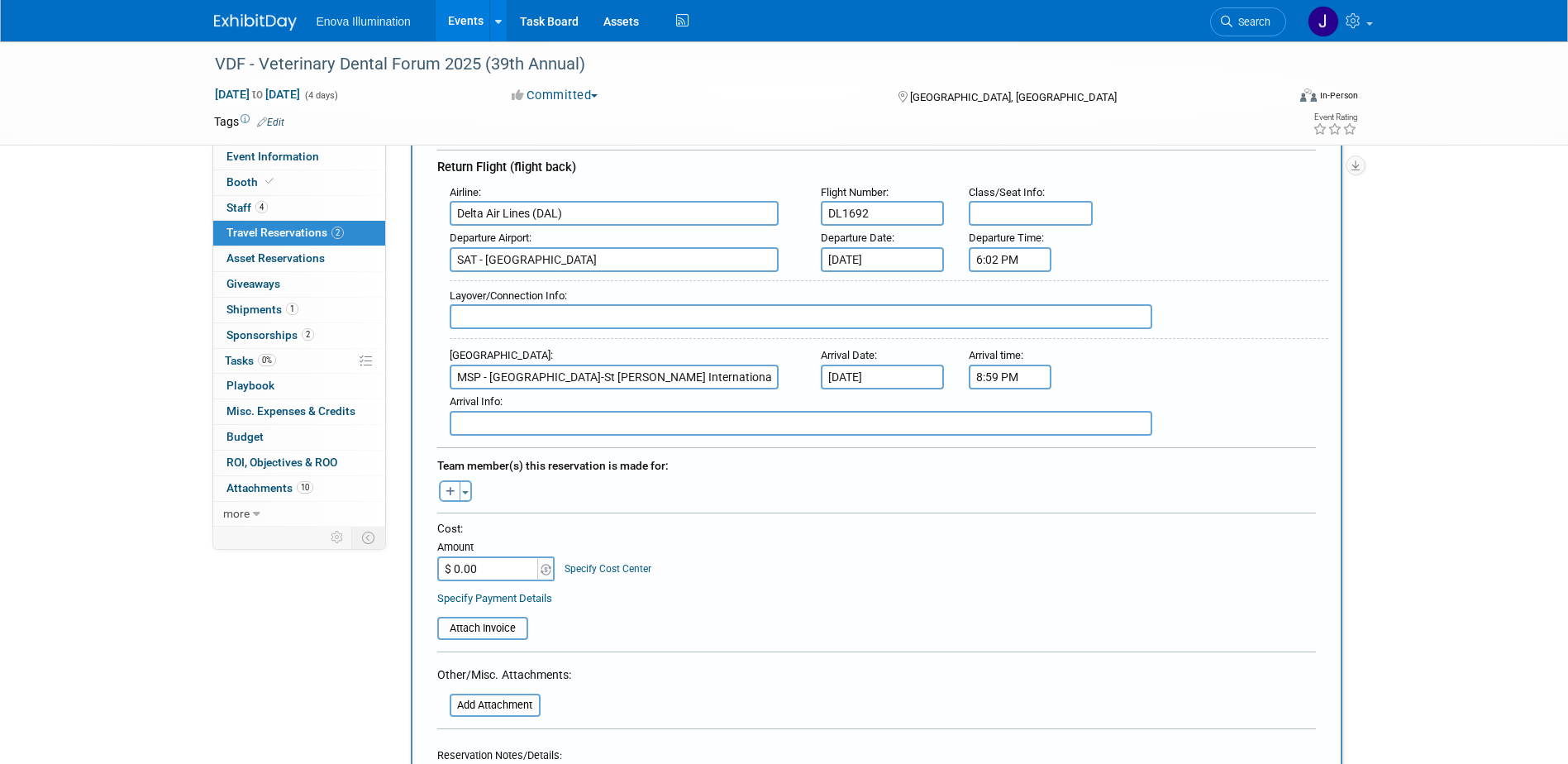
click at [454, 492] on icon "button" at bounding box center [451, 492] width 10 height 10
select select
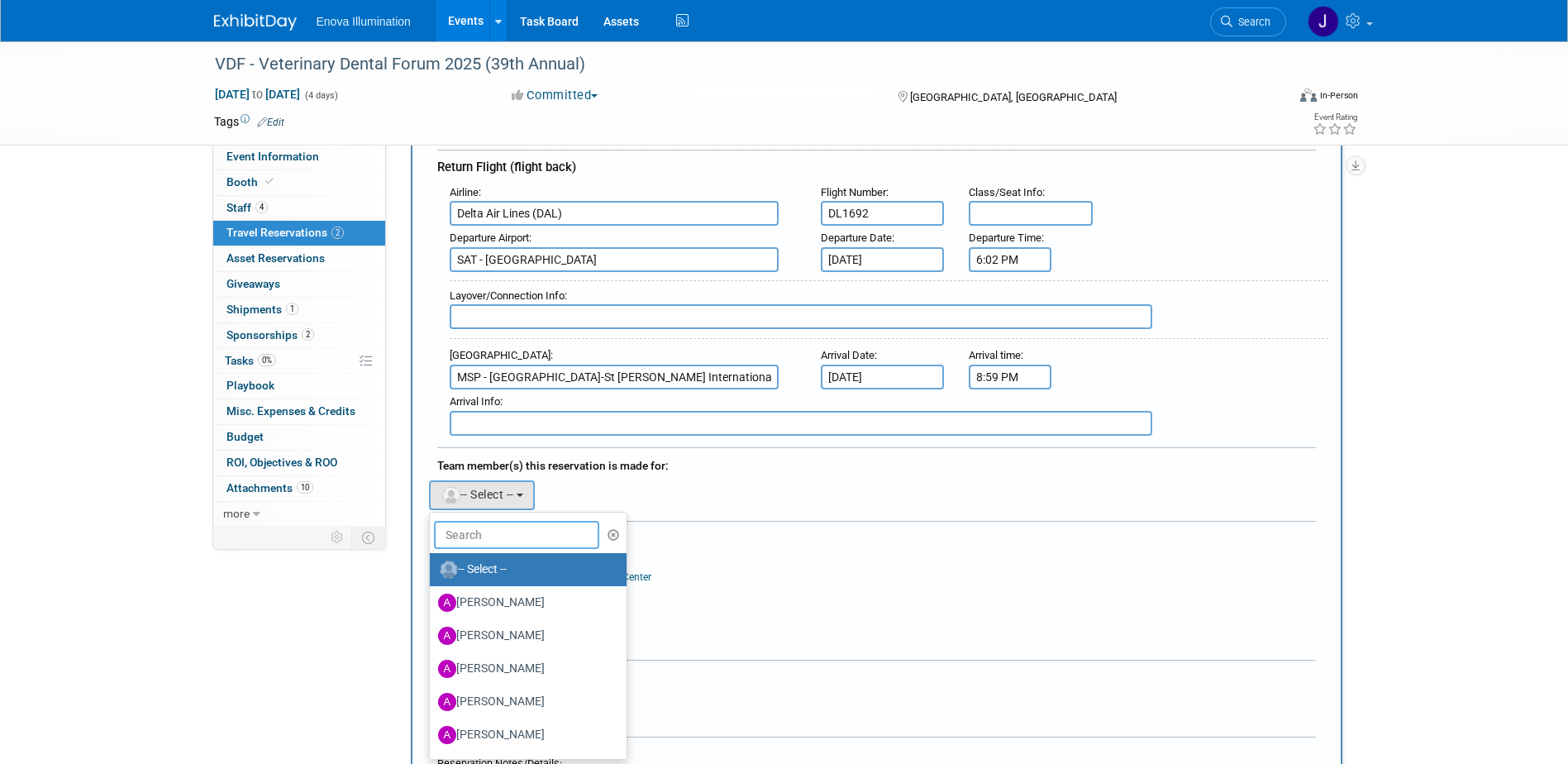
click at [483, 529] on input "text" at bounding box center [516, 535] width 166 height 28
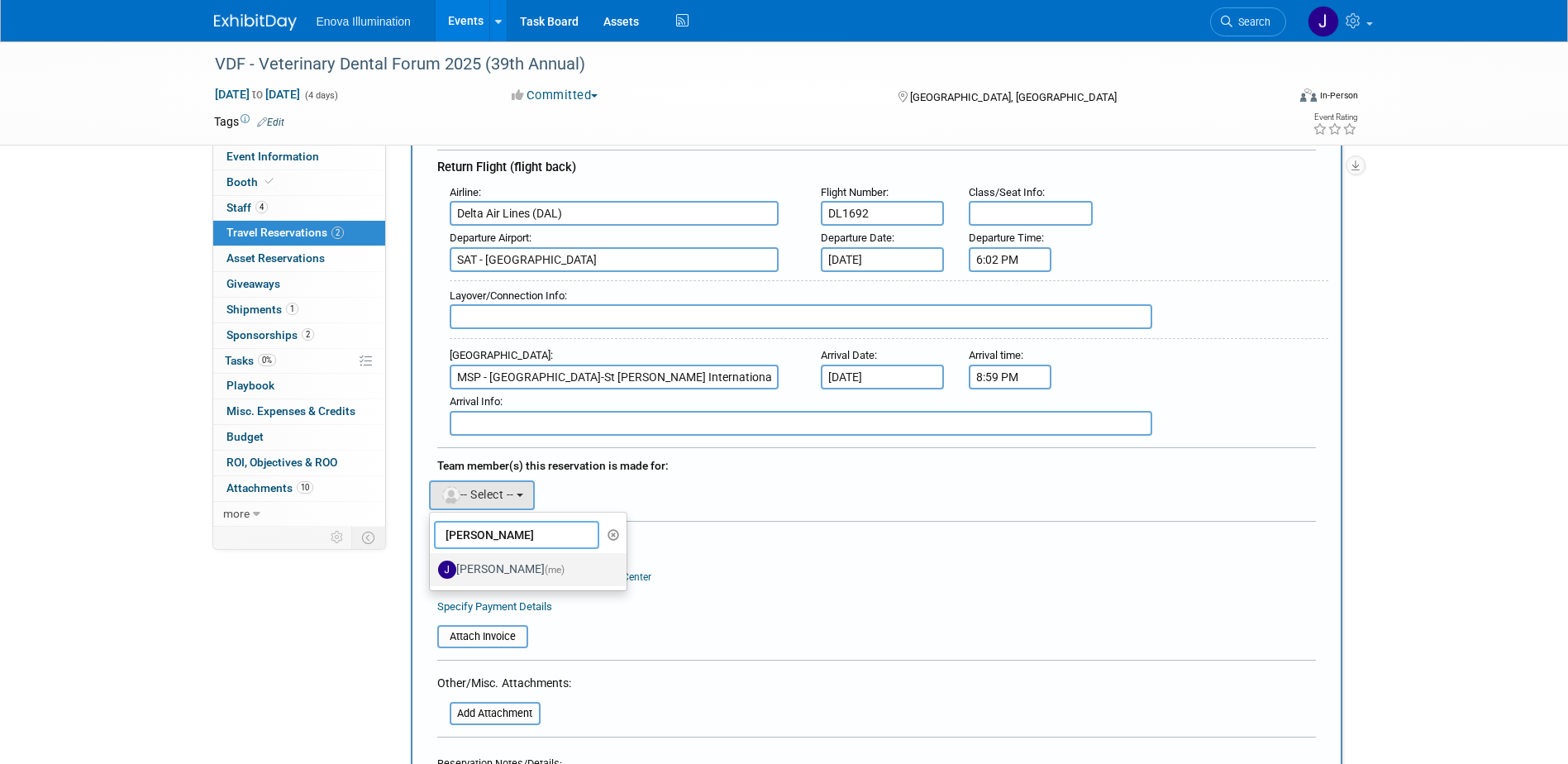
type input "janelle"
click at [517, 576] on label "Janelle Tlusty (me)" at bounding box center [525, 569] width 173 height 26
click at [433, 573] on input "Janelle Tlusty (me)" at bounding box center [426, 566] width 10 height 10
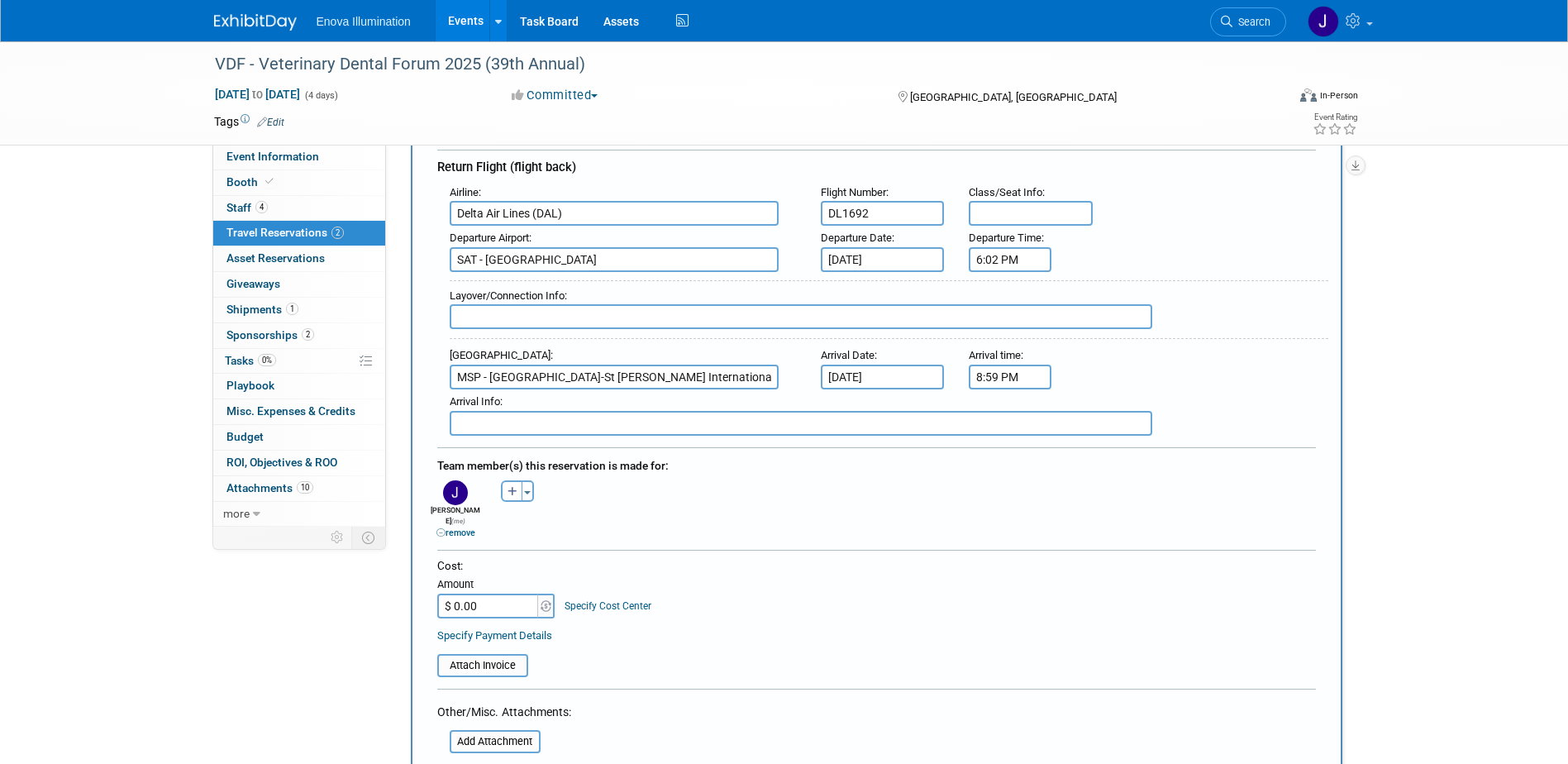
click at [508, 594] on input "$ 0.00" at bounding box center [489, 606] width 103 height 24
type input "$ 438.96"
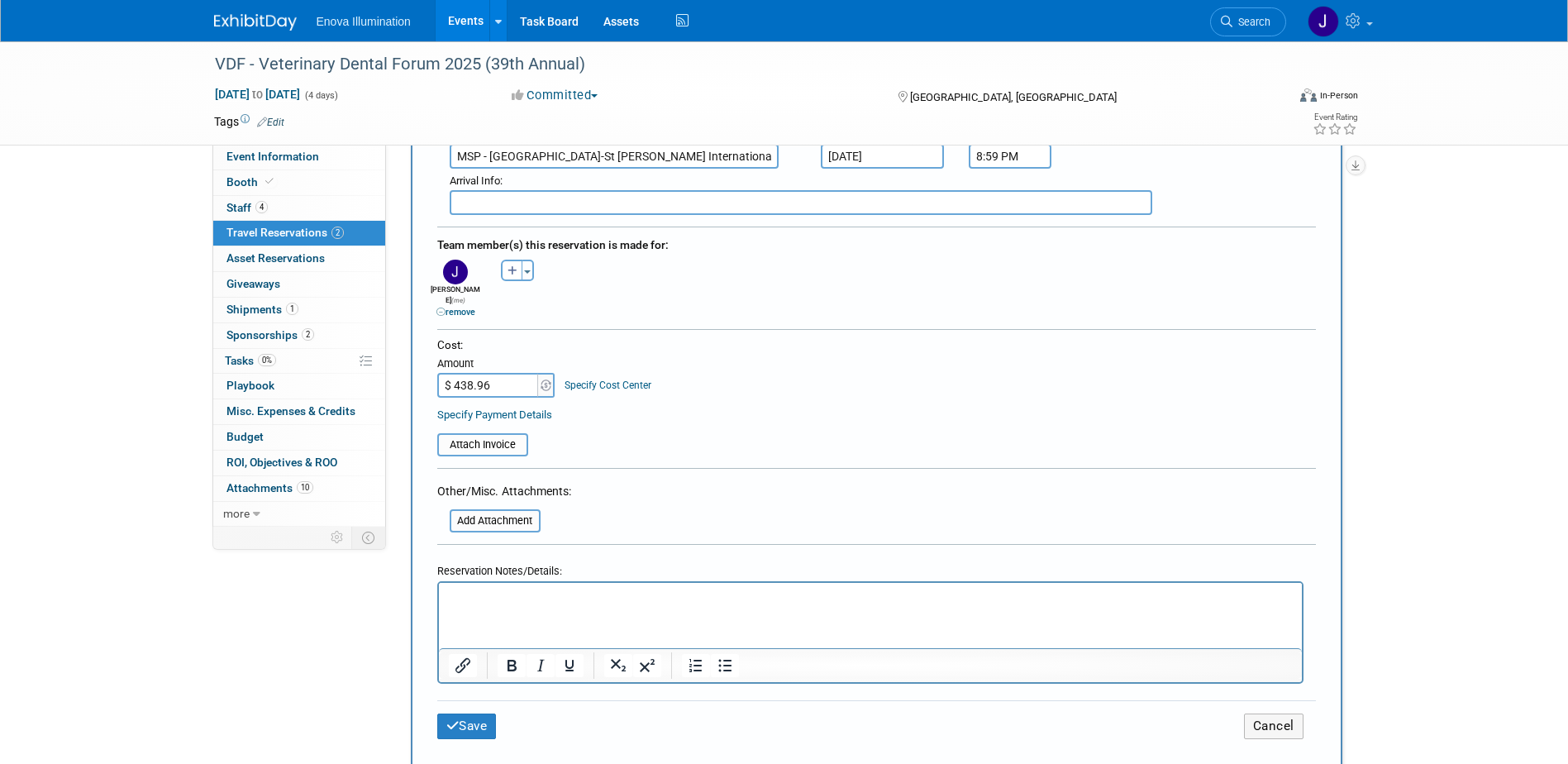
scroll to position [744, 0]
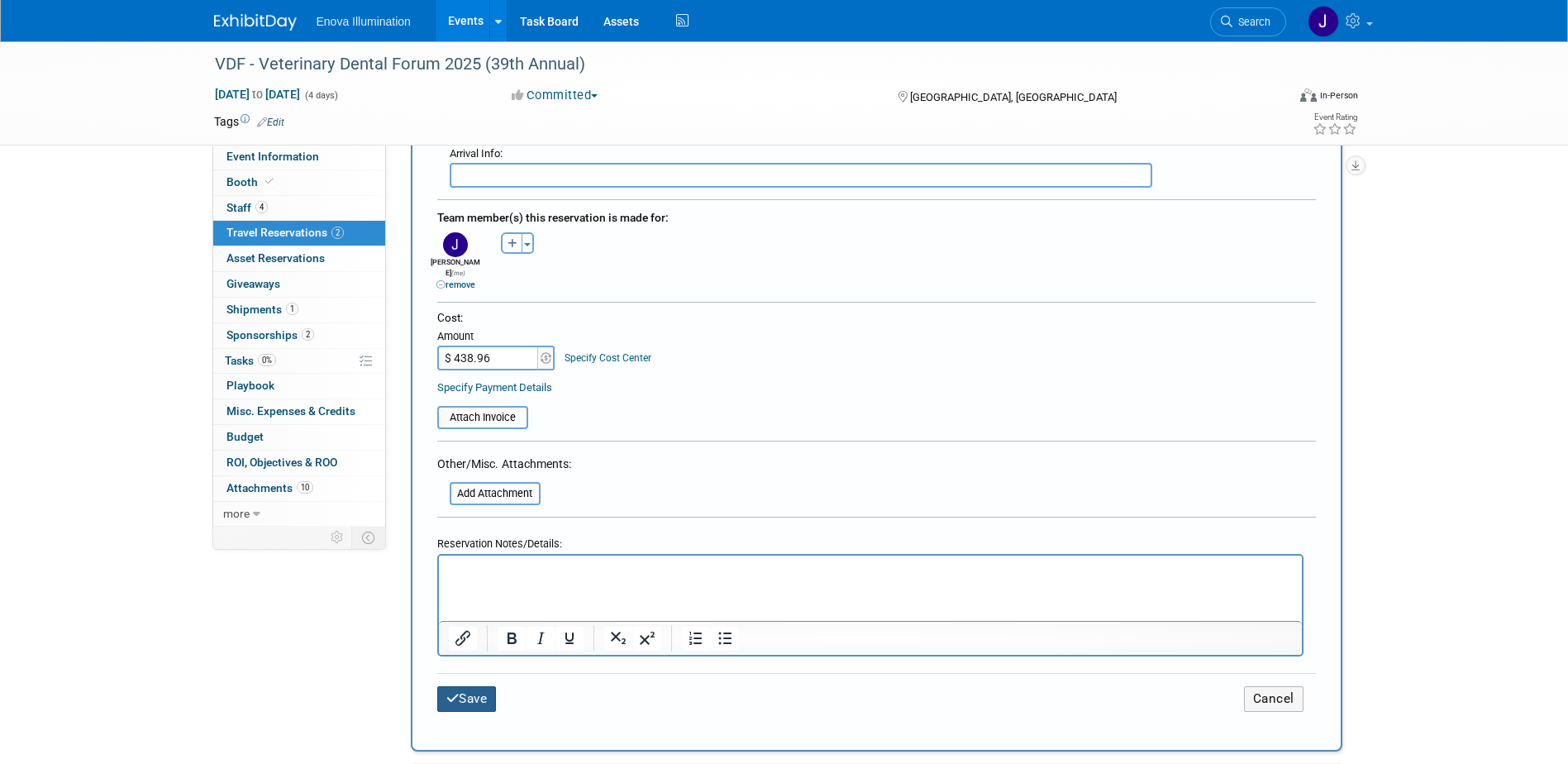
click at [483, 686] on button "Save" at bounding box center [467, 698] width 59 height 25
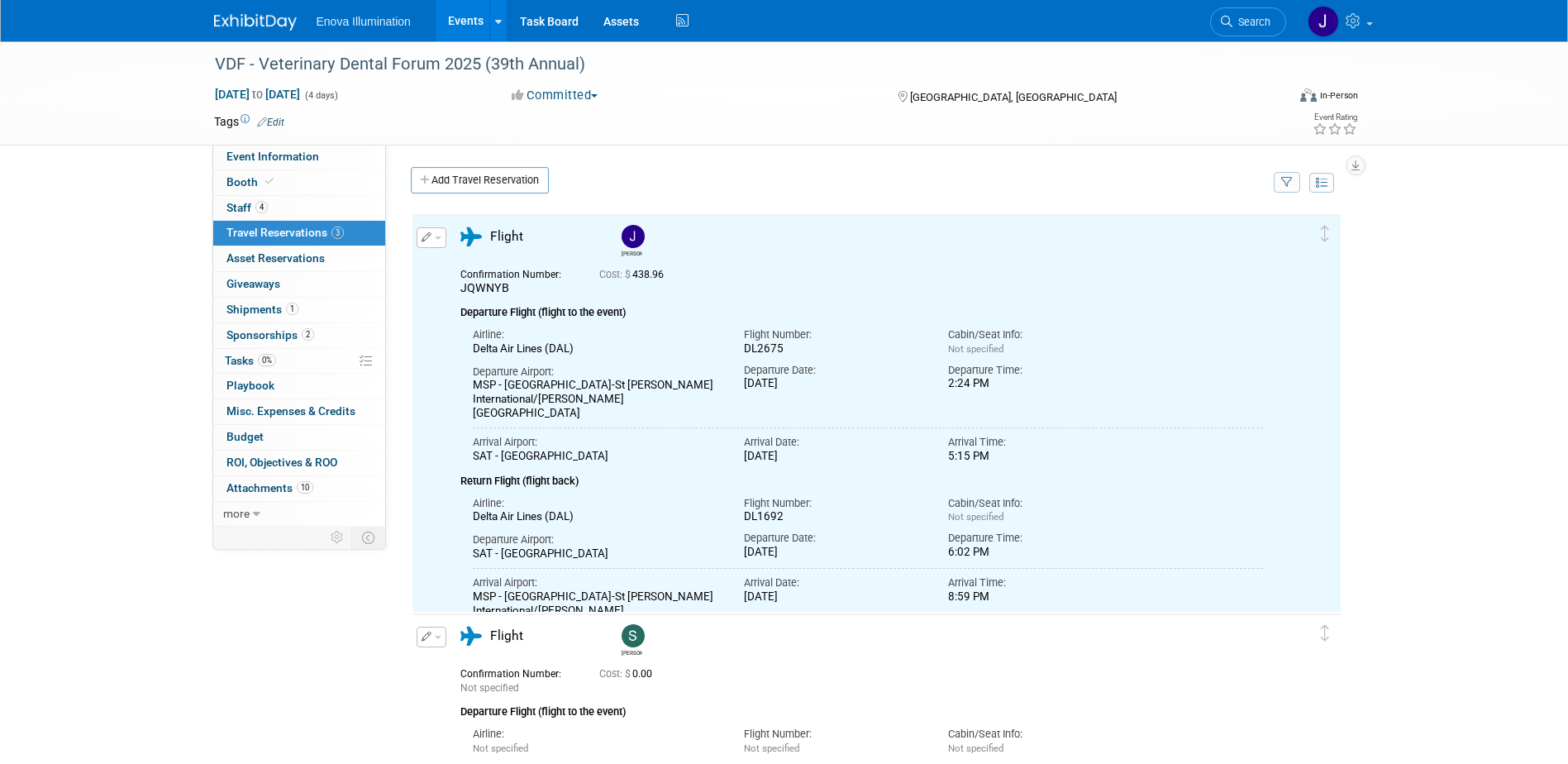
scroll to position [0, 0]
click at [694, 510] on div "Delta Air Lines (DAL)" at bounding box center [596, 517] width 247 height 14
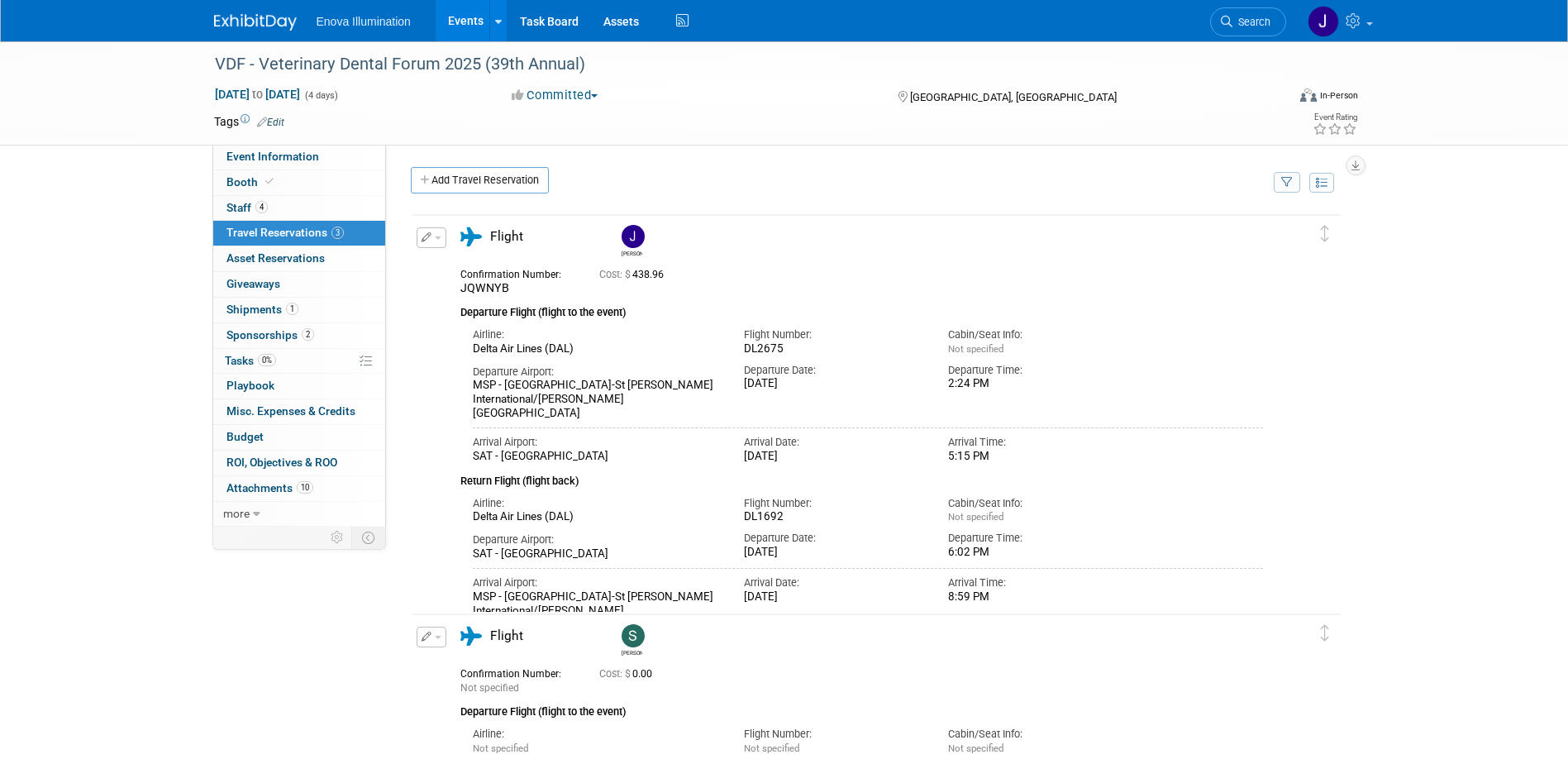
click at [441, 240] on button "button" at bounding box center [432, 238] width 30 height 21
click at [464, 276] on button "Edit Reservation" at bounding box center [487, 266] width 139 height 24
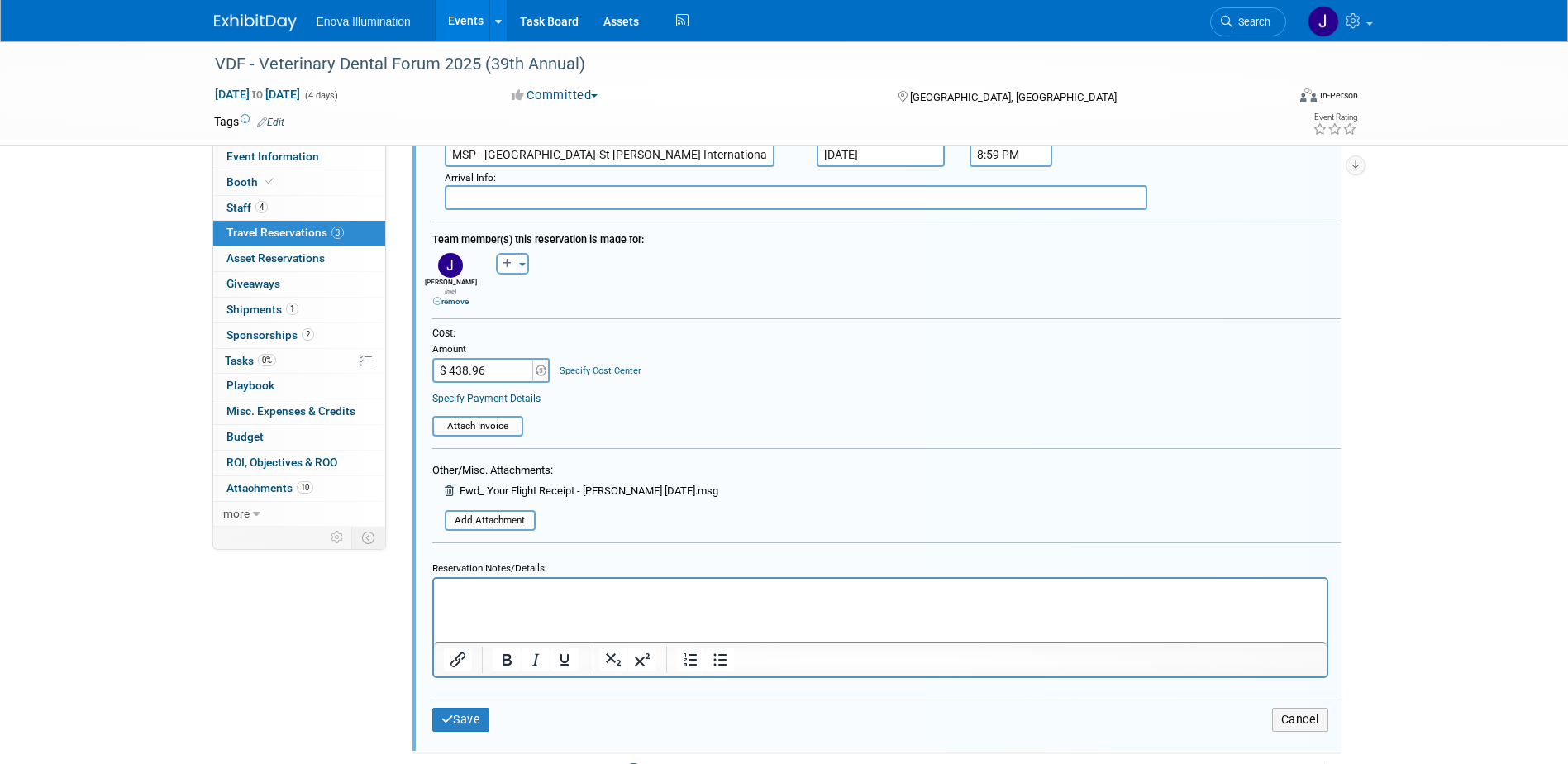
scroll to position [773, 0]
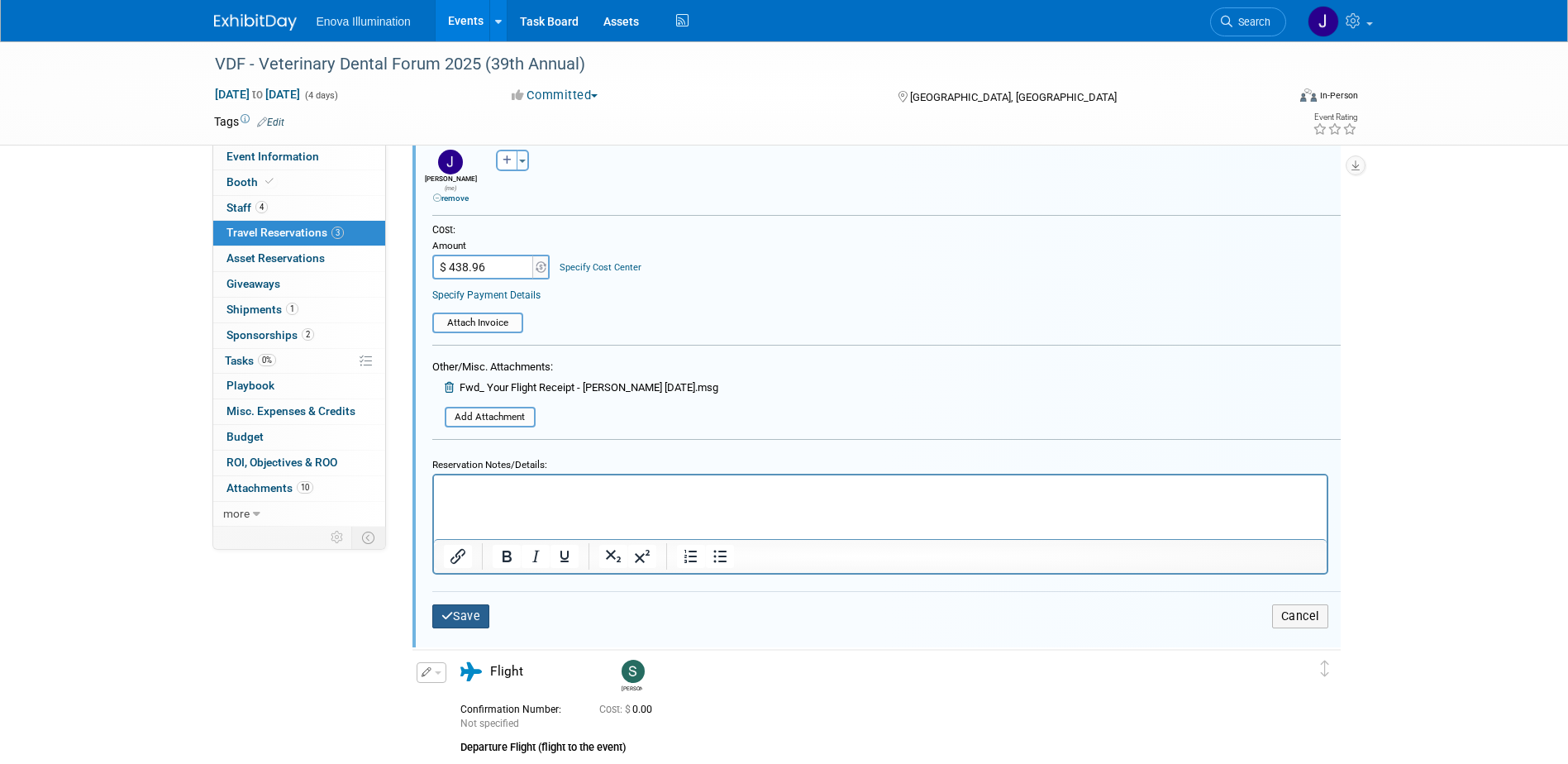
click at [474, 614] on button "Save" at bounding box center [462, 615] width 58 height 24
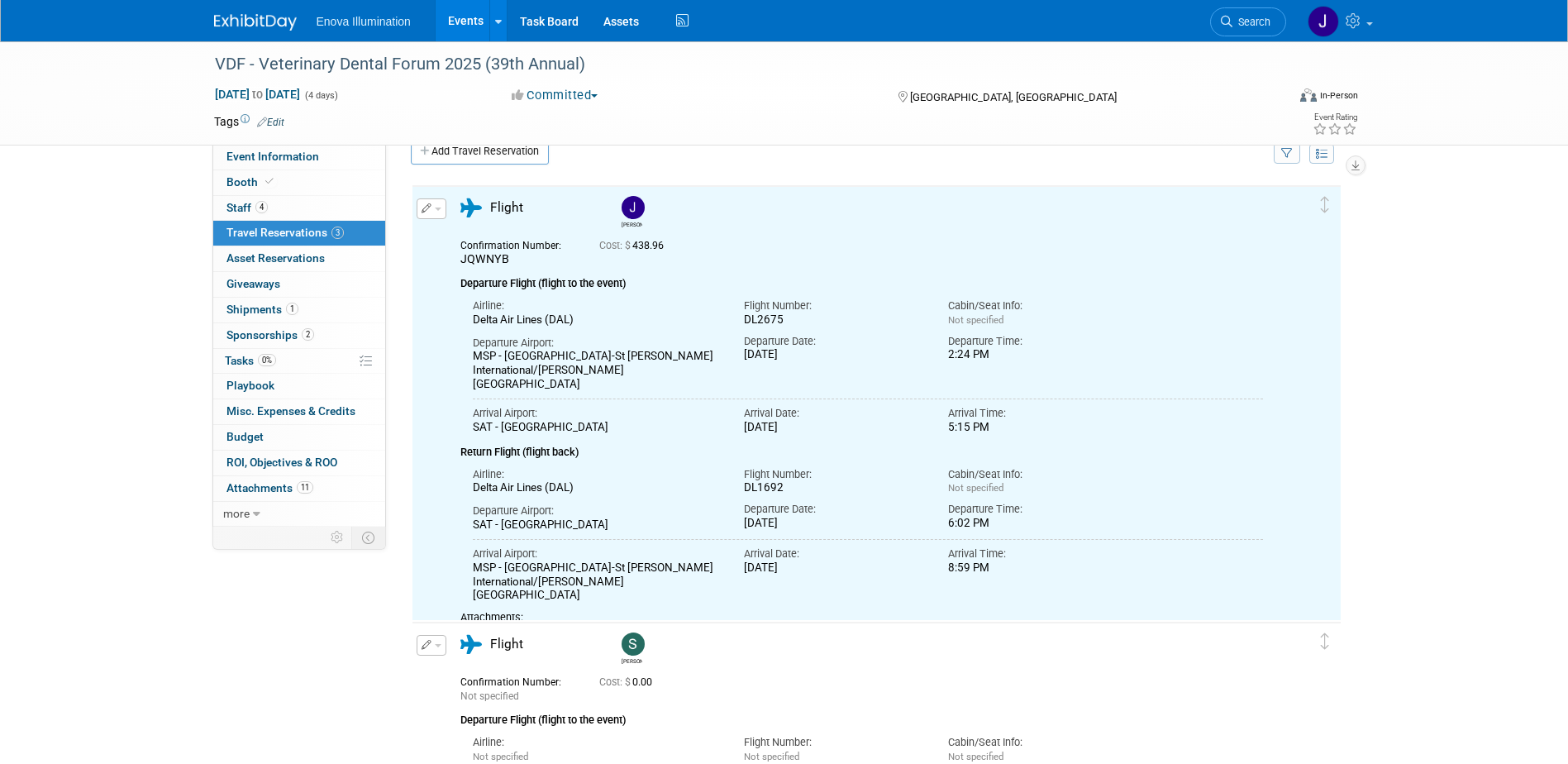
scroll to position [0, 0]
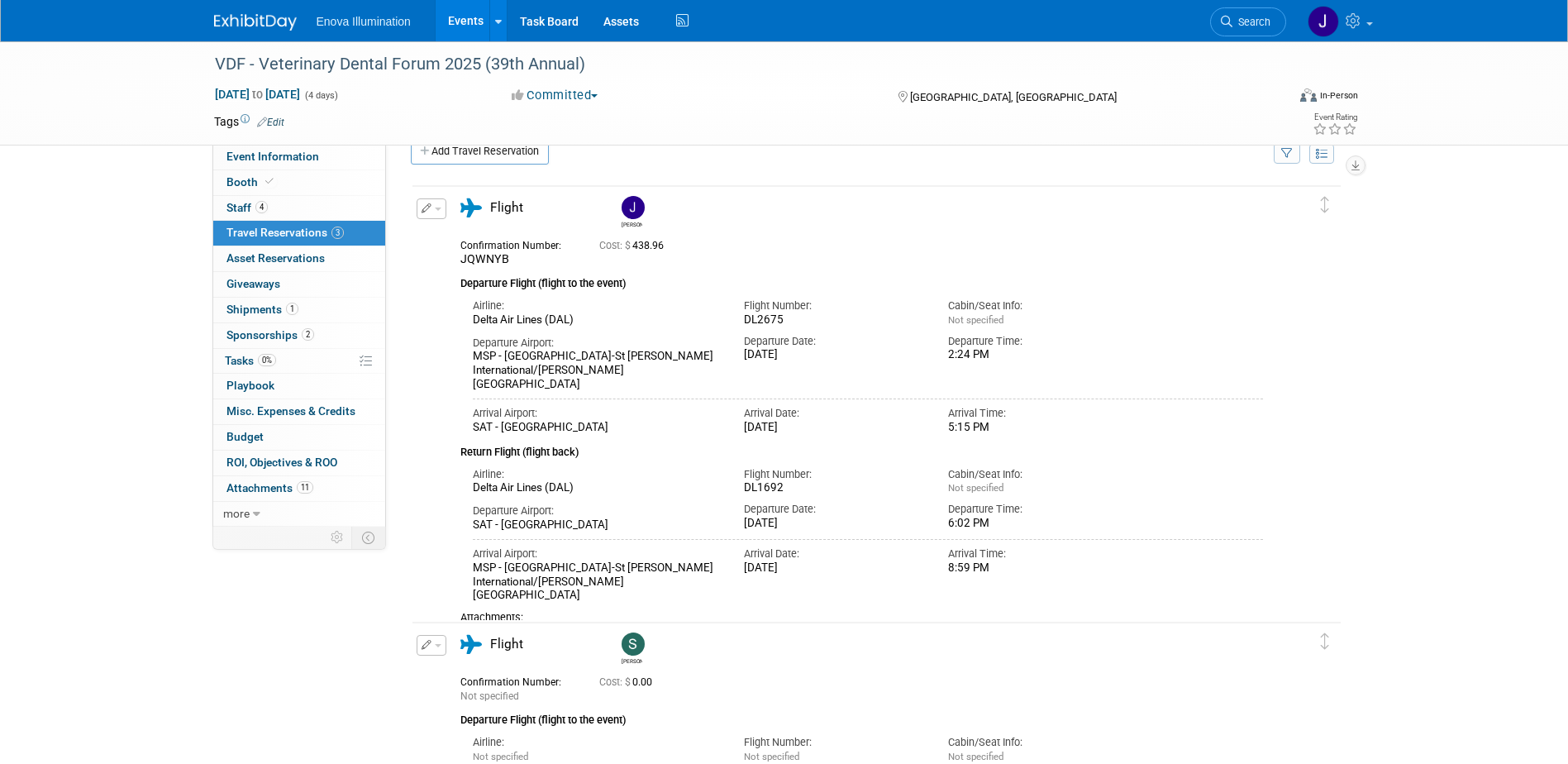
click at [254, 25] on img at bounding box center [256, 23] width 83 height 17
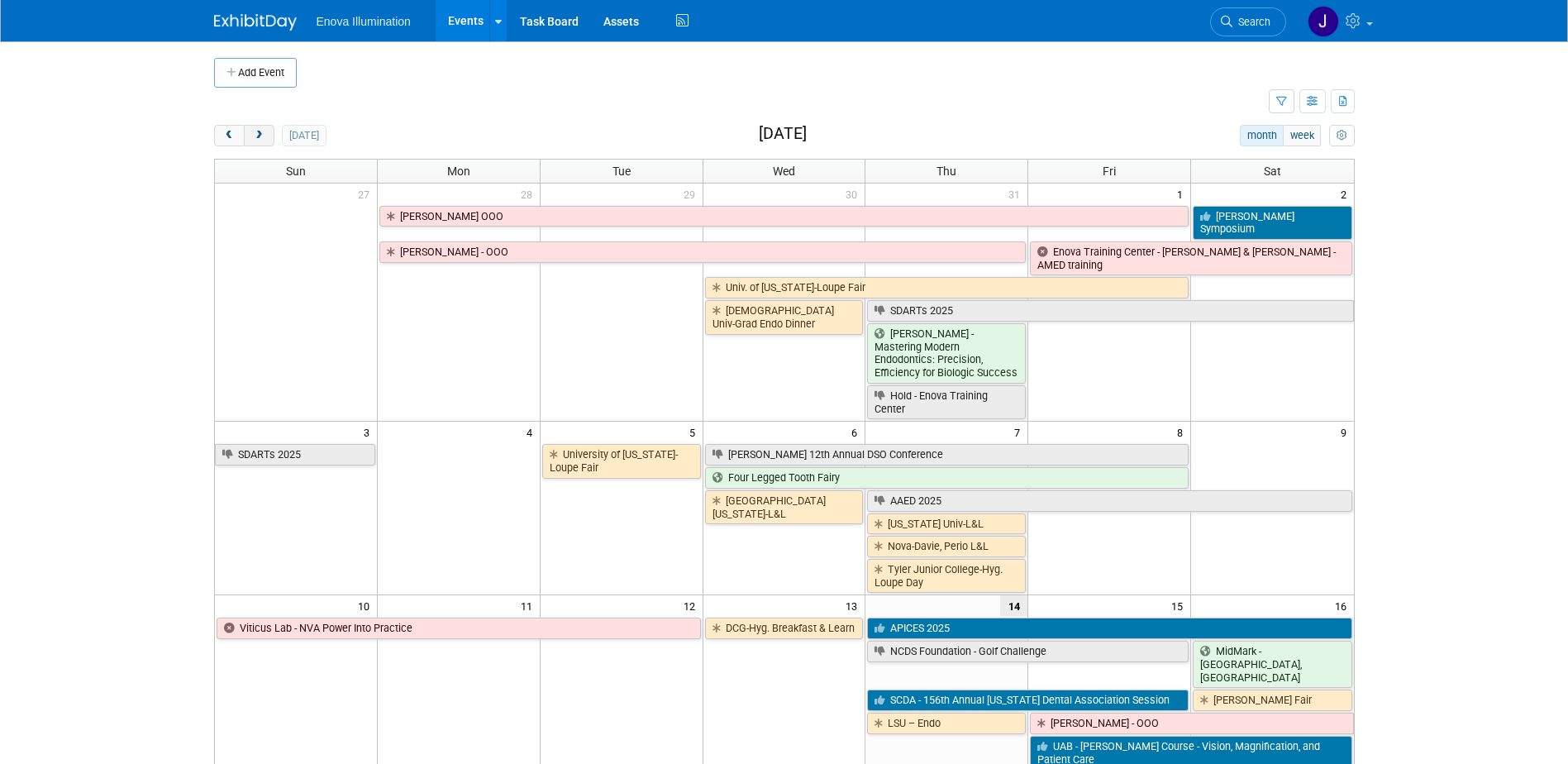
click at [260, 135] on span "next" at bounding box center [259, 135] width 12 height 10
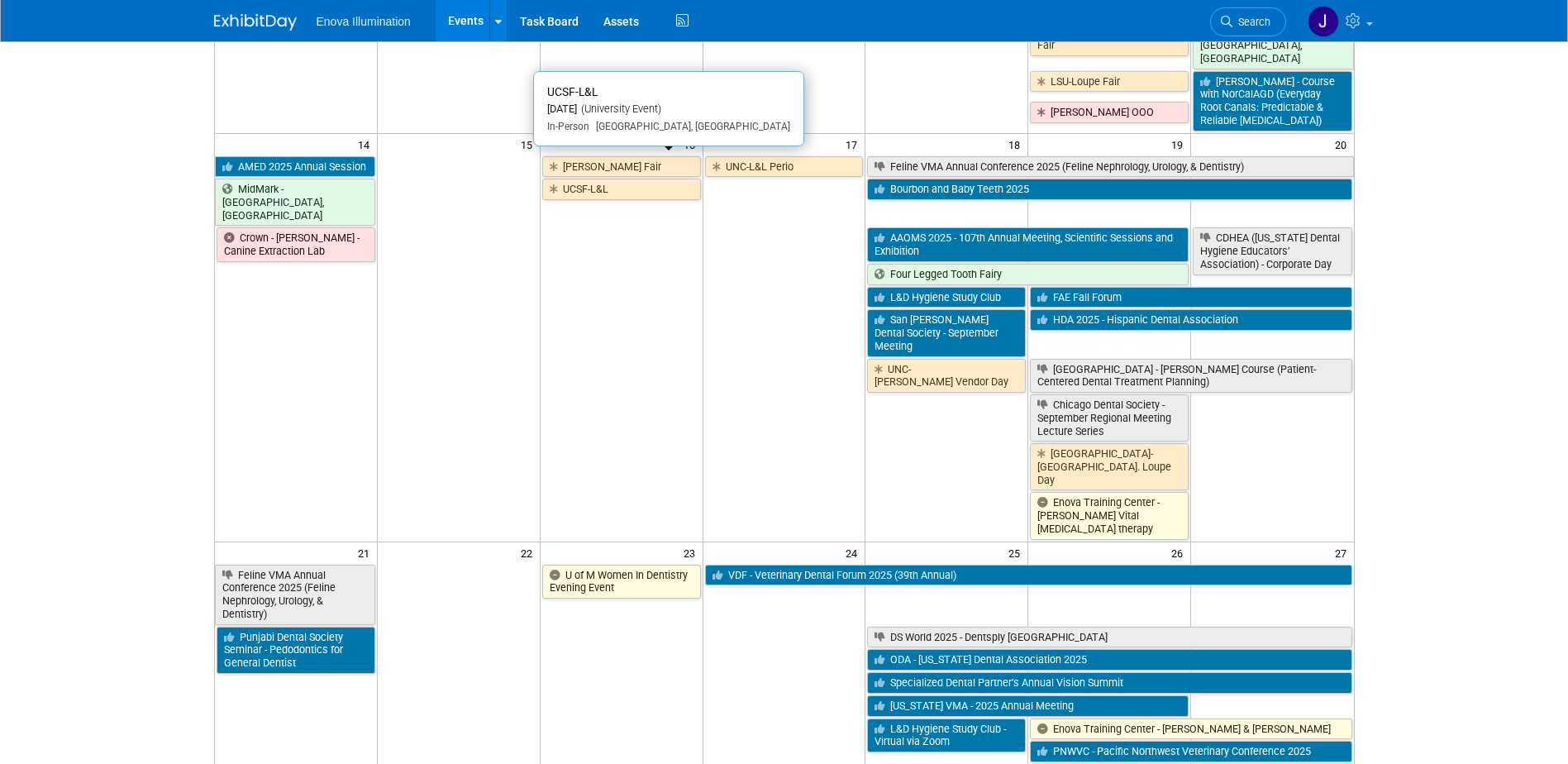
scroll to position [661, 0]
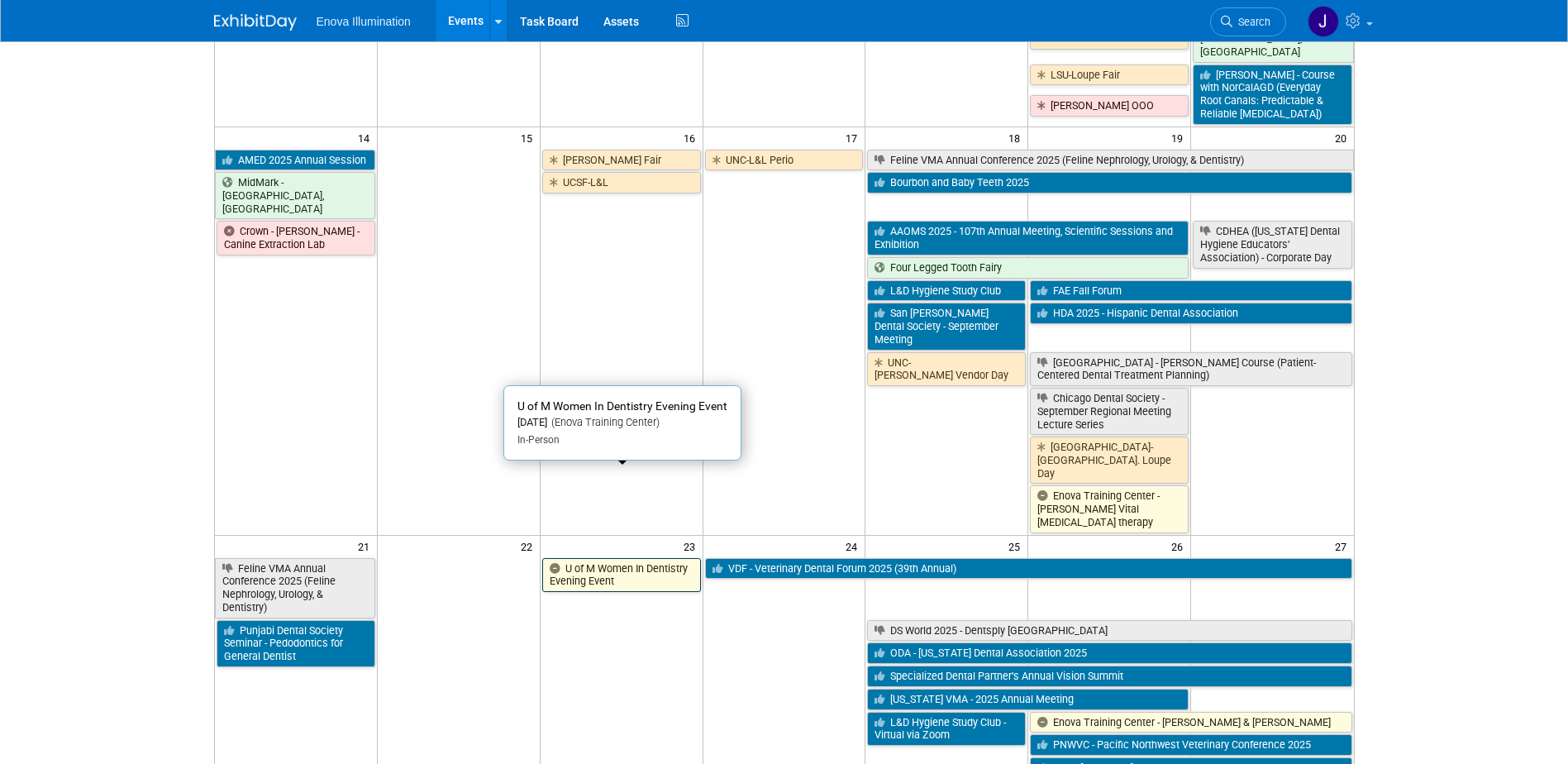
click at [614, 558] on link "U of M Women In Dentistry Evening Event" at bounding box center [621, 575] width 159 height 34
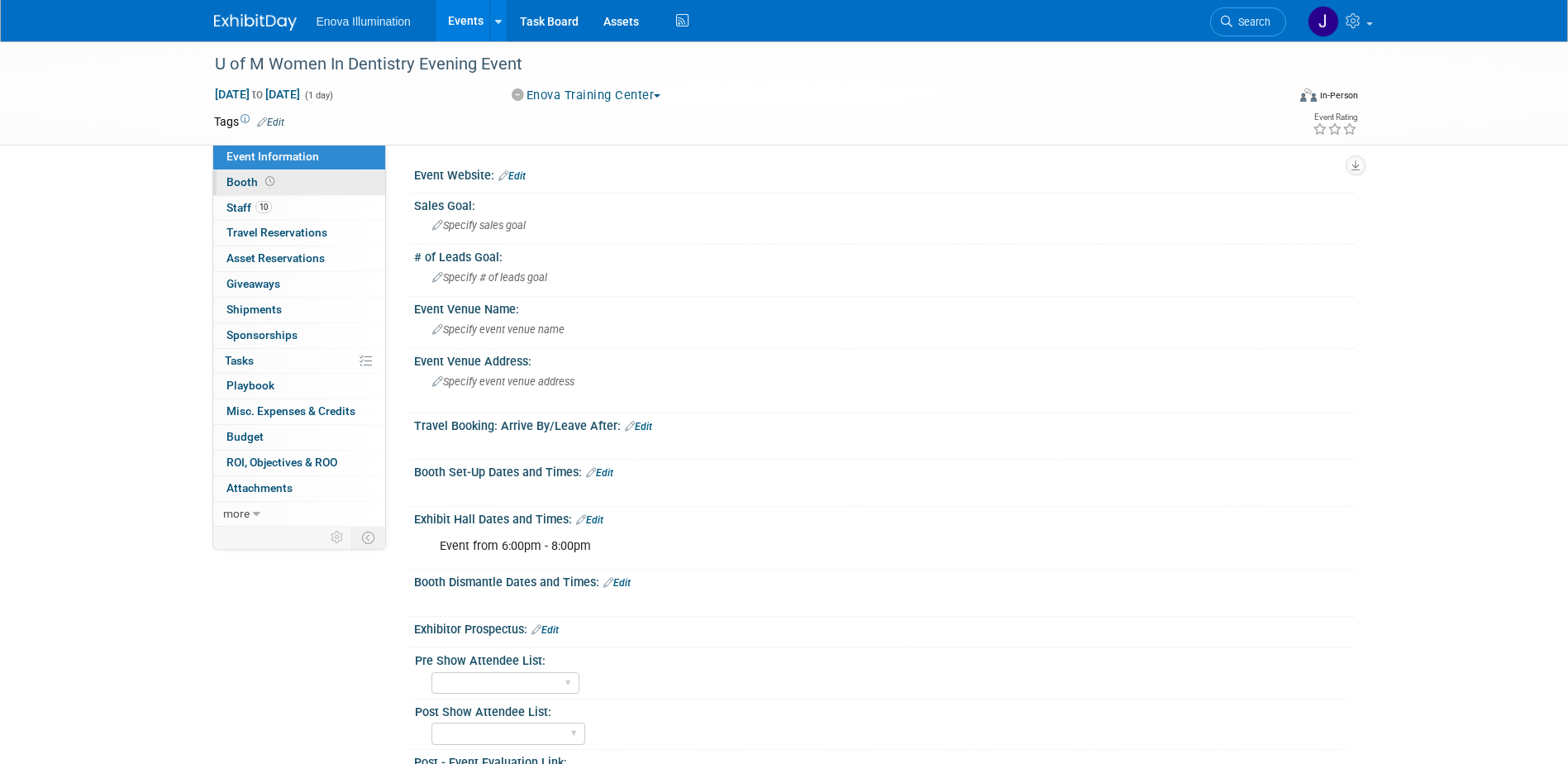
click at [286, 194] on div "Event Information Event Info Booth Booth 10 Staff 10 Staff 0 Travel Reservation…" at bounding box center [299, 336] width 174 height 382
click at [288, 201] on link "10 Staff 10" at bounding box center [299, 208] width 172 height 24
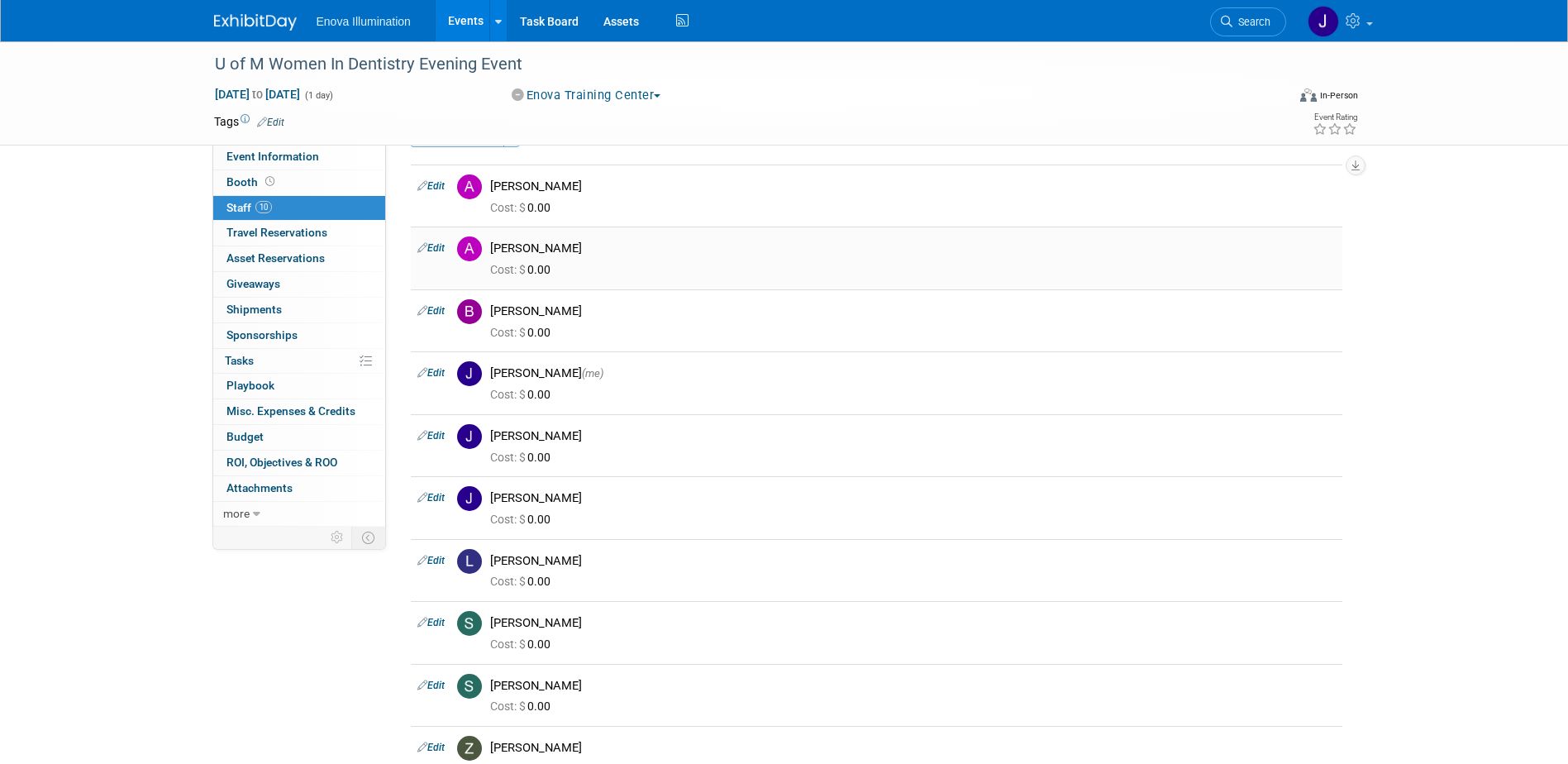
scroll to position [83, 0]
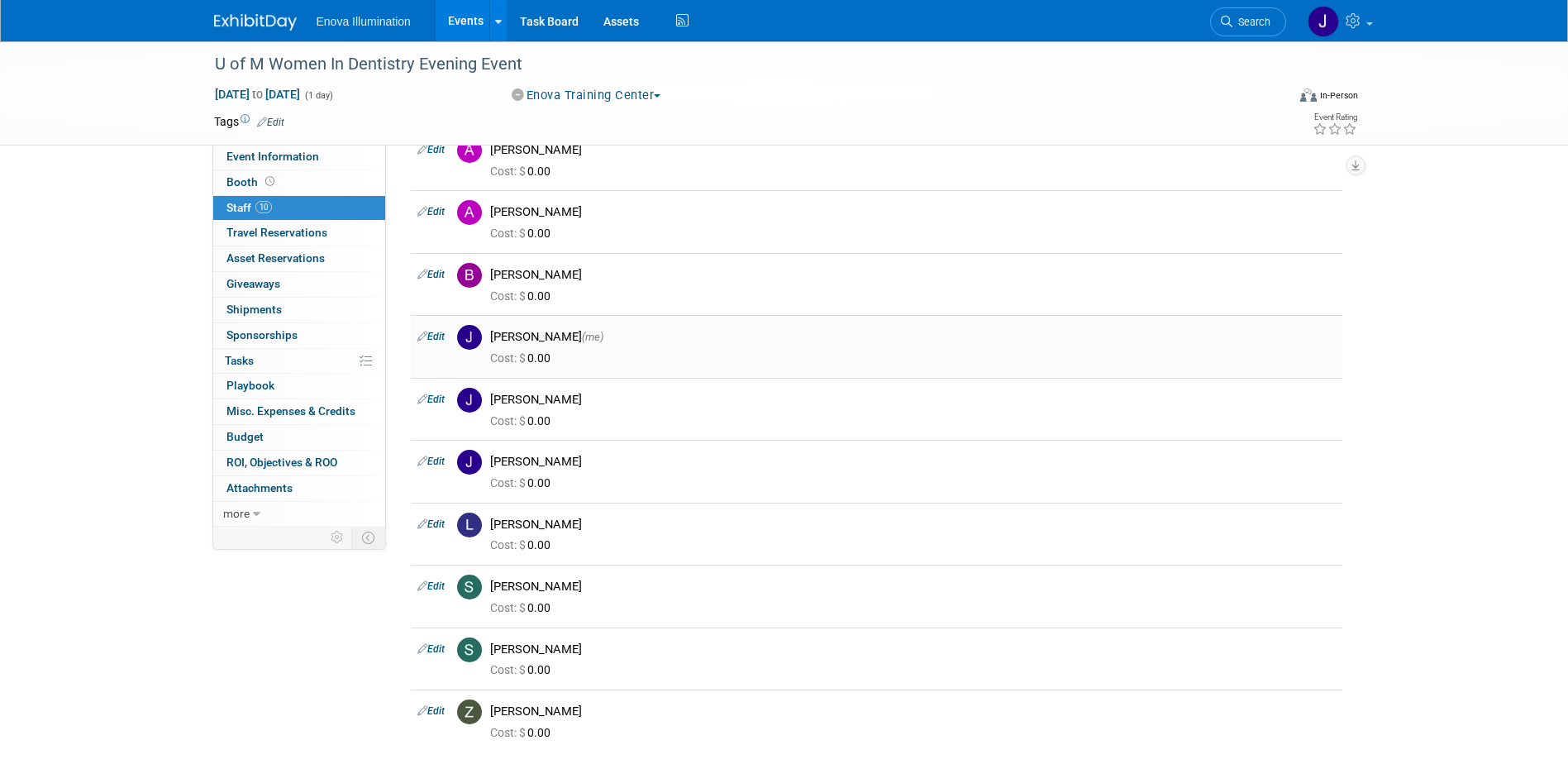
click at [439, 337] on link "Edit" at bounding box center [431, 336] width 27 height 11
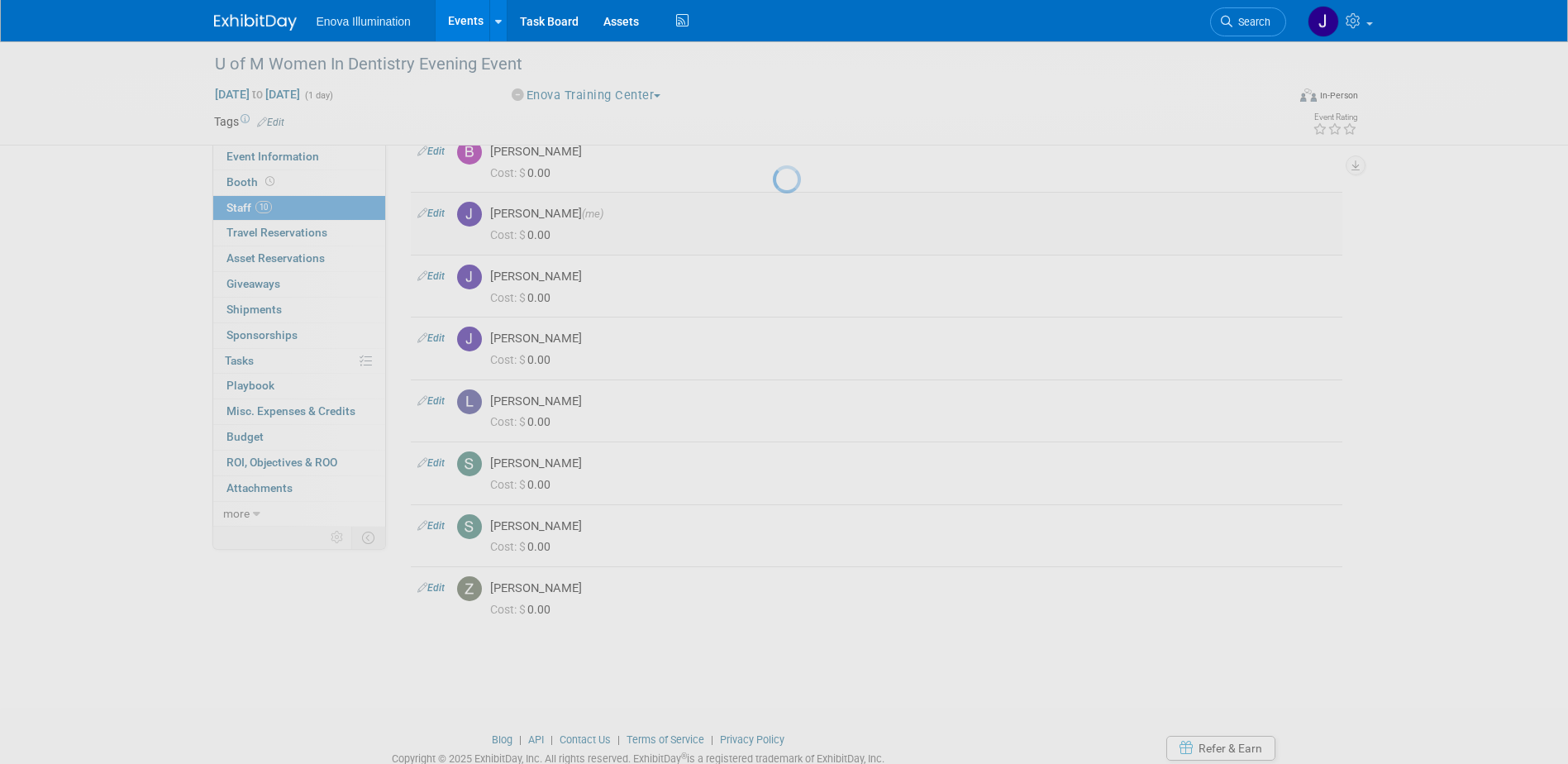
select select "1a7c514f-5609-4a02-91a1-a29814bbfb28"
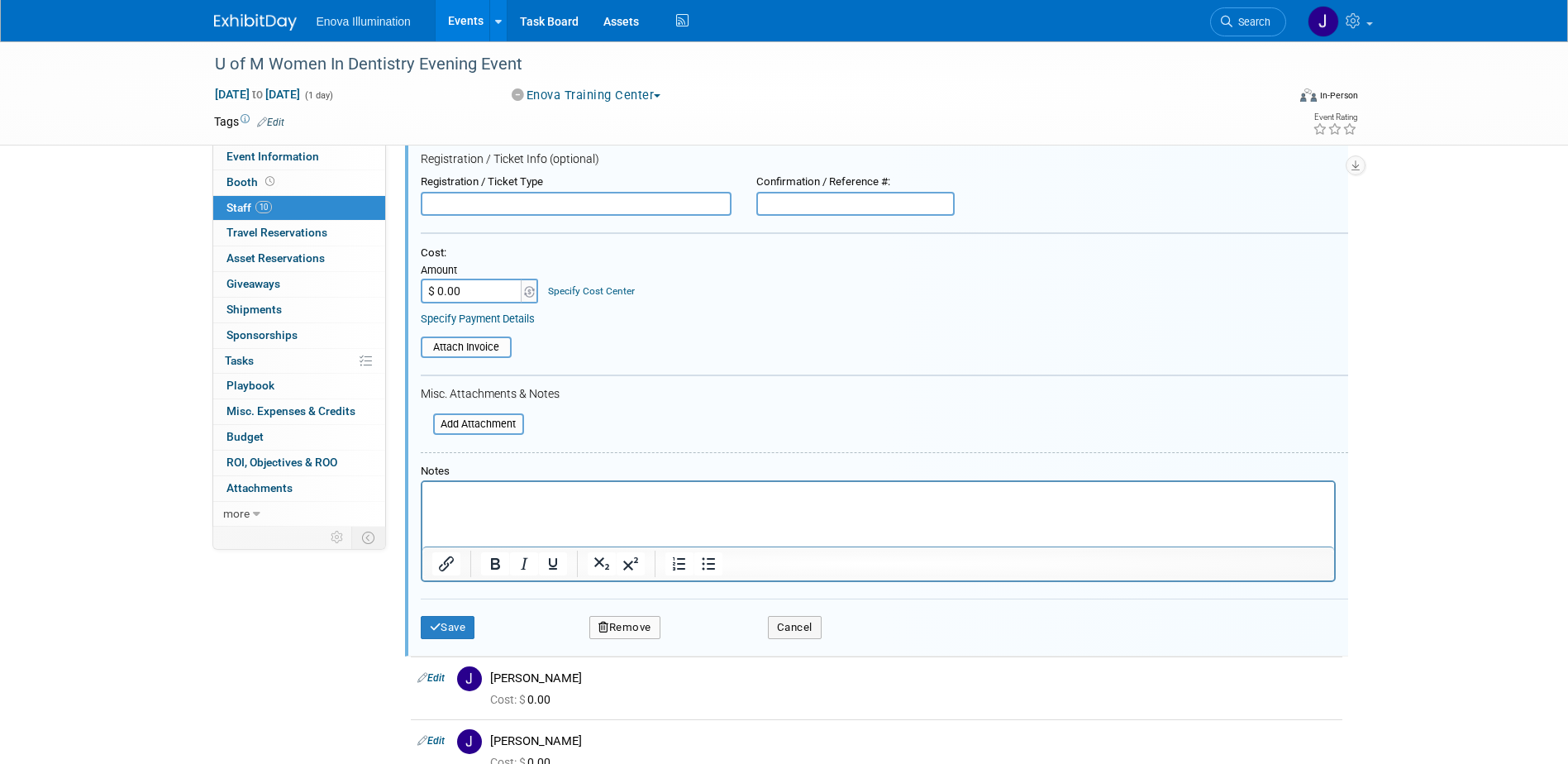
scroll to position [458, 0]
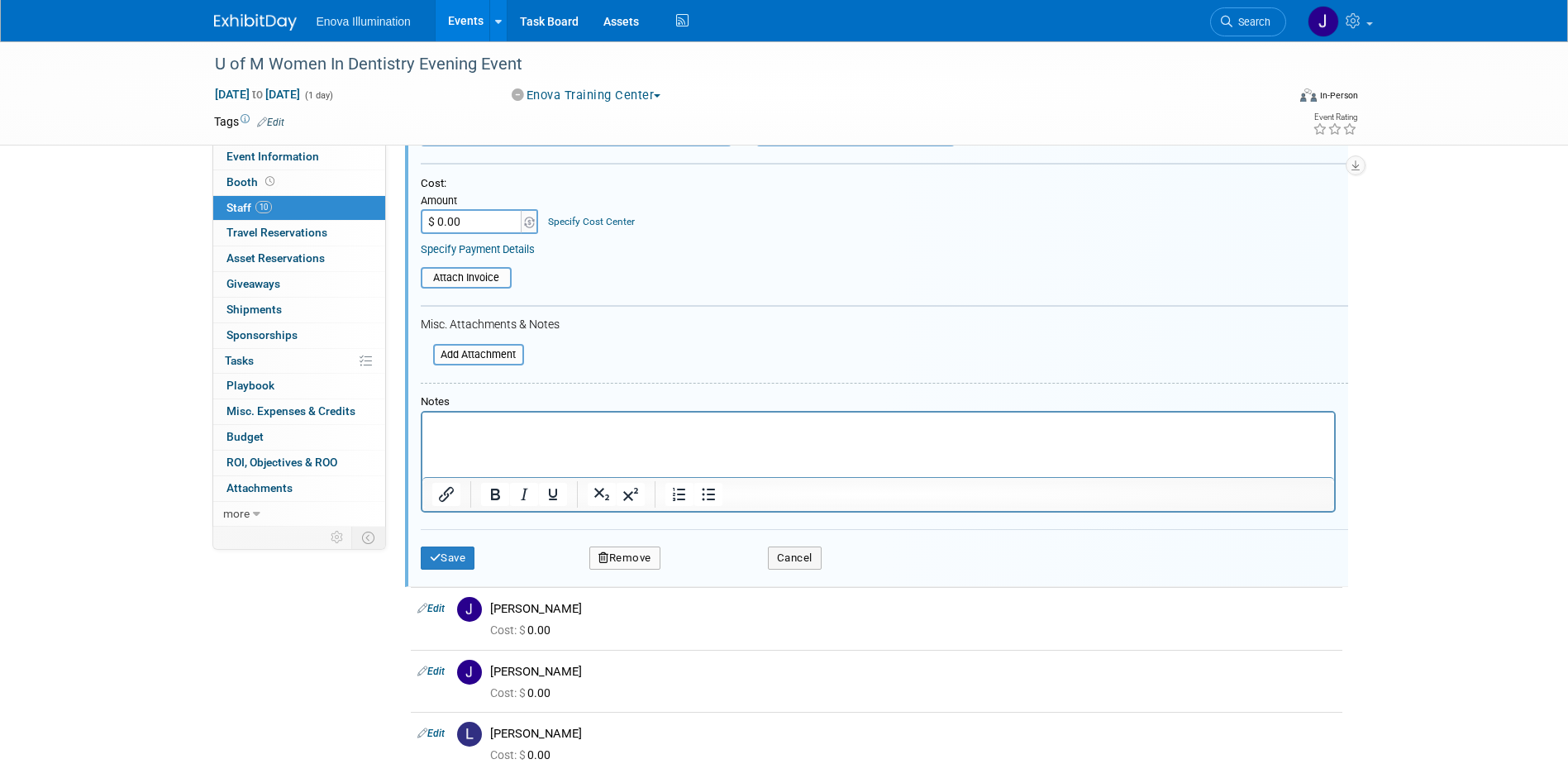
click at [623, 555] on button "Remove" at bounding box center [625, 558] width 71 height 24
click at [694, 572] on link "Yes" at bounding box center [715, 573] width 48 height 26
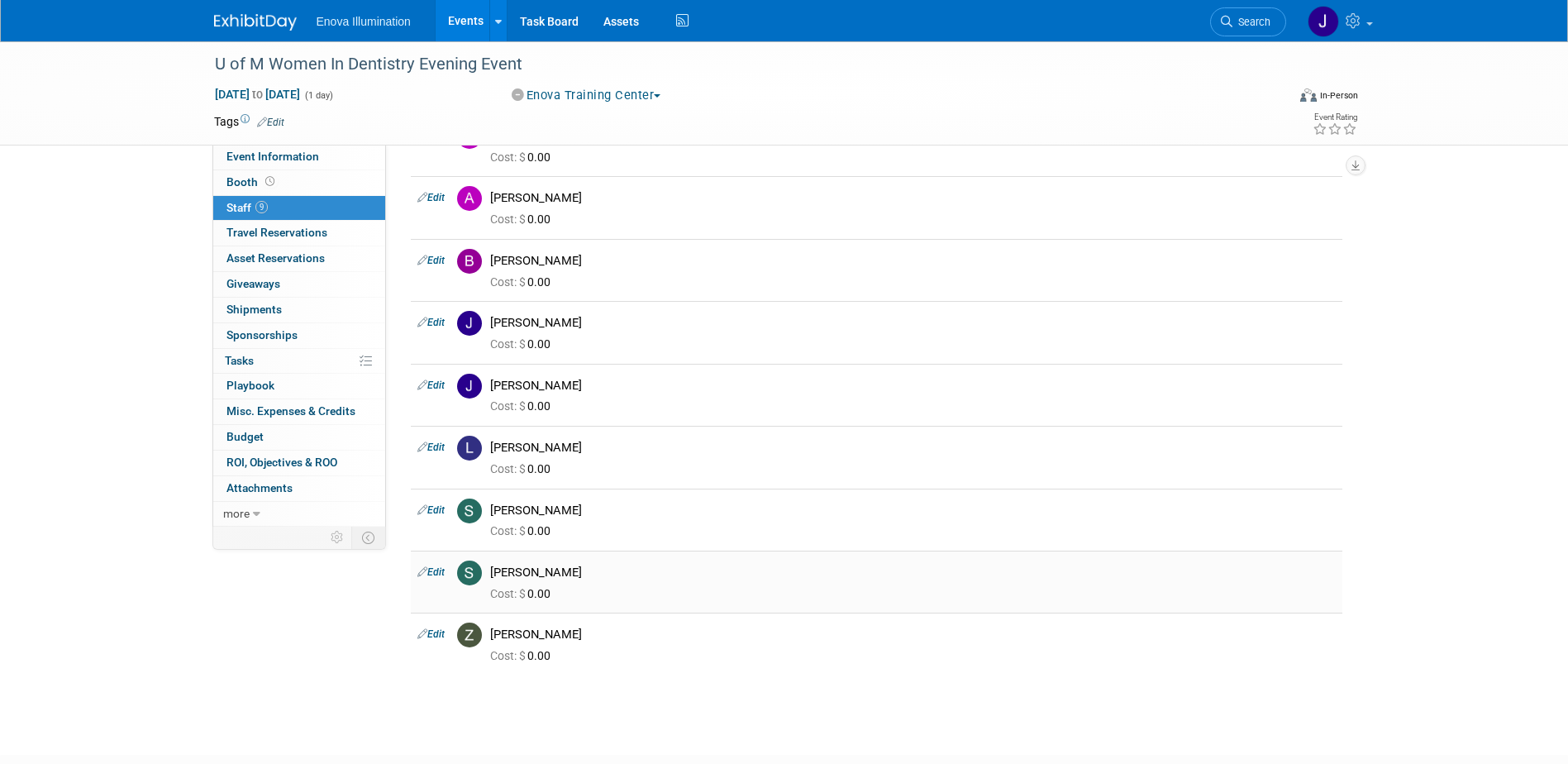
scroll to position [0, 0]
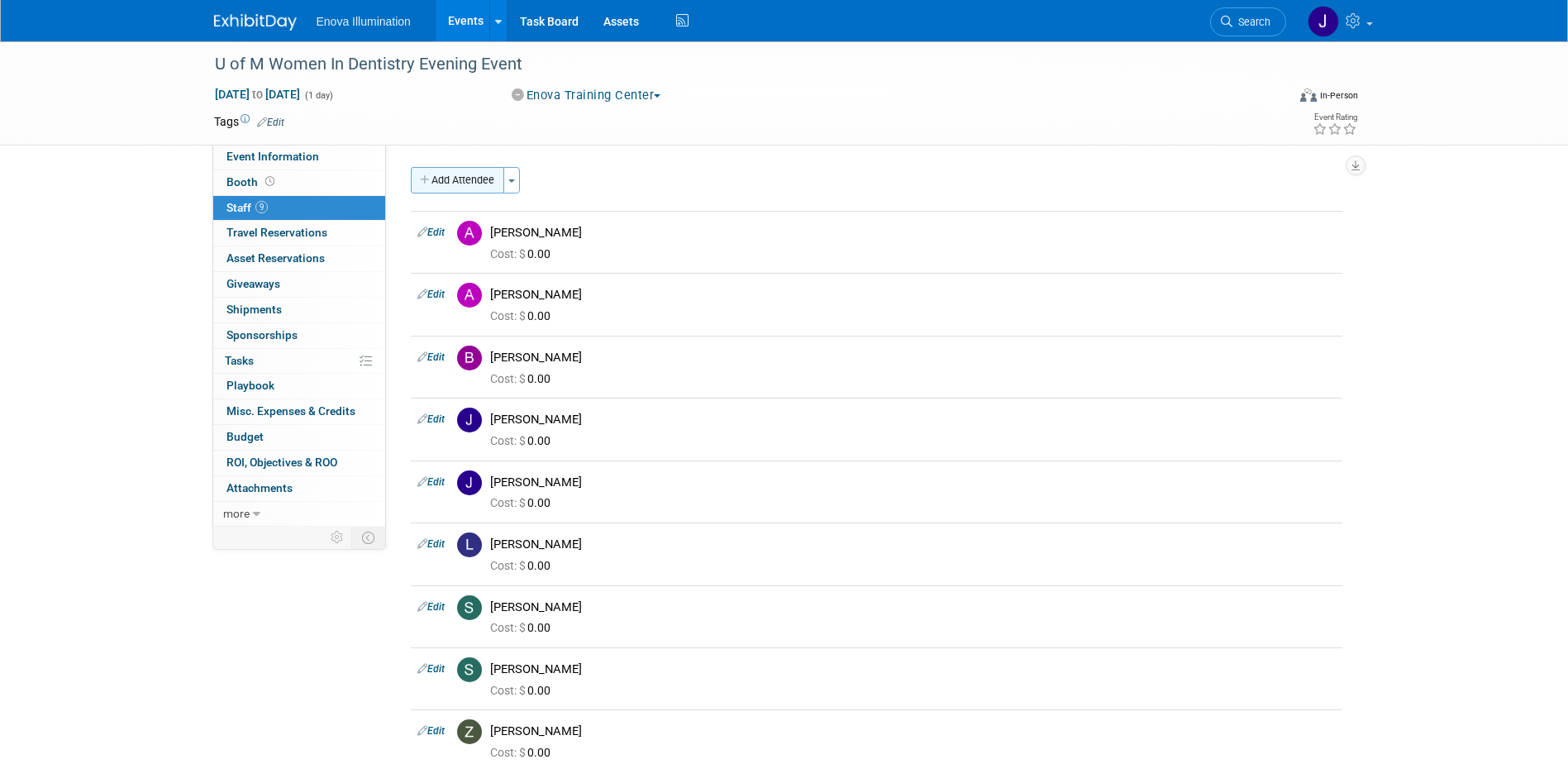
click at [504, 182] on button "Add Attendee" at bounding box center [457, 180] width 93 height 26
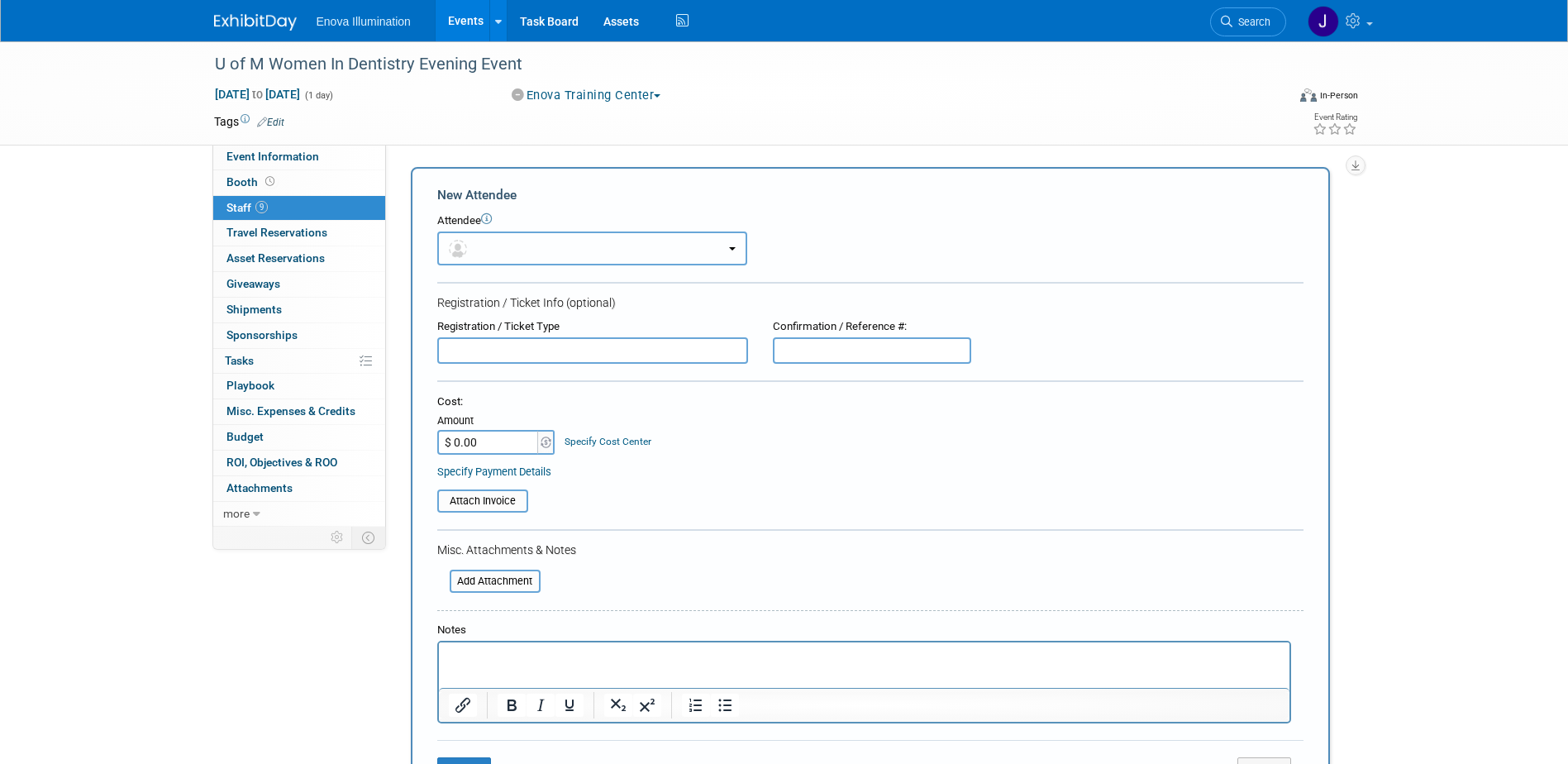
click at [499, 236] on button "button" at bounding box center [592, 248] width 309 height 34
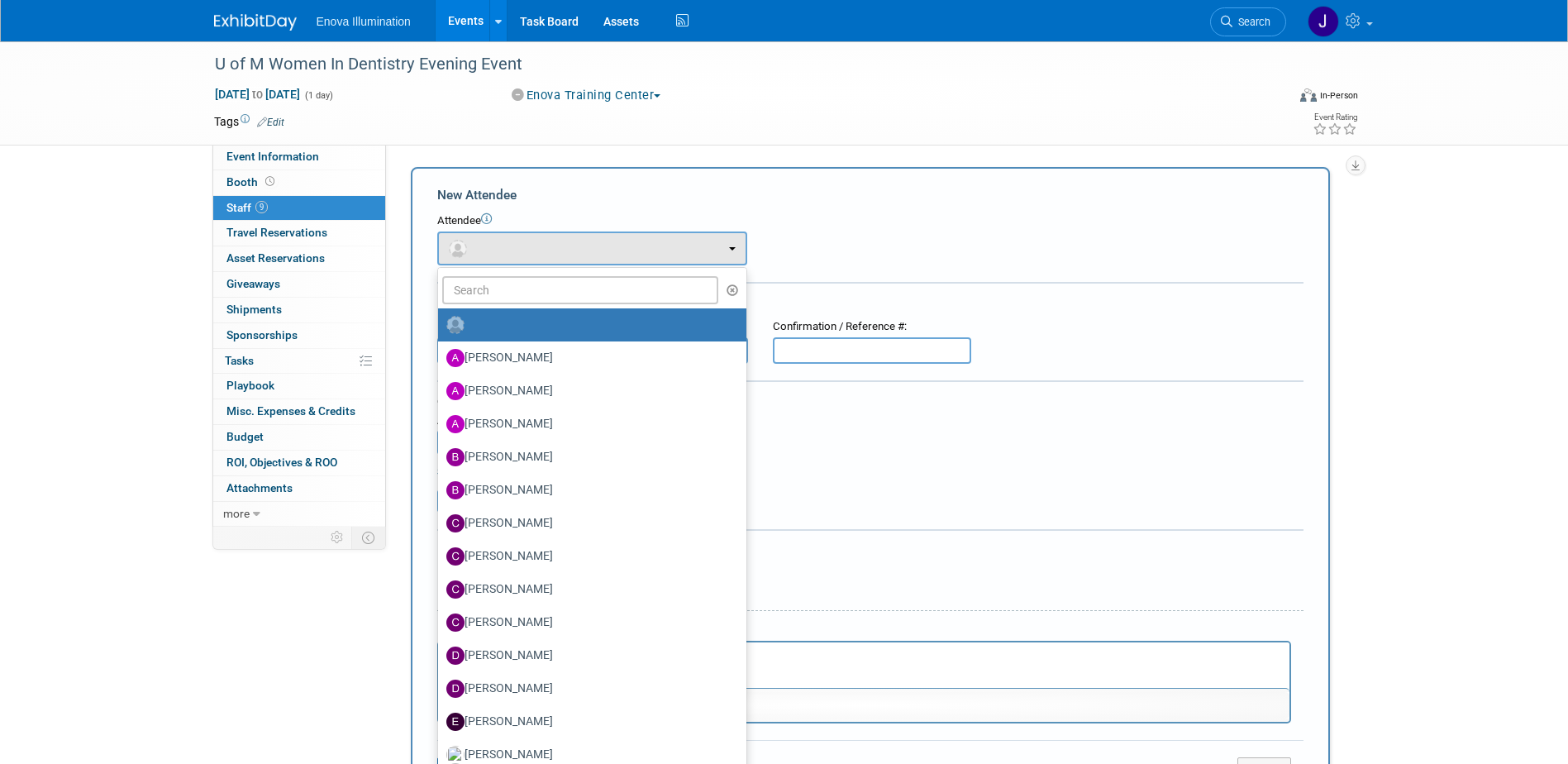
click at [230, 31] on div "Enova Illumination Events Add Event Bulk Upload Events Shareable Event Boards R…" at bounding box center [784, 21] width 1141 height 41
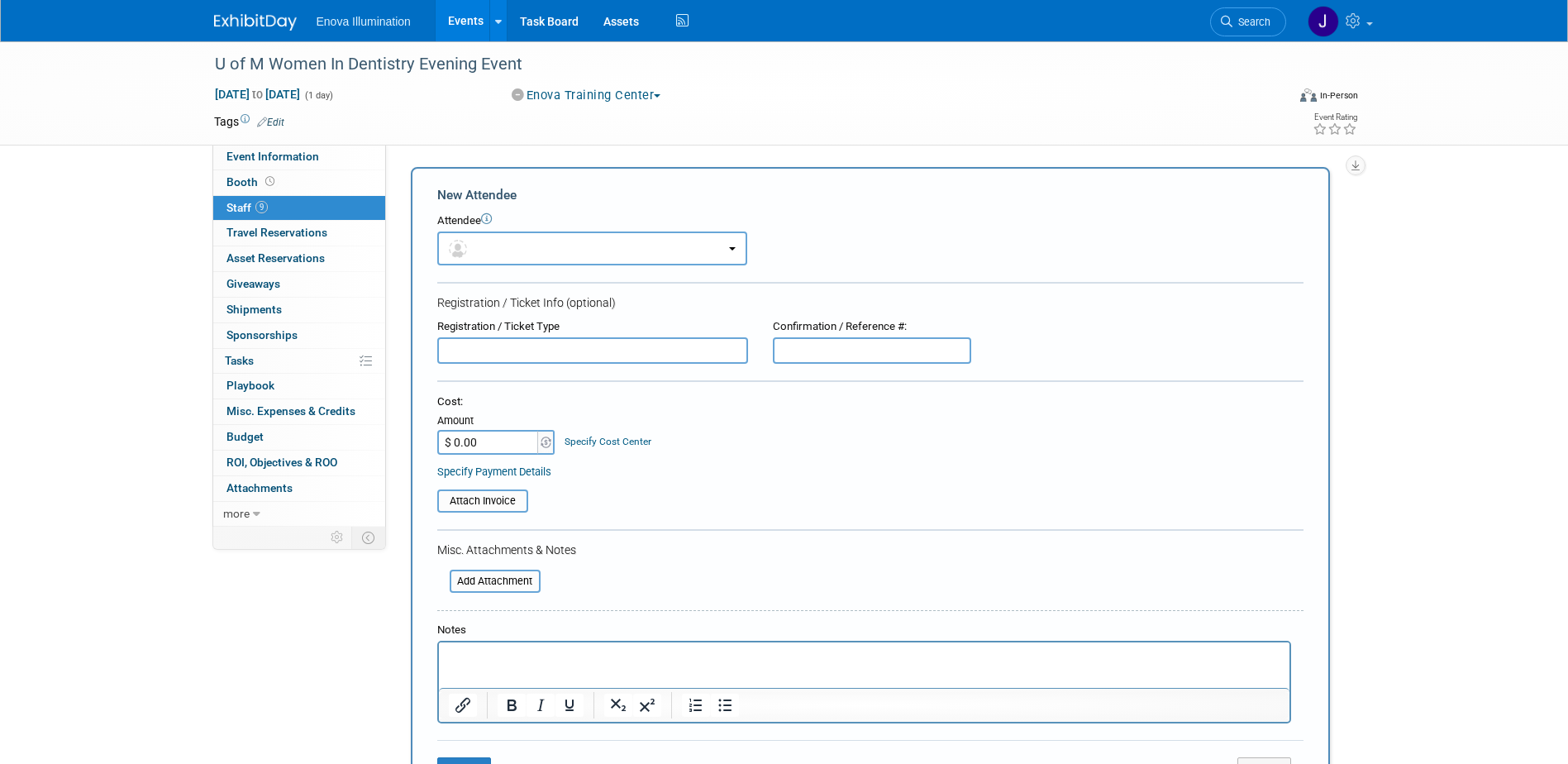
click at [237, 19] on img at bounding box center [256, 23] width 83 height 17
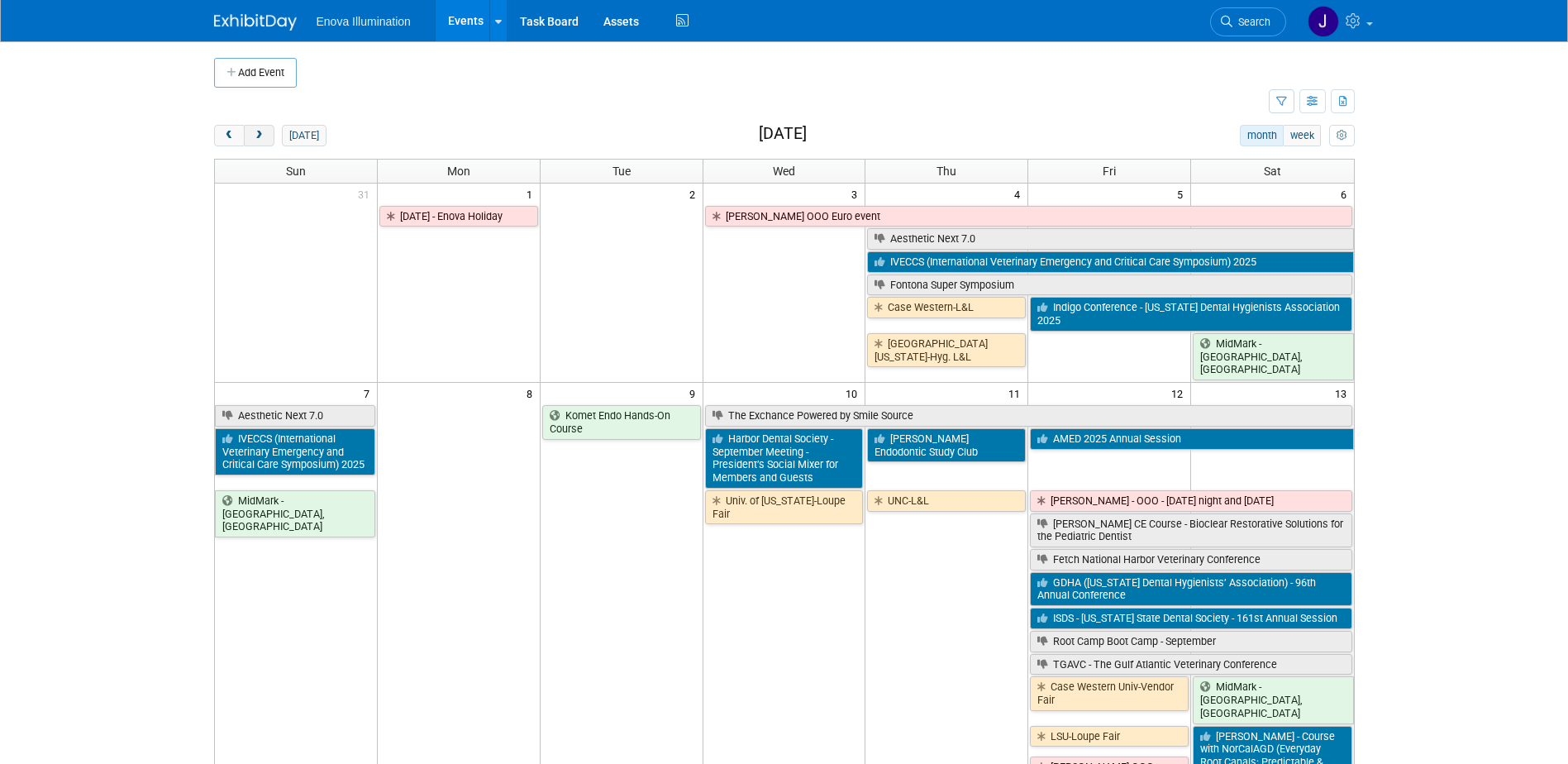
click at [264, 131] on span "next" at bounding box center [259, 135] width 12 height 10
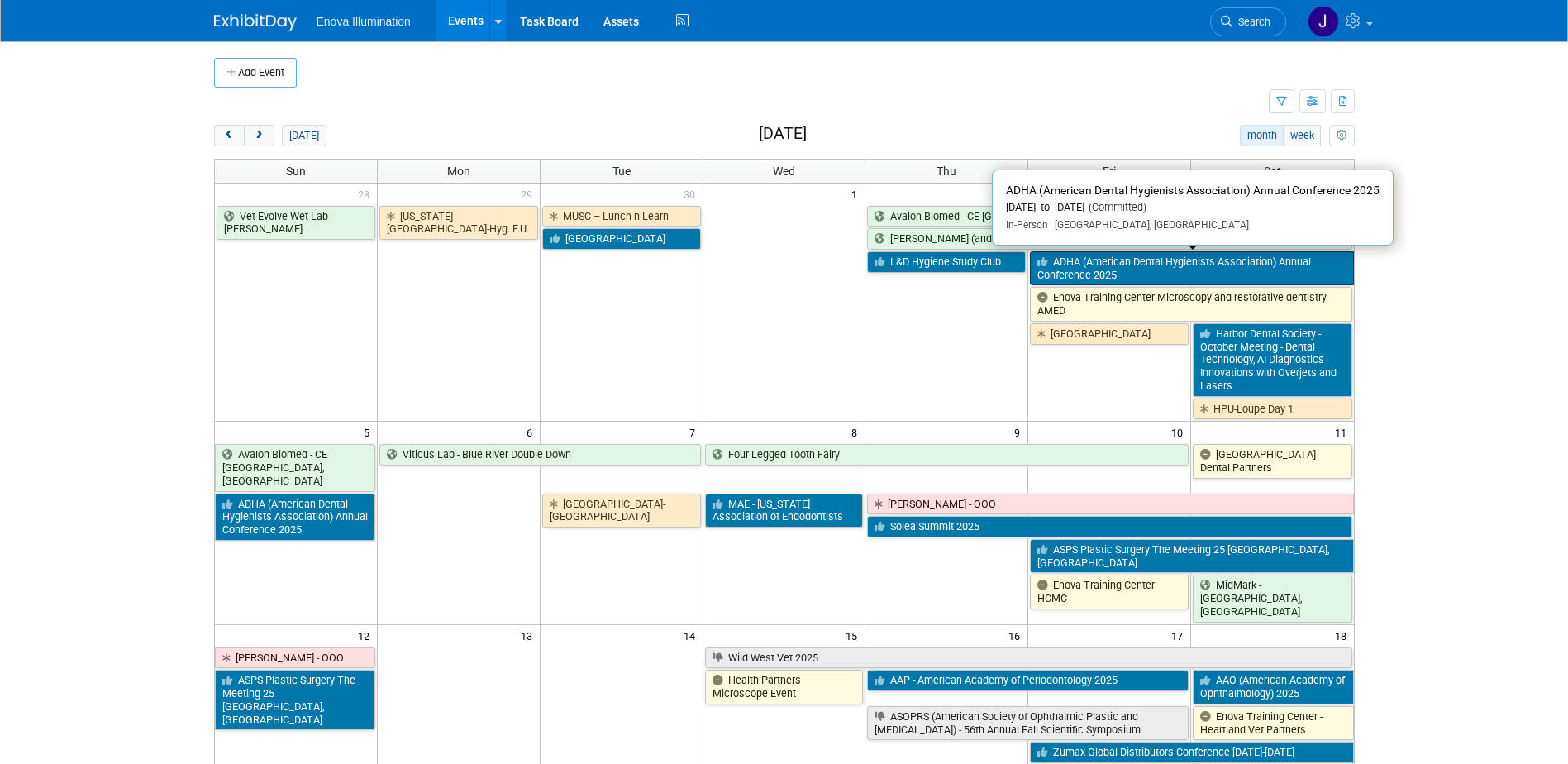
click at [1069, 271] on link "ADHA (American Dental Hygienists Association) Annual Conference 2025" at bounding box center [1192, 268] width 324 height 34
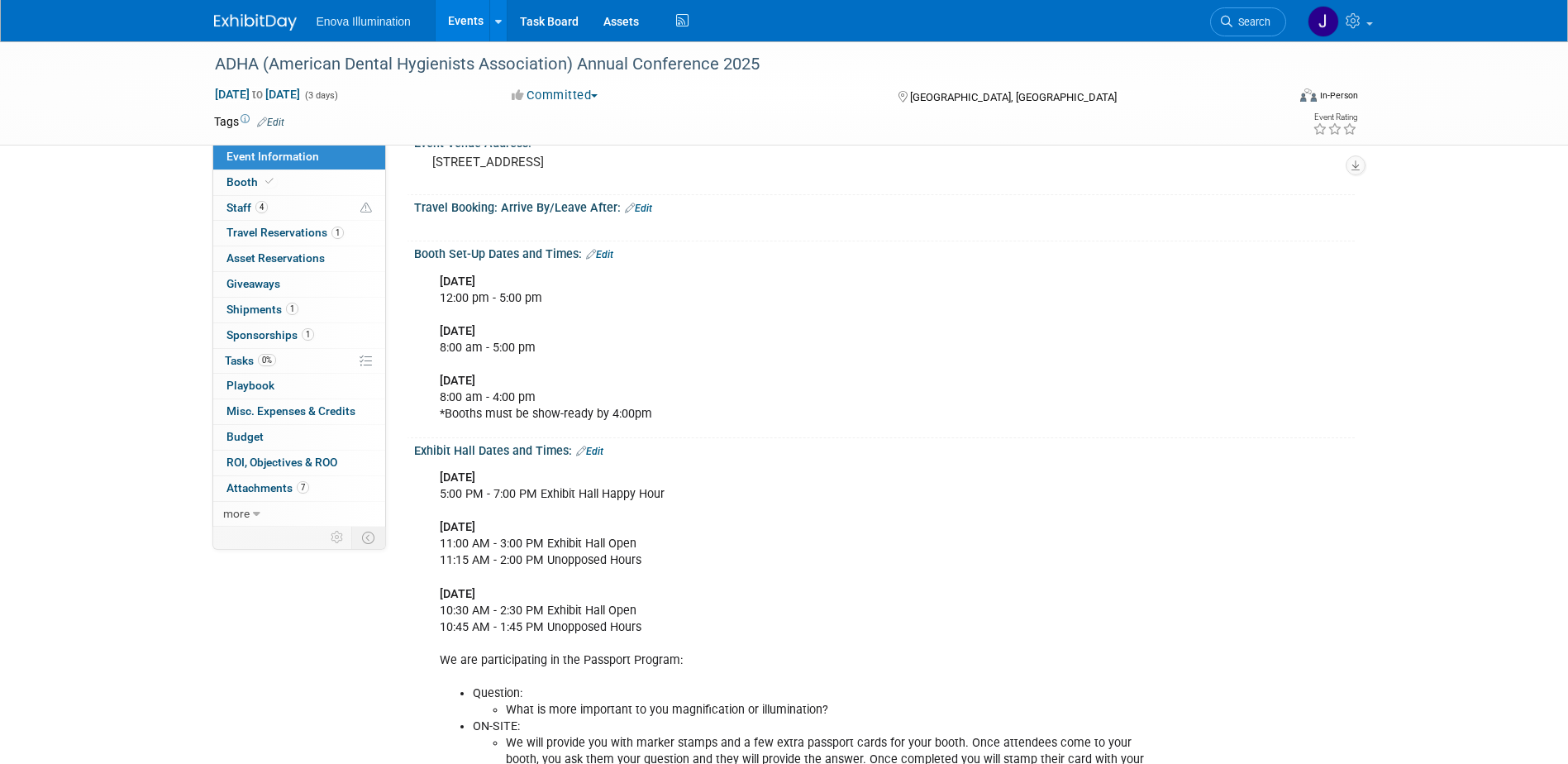
scroll to position [248, 0]
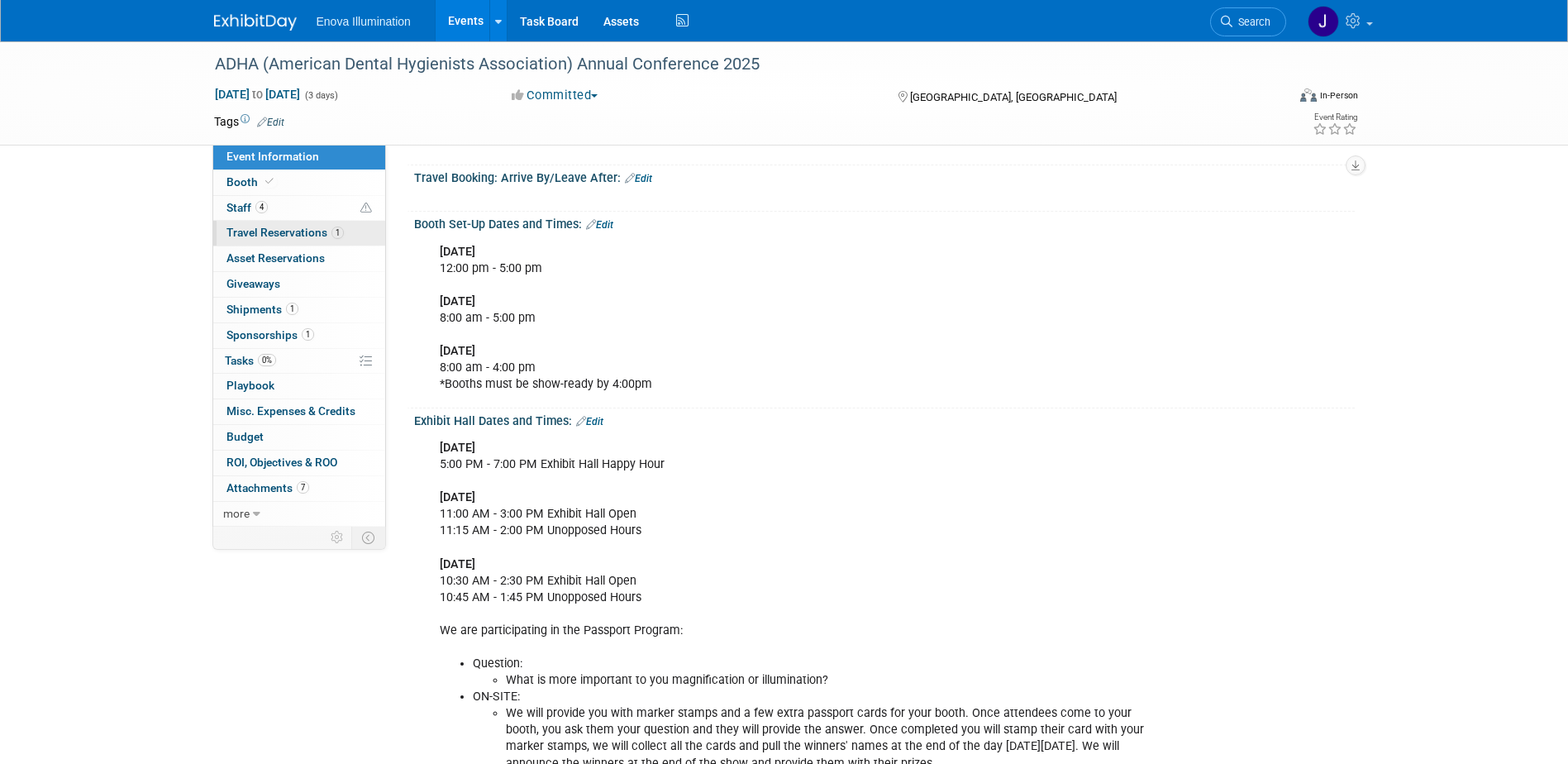
click at [292, 225] on link "1 Travel Reservations 1" at bounding box center [299, 233] width 172 height 24
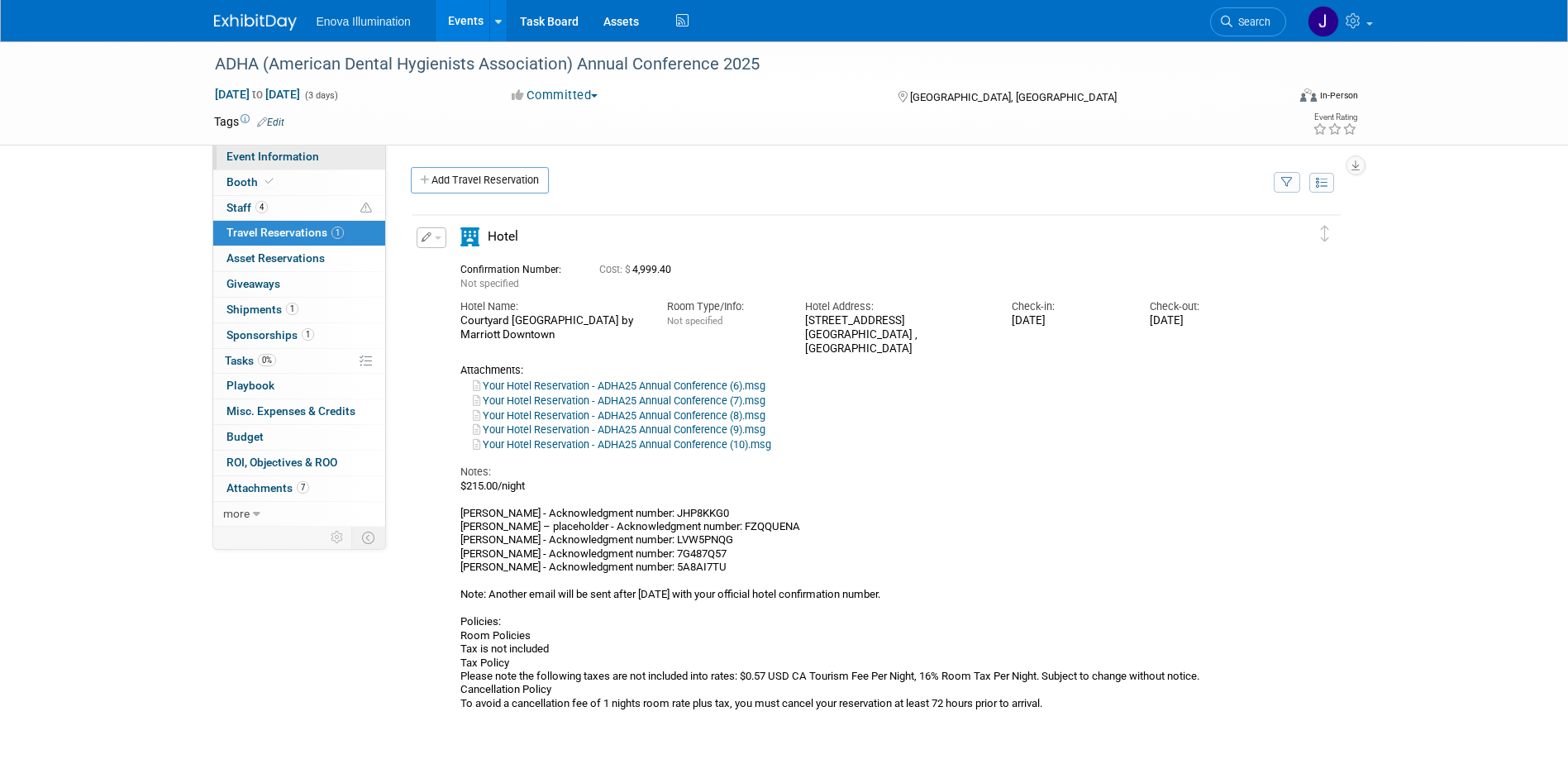
click at [273, 166] on link "Event Information" at bounding box center [299, 157] width 172 height 24
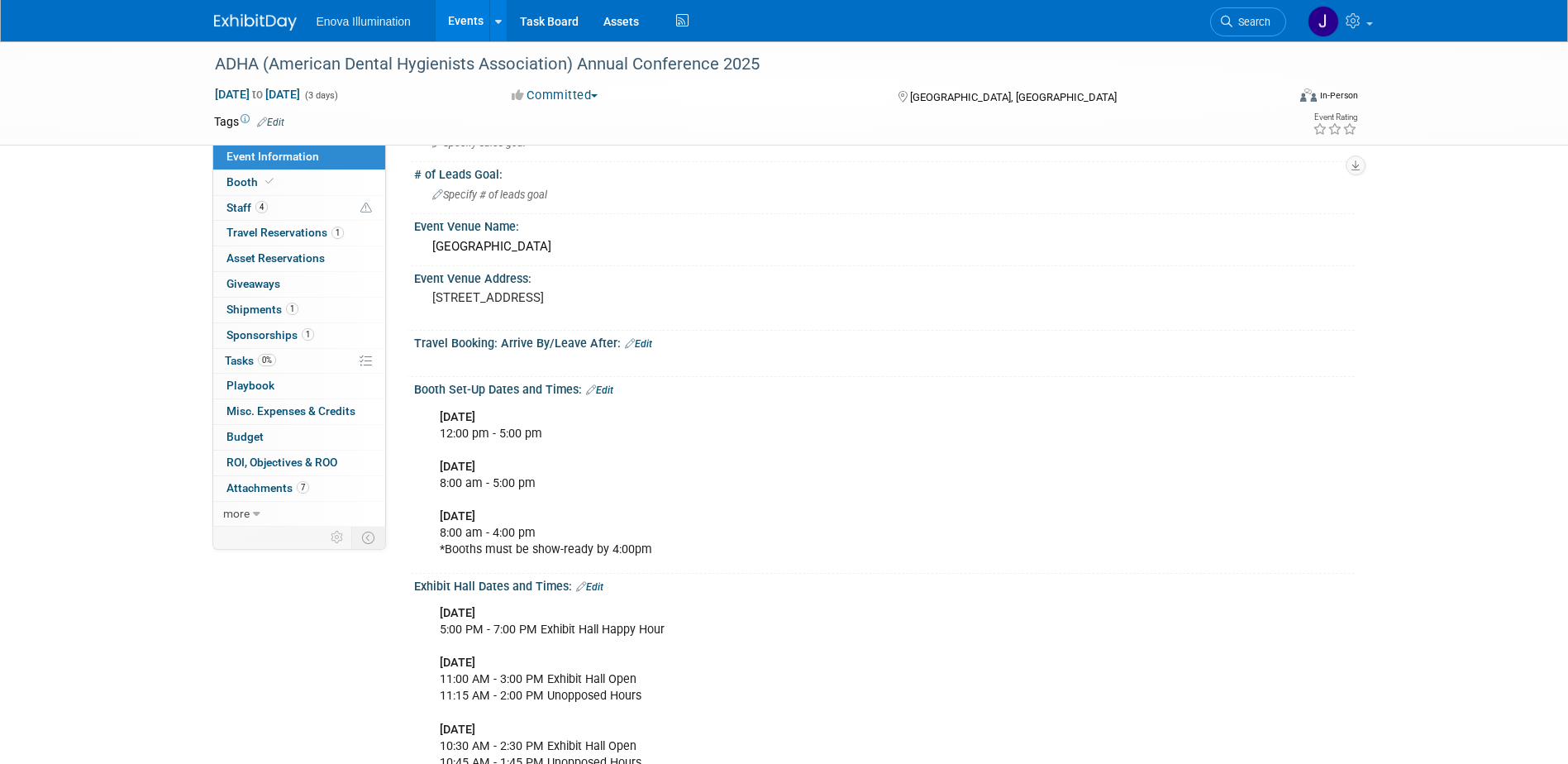
scroll to position [166, 0]
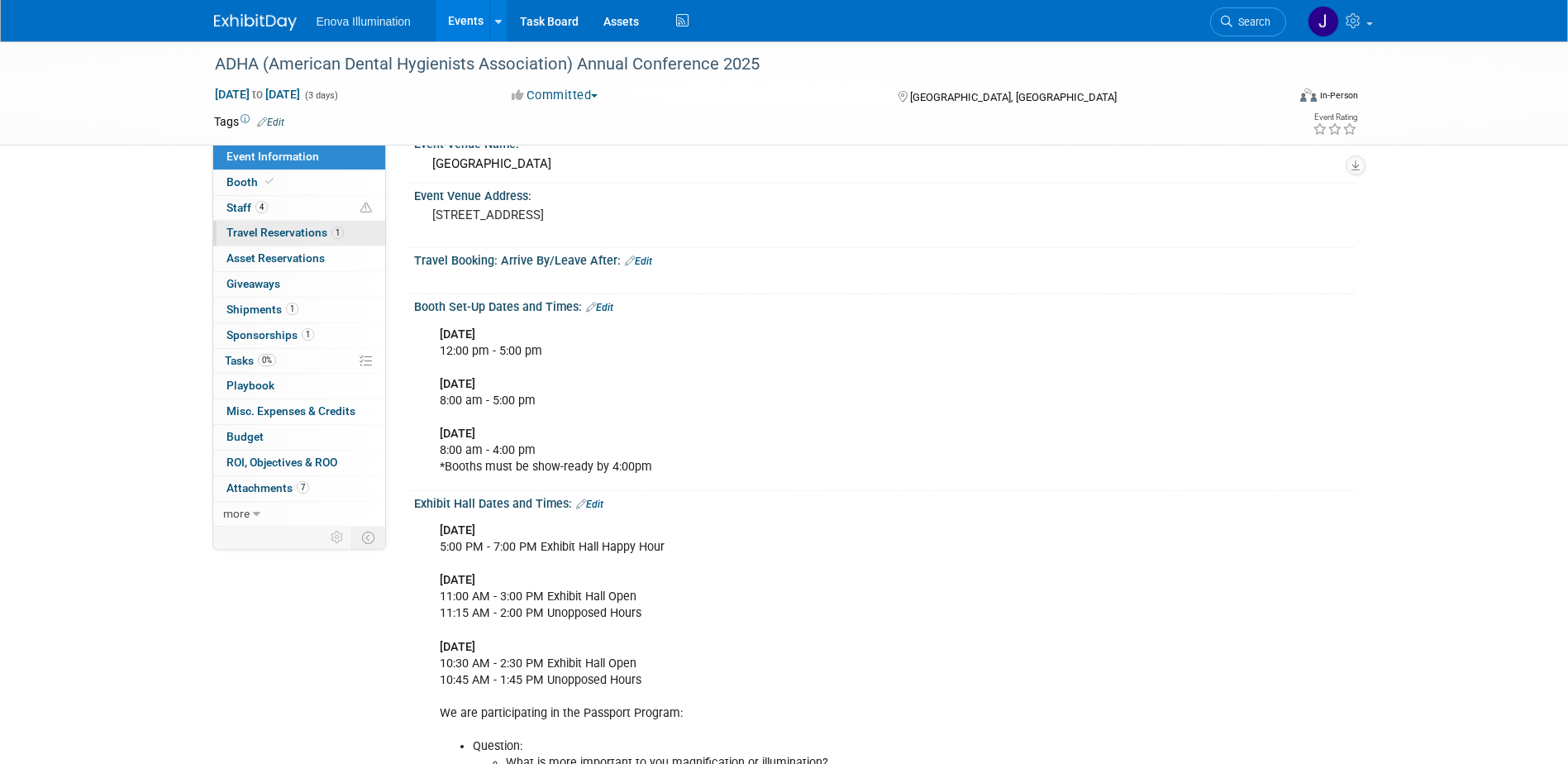
click at [290, 233] on span "Travel Reservations 1" at bounding box center [285, 232] width 118 height 13
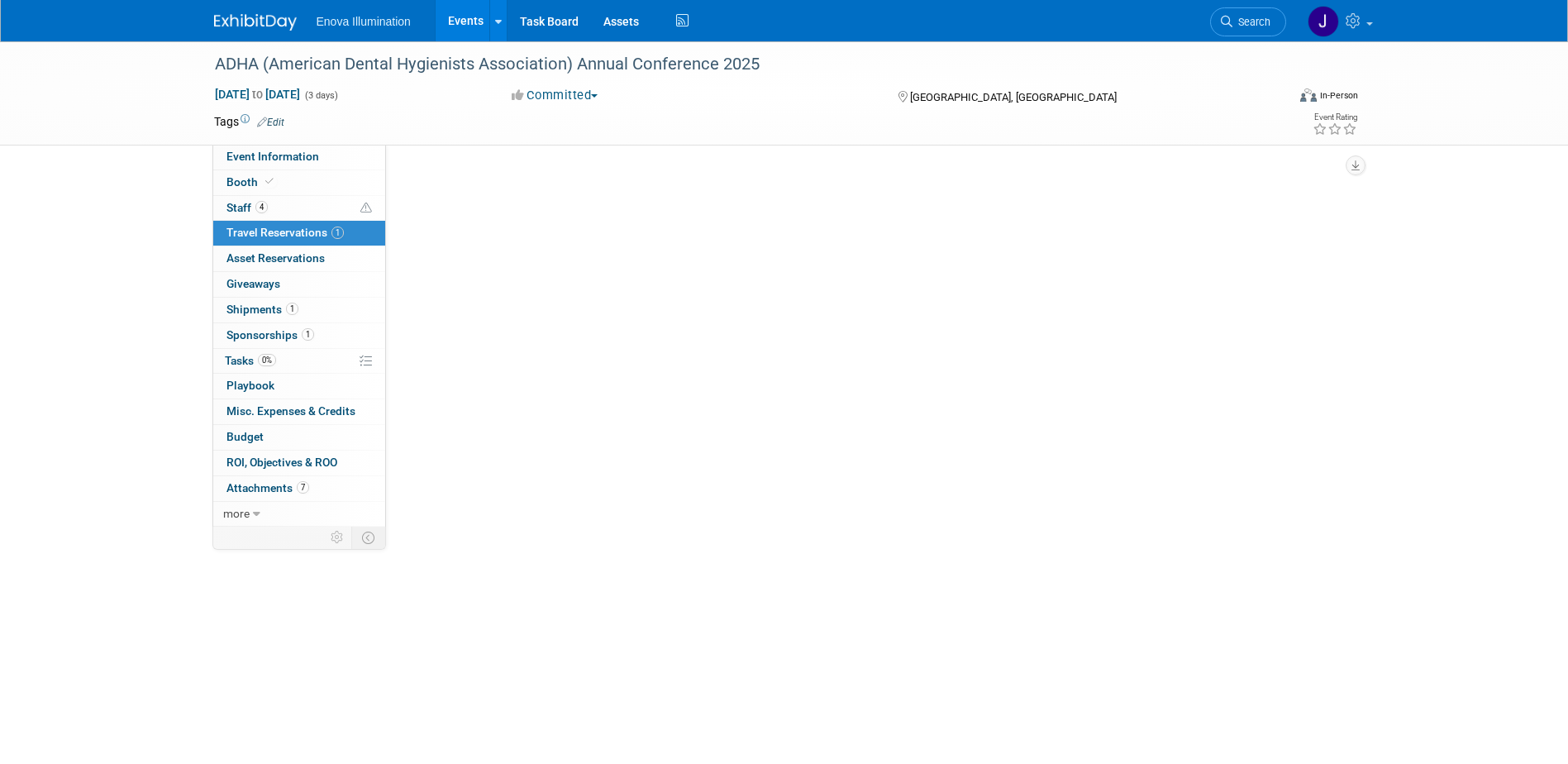
scroll to position [0, 0]
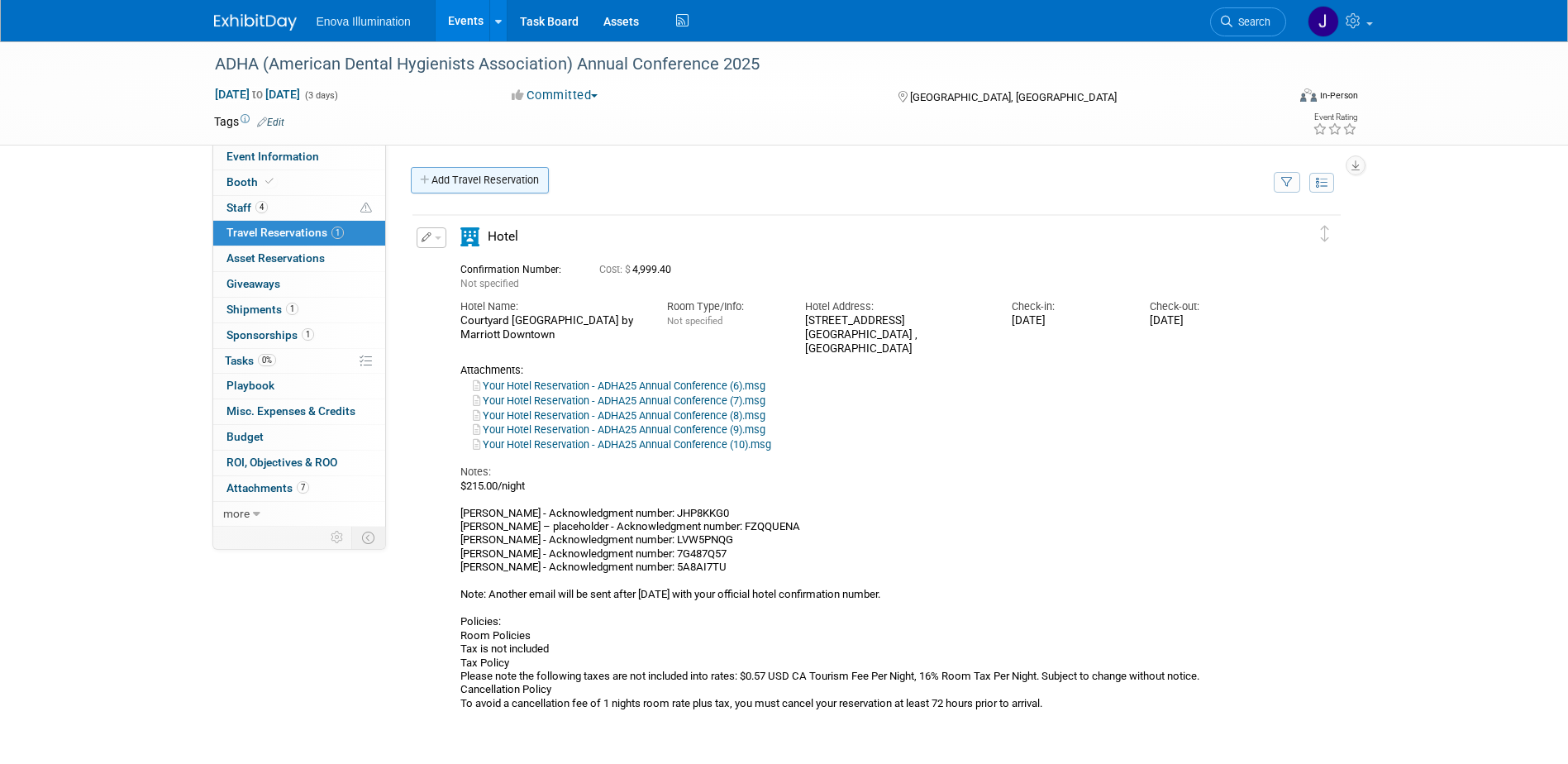
click at [479, 186] on link "Add Travel Reservation" at bounding box center [480, 180] width 138 height 26
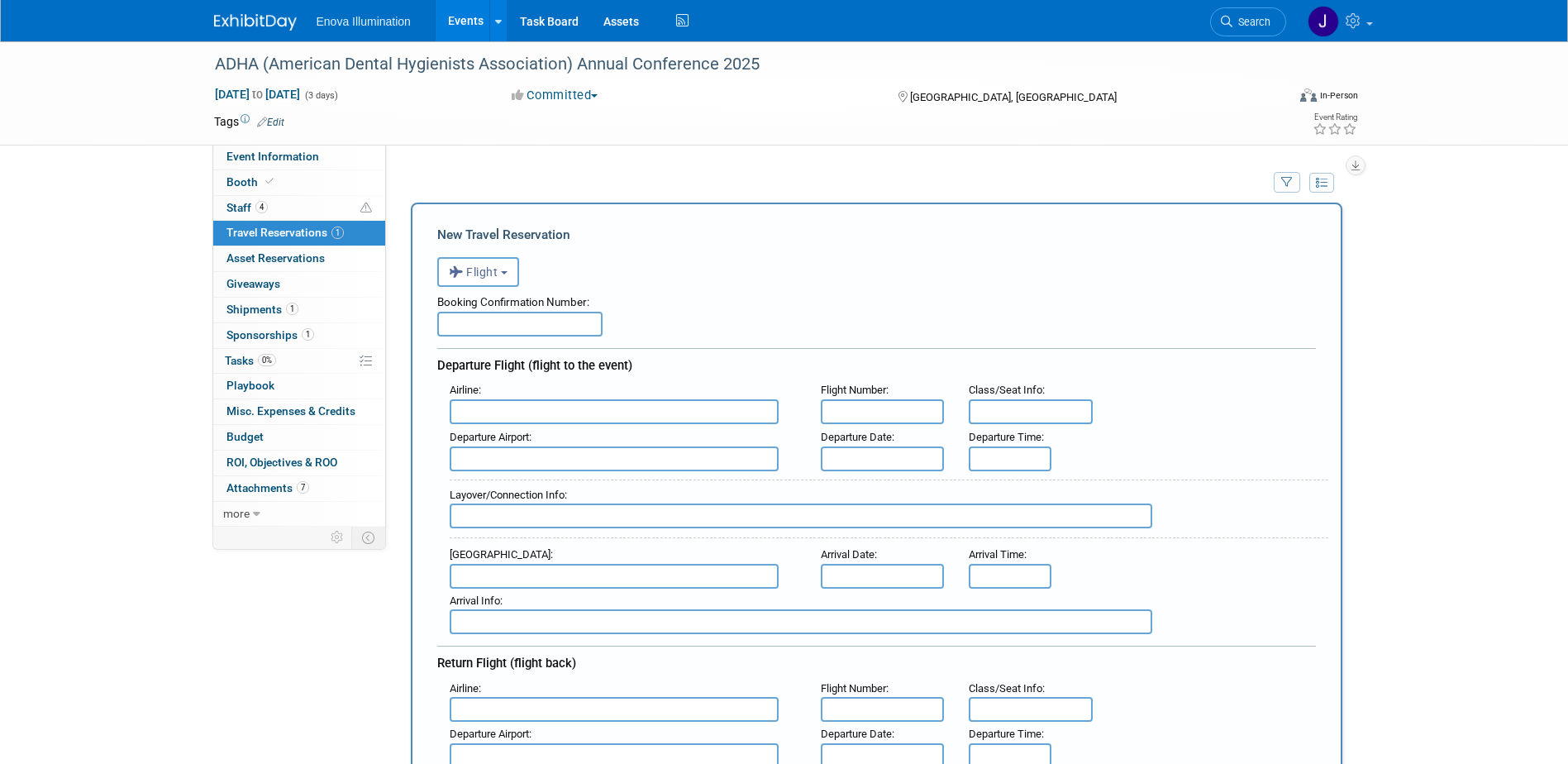
click at [509, 323] on input "text" at bounding box center [520, 324] width 166 height 24
type input "F6ACEC"
click at [515, 406] on input "text" at bounding box center [614, 411] width 329 height 24
click at [520, 462] on span "Delta Air Lines (DAL)" at bounding box center [623, 467] width 344 height 26
type input "Delta Air Lines (DAL)"
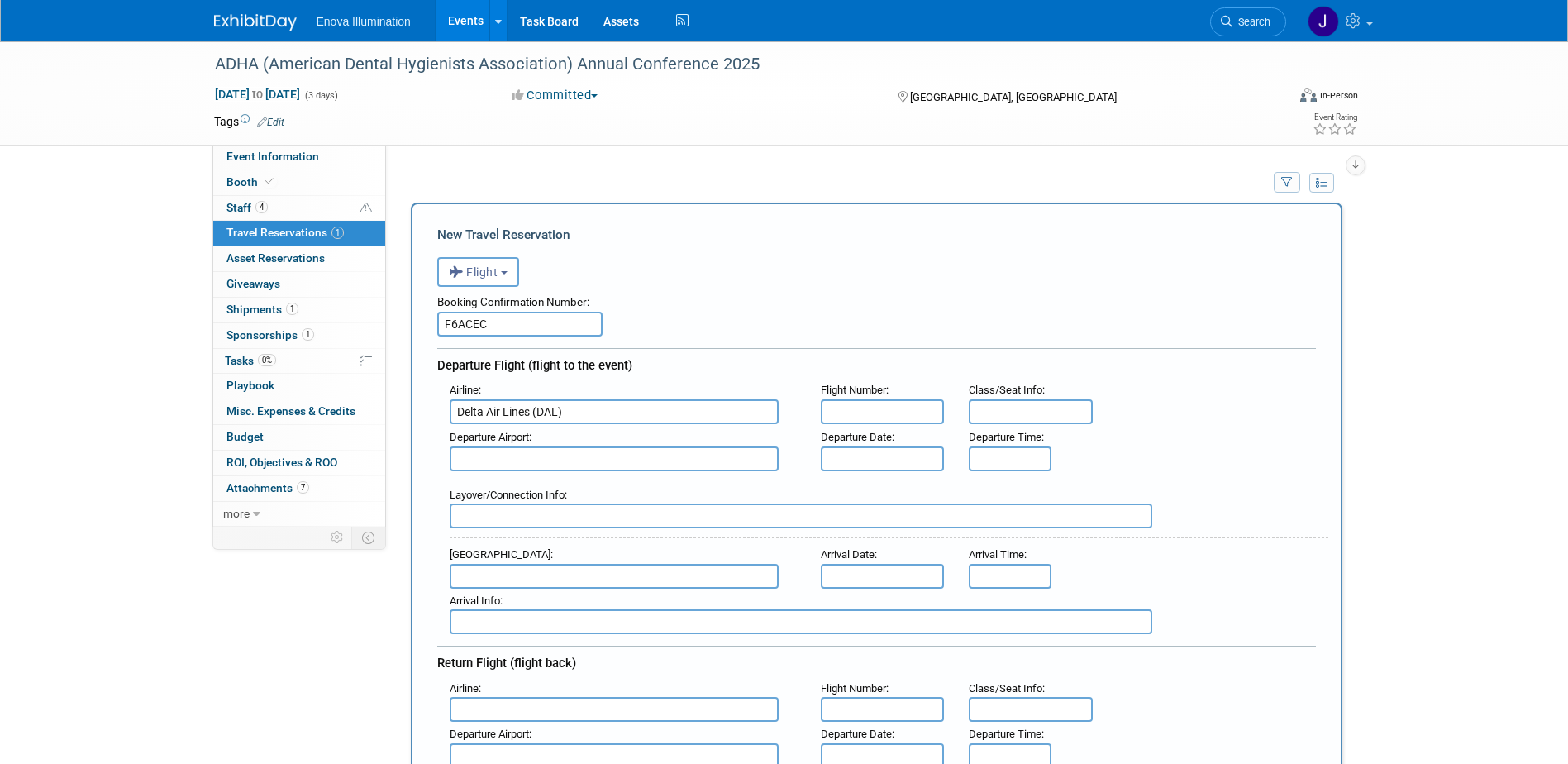
click at [868, 413] on input "text" at bounding box center [883, 411] width 124 height 24
click at [907, 414] on input "text" at bounding box center [883, 411] width 124 height 24
type input "DL2110"
click at [712, 455] on input "text" at bounding box center [614, 458] width 329 height 24
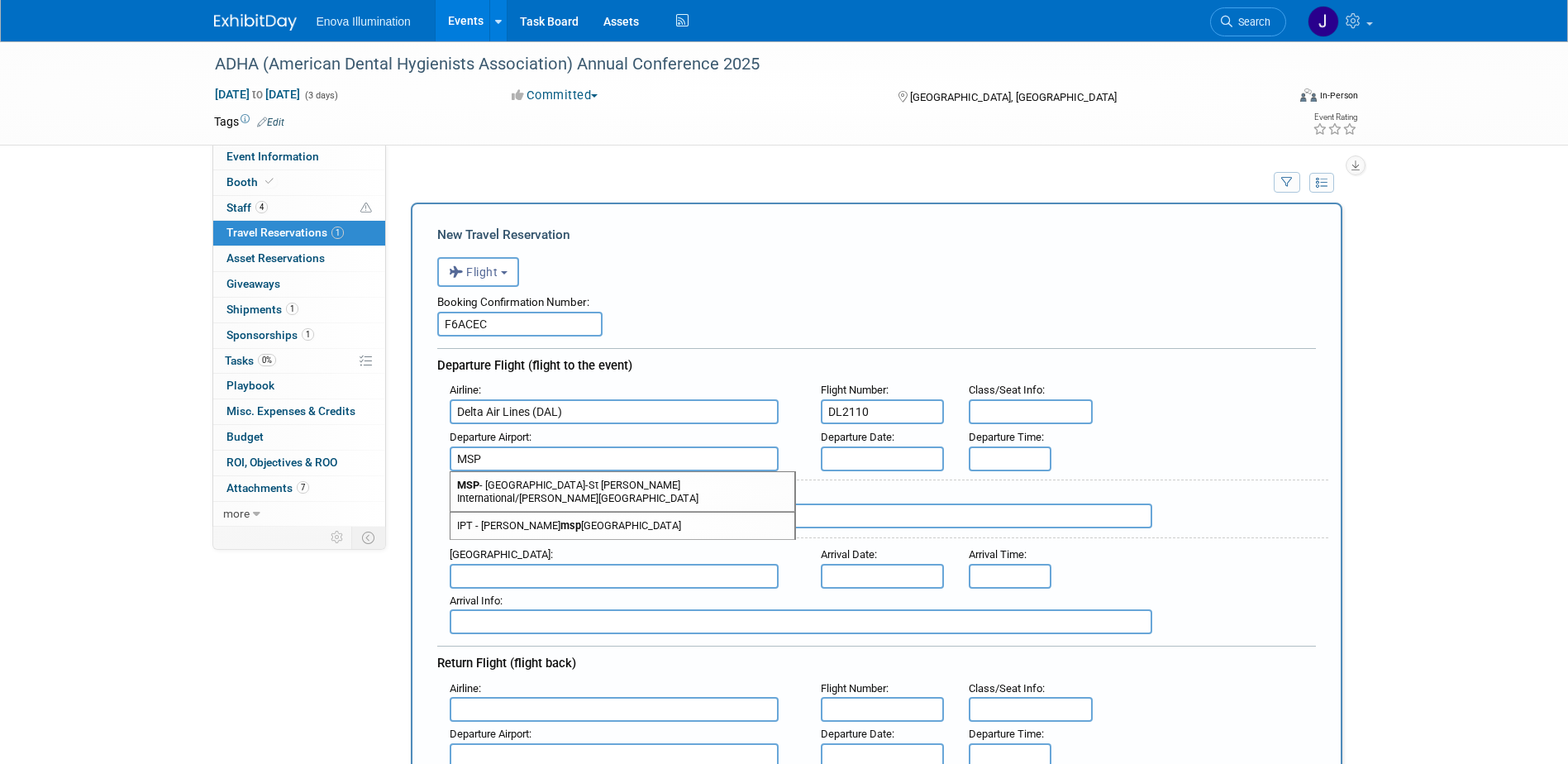
click at [605, 487] on span "MSP - Minneapolis-St Paul International/Wold-Chamberlain Airport" at bounding box center [623, 492] width 344 height 40
type input "MSP - Minneapolis-St Paul International/Wold-Chamberlain Airport"
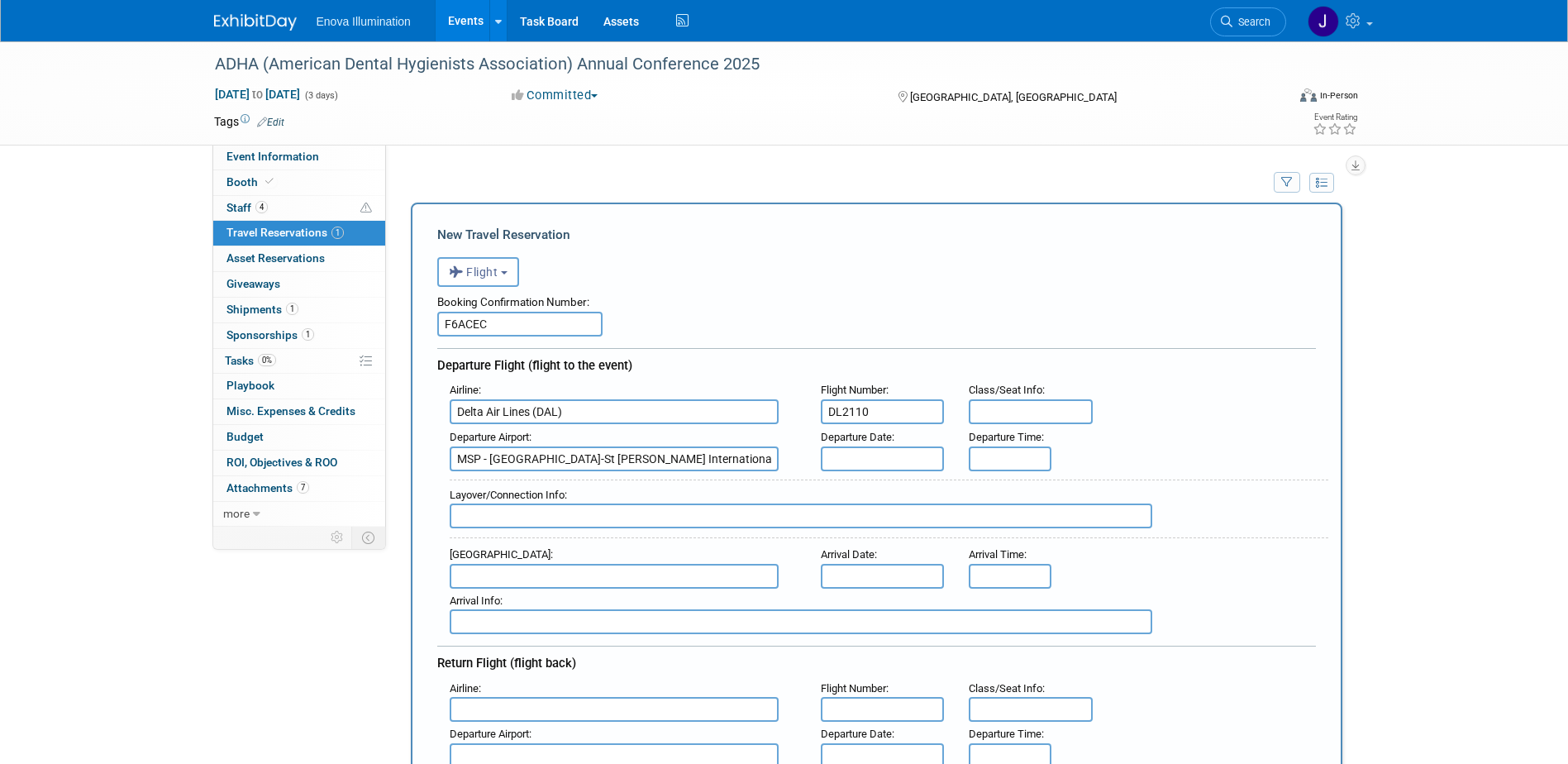
scroll to position [0, 26]
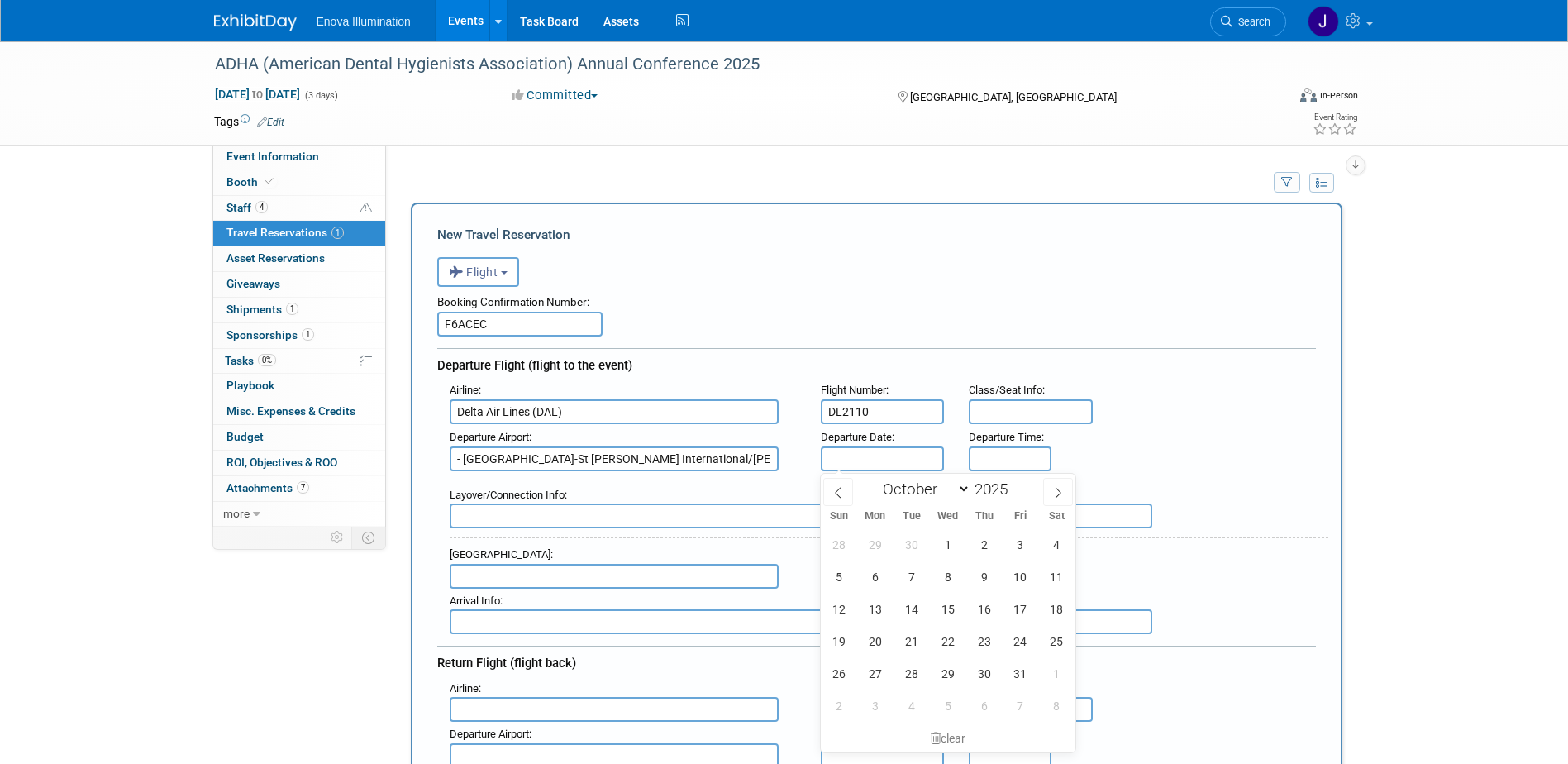
click at [861, 462] on input "text" at bounding box center [883, 458] width 124 height 24
click at [1016, 550] on span "3" at bounding box center [1021, 544] width 32 height 32
type input "Oct 3, 2025"
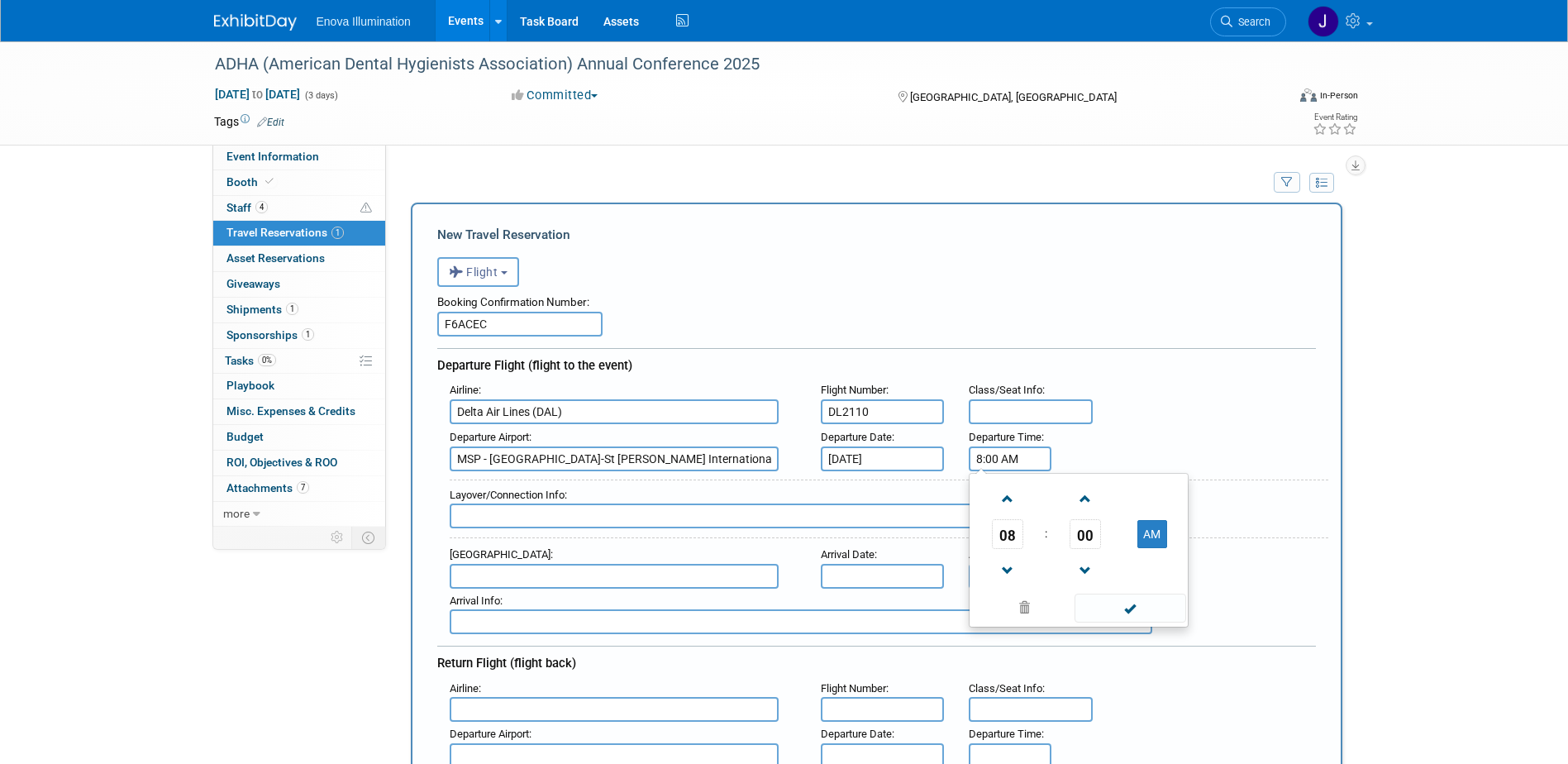
click at [993, 464] on input "8:00 AM" at bounding box center [1010, 458] width 83 height 24
click at [1006, 559] on span at bounding box center [1006, 570] width 29 height 29
click at [1071, 534] on span "00" at bounding box center [1085, 534] width 31 height 30
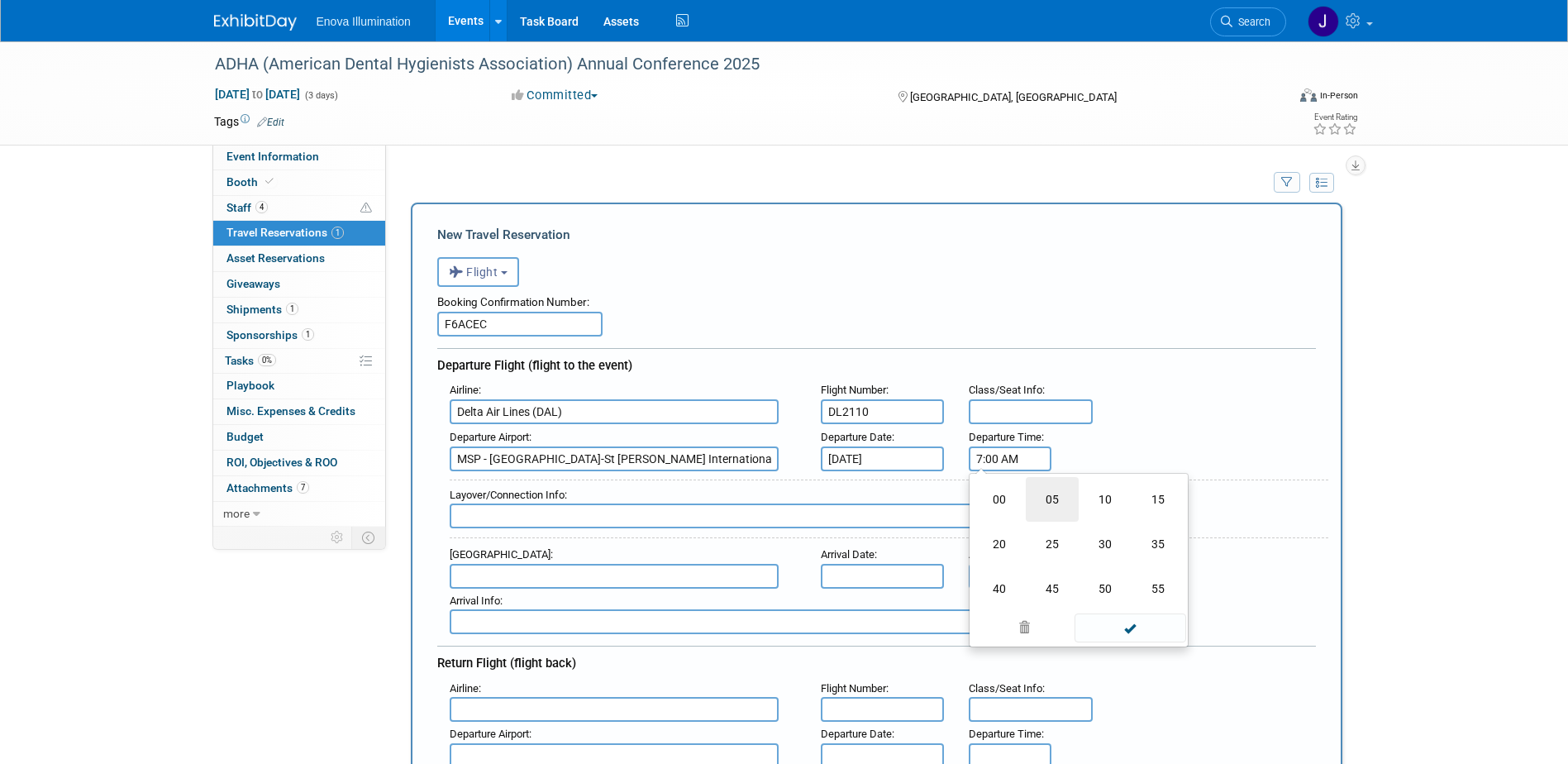
click at [1056, 493] on td "05" at bounding box center [1052, 499] width 53 height 44
type input "7:05 AM"
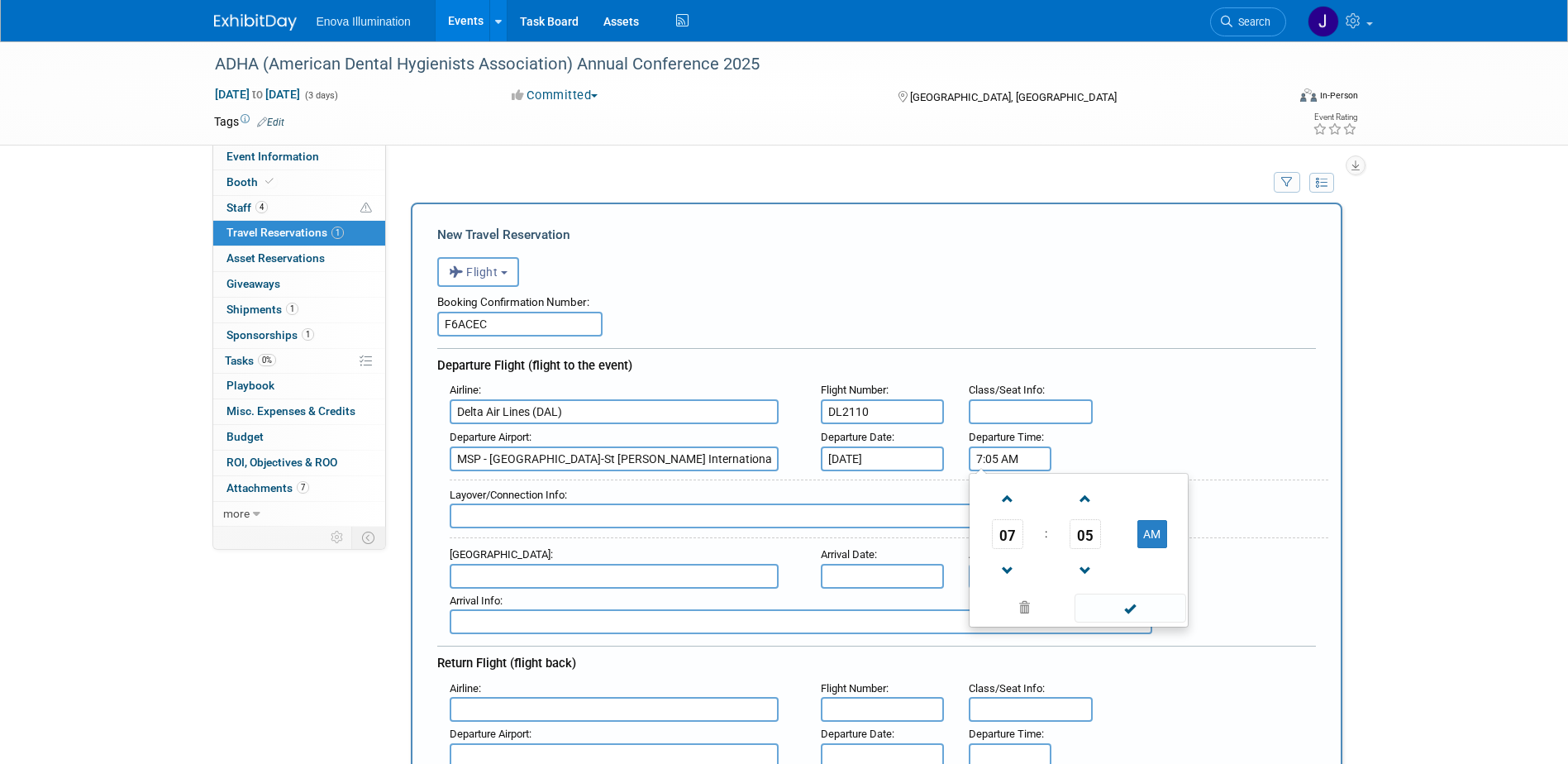
drag, startPoint x: 1147, startPoint y: 613, endPoint x: 855, endPoint y: 530, distance: 303.6
click at [1141, 611] on span at bounding box center [1130, 608] width 112 height 29
click at [515, 578] on input "text" at bounding box center [614, 576] width 329 height 24
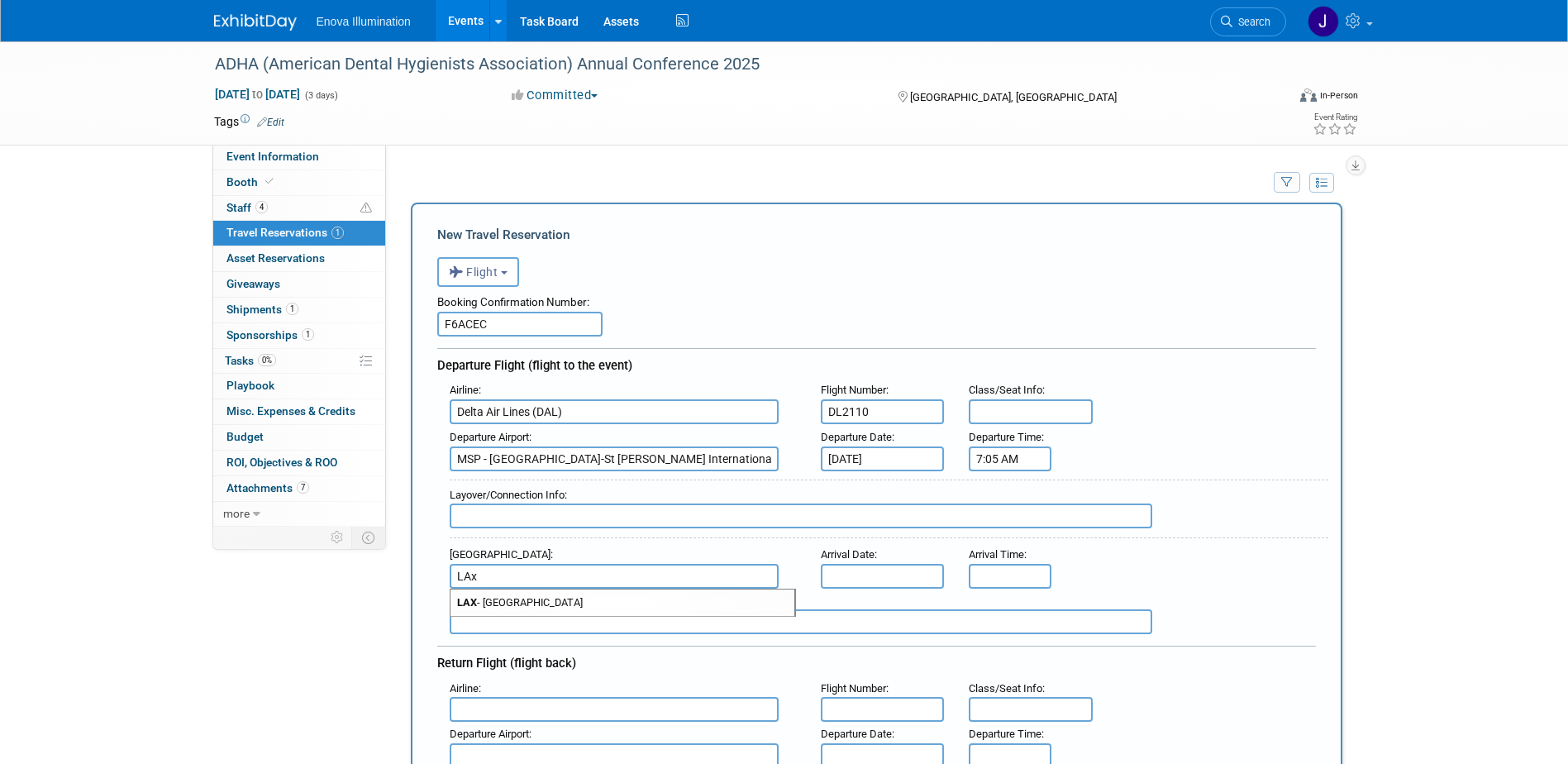
click at [521, 606] on span "LAX - Los Angeles International Airport" at bounding box center [623, 602] width 344 height 26
type input "LAX - Los Angeles International Airport"
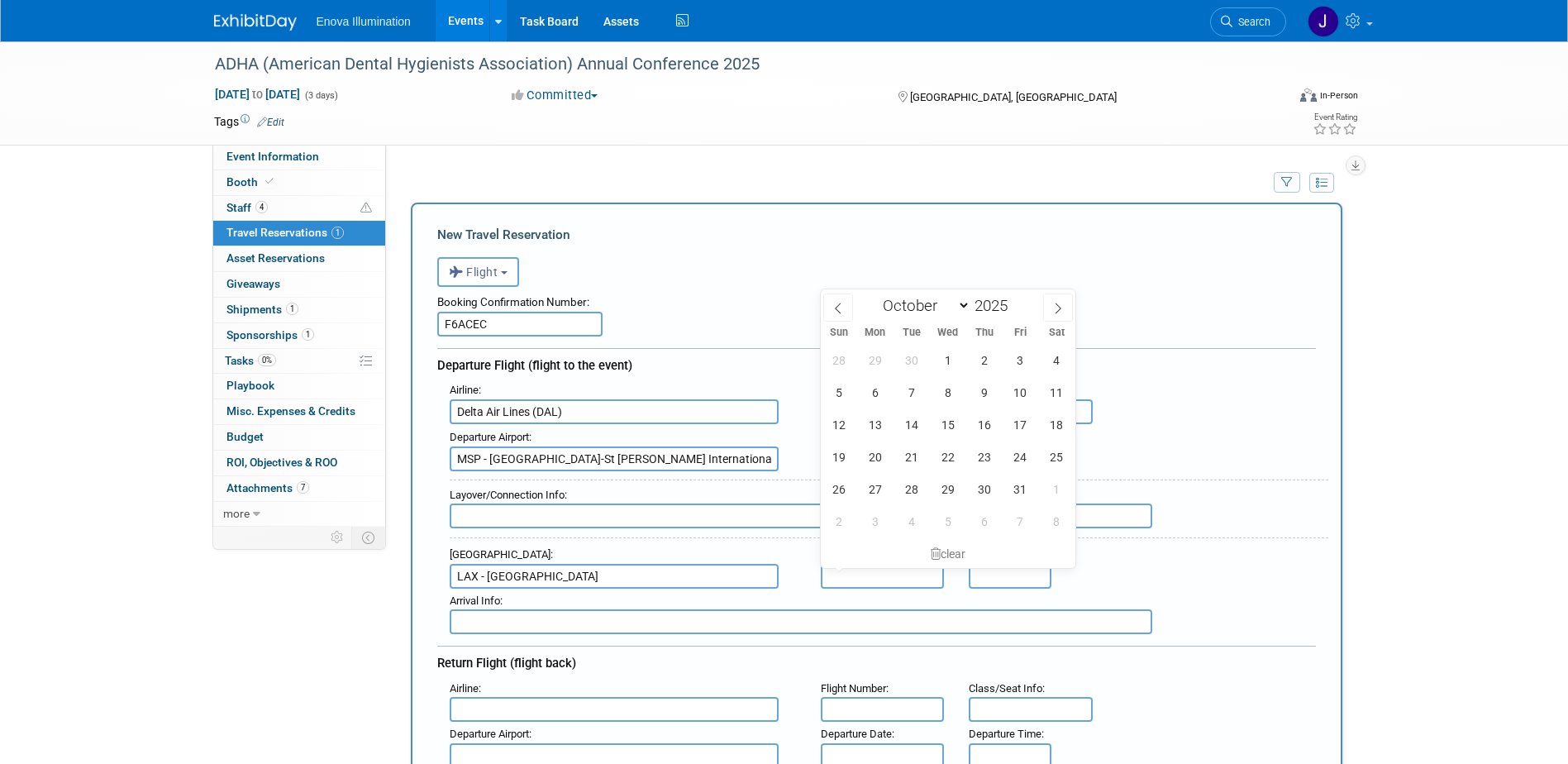
click at [872, 582] on input "text" at bounding box center [883, 576] width 124 height 24
click at [1016, 367] on span "3" at bounding box center [1021, 360] width 32 height 32
type input "Oct 3, 2025"
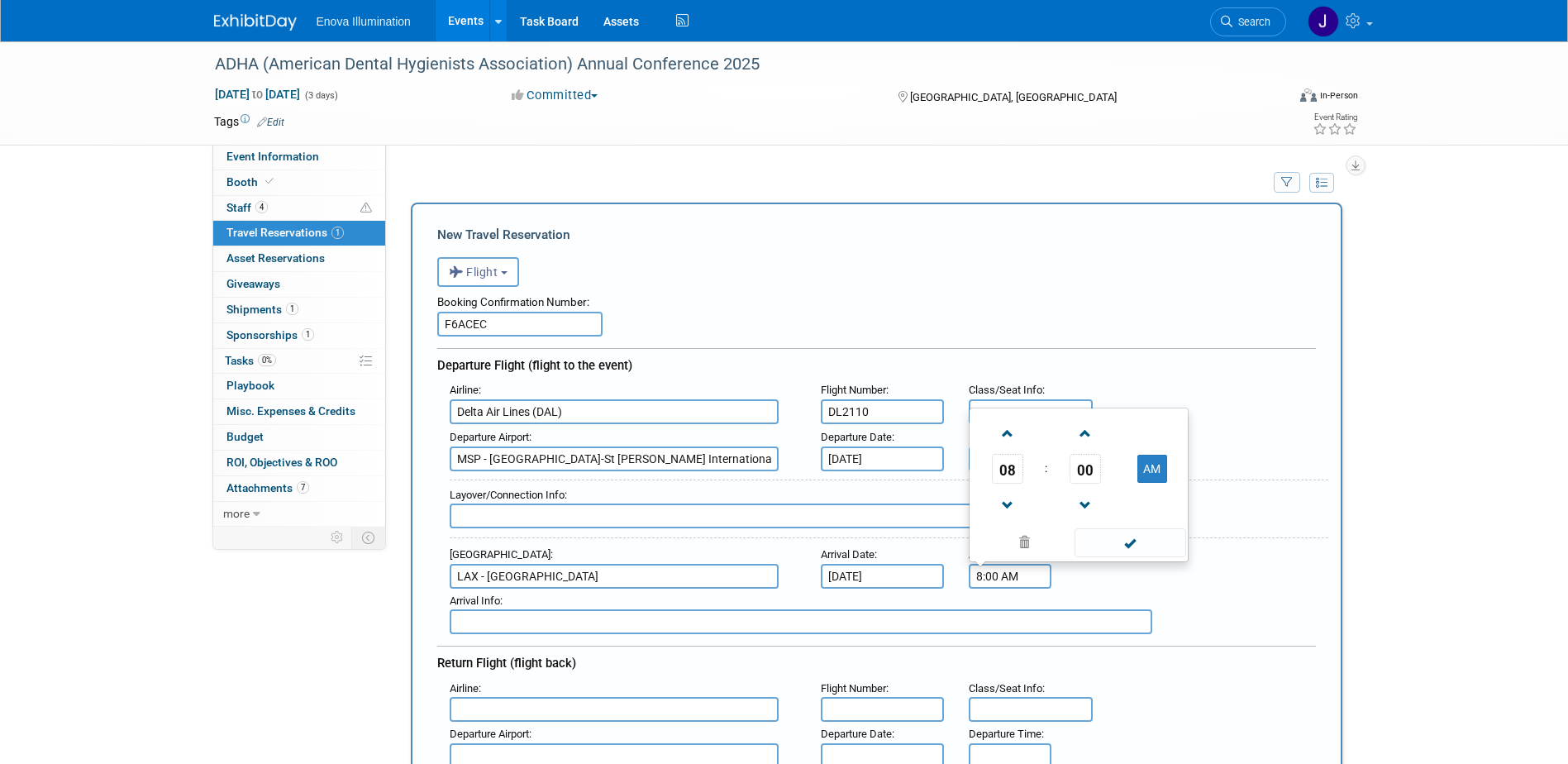
click at [997, 582] on input "8:00 AM" at bounding box center [1010, 576] width 83 height 24
click at [1014, 464] on span "08" at bounding box center [1006, 469] width 31 height 30
click at [1117, 539] on span at bounding box center [1130, 542] width 112 height 29
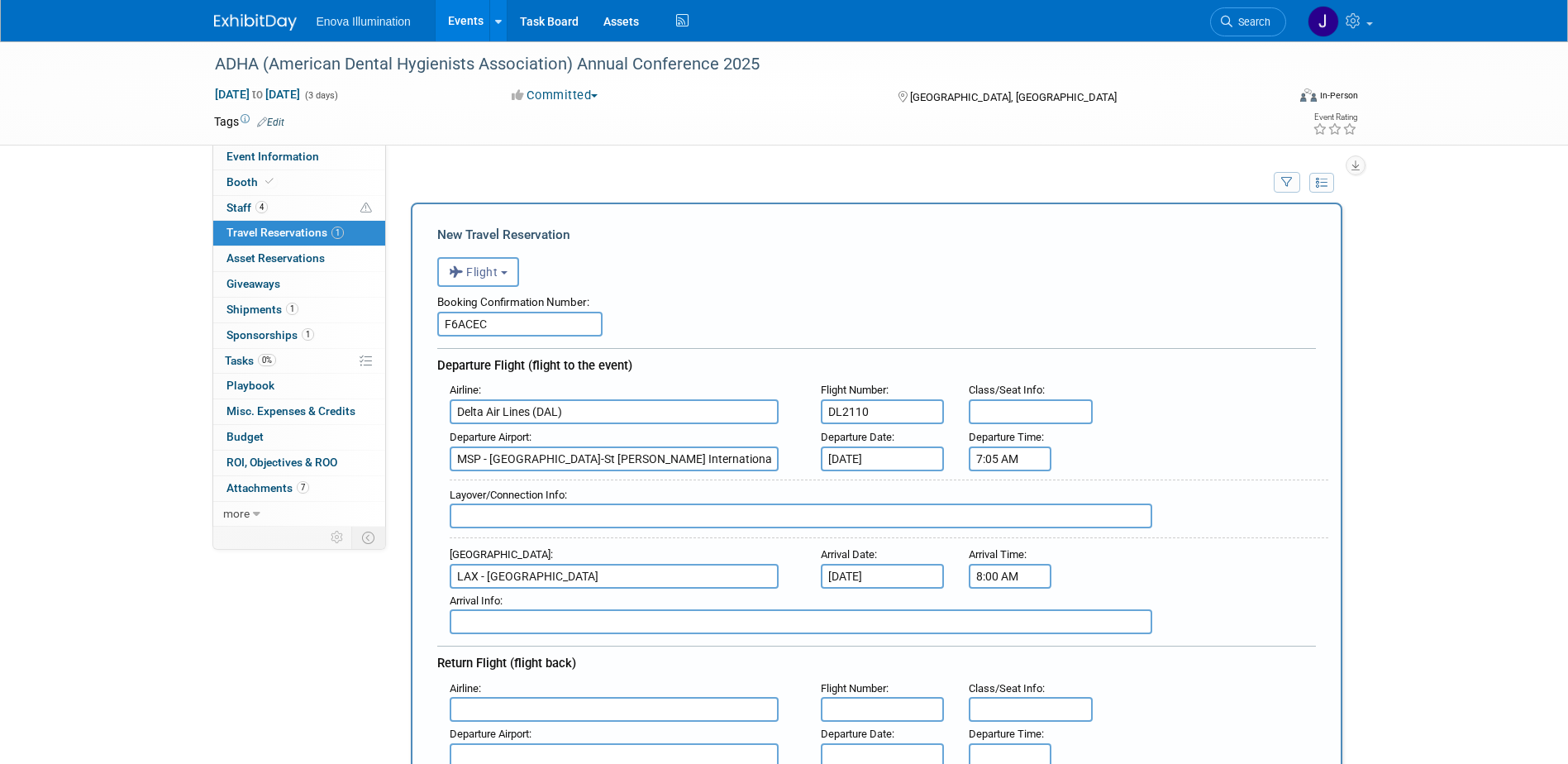
click at [994, 579] on input "8:00 AM" at bounding box center [1010, 576] width 83 height 24
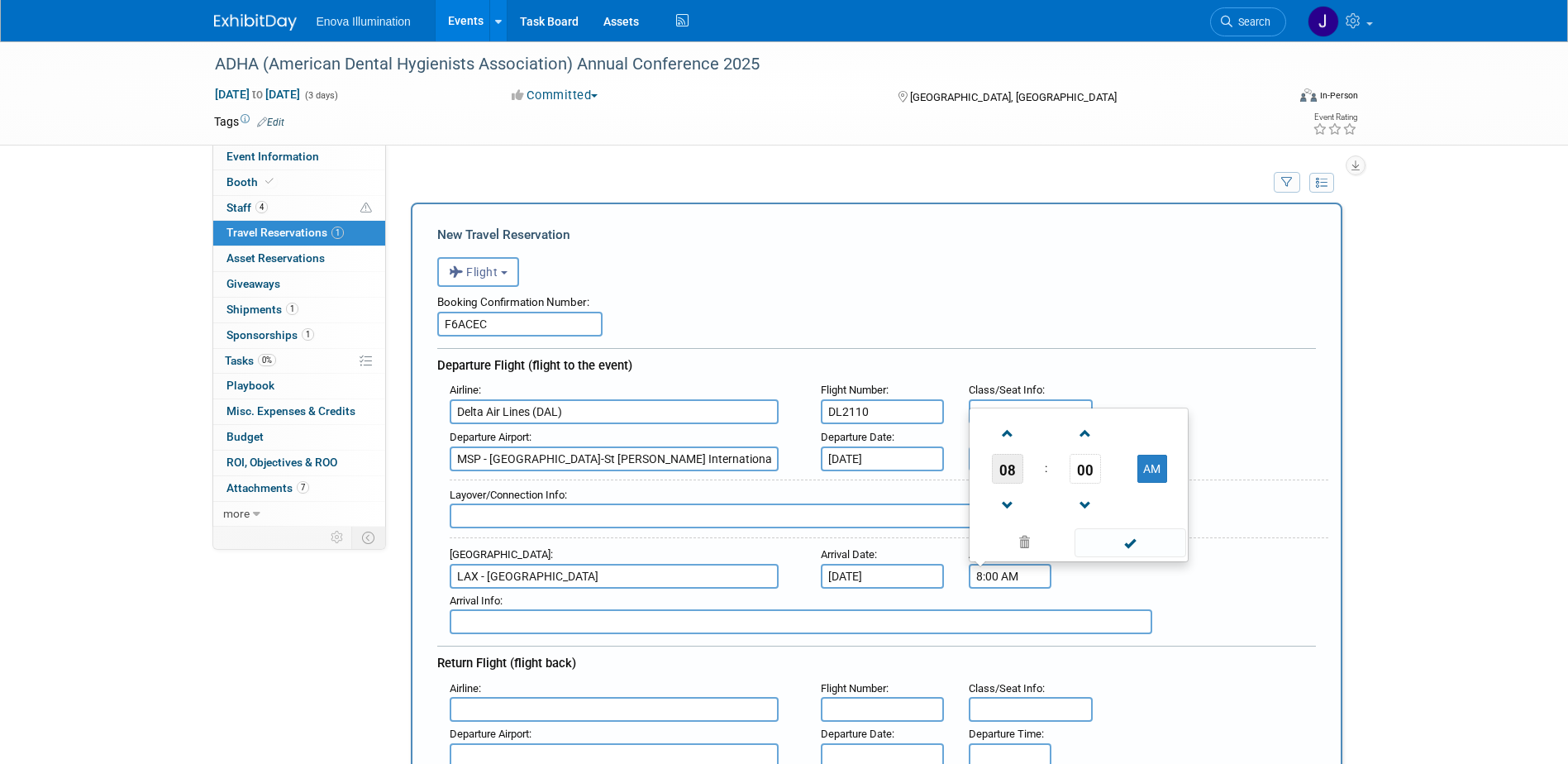
click at [1005, 483] on span "08" at bounding box center [1006, 469] width 31 height 30
click at [1045, 501] on td "09" at bounding box center [1052, 502] width 53 height 44
click at [1090, 472] on span "00" at bounding box center [1085, 469] width 31 height 30
click at [1043, 421] on td "05" at bounding box center [1052, 413] width 53 height 44
click at [1085, 438] on span at bounding box center [1085, 433] width 29 height 29
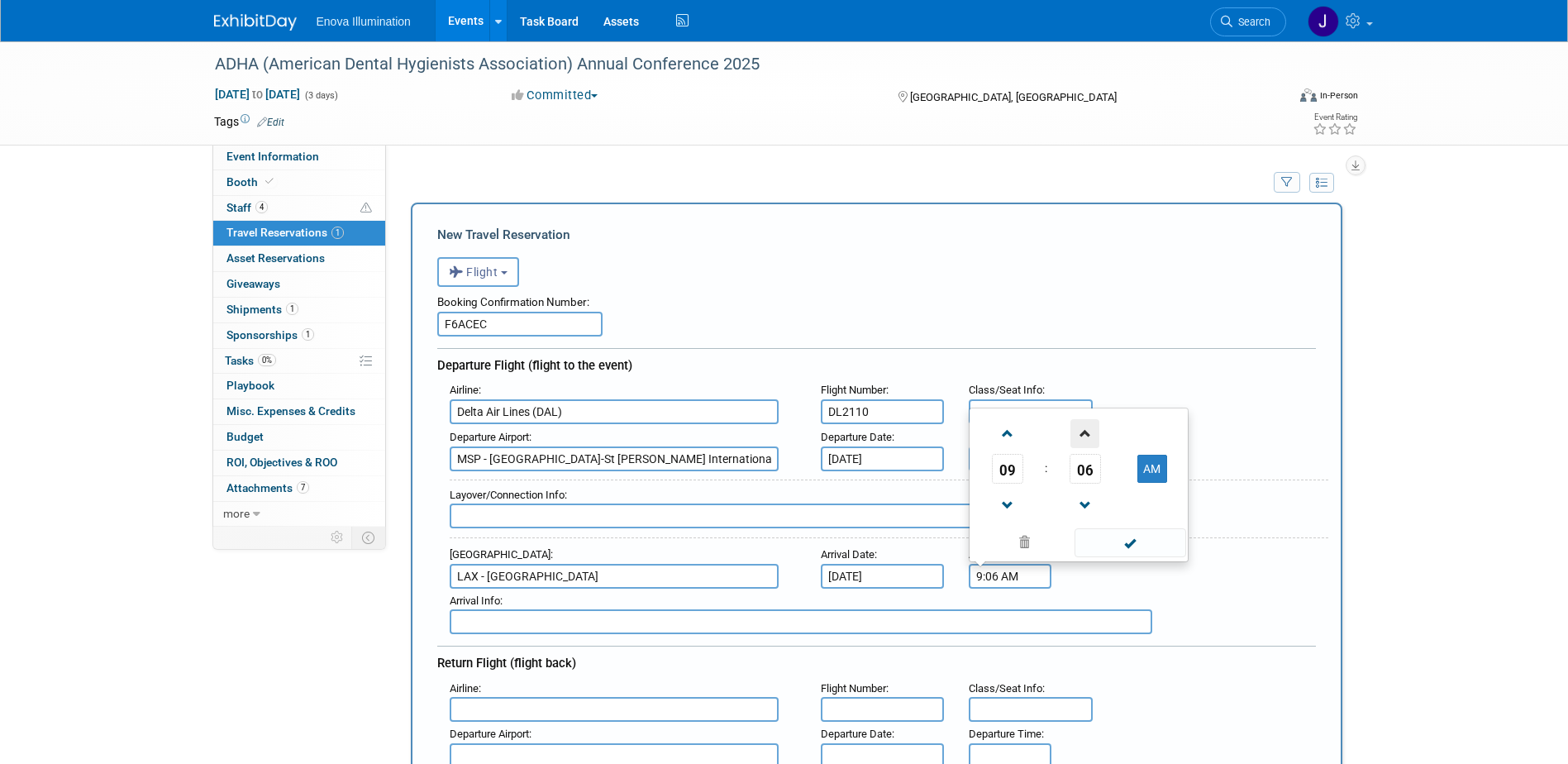
click at [1085, 438] on span at bounding box center [1085, 433] width 29 height 29
type input "9:07 AM"
click at [1101, 541] on span at bounding box center [1130, 542] width 112 height 29
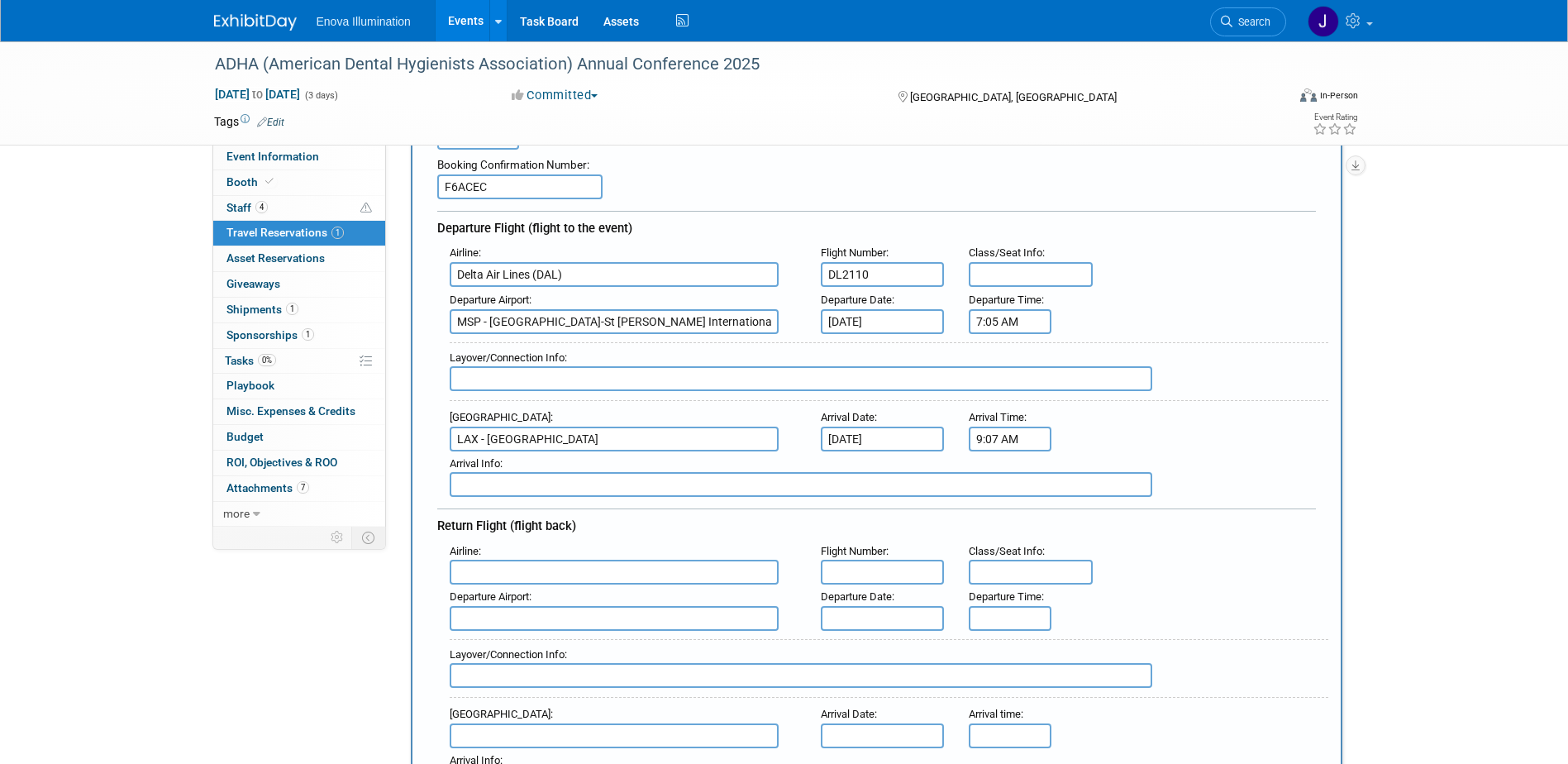
scroll to position [166, 0]
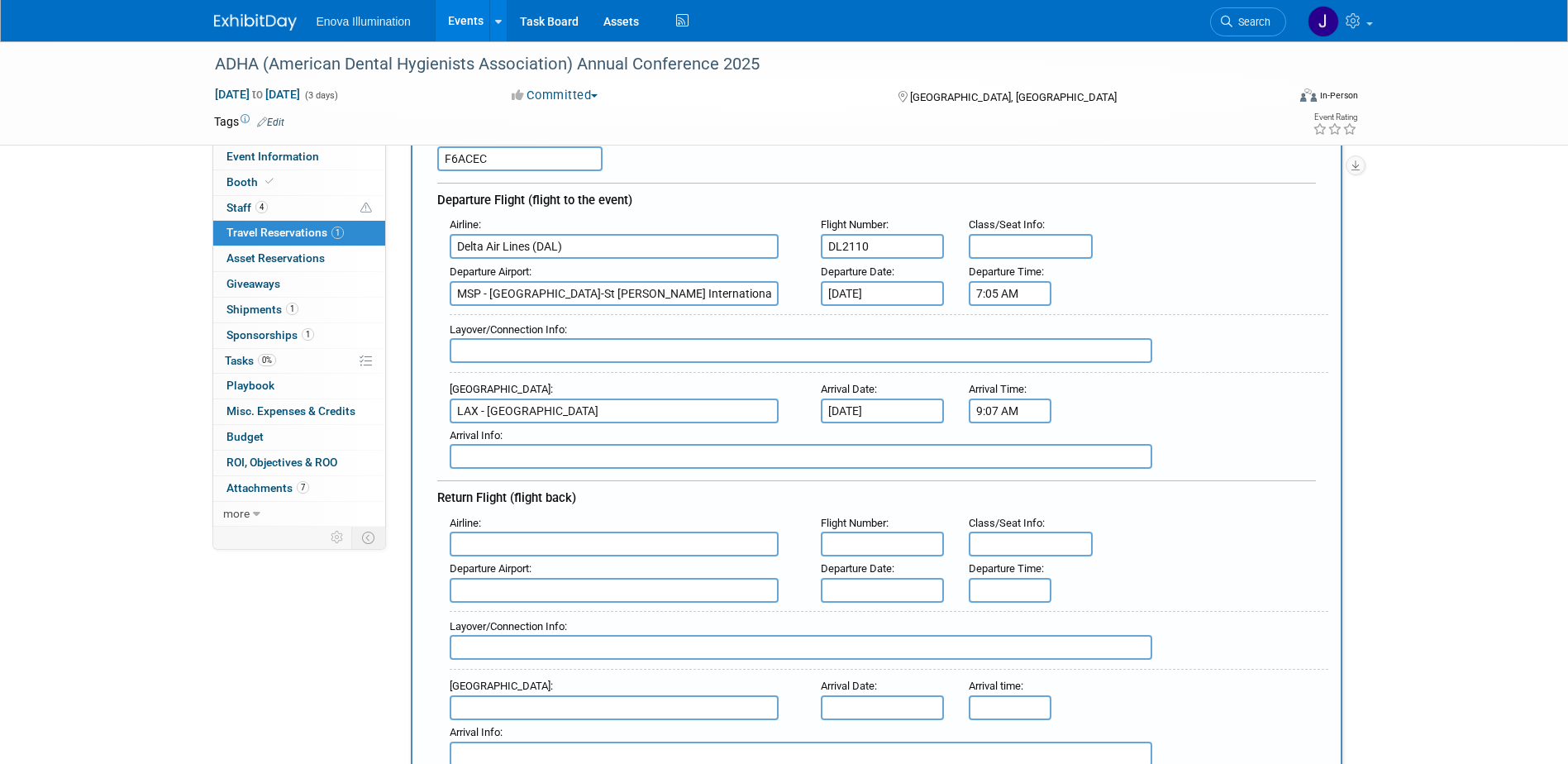
click at [598, 551] on input "text" at bounding box center [614, 544] width 329 height 24
click at [549, 595] on span "Delta Air Lines (DAL)" at bounding box center [623, 598] width 344 height 26
type input "Delta Air Lines (DAL)"
click at [855, 537] on input "text" at bounding box center [883, 544] width 124 height 24
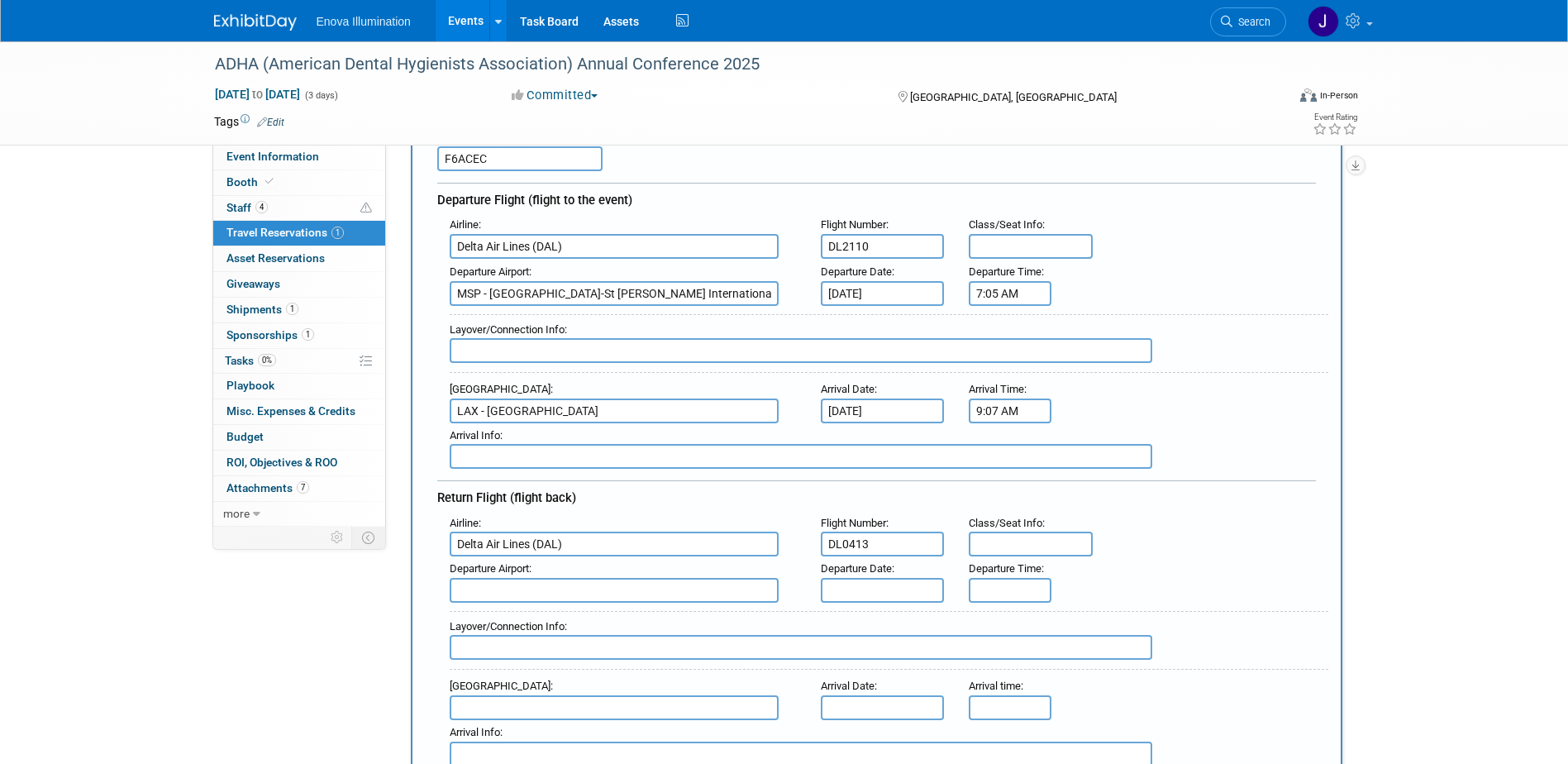
type input "DL0413"
click at [918, 589] on input "text" at bounding box center [883, 590] width 124 height 24
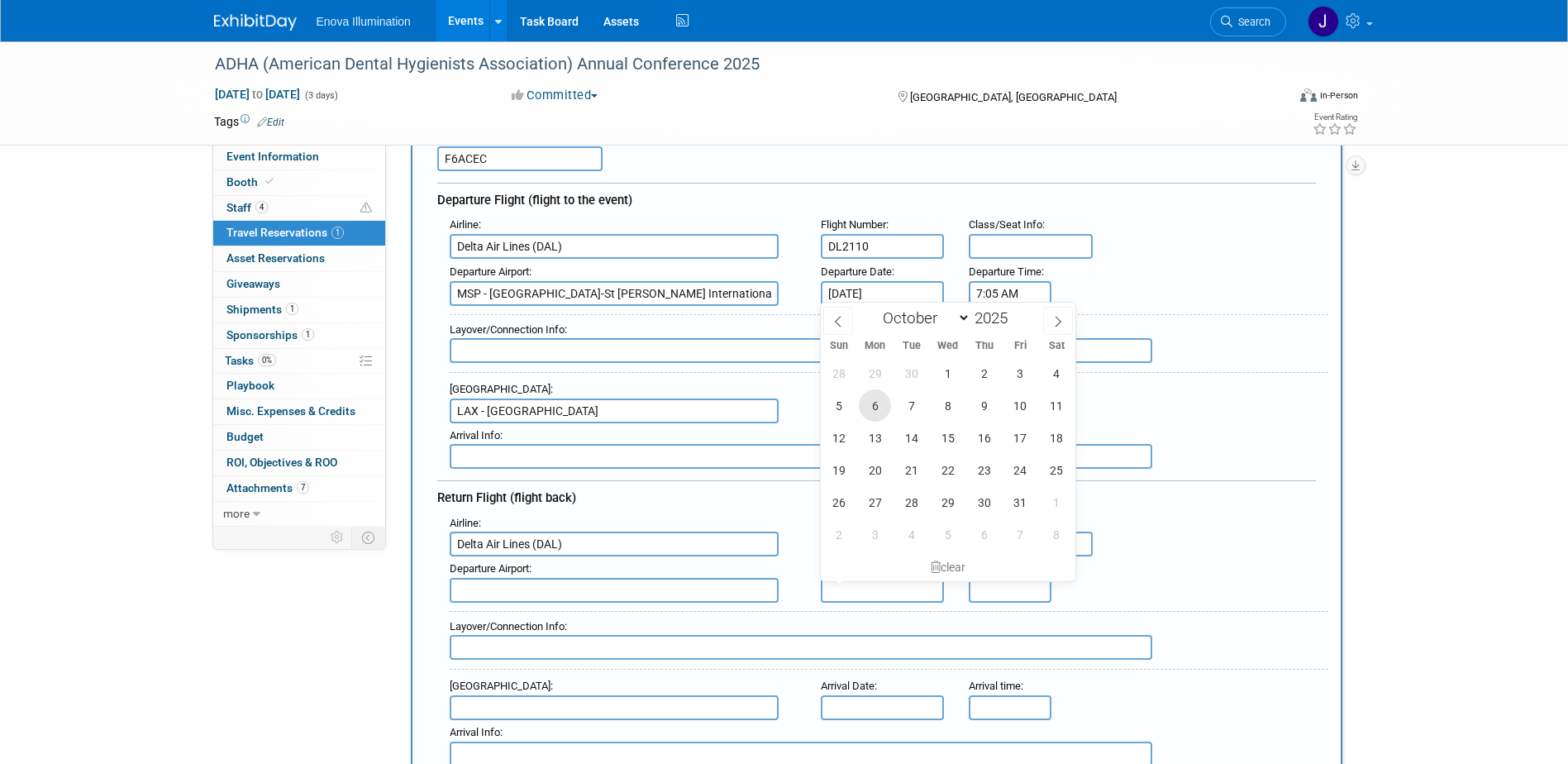
click at [868, 410] on span "6" at bounding box center [875, 406] width 32 height 32
type input "Oct 6, 2025"
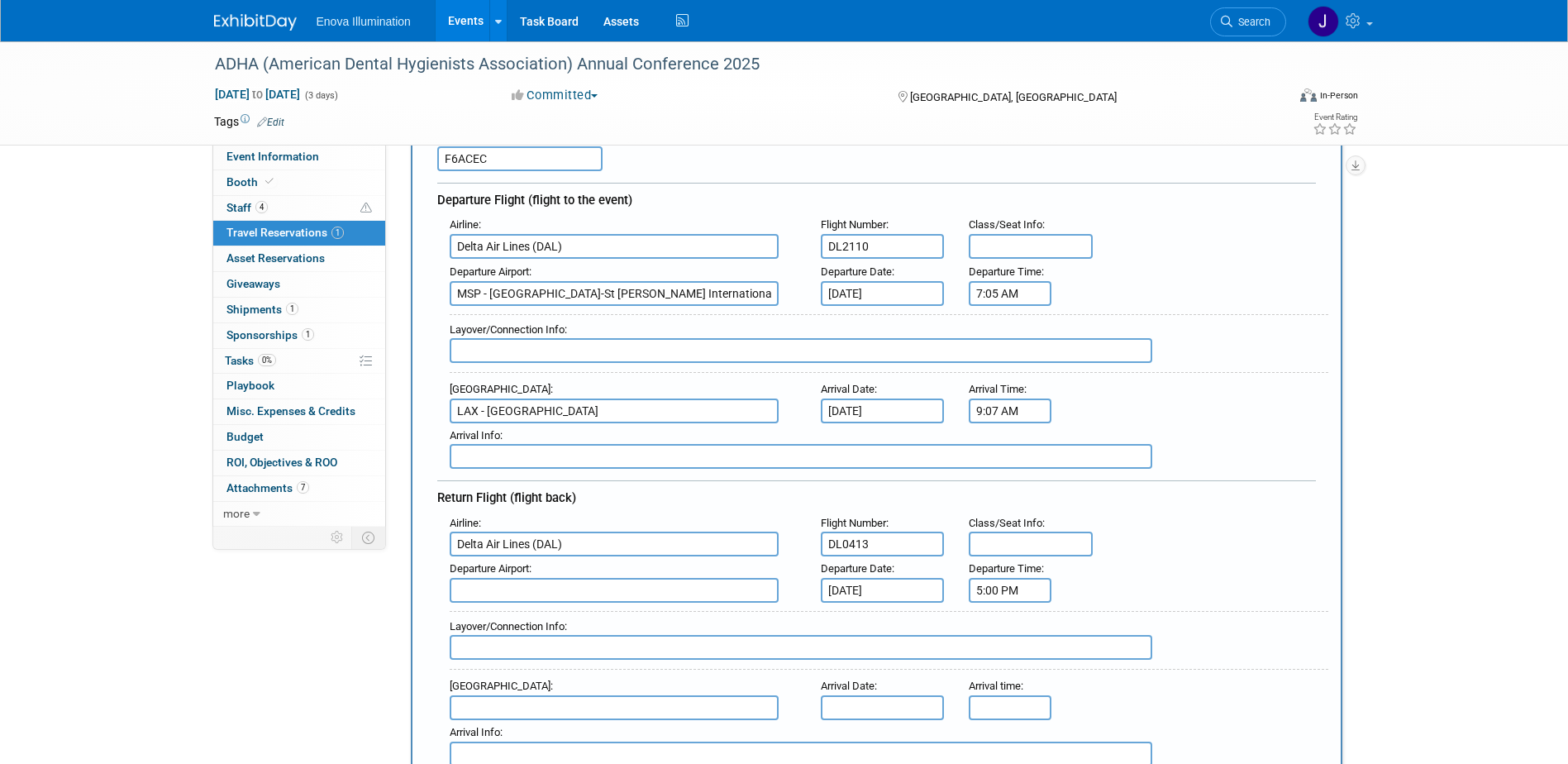
click at [987, 591] on input "5:00 PM" at bounding box center [1010, 590] width 83 height 24
click at [1012, 488] on span "05" at bounding box center [1006, 483] width 31 height 30
click at [1147, 518] on td "11" at bounding box center [1158, 517] width 53 height 44
click at [1082, 486] on span "00" at bounding box center [1085, 483] width 31 height 30
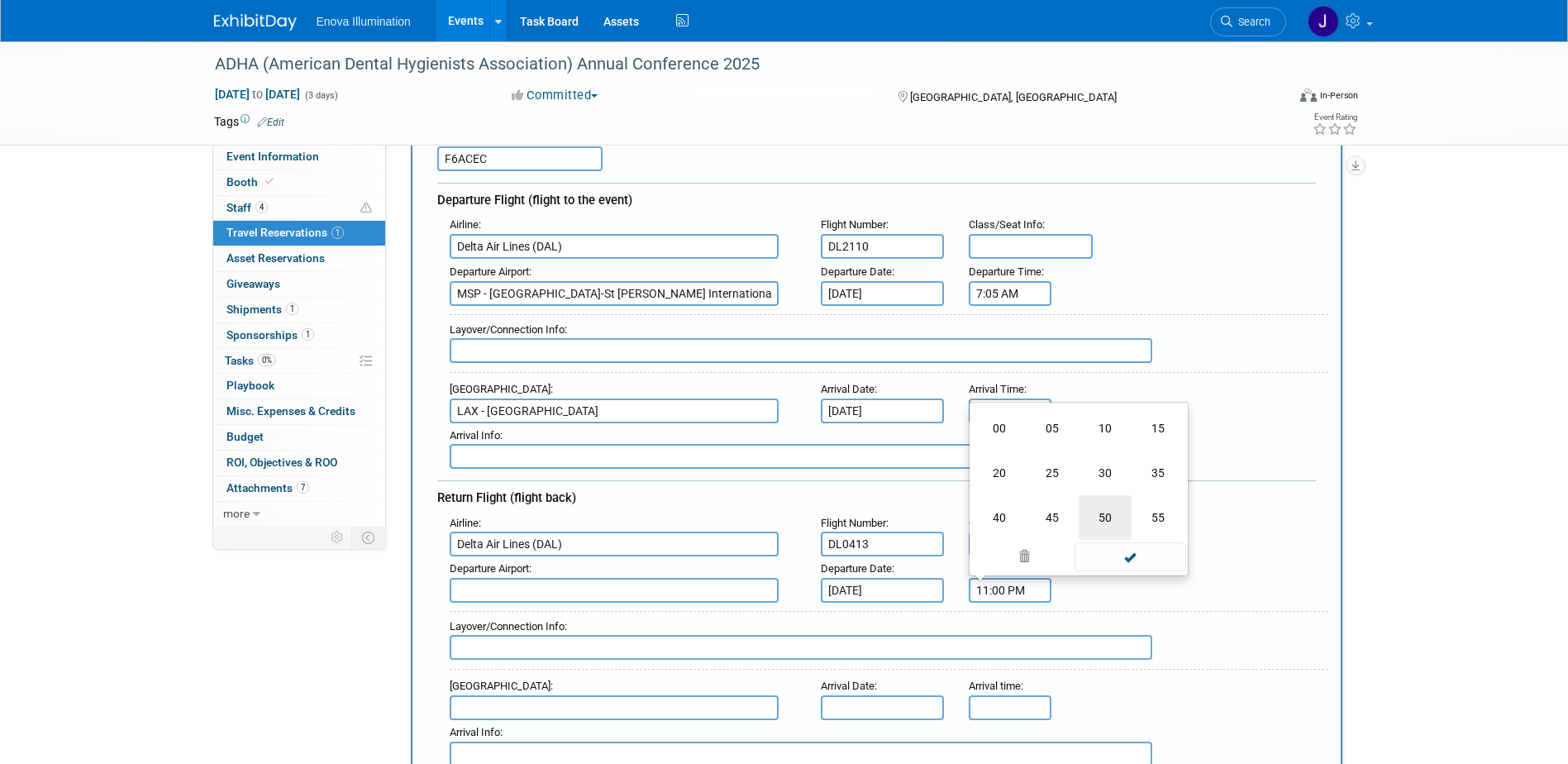
click at [1096, 521] on td "50" at bounding box center [1105, 517] width 53 height 44
click at [1128, 556] on span at bounding box center [1130, 556] width 112 height 29
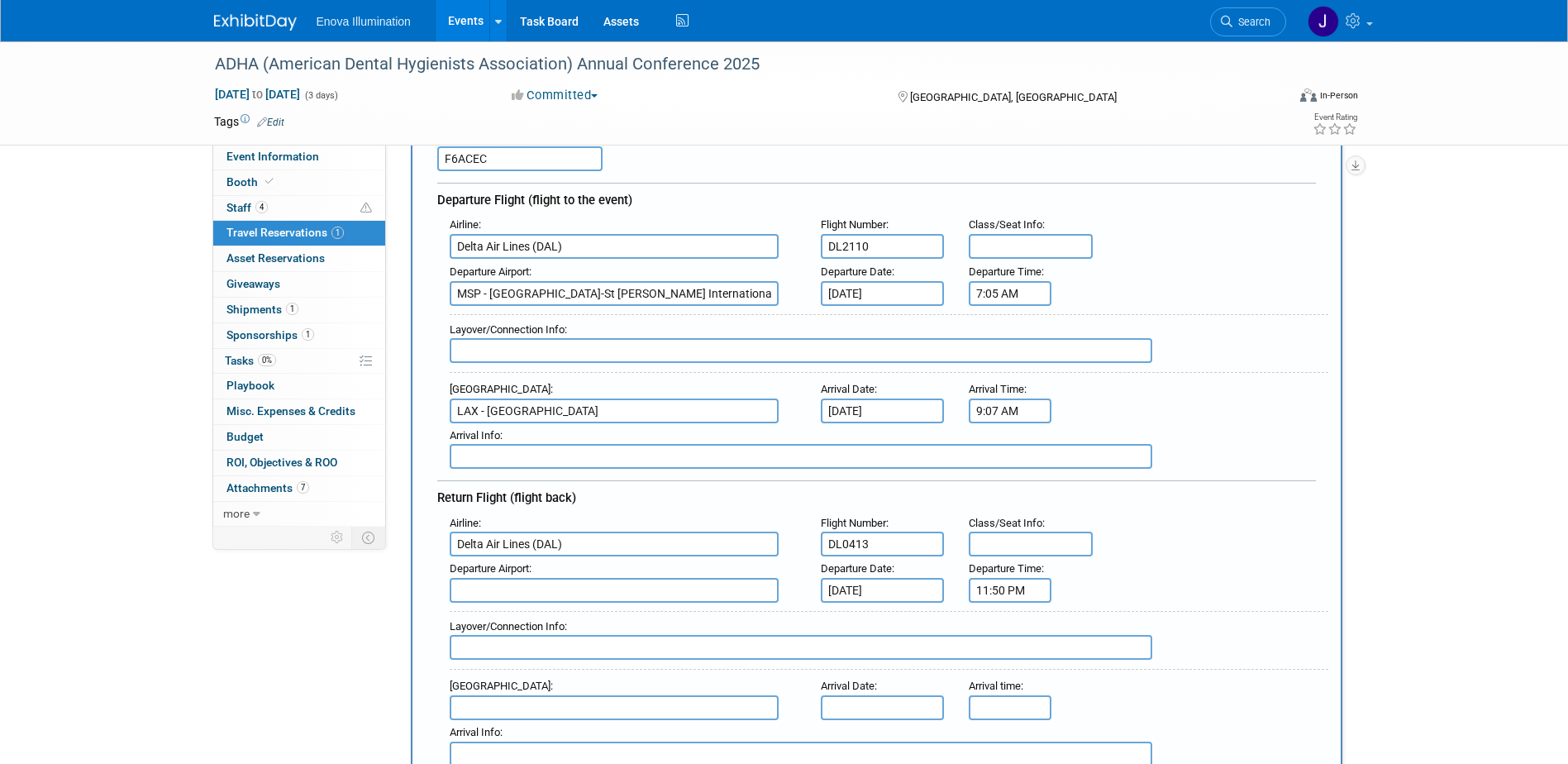
click at [1002, 588] on input "11:50 PM" at bounding box center [1010, 590] width 83 height 24
click at [1145, 475] on button "PM" at bounding box center [1152, 483] width 30 height 28
type input "11:50 AM"
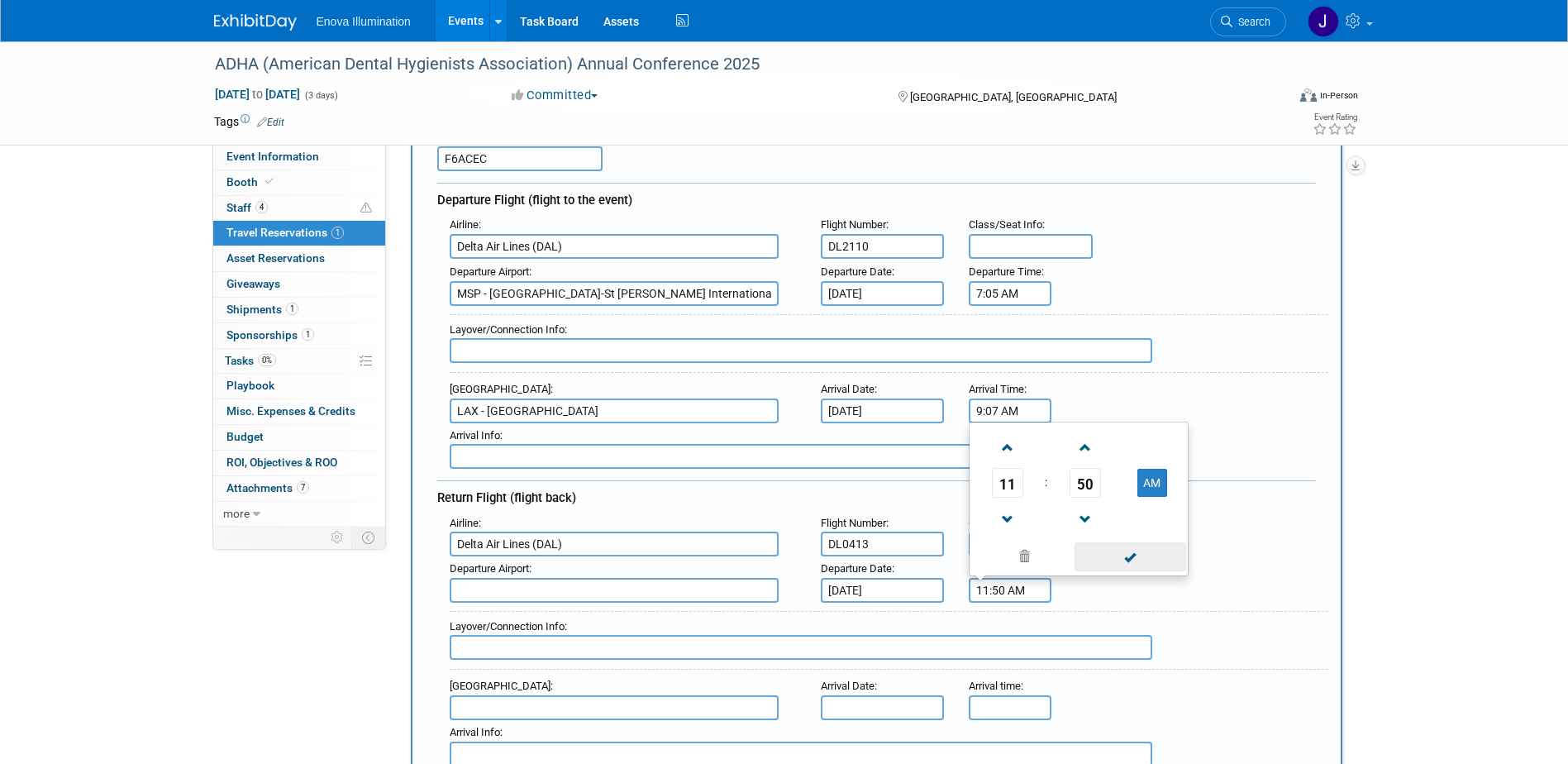
click at [1114, 551] on span at bounding box center [1130, 556] width 112 height 29
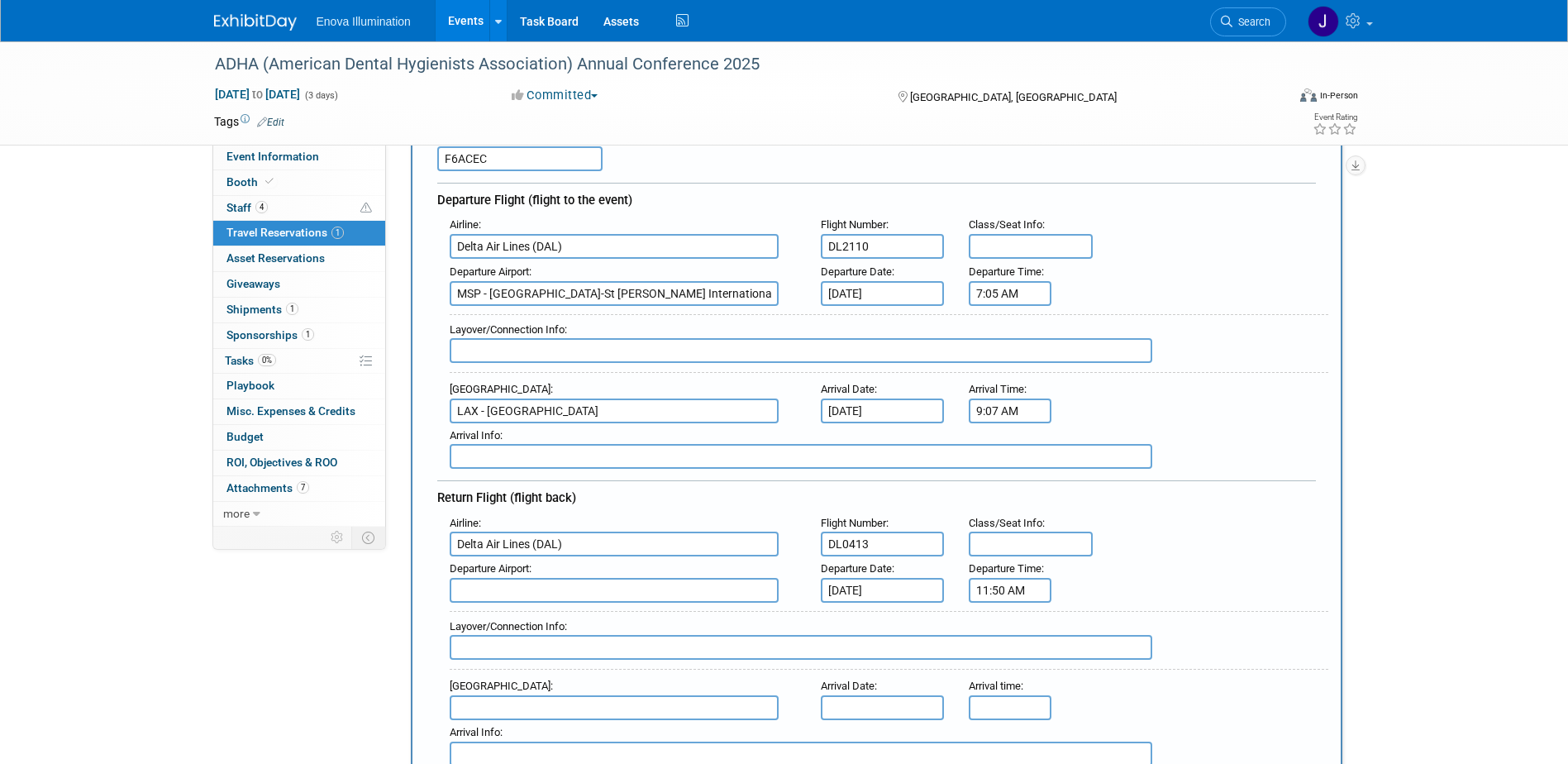
click at [647, 692] on div "Arrival Airport :" at bounding box center [623, 686] width 346 height 18
click at [646, 698] on input "text" at bounding box center [614, 708] width 329 height 24
click at [651, 729] on span "MSP - Minneapolis-St Paul International/Wold-Chamberlain Airport" at bounding box center [623, 740] width 344 height 40
type input "MSP - Minneapolis-St Paul International/Wold-Chamberlain Airport"
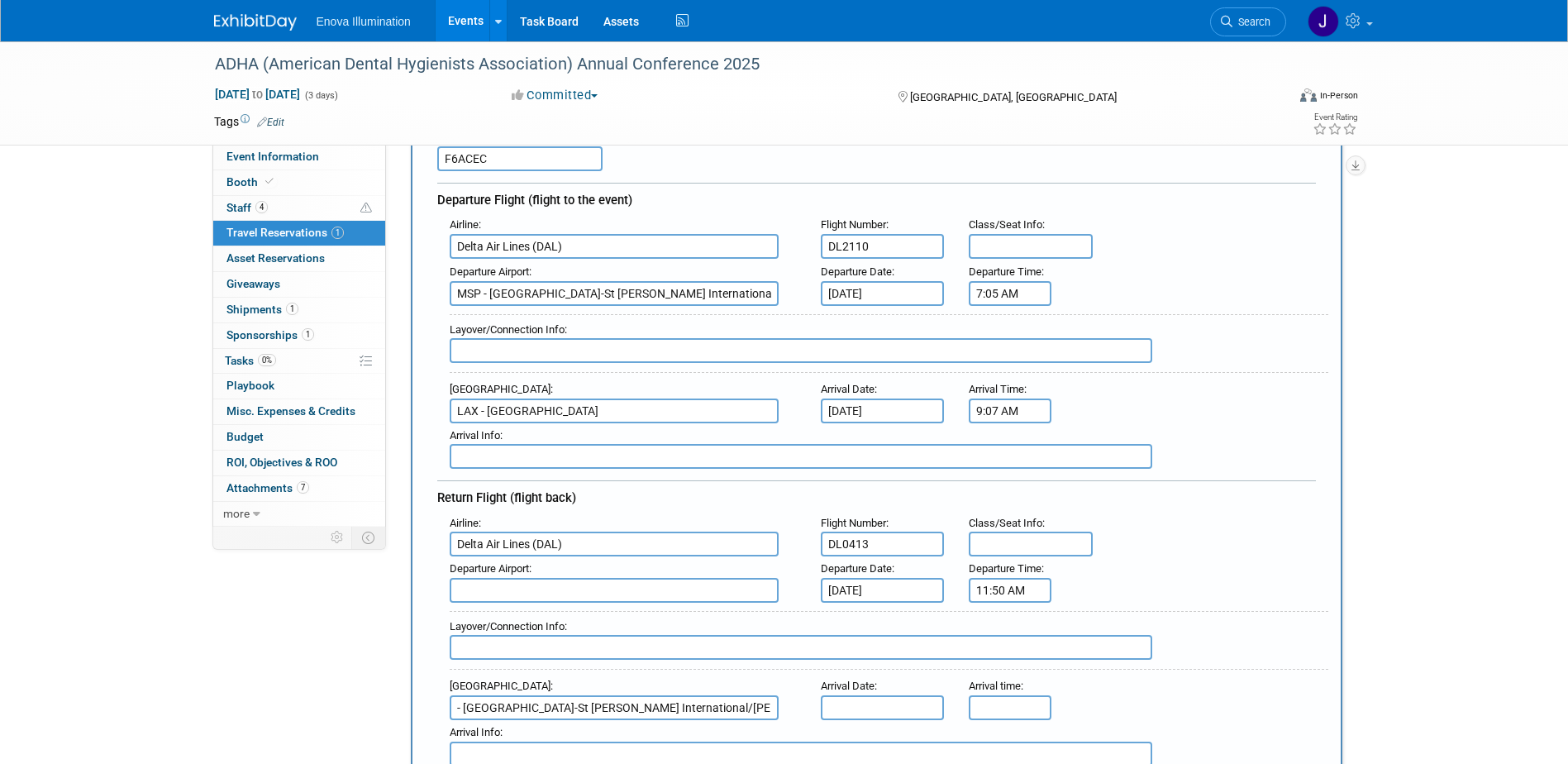
click at [911, 703] on input "text" at bounding box center [883, 708] width 124 height 24
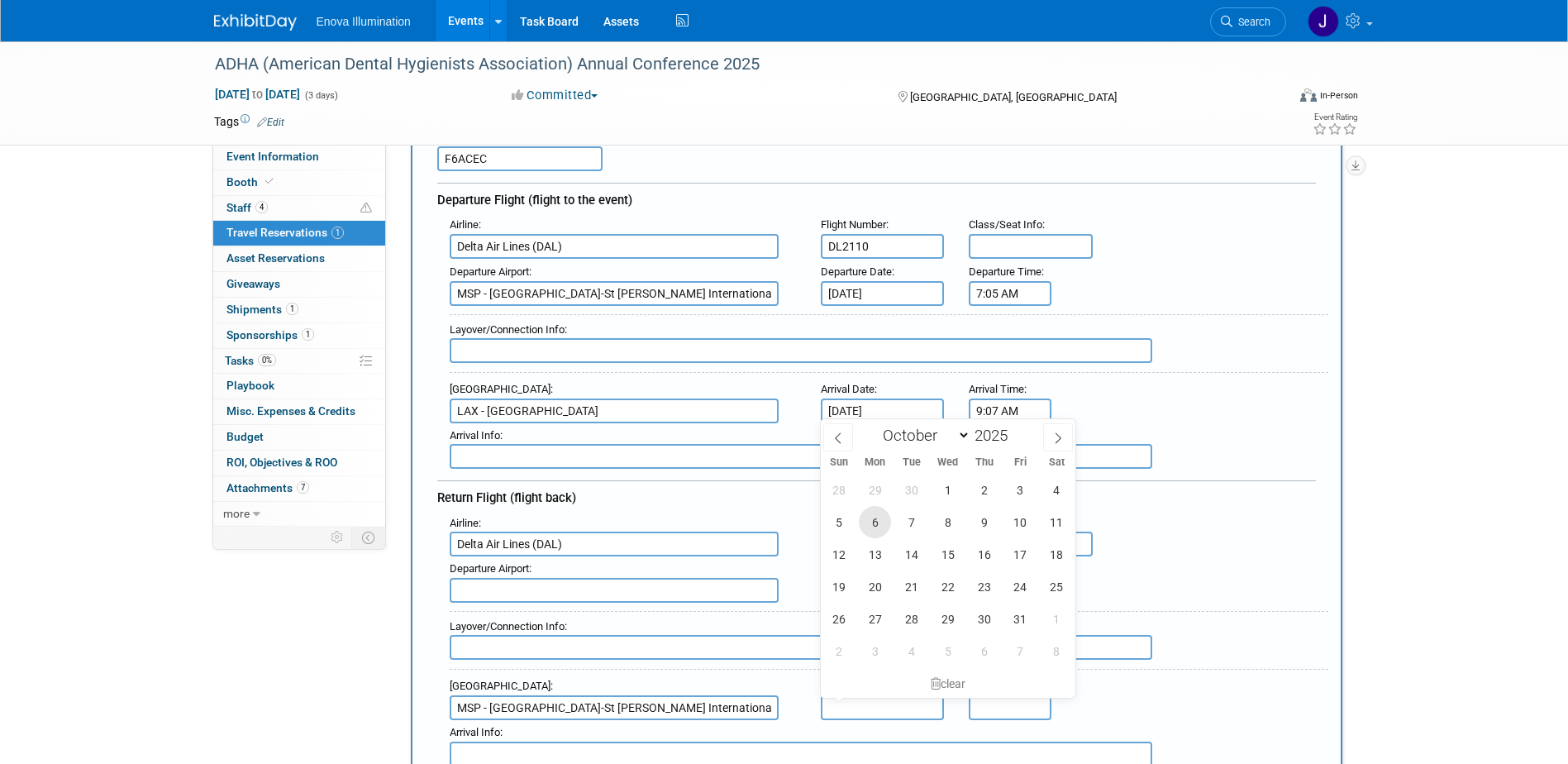
click at [875, 521] on span "6" at bounding box center [875, 522] width 32 height 32
type input "Oct 6, 2025"
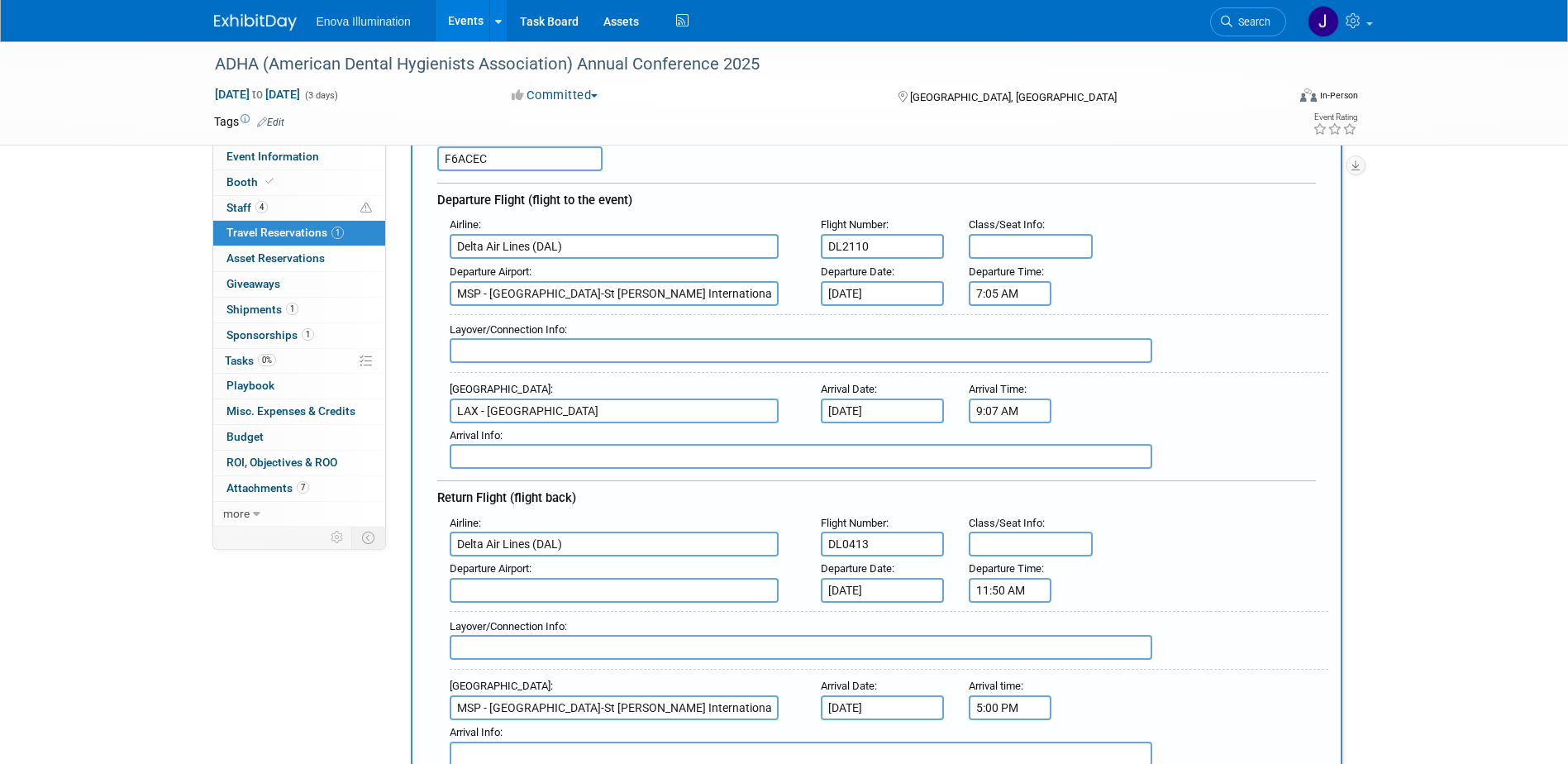
click at [987, 709] on input "5:00 PM" at bounding box center [1010, 708] width 83 height 24
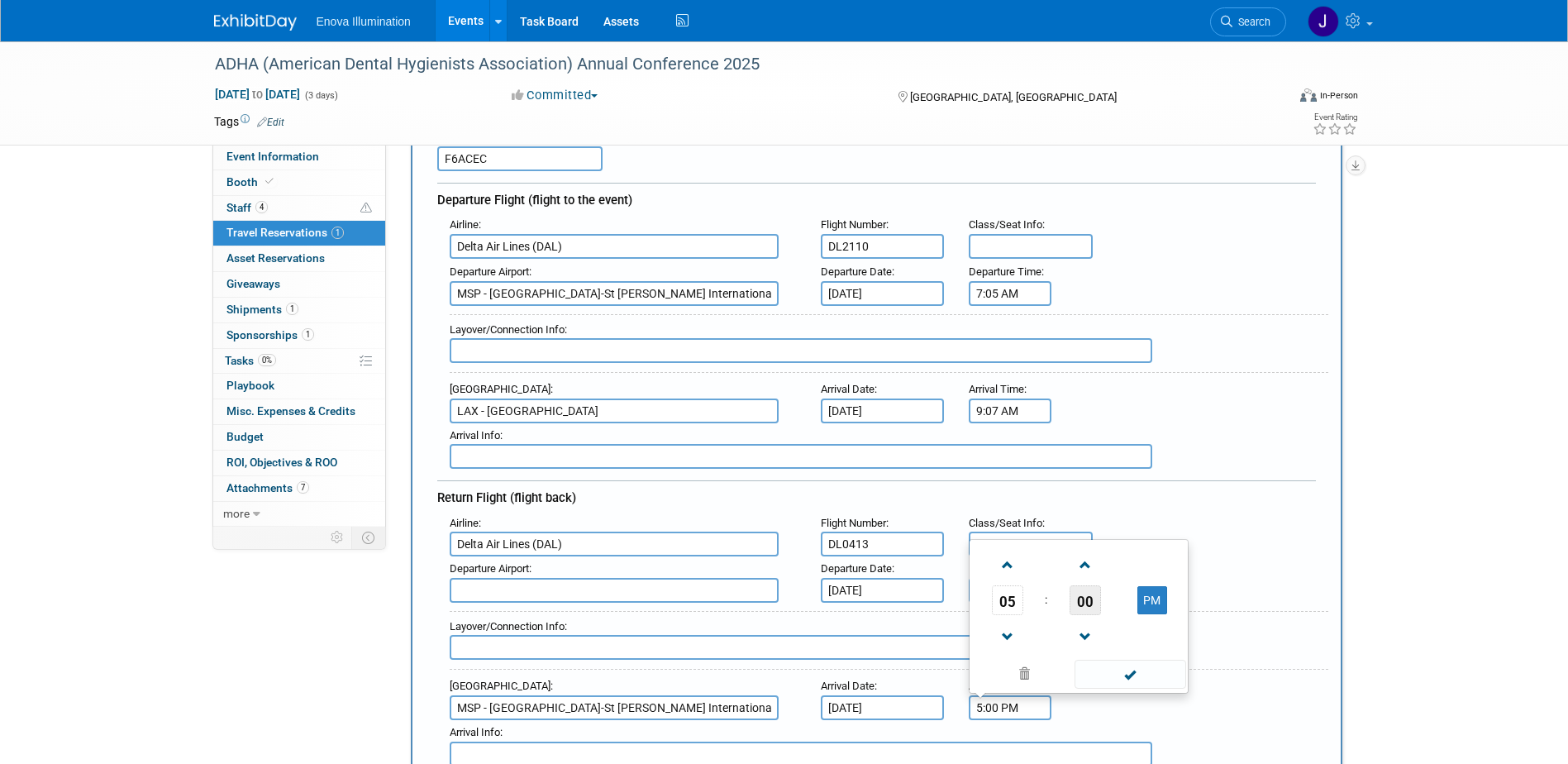
click at [1086, 585] on span "00" at bounding box center [1085, 600] width 31 height 30
click at [1058, 587] on td "25" at bounding box center [1052, 590] width 53 height 44
type input "5:25 PM"
click at [1129, 670] on span at bounding box center [1130, 674] width 112 height 29
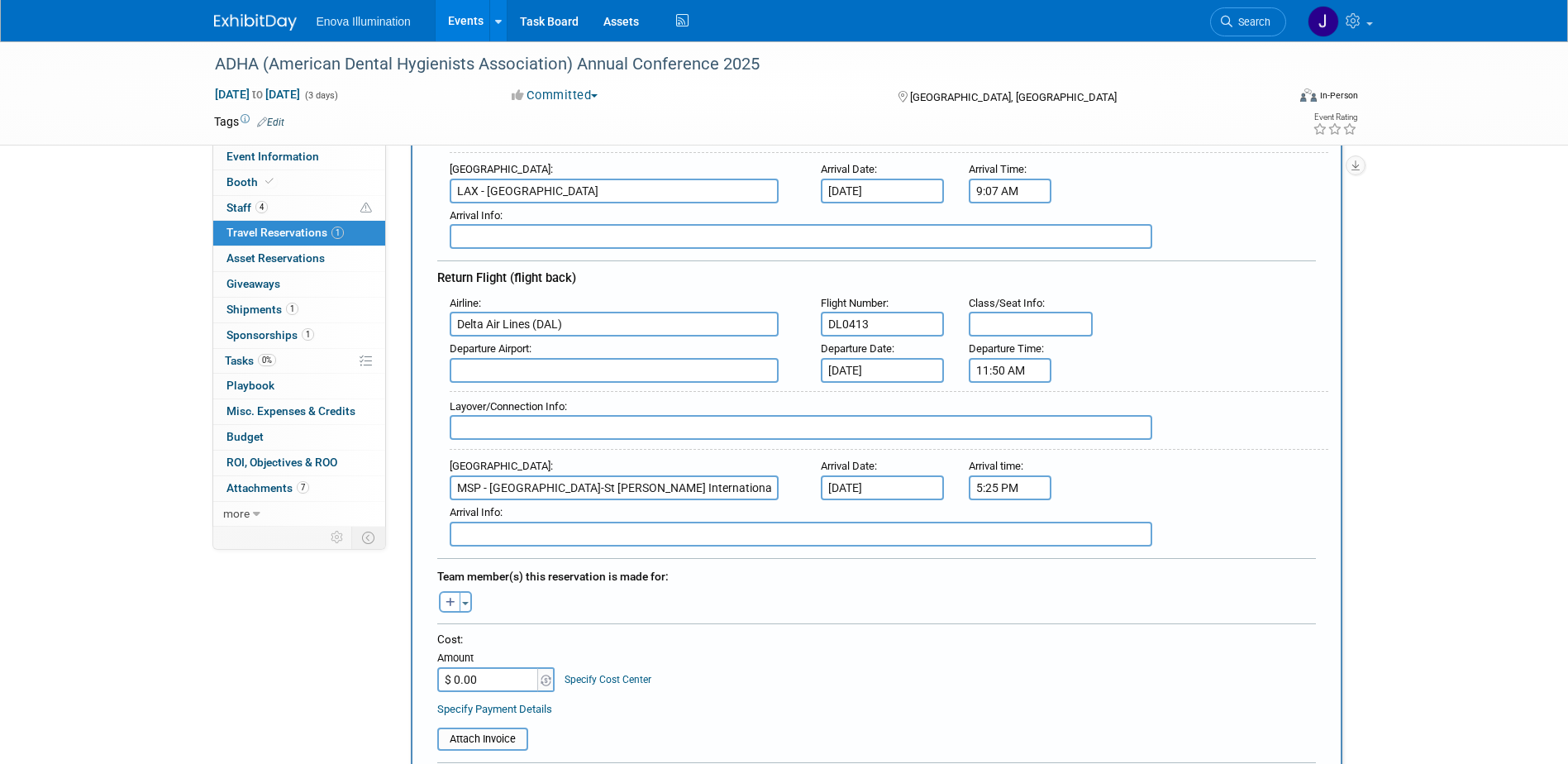
scroll to position [413, 0]
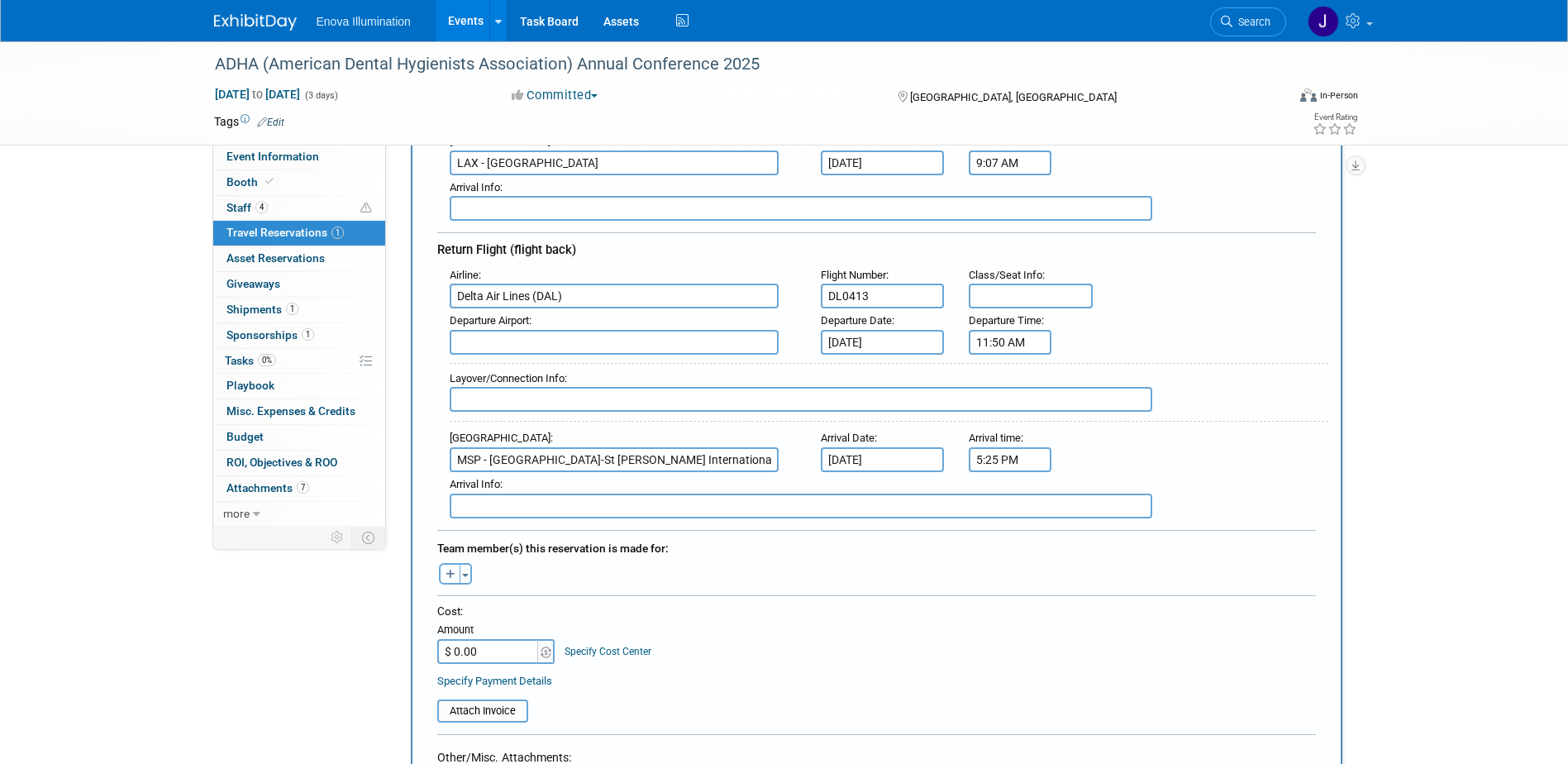
click at [457, 576] on button "button" at bounding box center [450, 573] width 22 height 22
select select
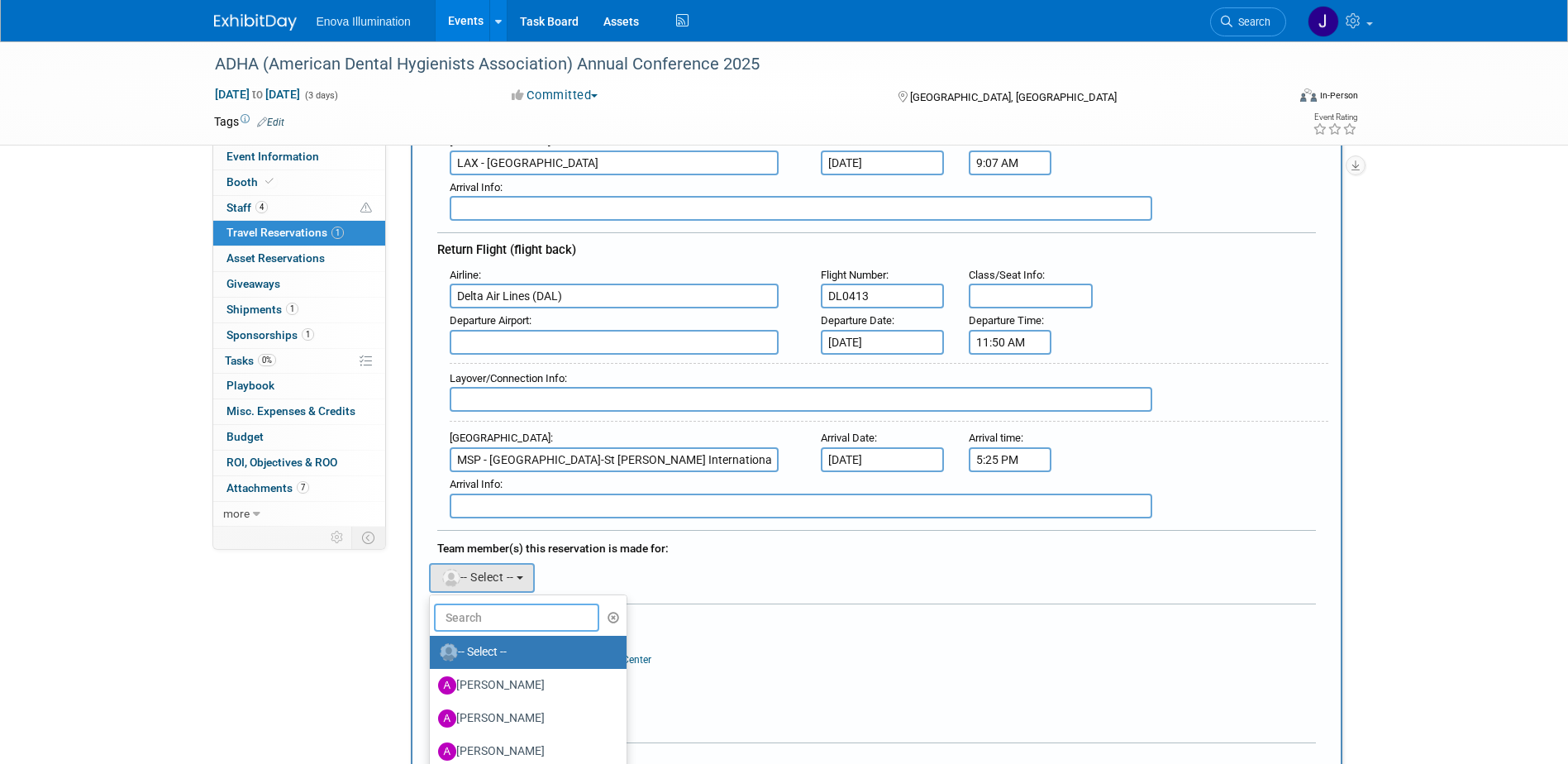
click at [479, 618] on input "text" at bounding box center [516, 617] width 166 height 28
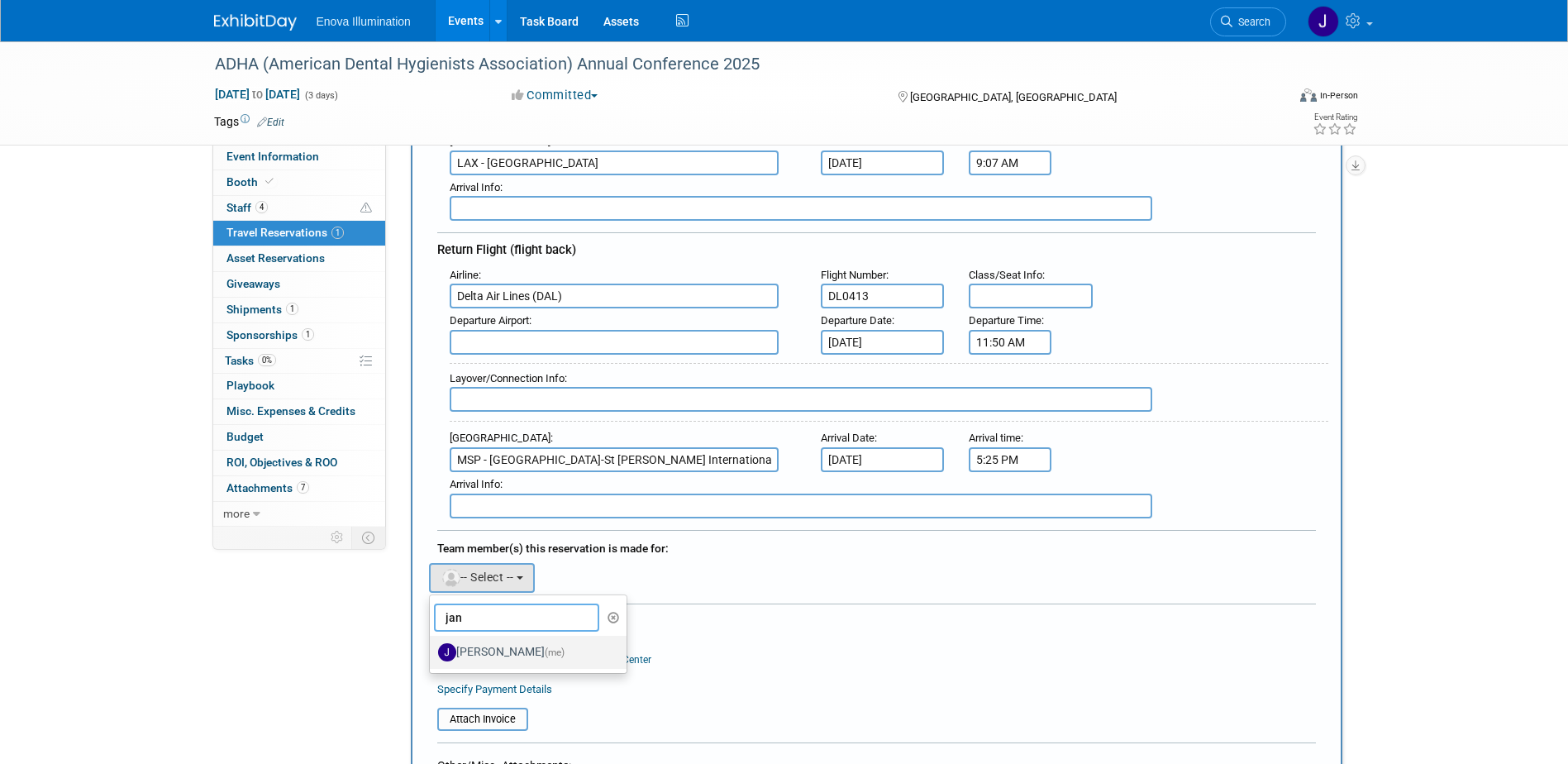
type input "jan"
click at [490, 646] on label "Janelle Tlusty (me)" at bounding box center [525, 652] width 173 height 26
click at [433, 646] on input "Janelle Tlusty (me)" at bounding box center [426, 649] width 10 height 10
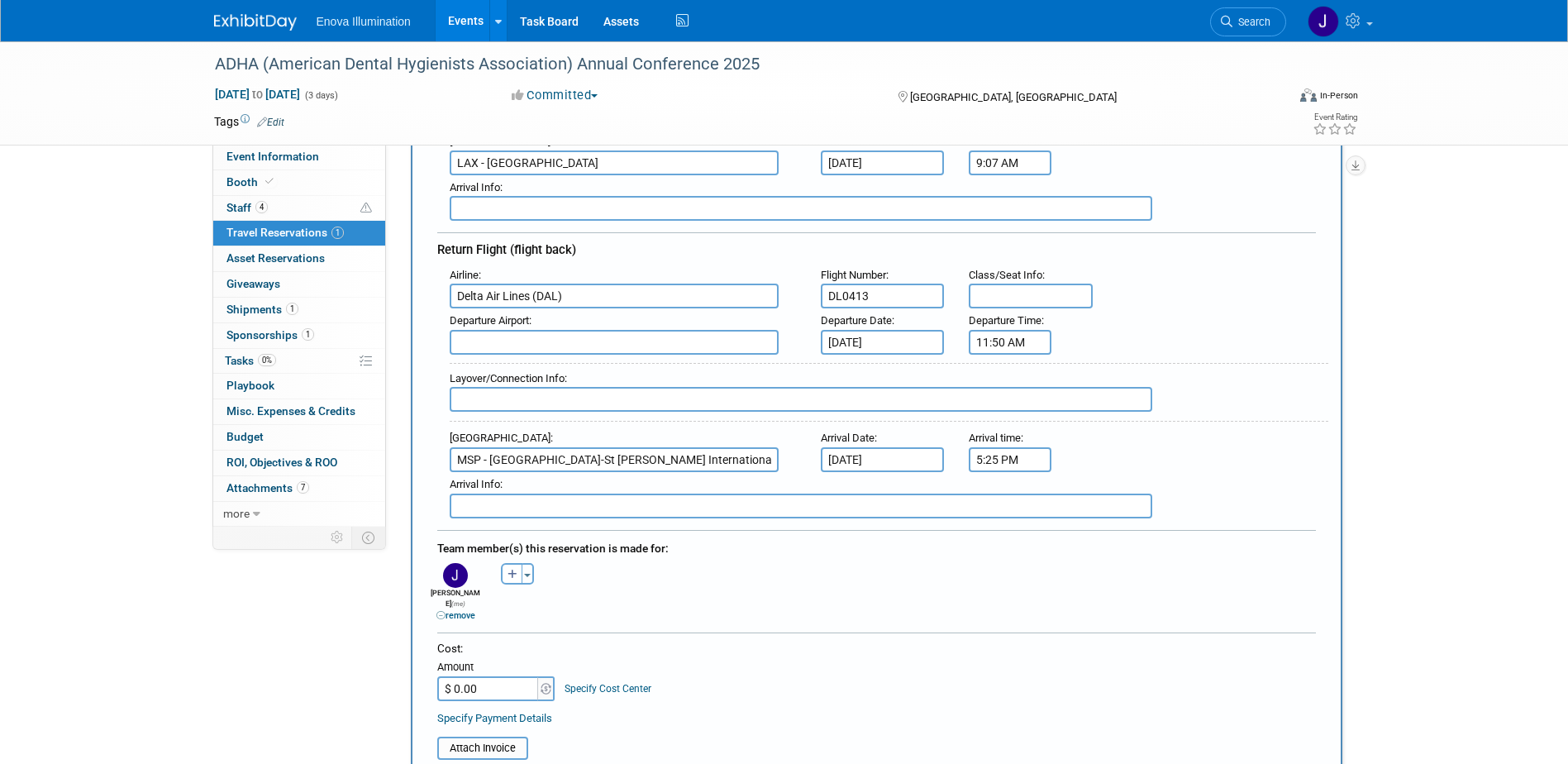
scroll to position [496, 0]
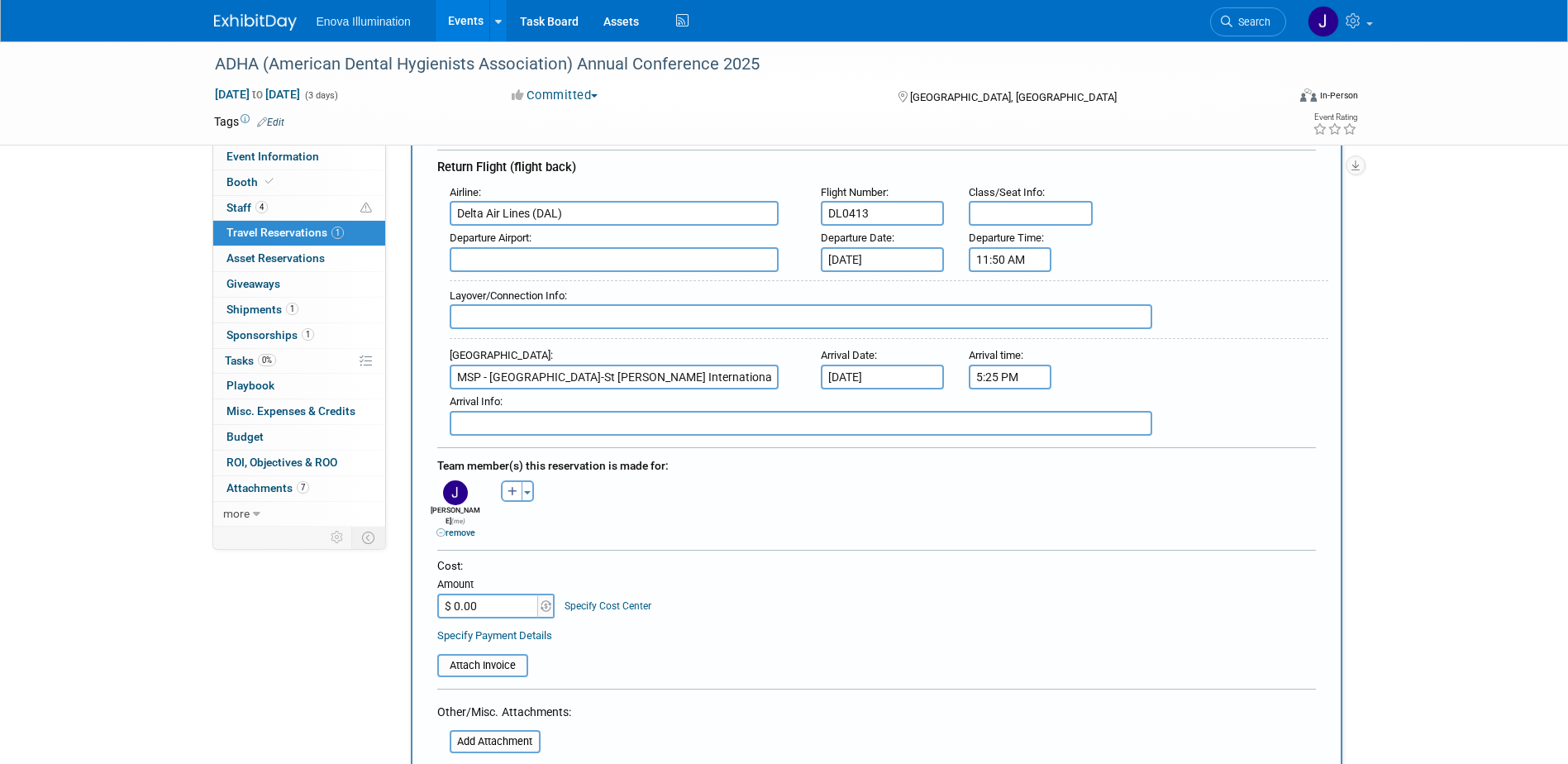
click at [482, 597] on input "$ 0.00" at bounding box center [489, 606] width 103 height 24
type input "$ 358.97"
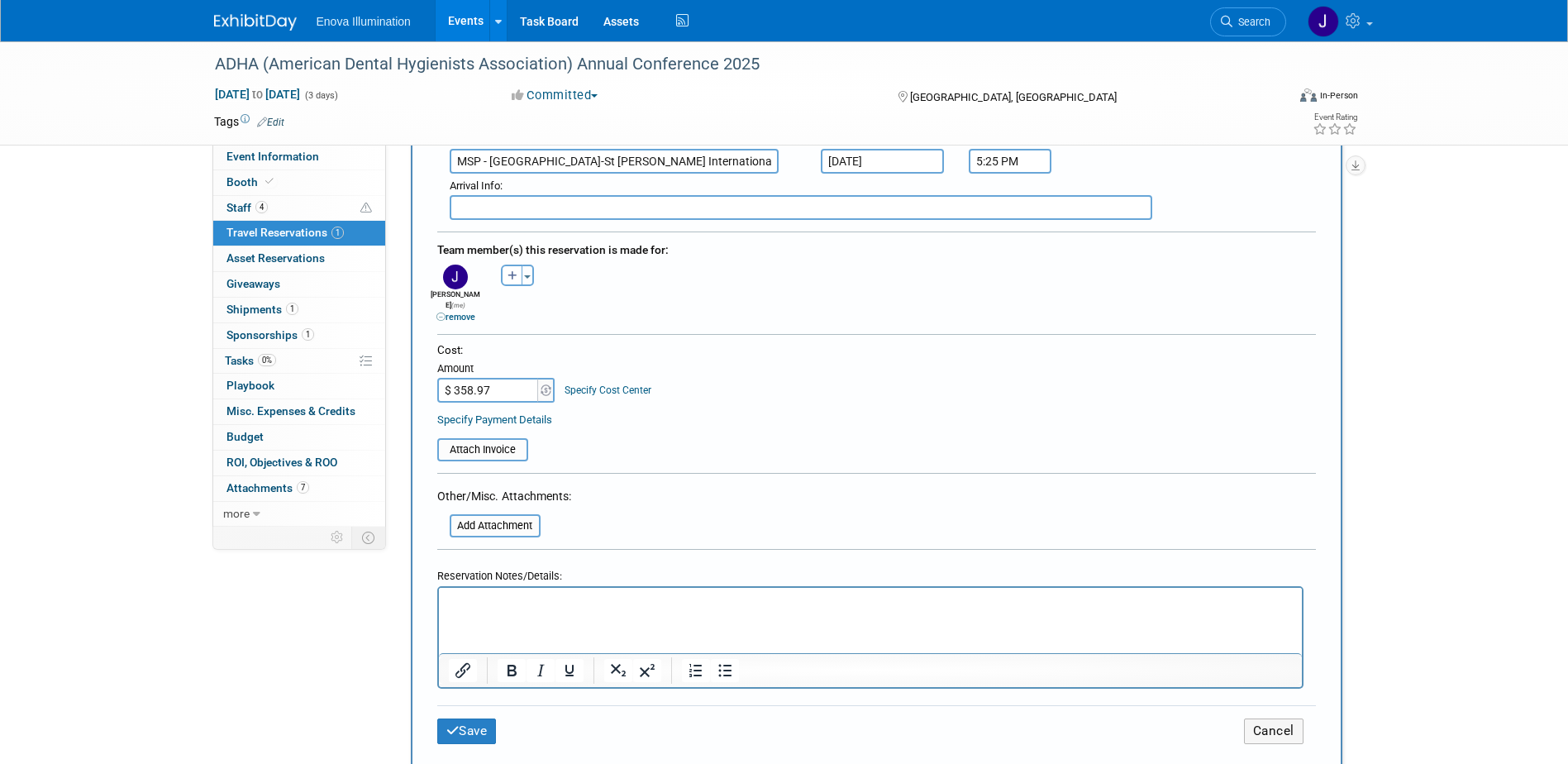
scroll to position [744, 0]
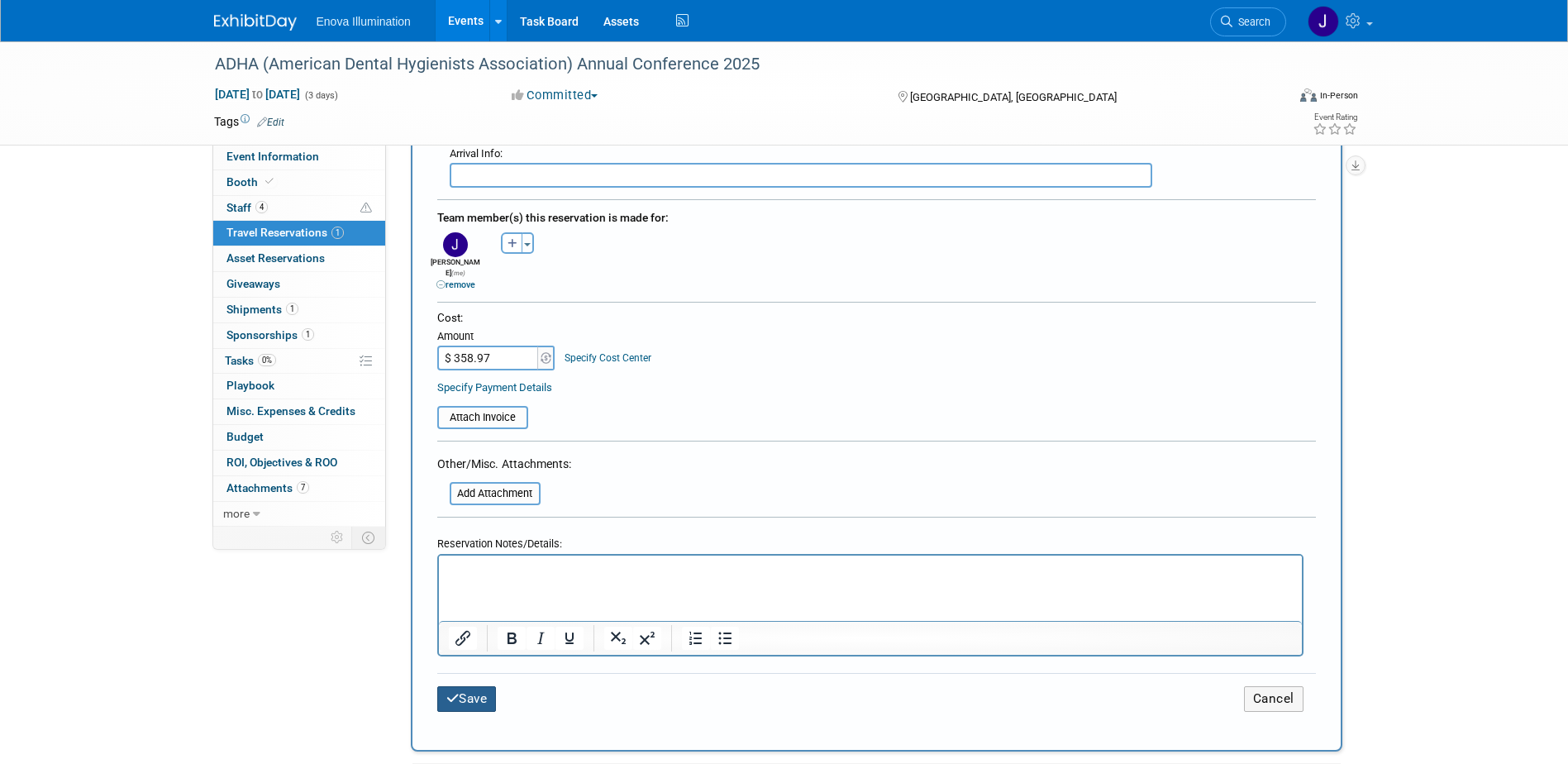
click at [467, 686] on button "Save" at bounding box center [467, 698] width 59 height 25
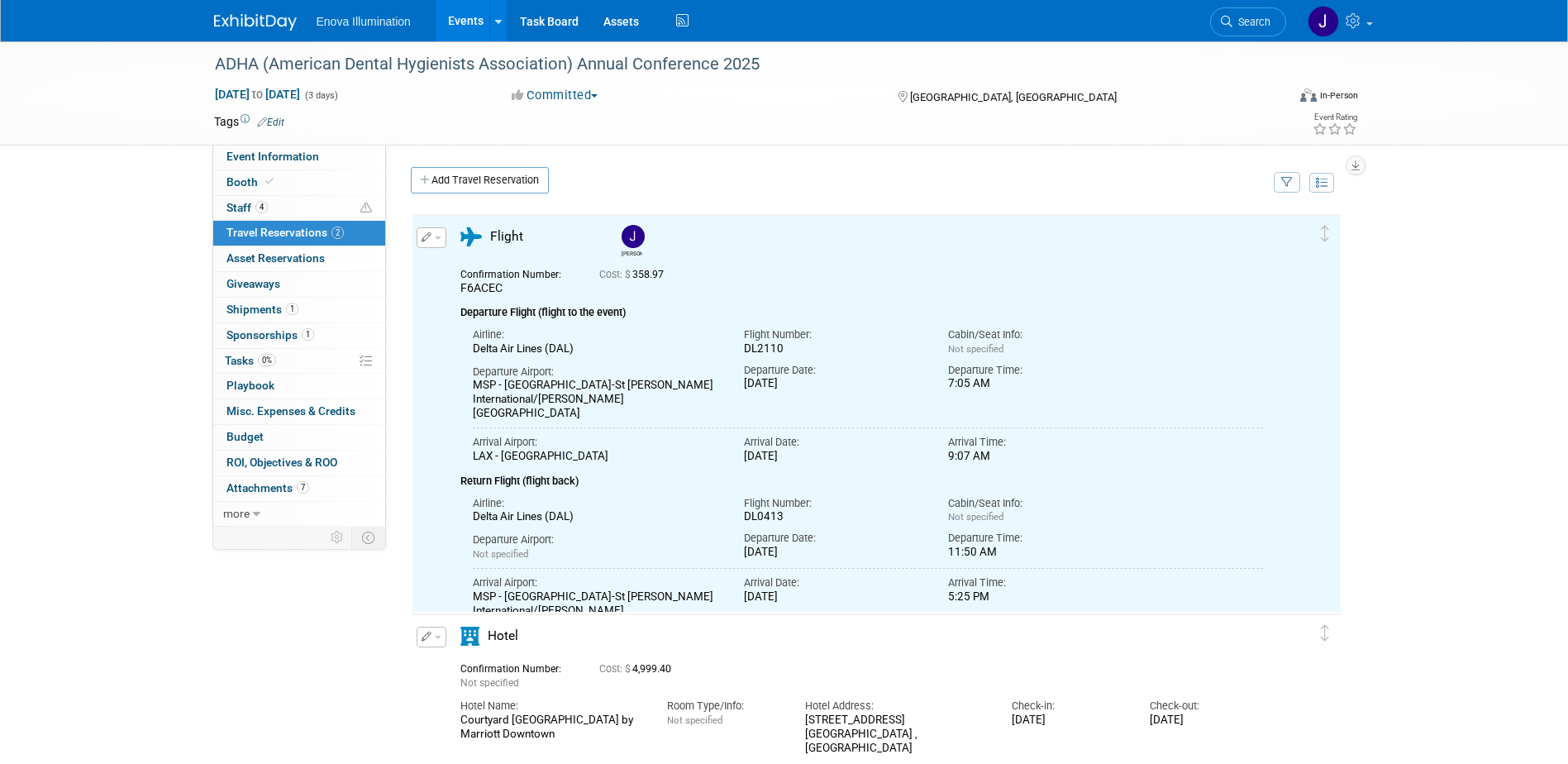
scroll to position [0, 0]
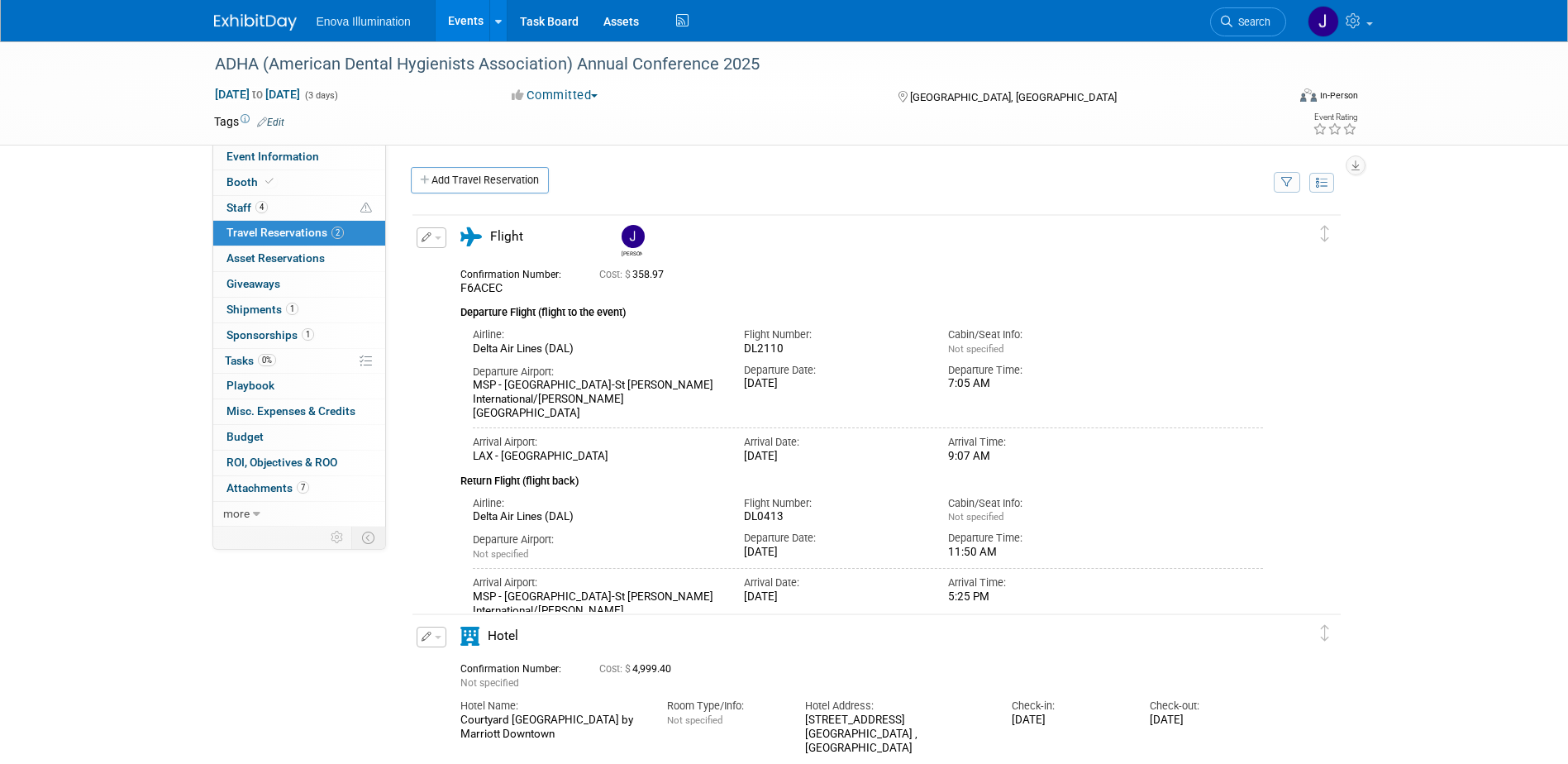
click at [257, 28] on img at bounding box center [256, 23] width 83 height 17
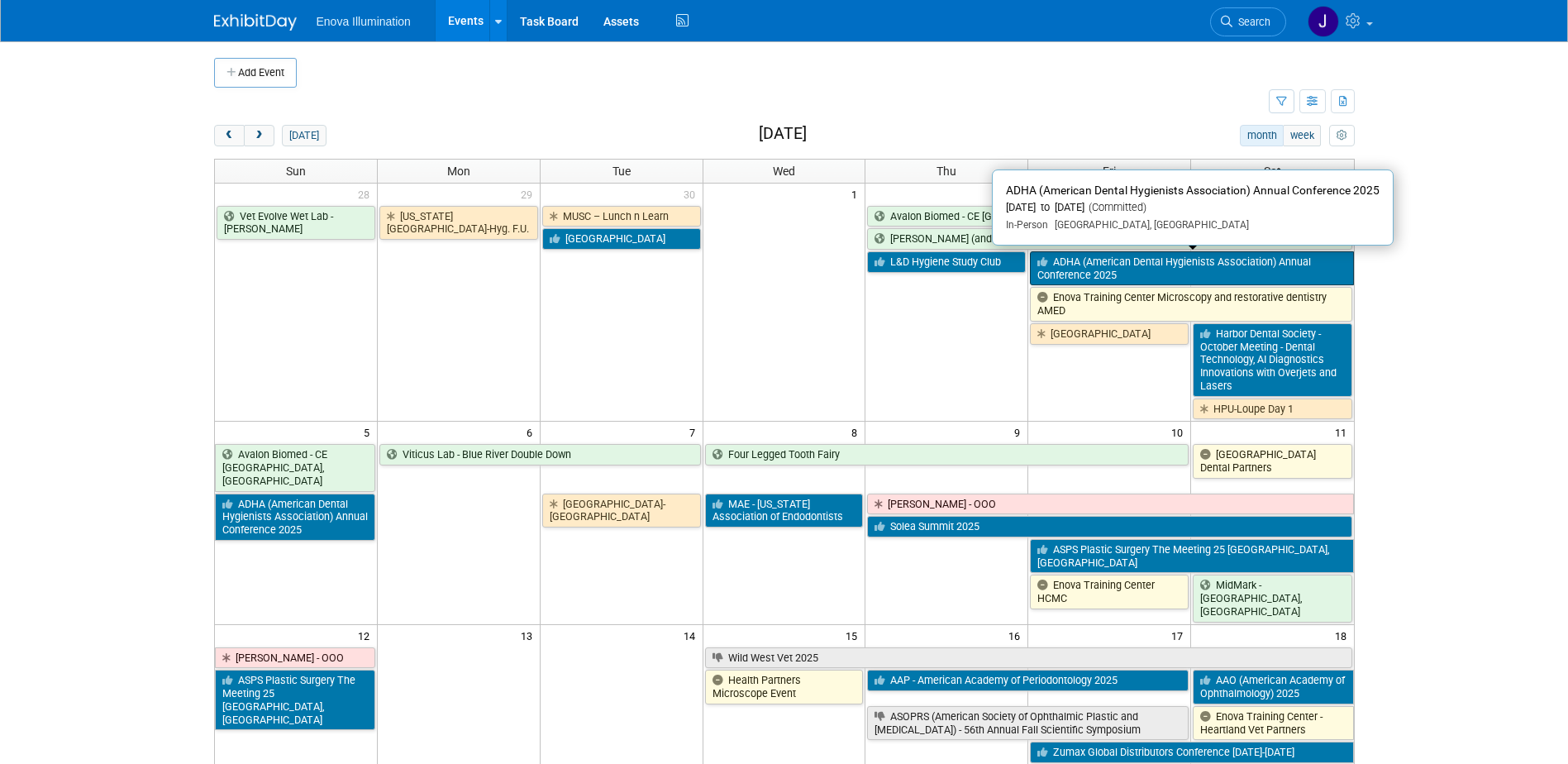
click at [1071, 276] on link "ADHA (American Dental Hygienists Association) Annual Conference 2025" at bounding box center [1192, 268] width 324 height 34
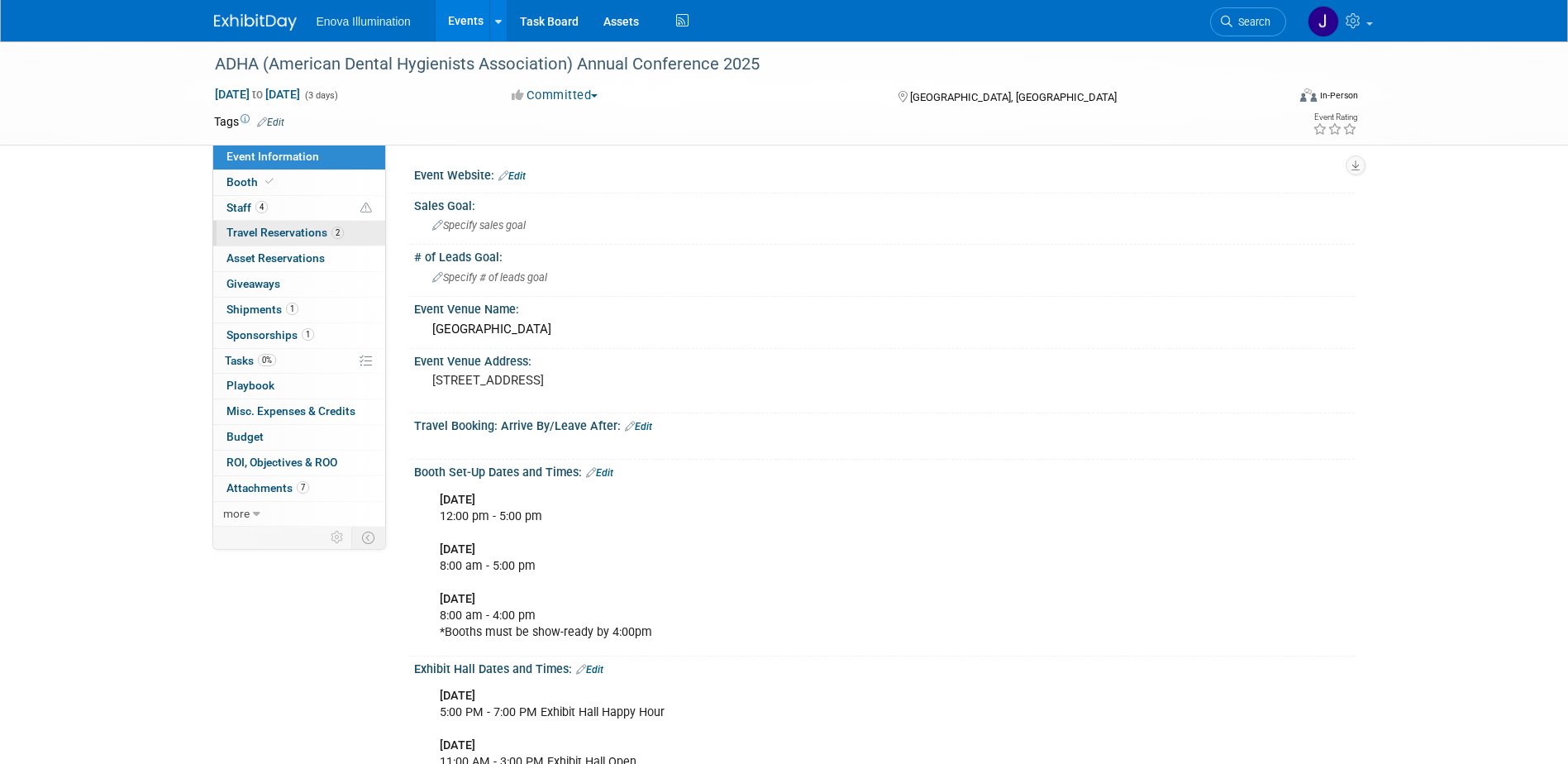
click at [277, 229] on span "Travel Reservations 2" at bounding box center [285, 232] width 118 height 13
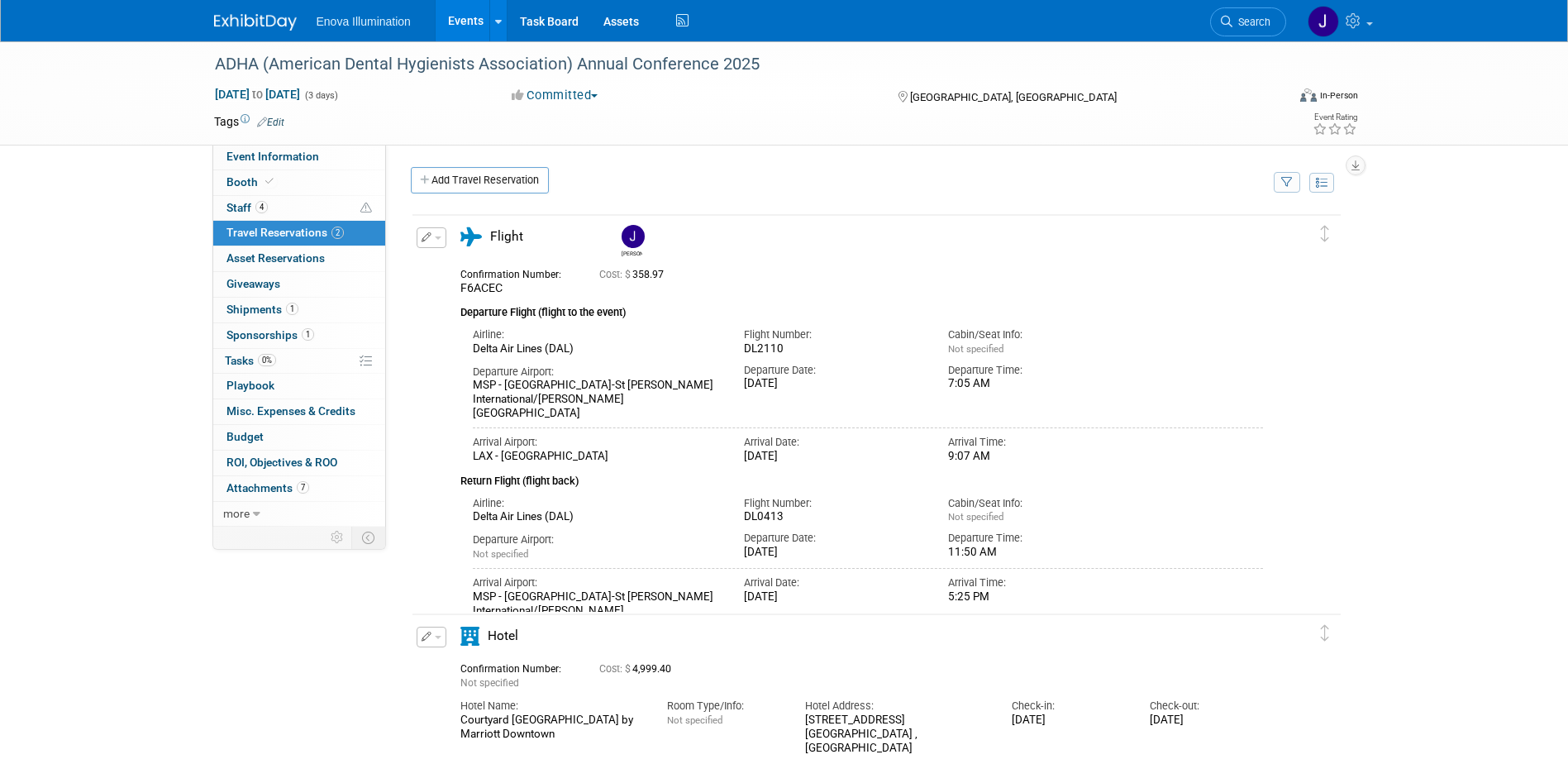
click at [422, 241] on icon "button" at bounding box center [426, 237] width 10 height 10
click at [469, 265] on button "Edit Reservation" at bounding box center [487, 266] width 139 height 24
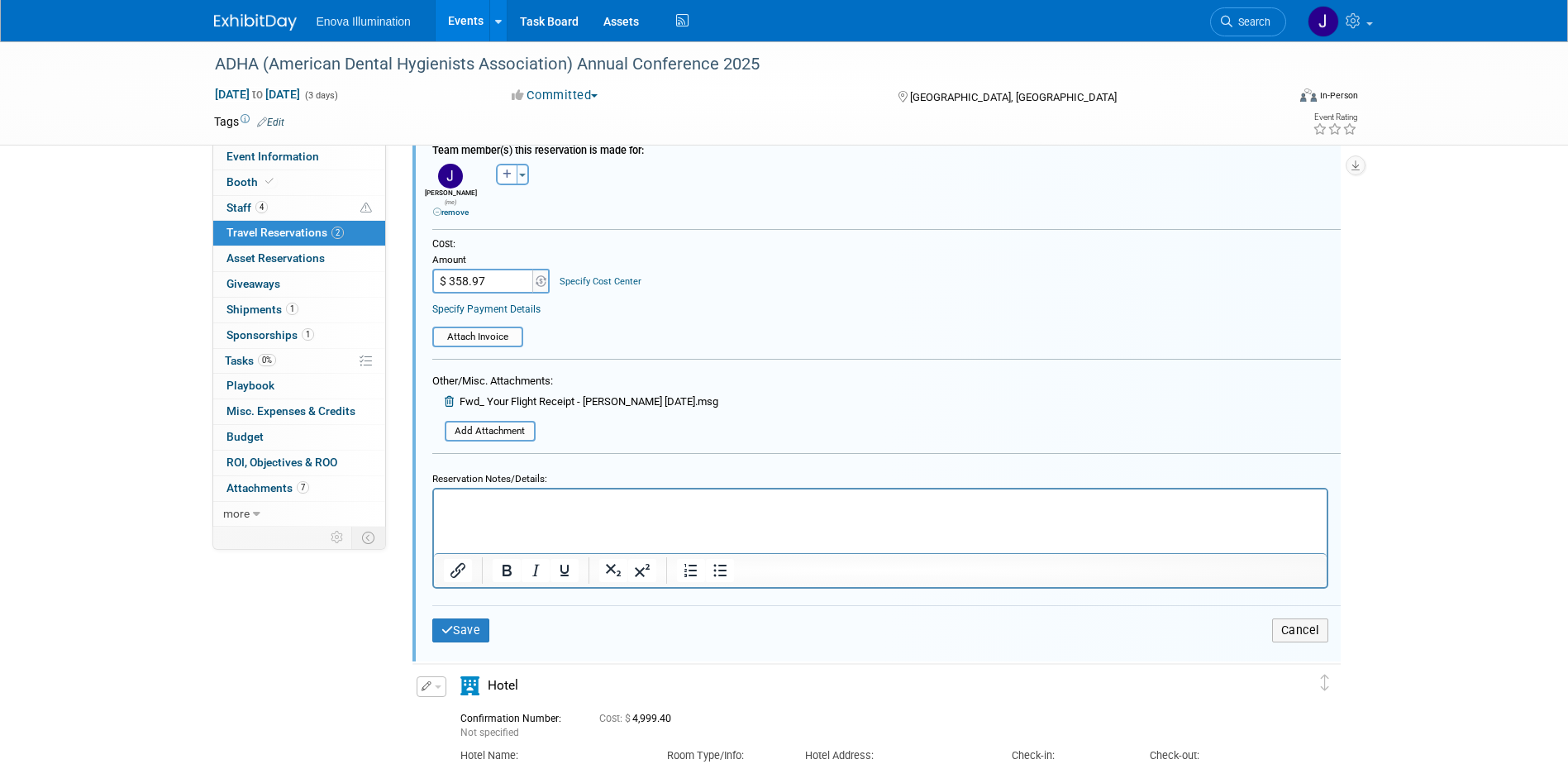
scroll to position [773, 0]
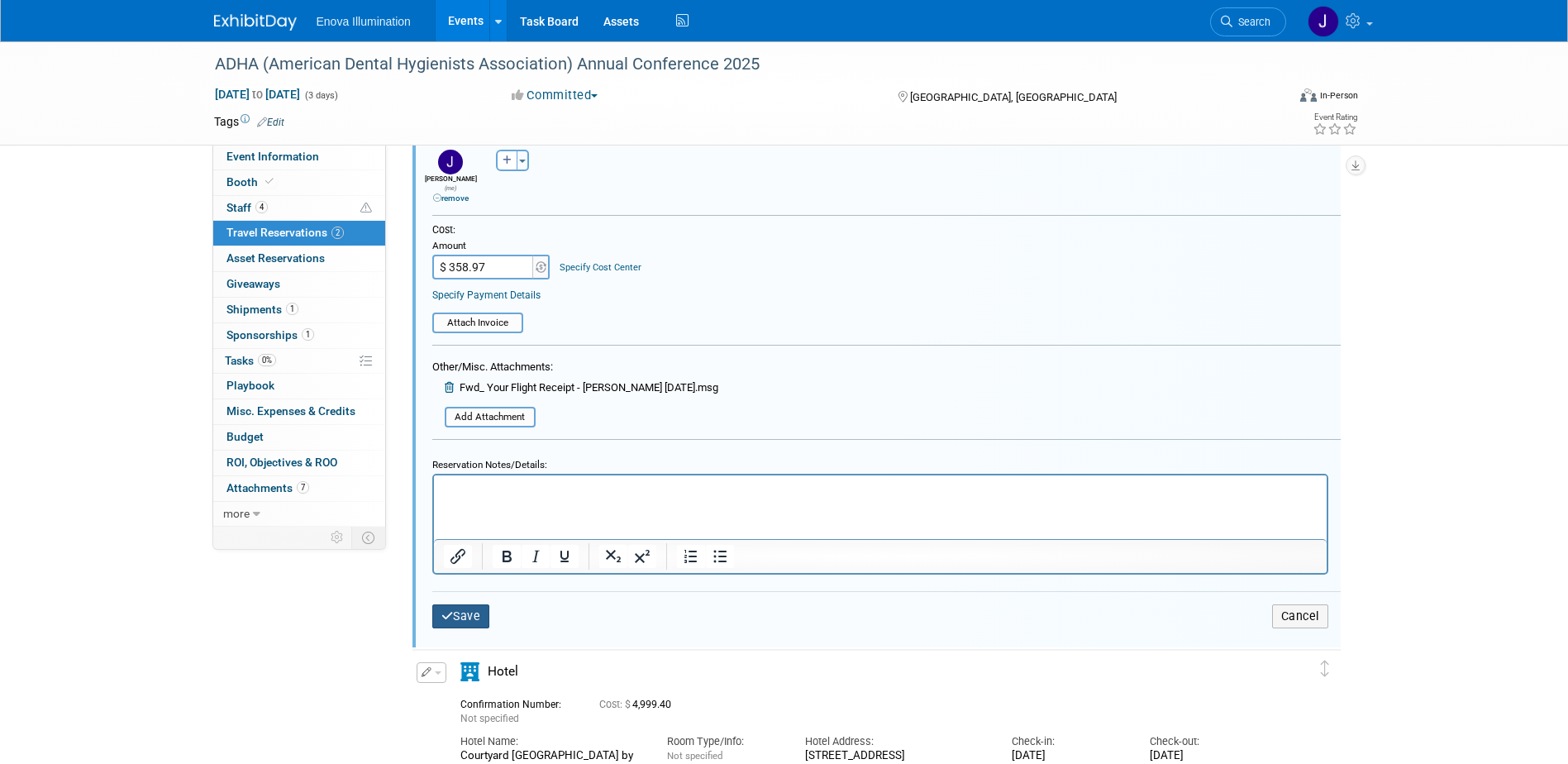
click at [482, 614] on button "Save" at bounding box center [462, 615] width 58 height 24
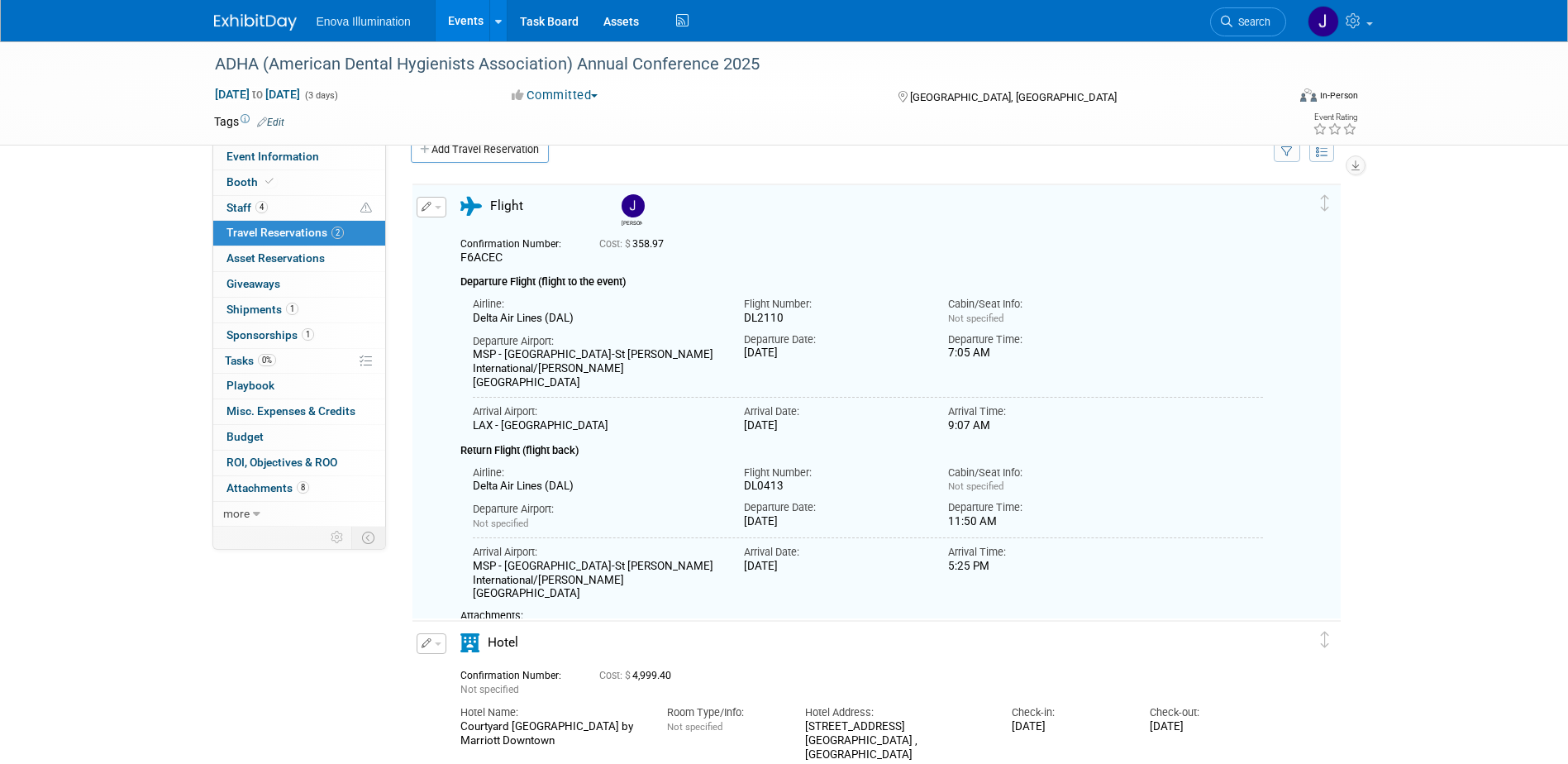
scroll to position [29, 0]
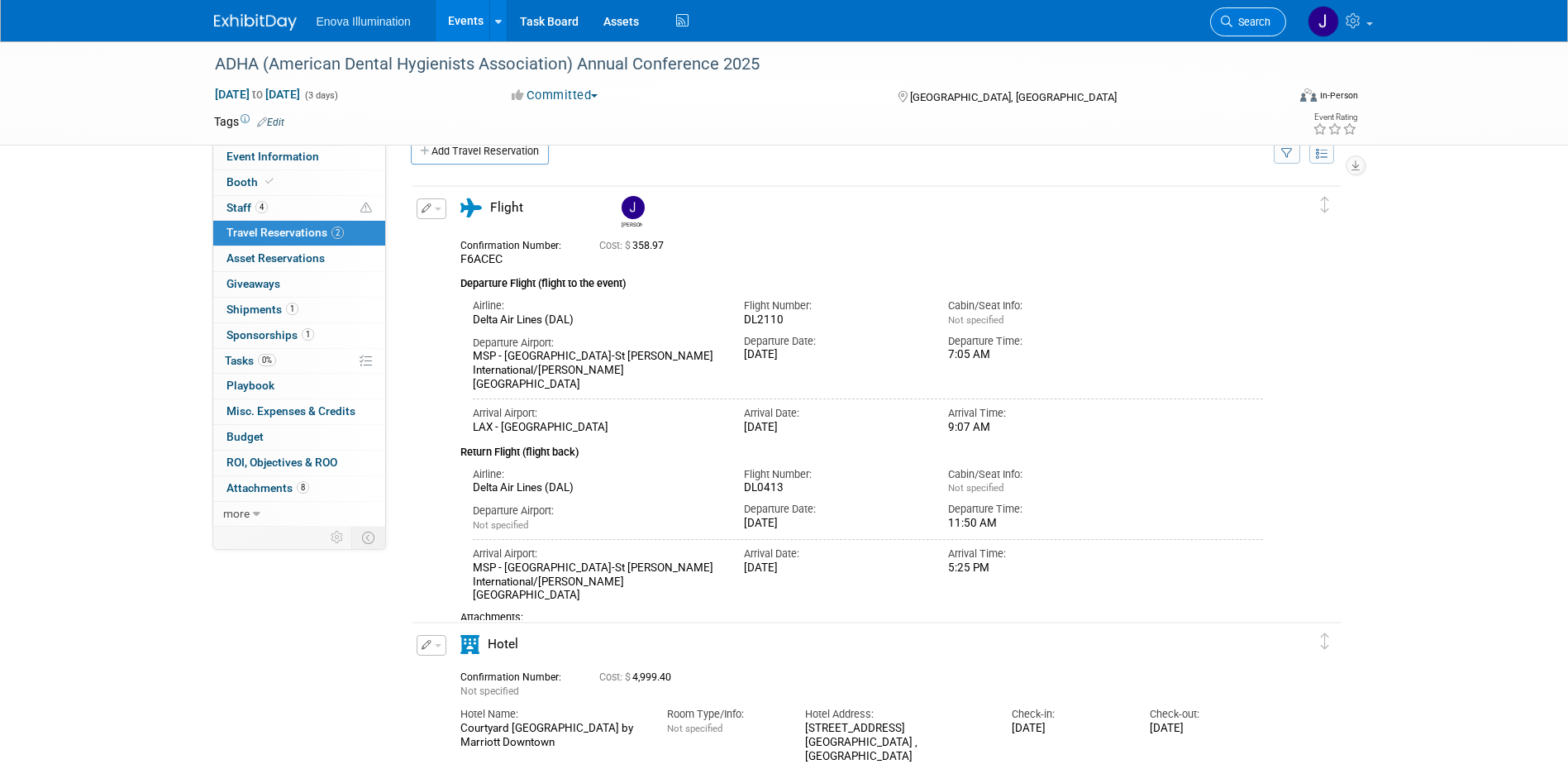
click at [1250, 27] on span "Search" at bounding box center [1251, 22] width 38 height 12
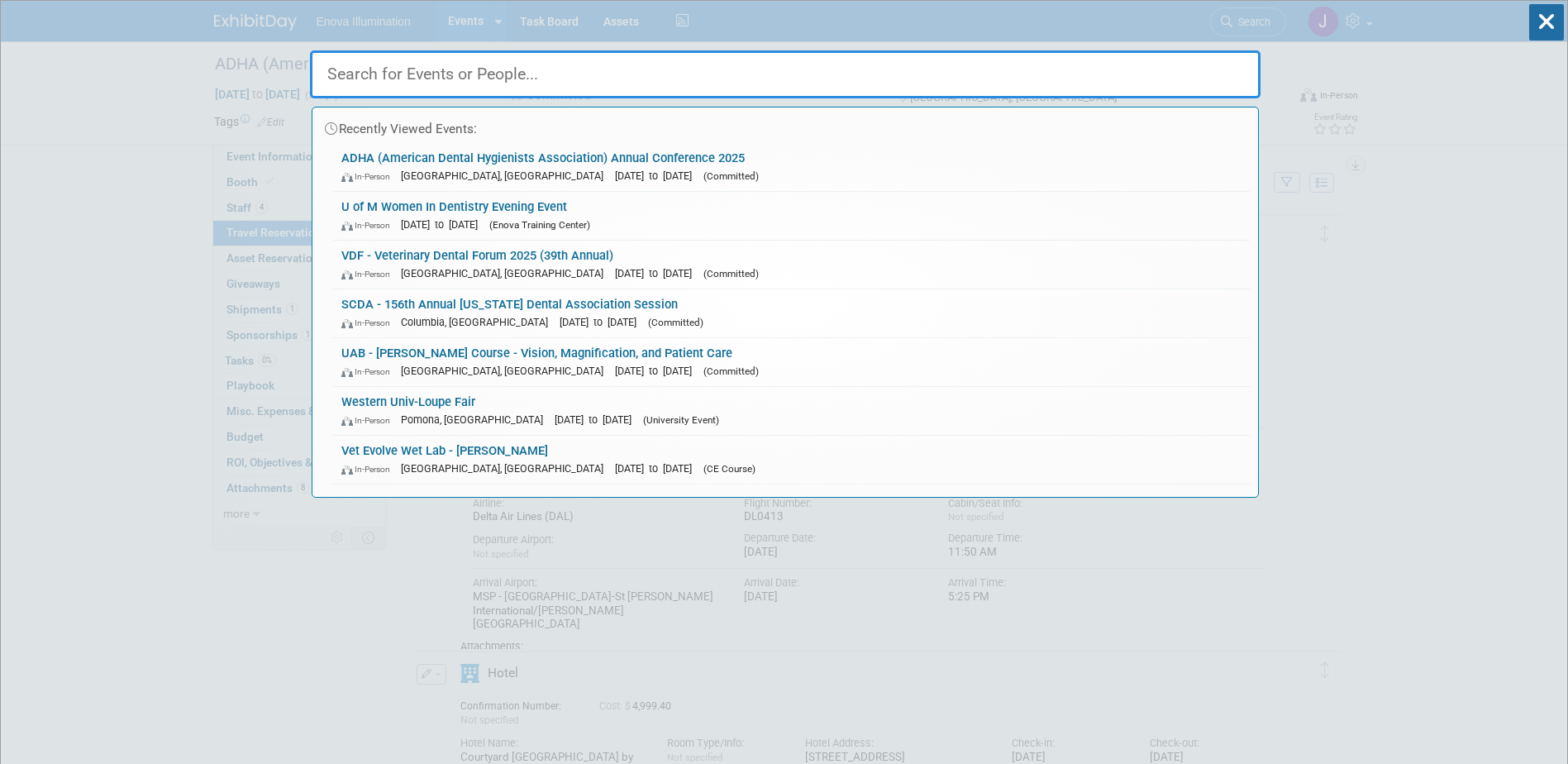
click at [1038, 86] on input "text" at bounding box center [784, 74] width 950 height 48
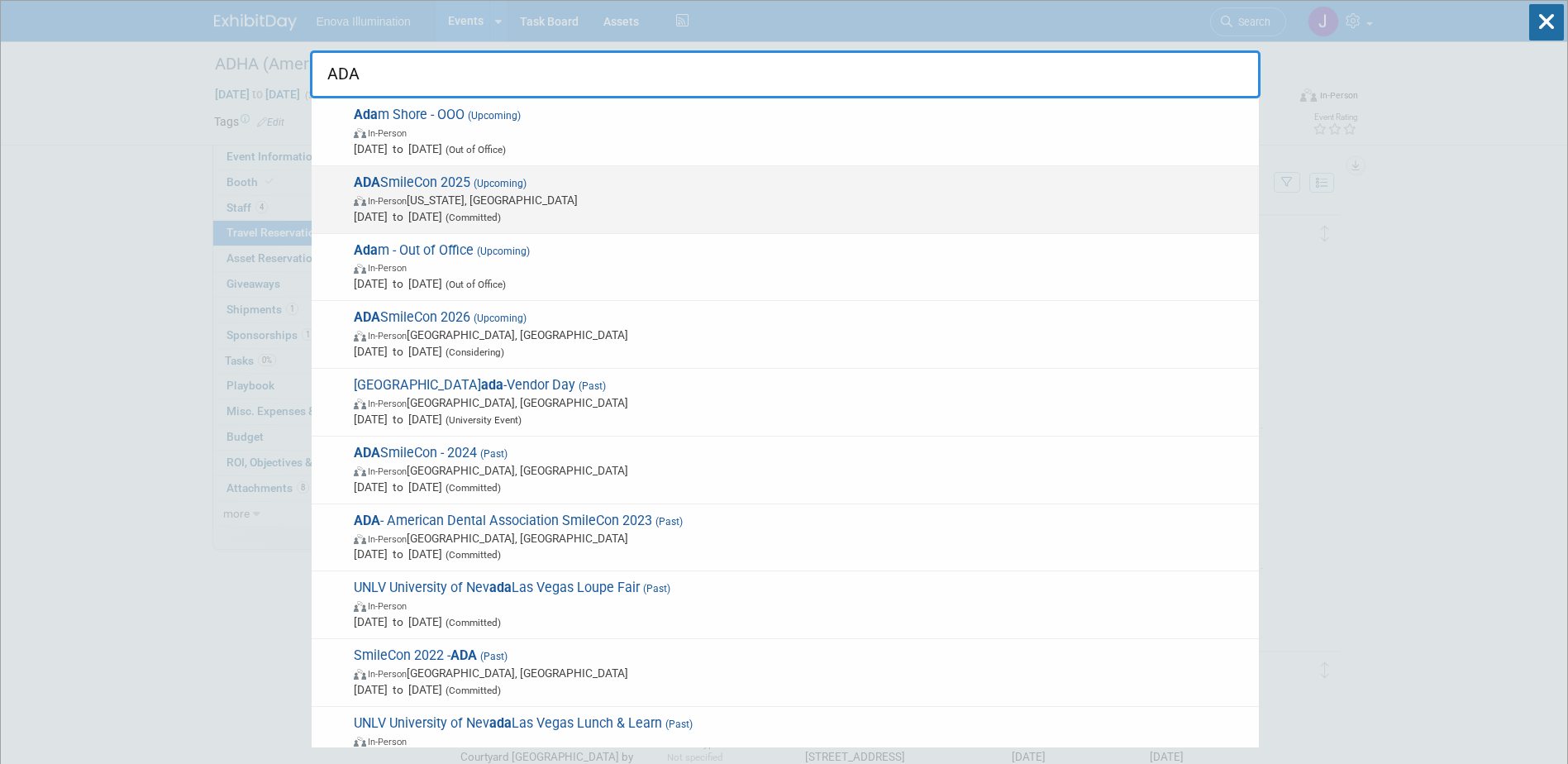
type input "ADA"
click at [479, 183] on span "(Upcoming)" at bounding box center [499, 183] width 56 height 11
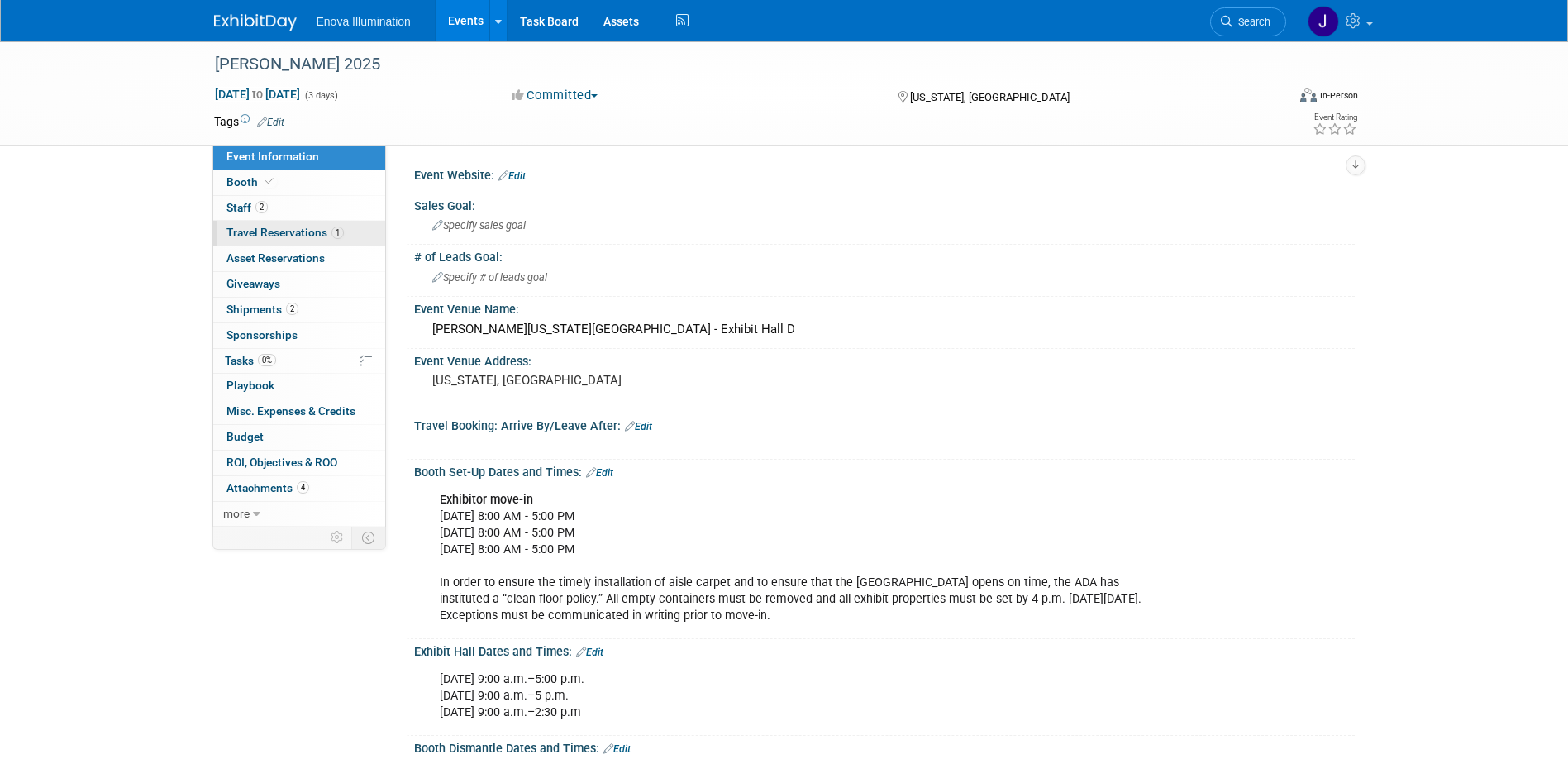
click at [295, 223] on link "1 Travel Reservations 1" at bounding box center [299, 233] width 172 height 24
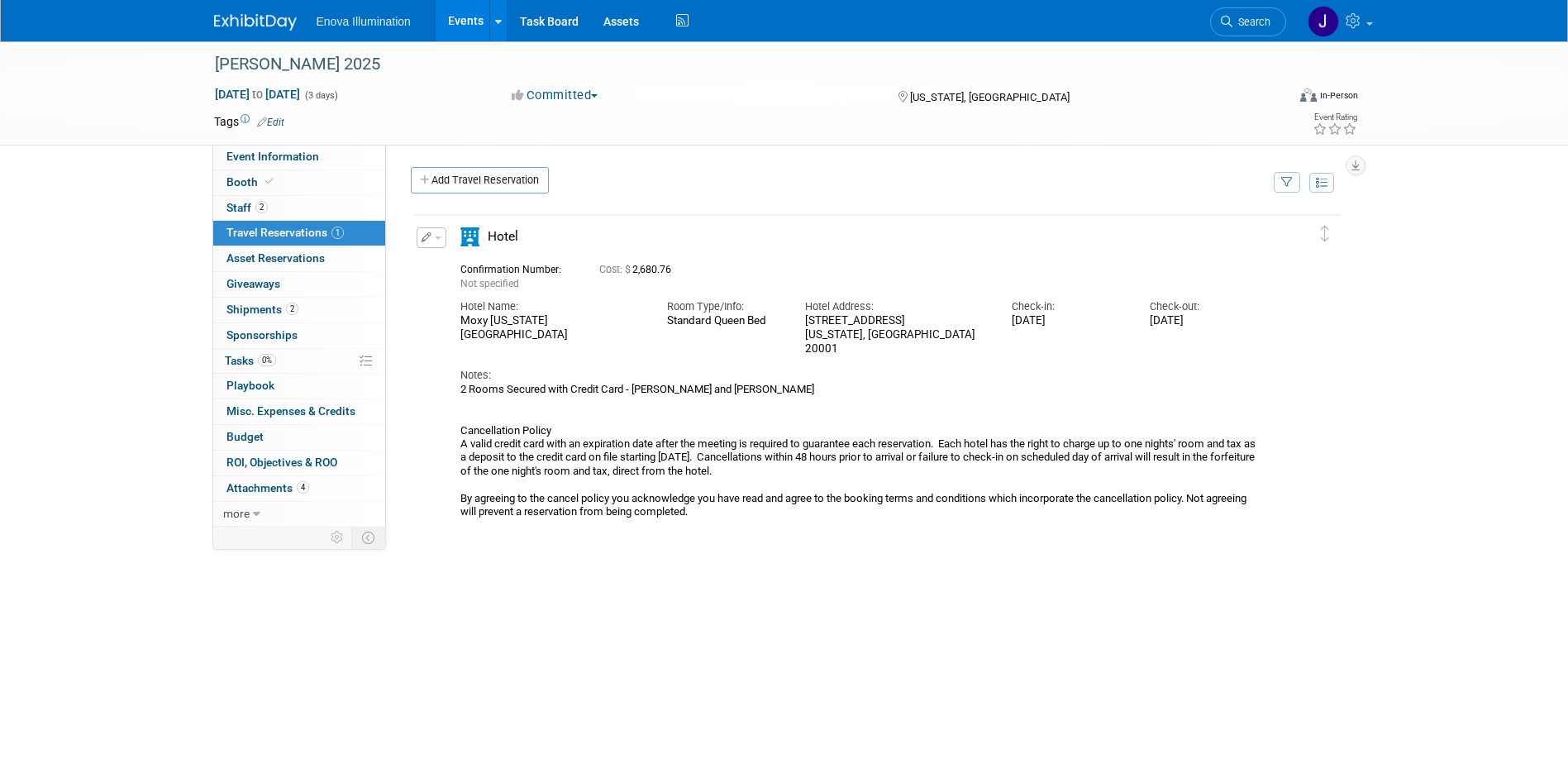
click at [265, 20] on img at bounding box center [256, 23] width 83 height 17
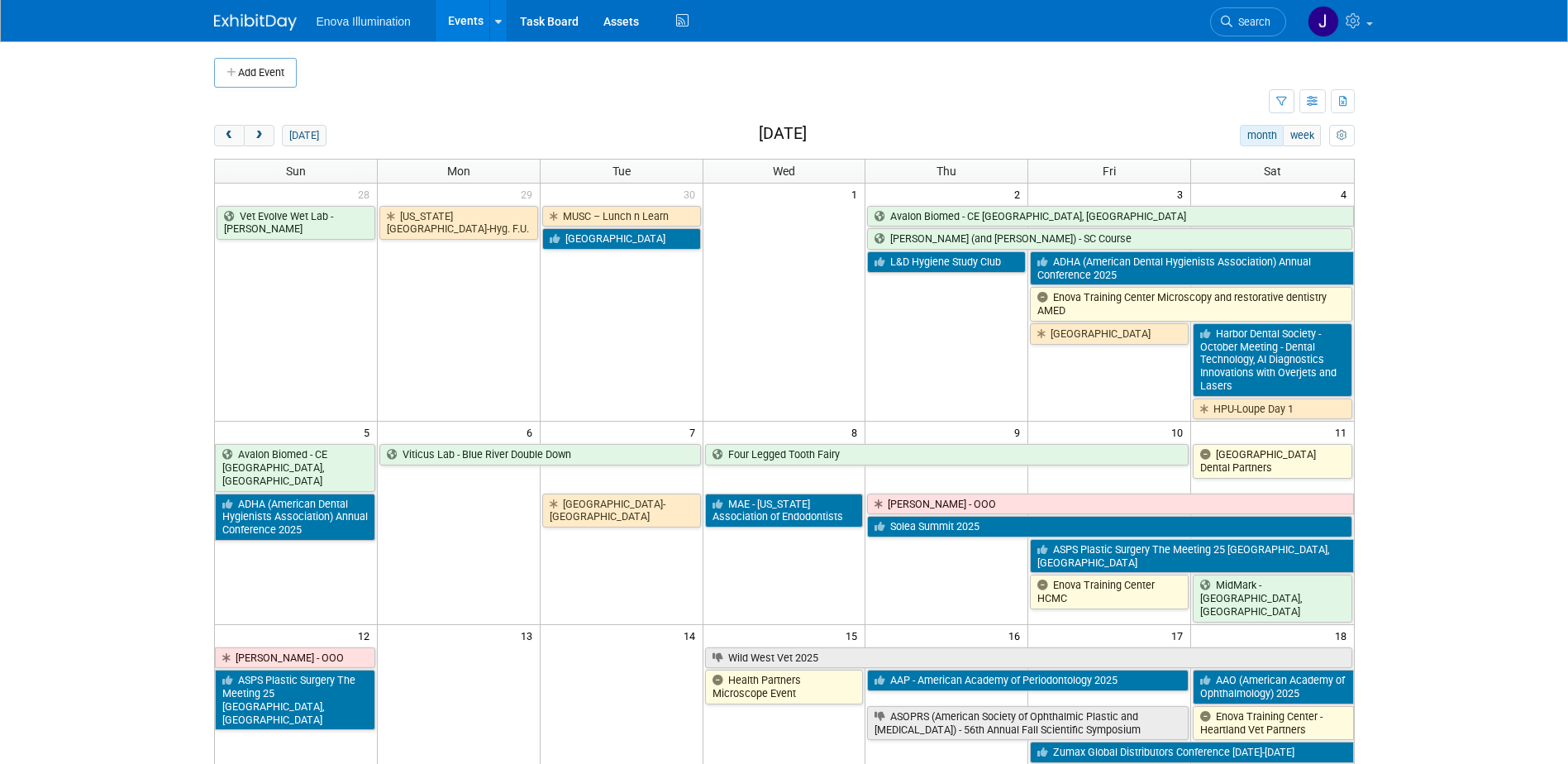
click at [304, 147] on div "[DATE] month week [DATE]" at bounding box center [784, 136] width 1141 height 23
click at [304, 140] on button "[DATE]" at bounding box center [304, 135] width 44 height 22
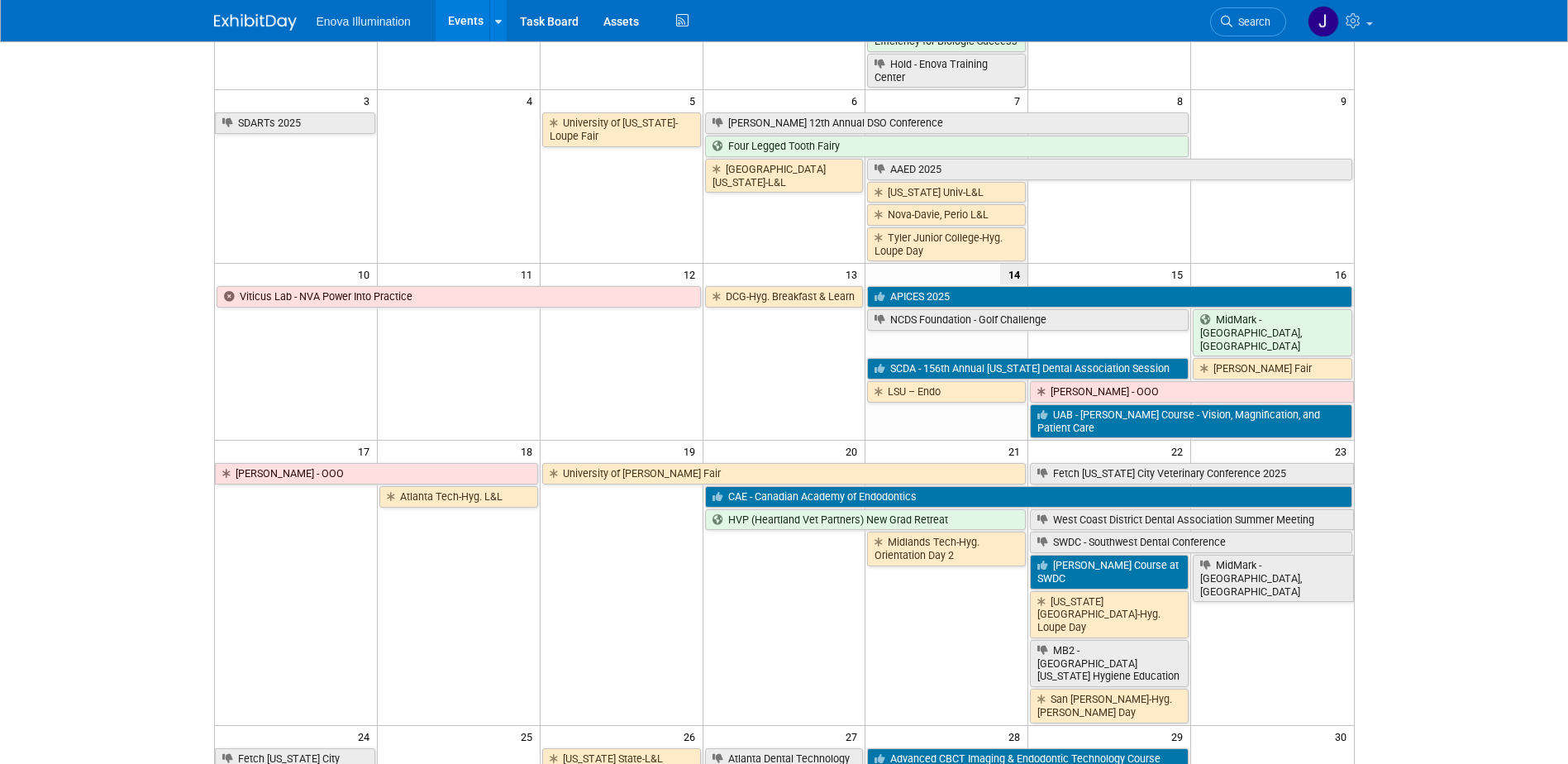
scroll to position [330, 0]
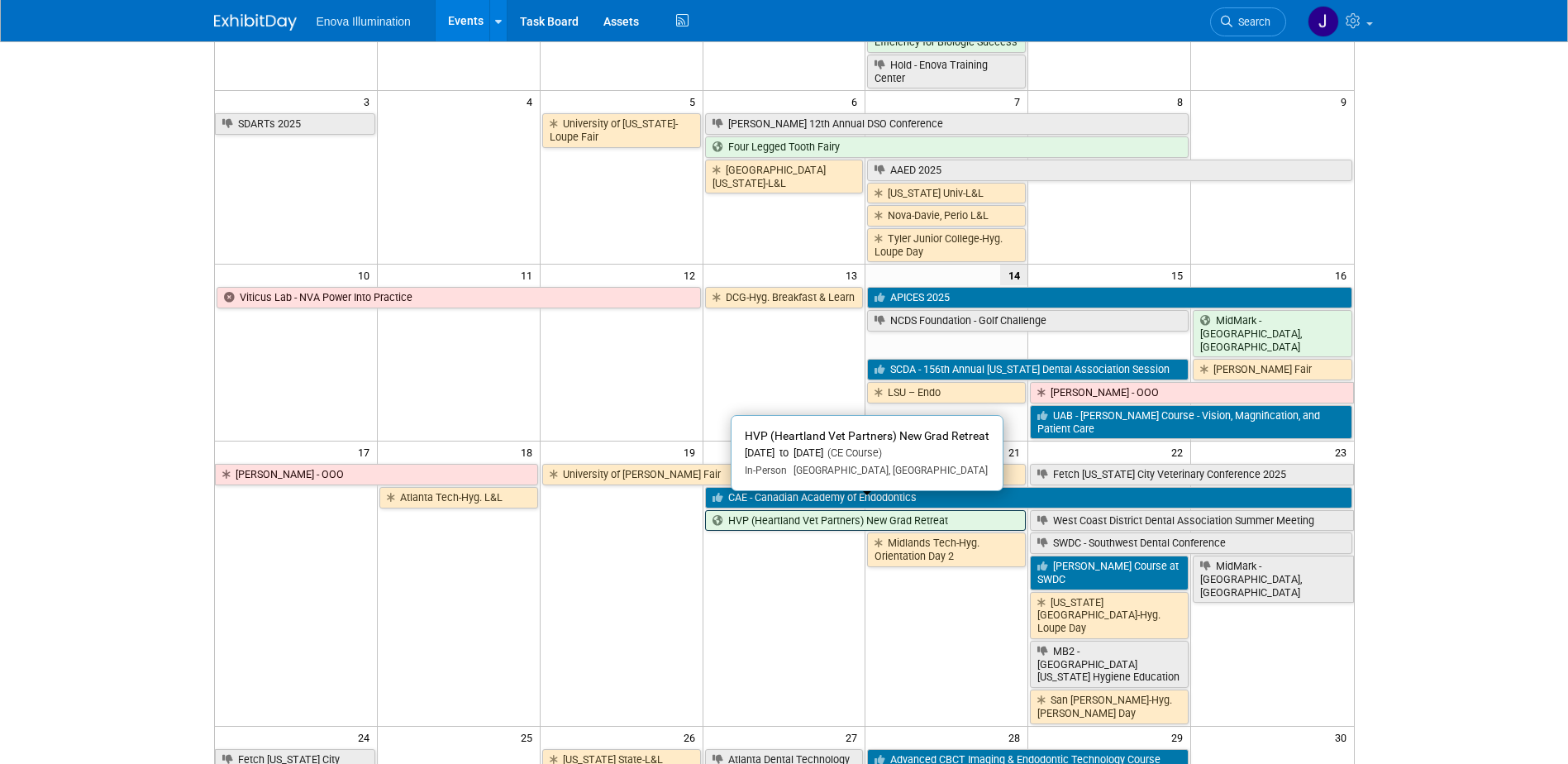
click at [737, 510] on link "HVP (Heartland Vet Partners) New Grad Retreat" at bounding box center [865, 520] width 322 height 22
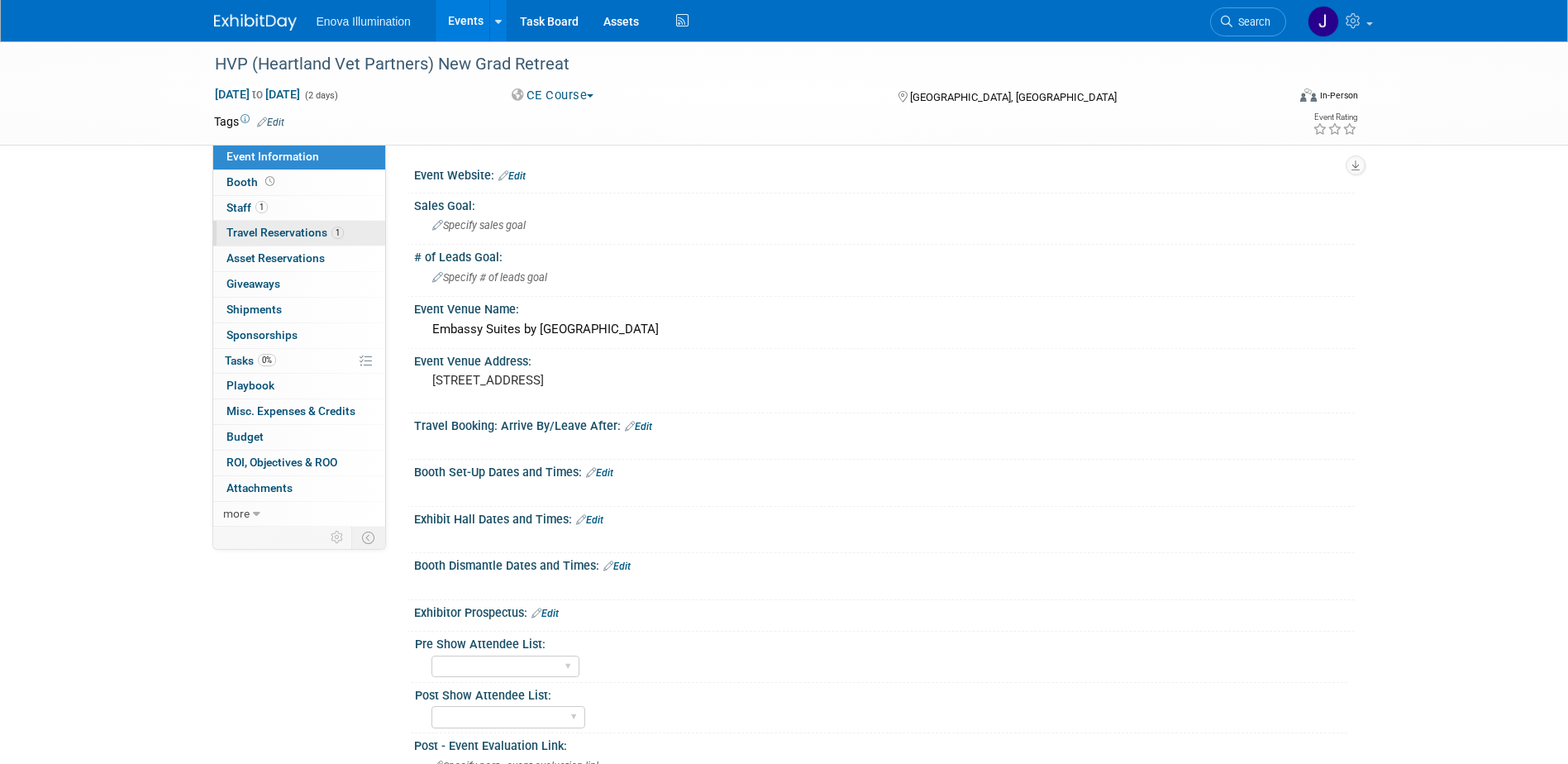
click at [313, 225] on link "1 Travel Reservations 1" at bounding box center [299, 233] width 172 height 24
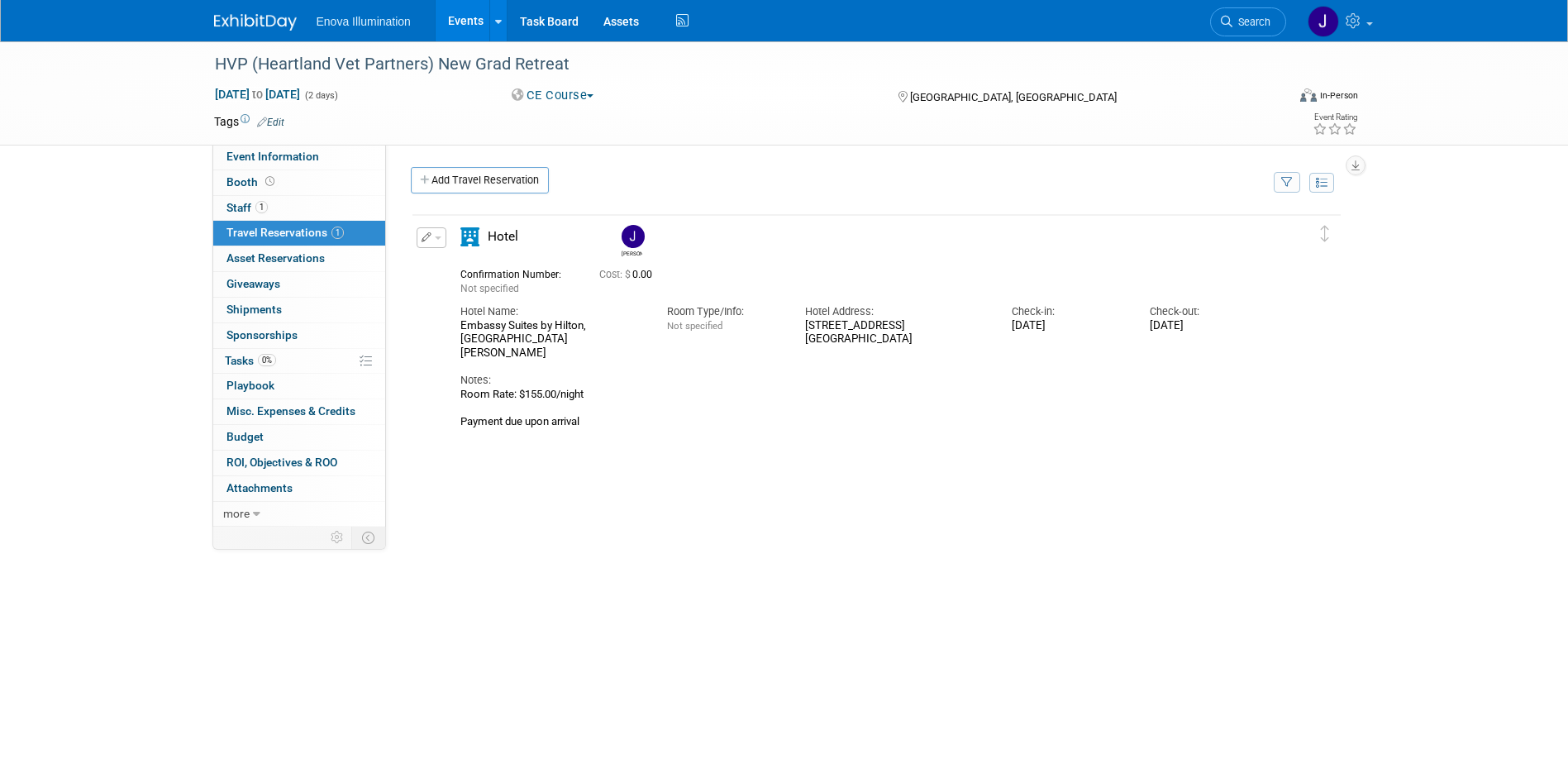
click at [242, 17] on img at bounding box center [256, 23] width 83 height 17
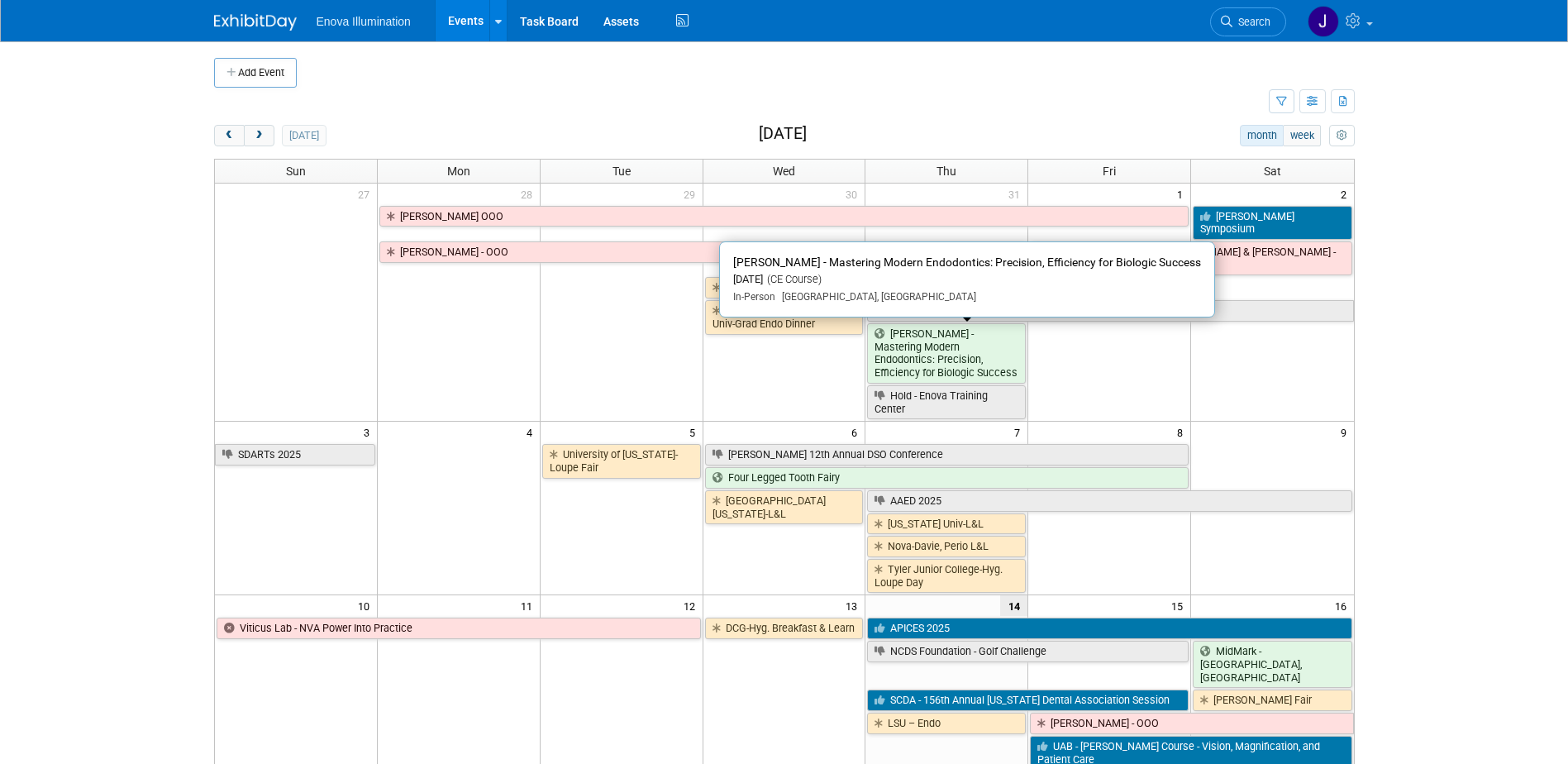
click at [927, 365] on link "[PERSON_NAME] - Mastering Modern Endodontics: Precision, Efficiency for Biologi…" at bounding box center [946, 354] width 159 height 60
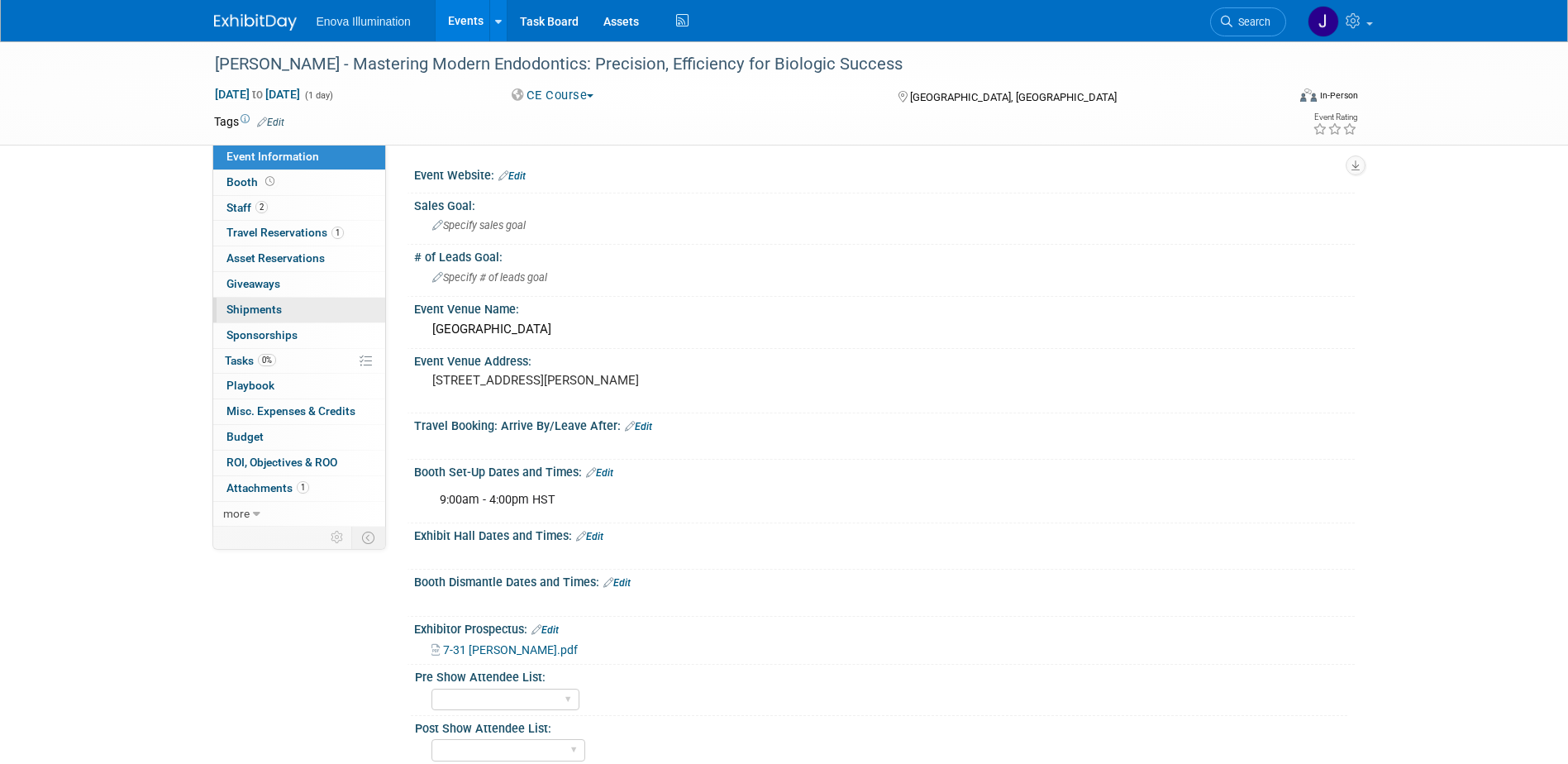
click at [261, 313] on span "Shipments 0" at bounding box center [254, 310] width 55 height 13
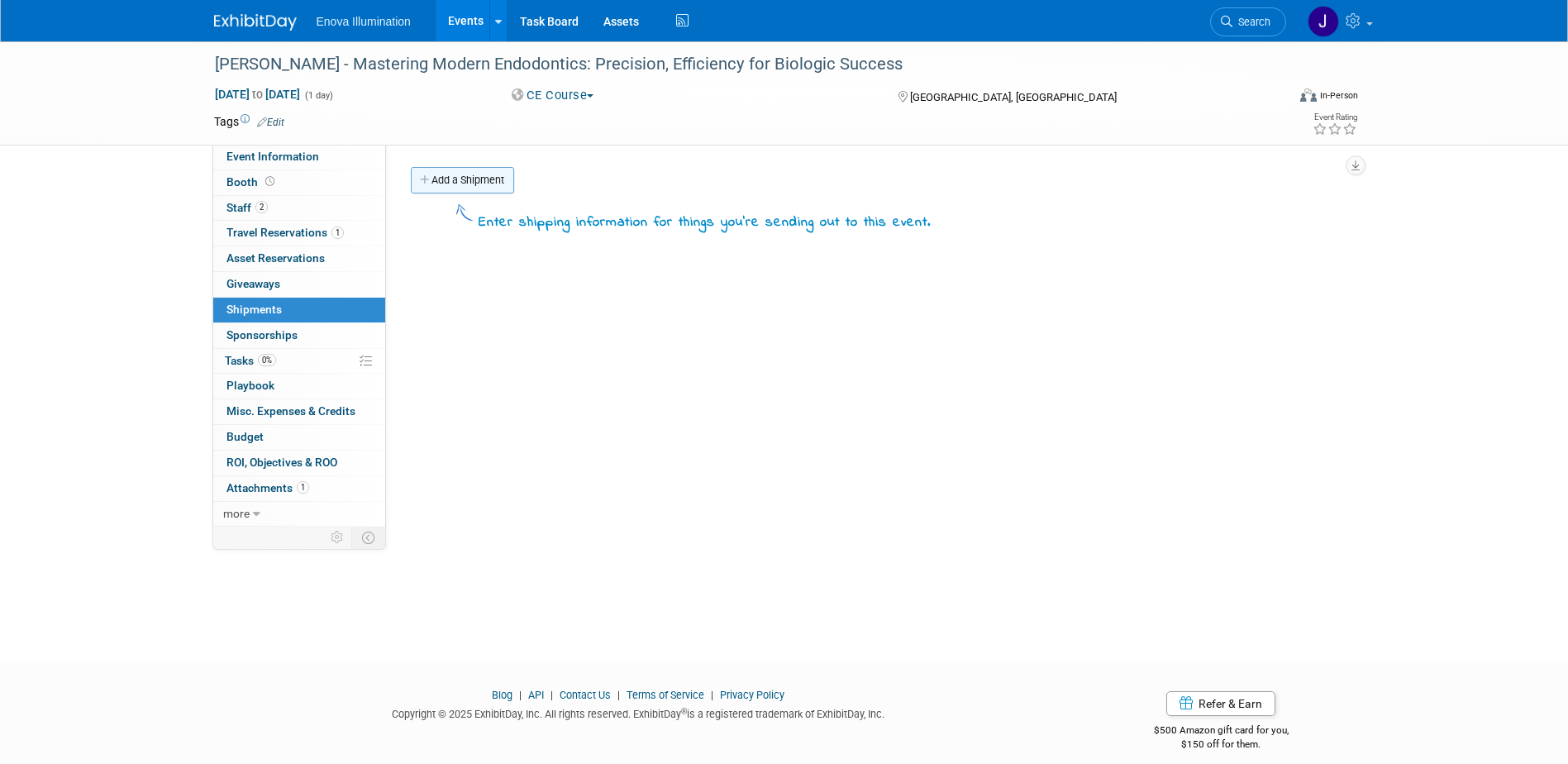
click at [484, 180] on link "Add a Shipment" at bounding box center [463, 180] width 103 height 26
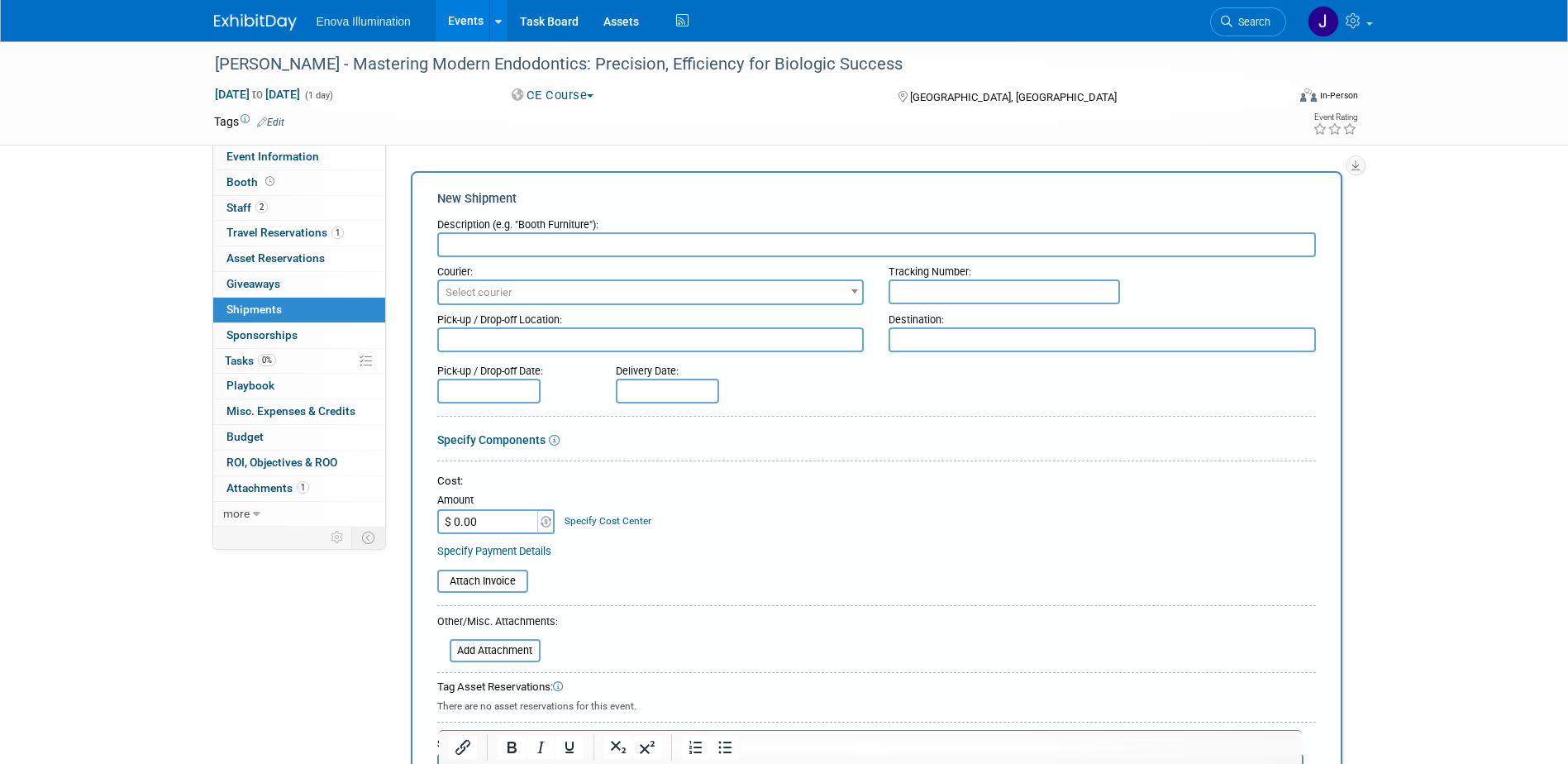
click at [521, 244] on input "text" at bounding box center [877, 245] width 879 height 24
type input "UPS Shipment - Hawaii to MN"
click at [502, 528] on input "$ 0.00" at bounding box center [489, 521] width 103 height 24
type input "$ 349.45"
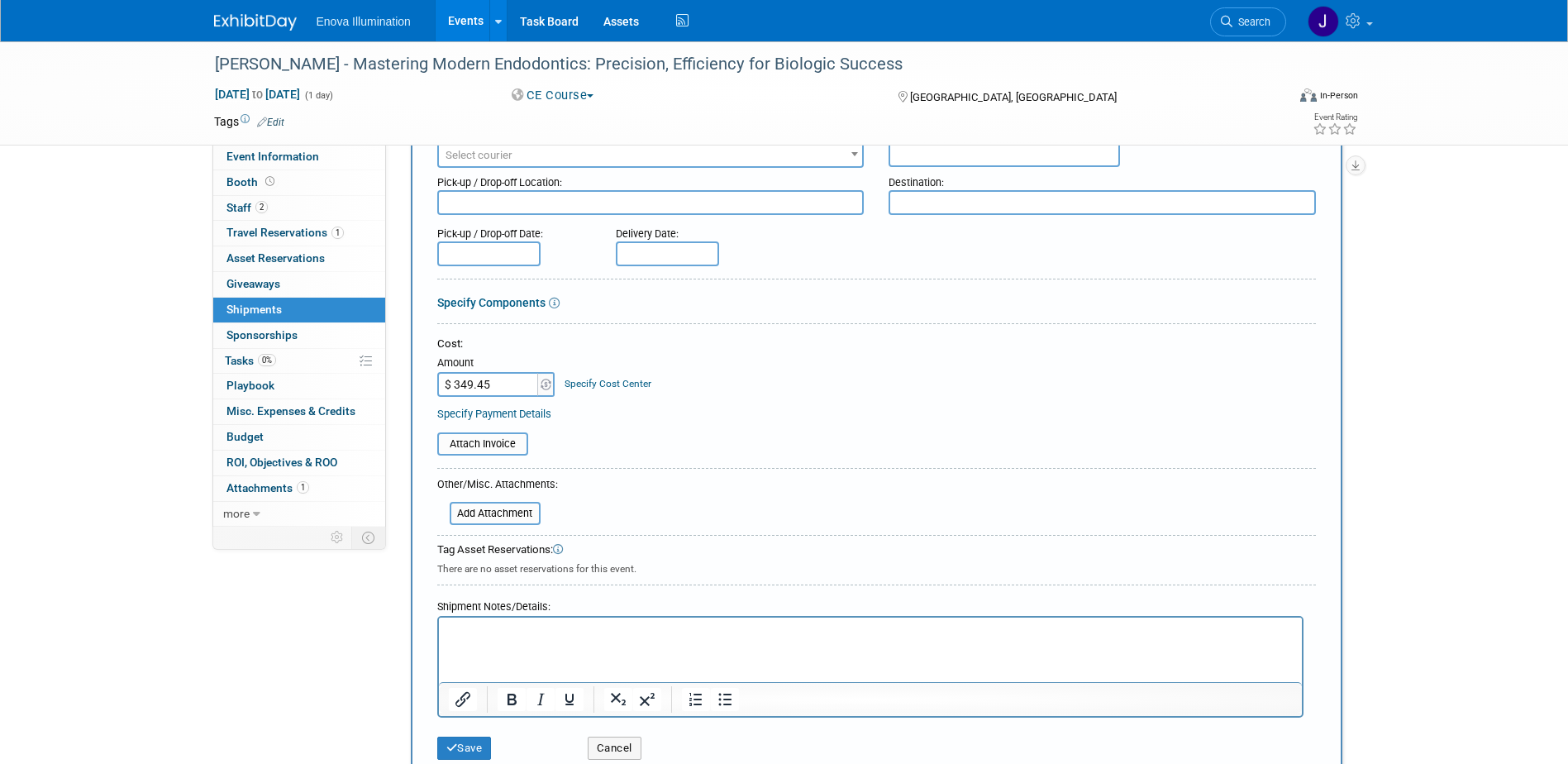
scroll to position [166, 0]
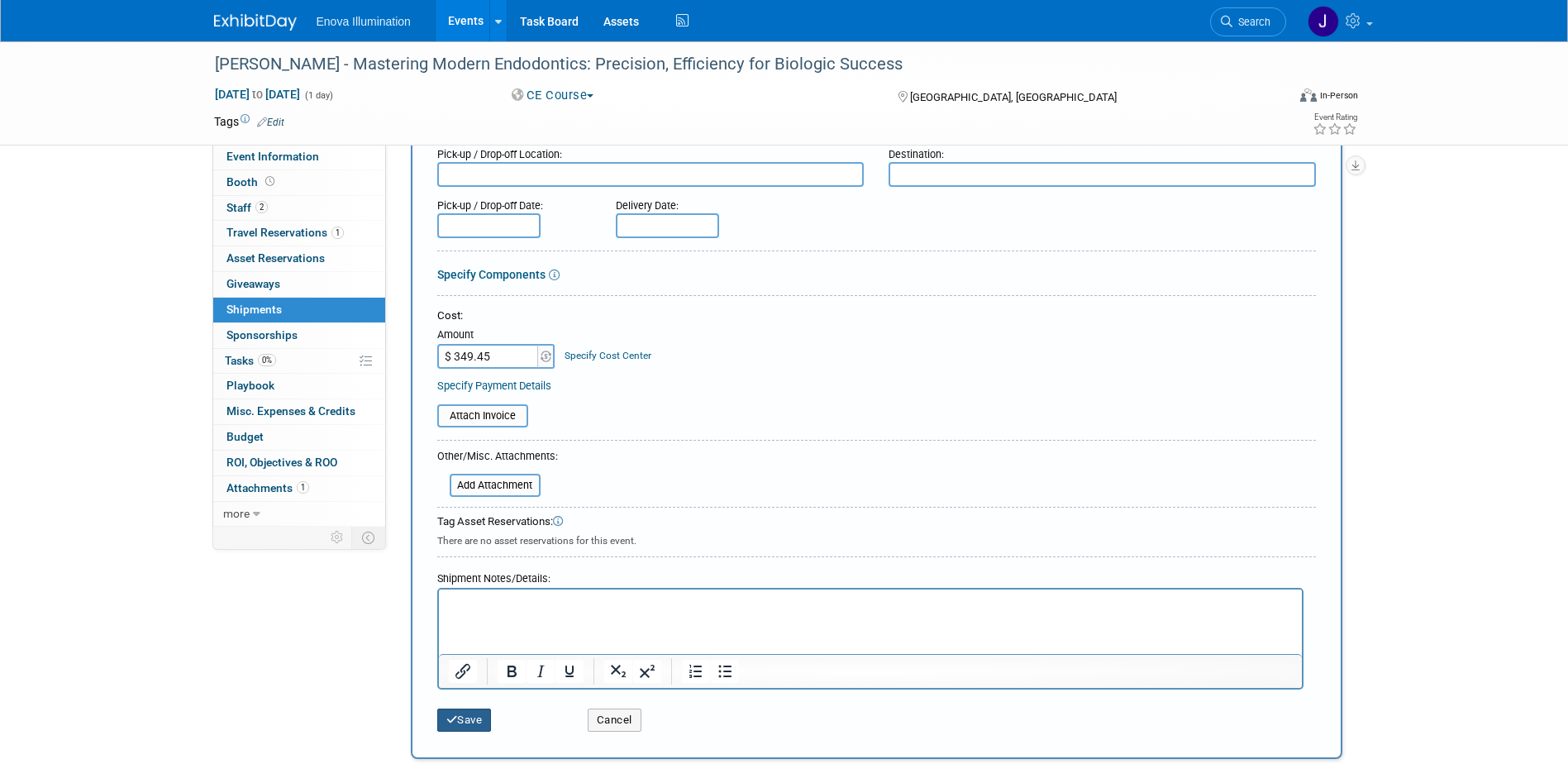
click at [458, 710] on button "Save" at bounding box center [465, 720] width 55 height 24
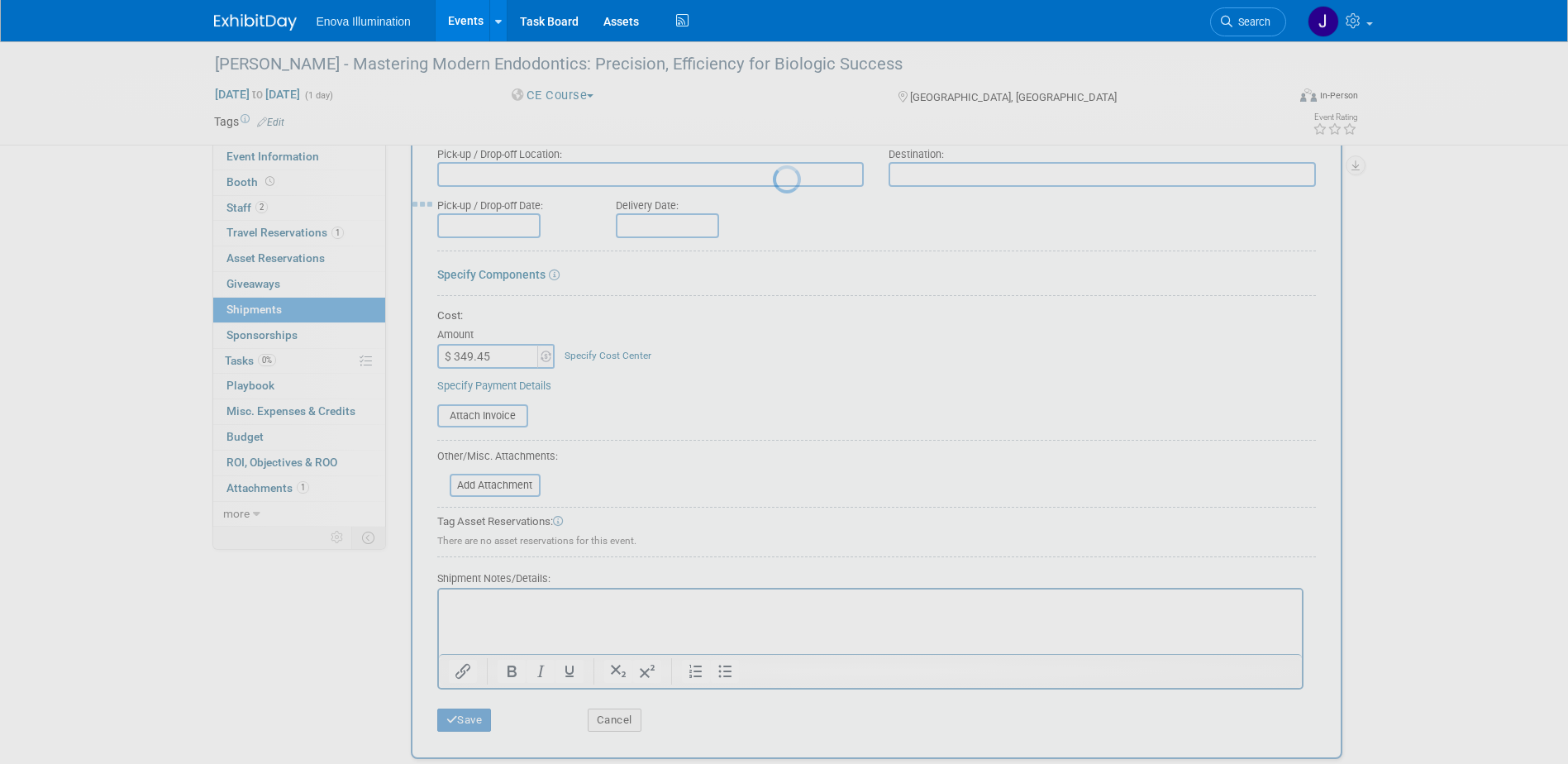
scroll to position [15, 0]
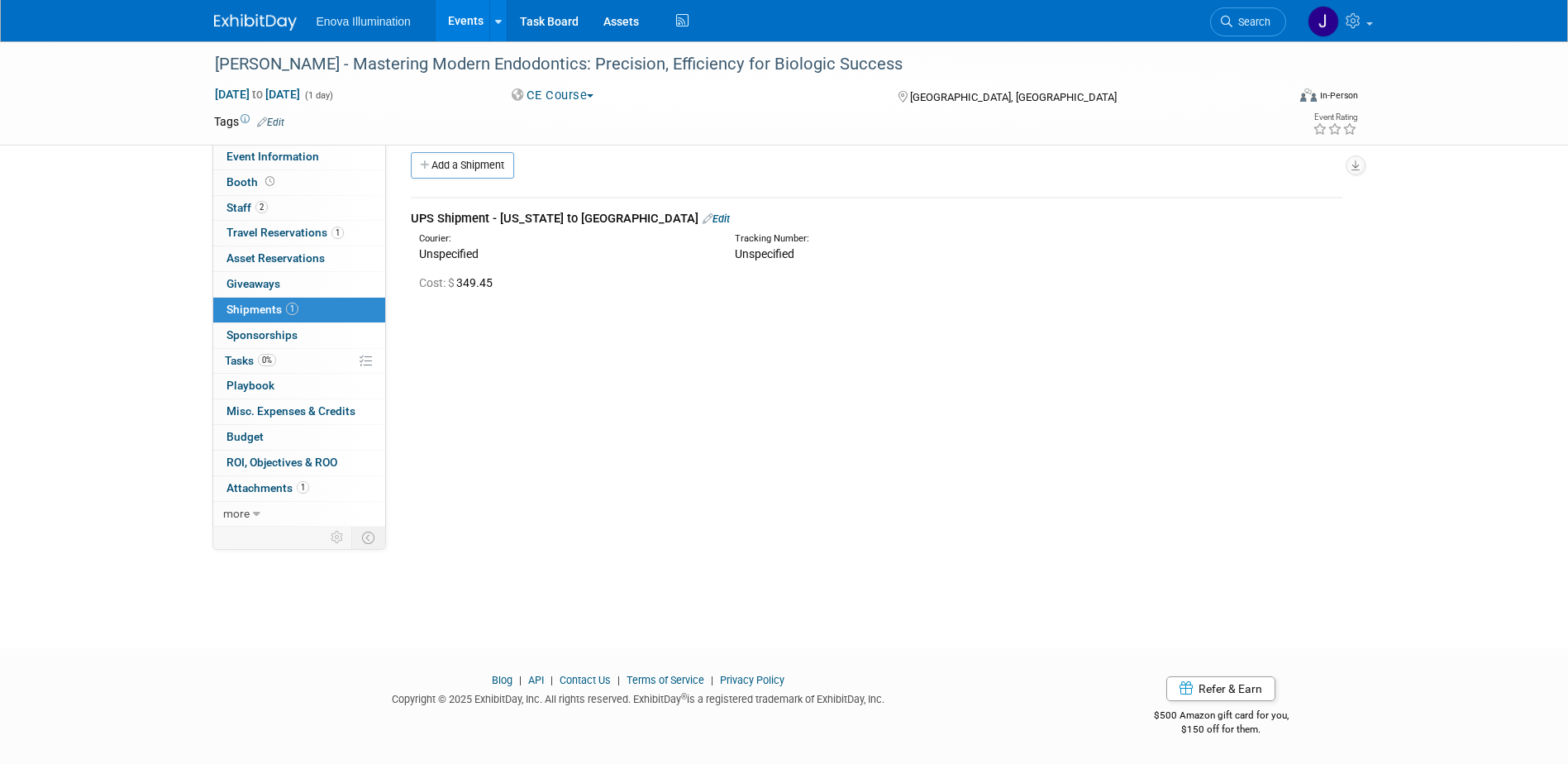
click at [256, 24] on img at bounding box center [256, 23] width 83 height 17
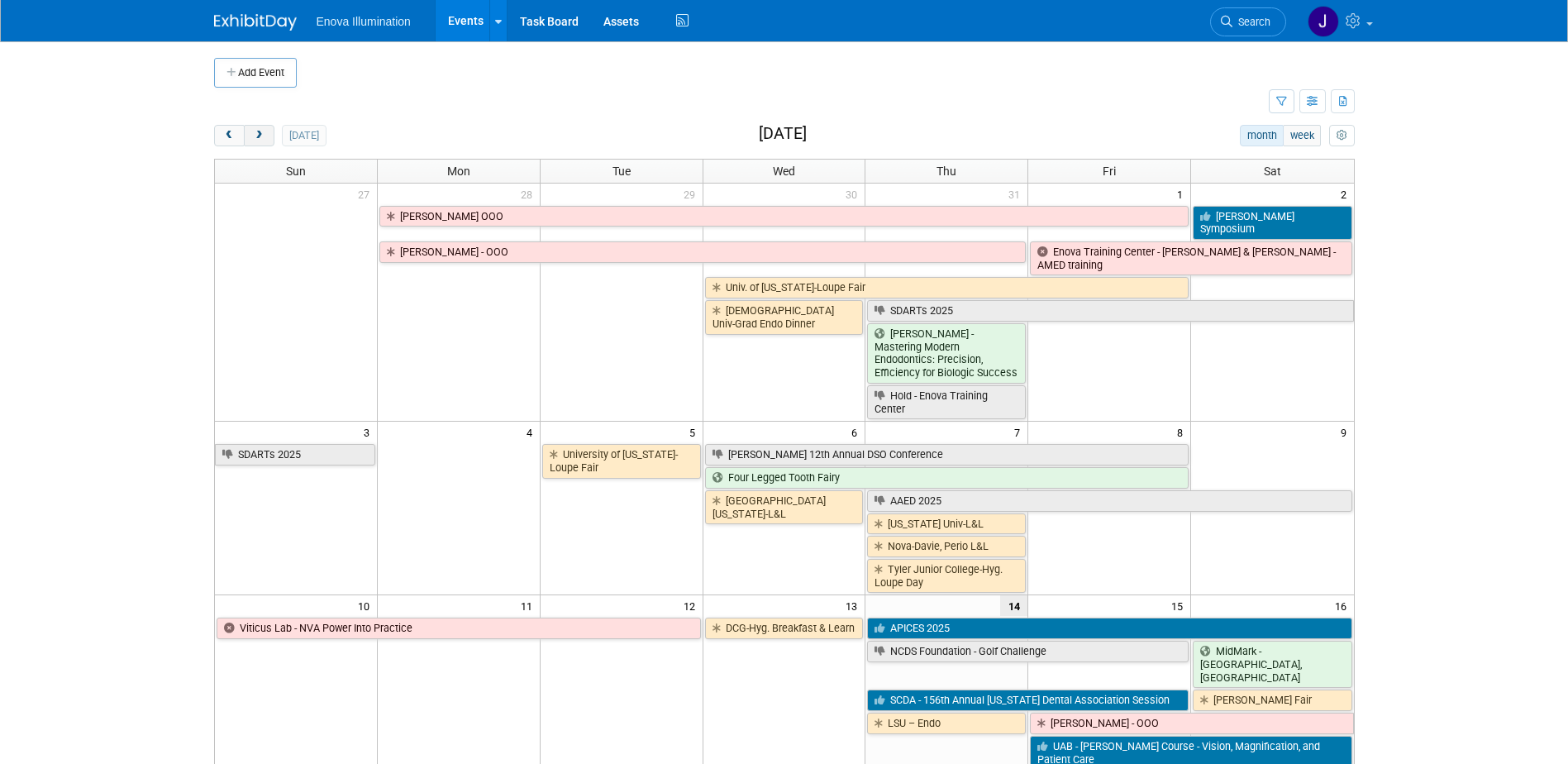
click at [261, 128] on button "next" at bounding box center [259, 135] width 31 height 22
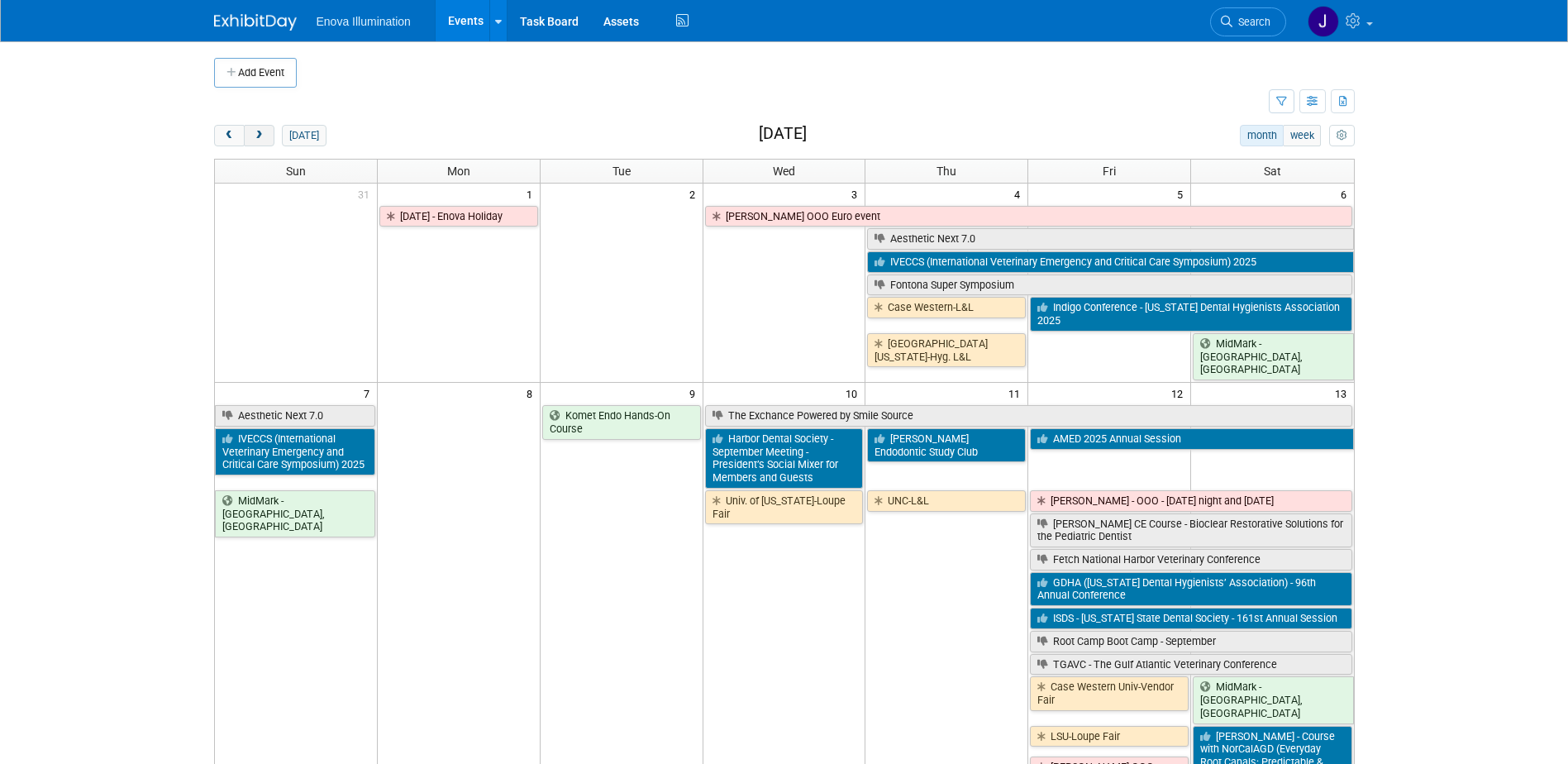
click at [264, 129] on button "next" at bounding box center [259, 135] width 31 height 22
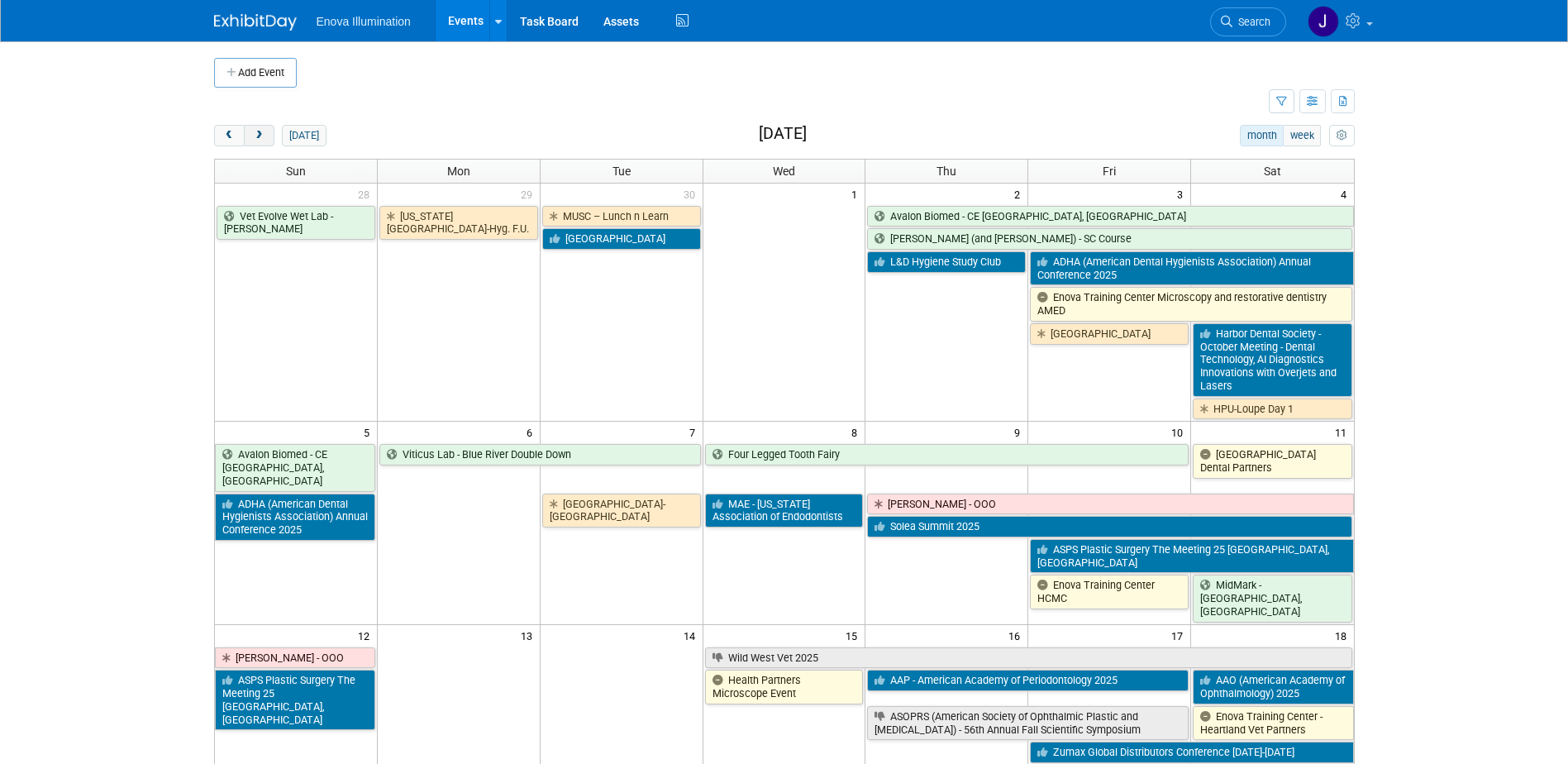
click at [264, 129] on button "next" at bounding box center [259, 135] width 31 height 22
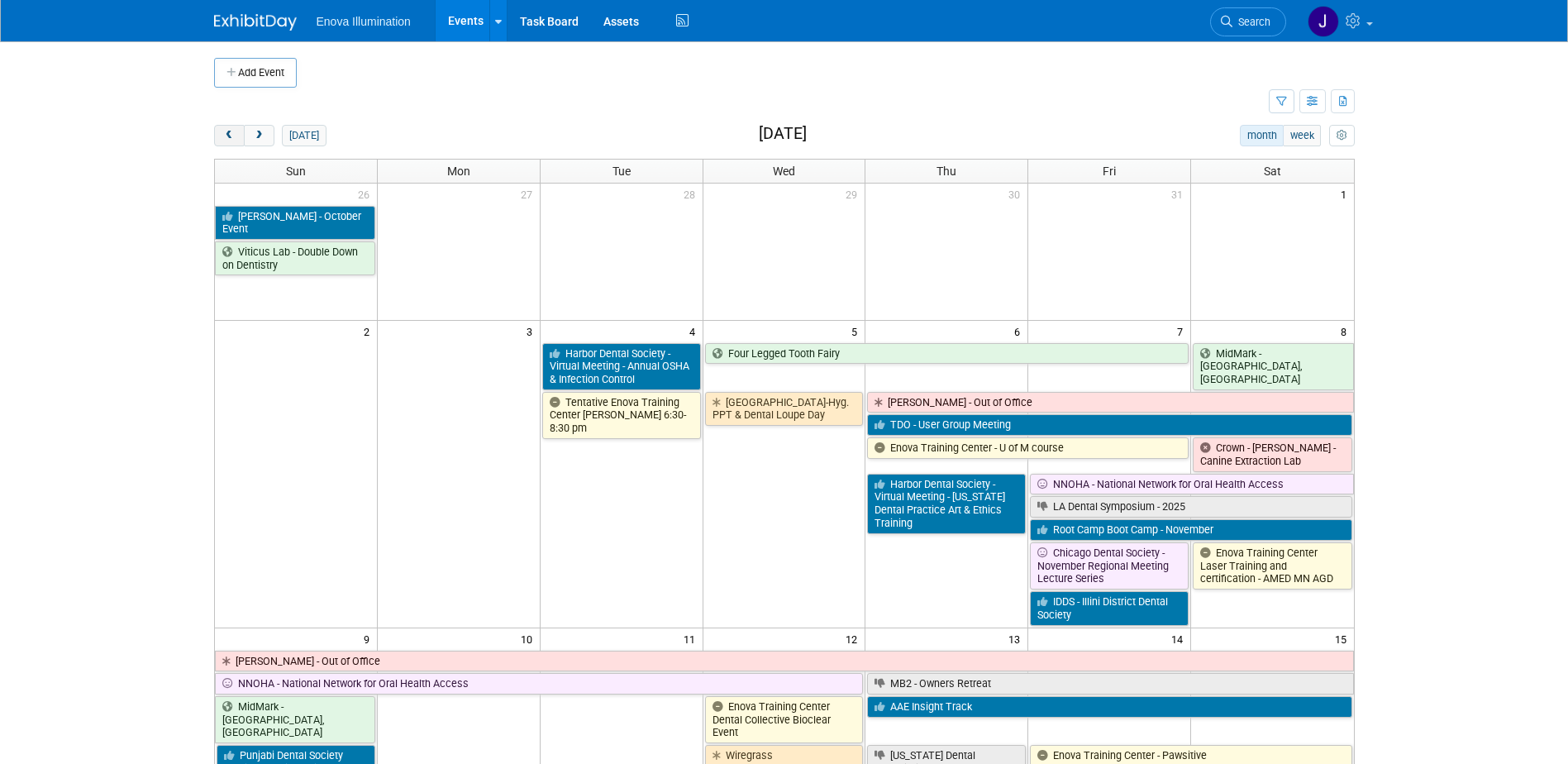
click at [224, 127] on button "prev" at bounding box center [230, 135] width 31 height 22
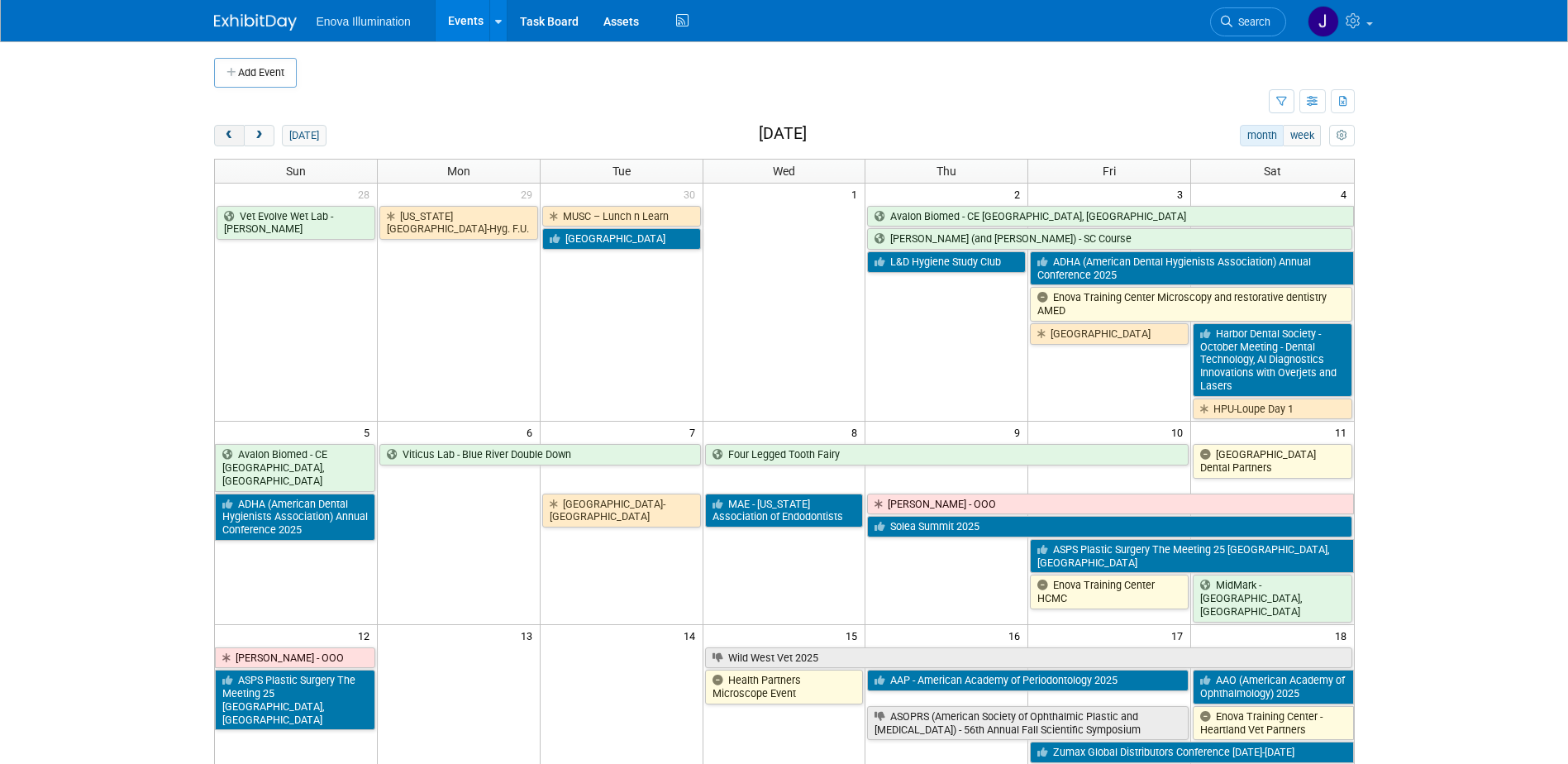
click at [224, 127] on button "prev" at bounding box center [230, 135] width 31 height 22
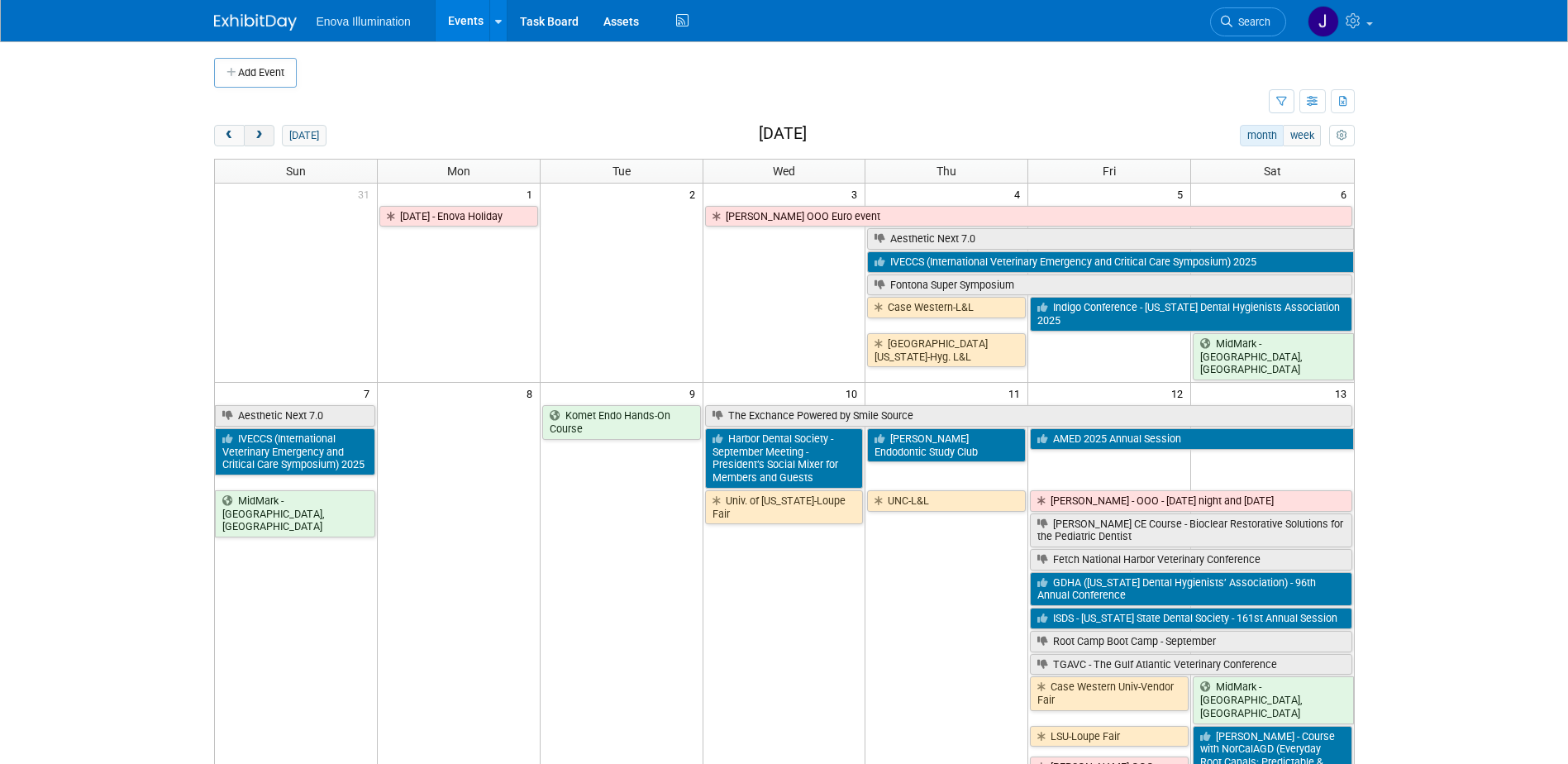
click at [268, 138] on button "next" at bounding box center [259, 135] width 31 height 22
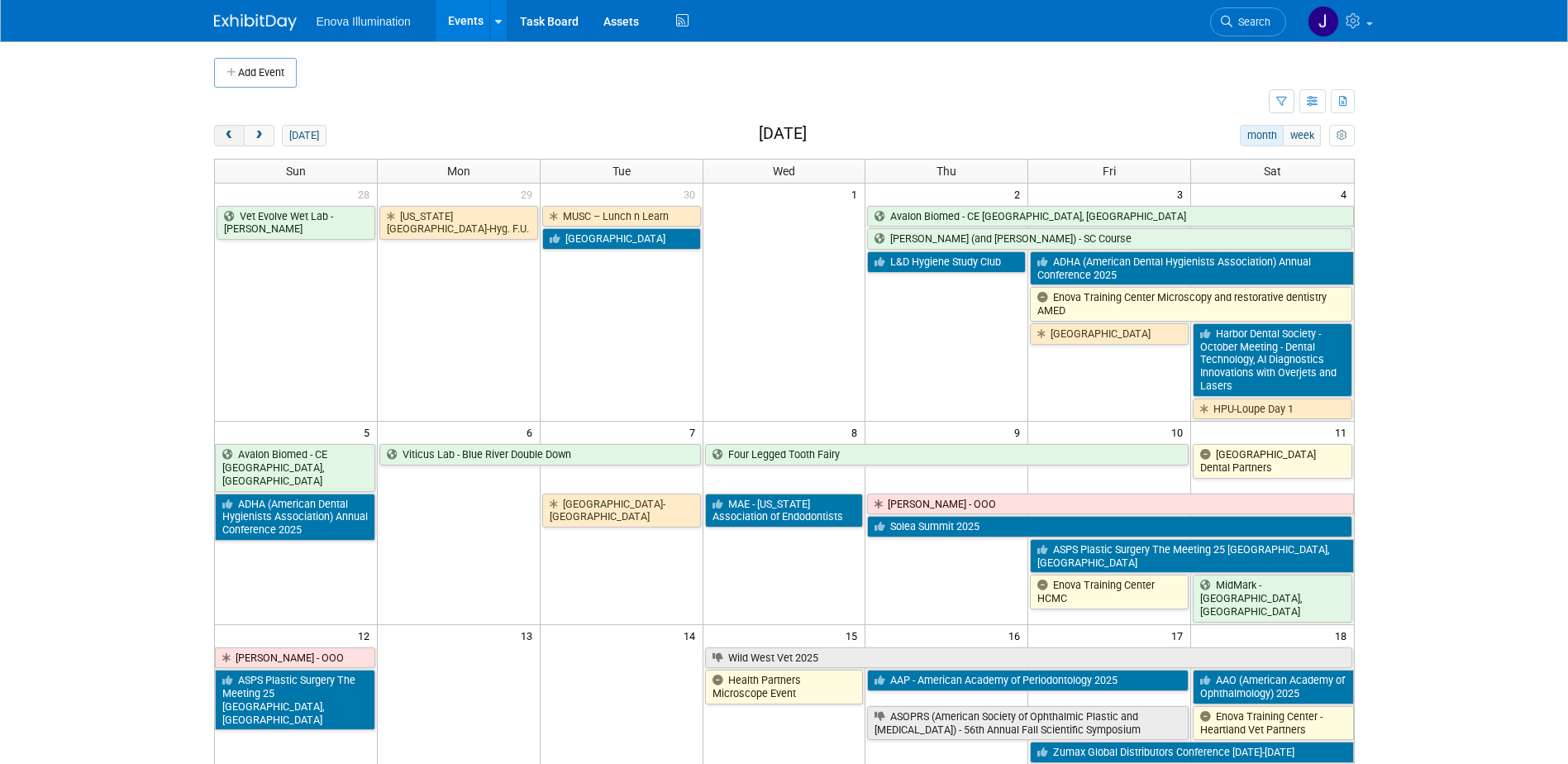
click at [235, 139] on button "prev" at bounding box center [230, 135] width 31 height 22
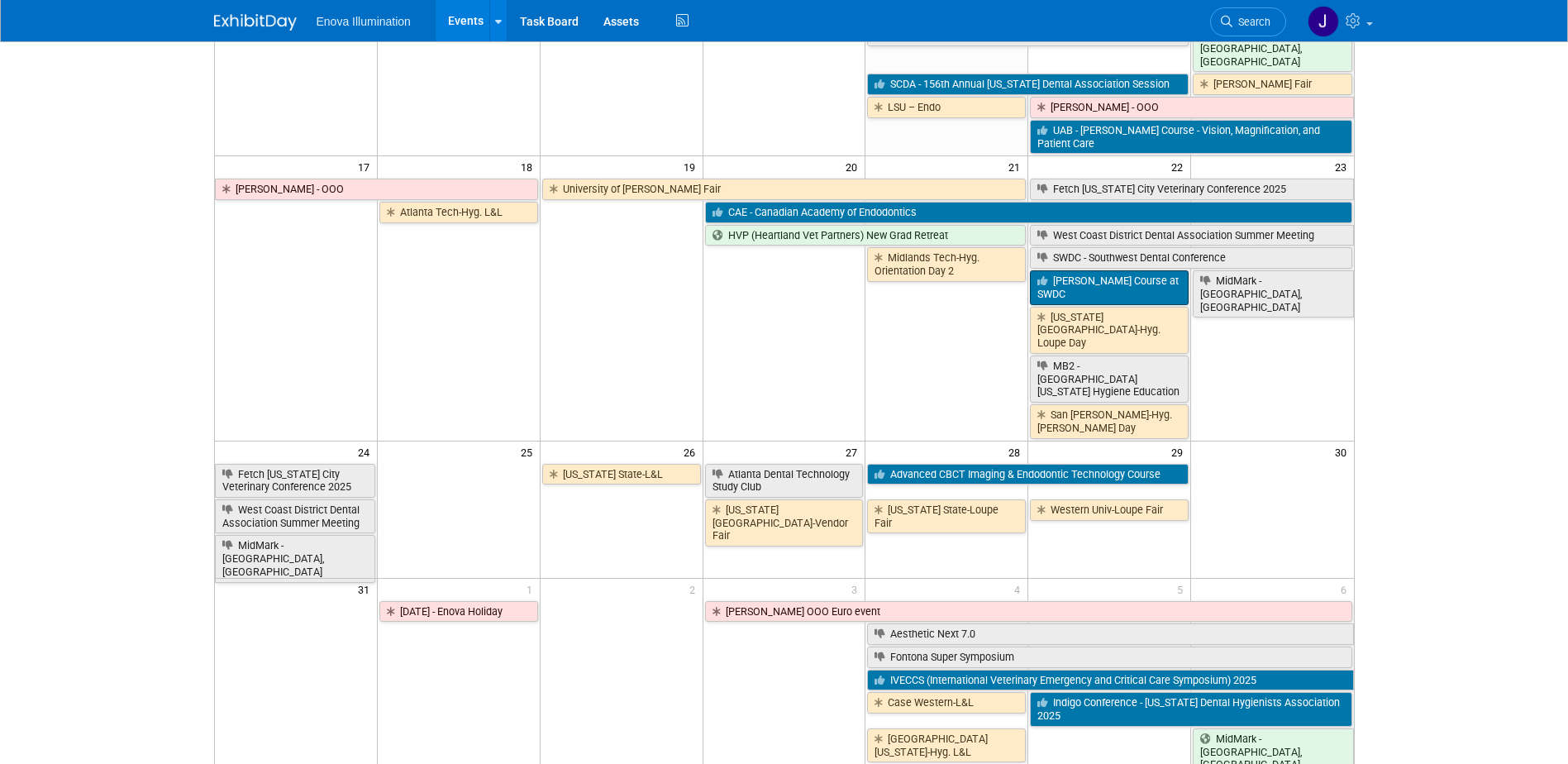
scroll to position [579, 0]
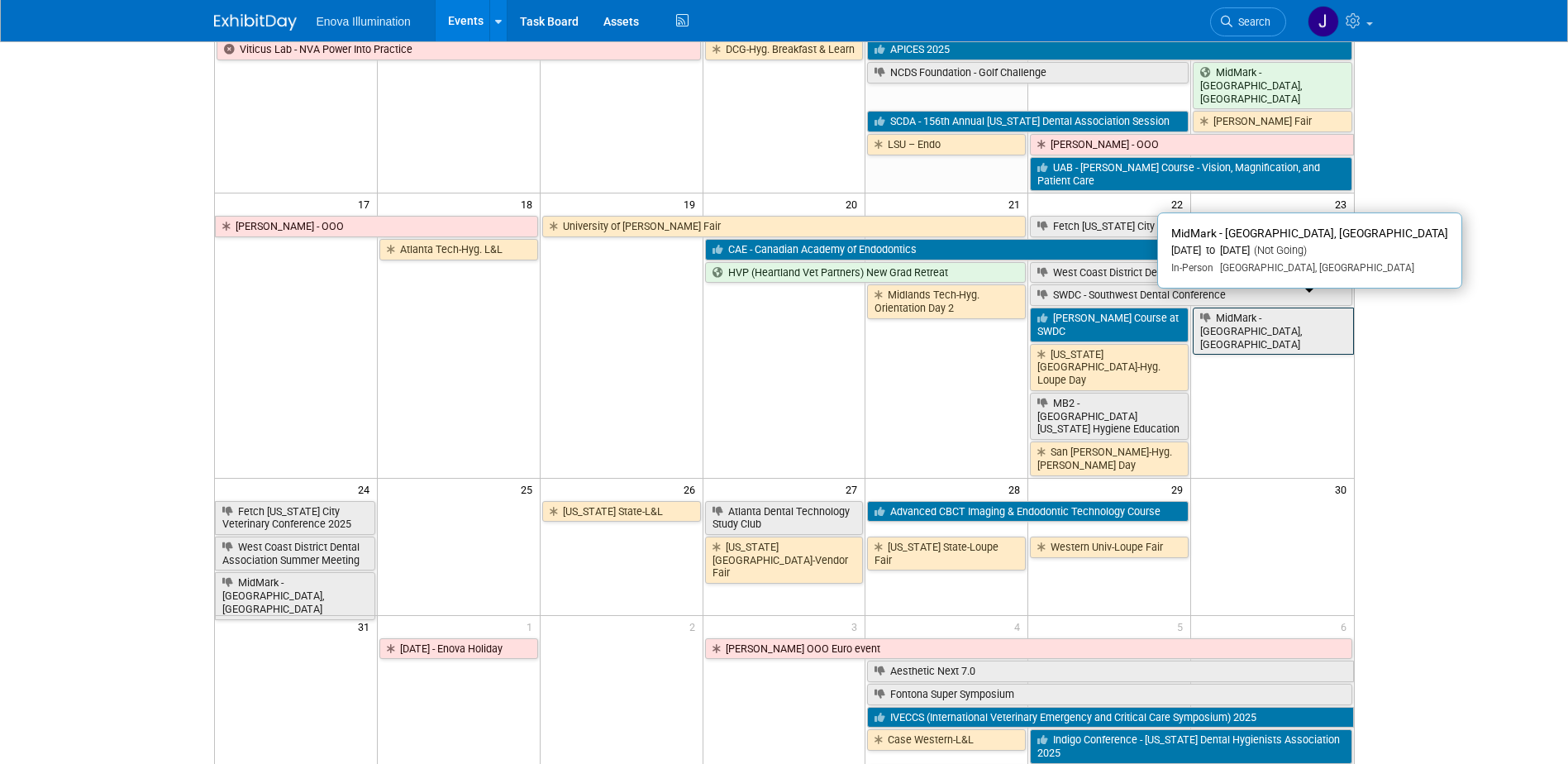
click at [1312, 308] on link "MidMark - [GEOGRAPHIC_DATA], [GEOGRAPHIC_DATA]" at bounding box center [1273, 331] width 160 height 47
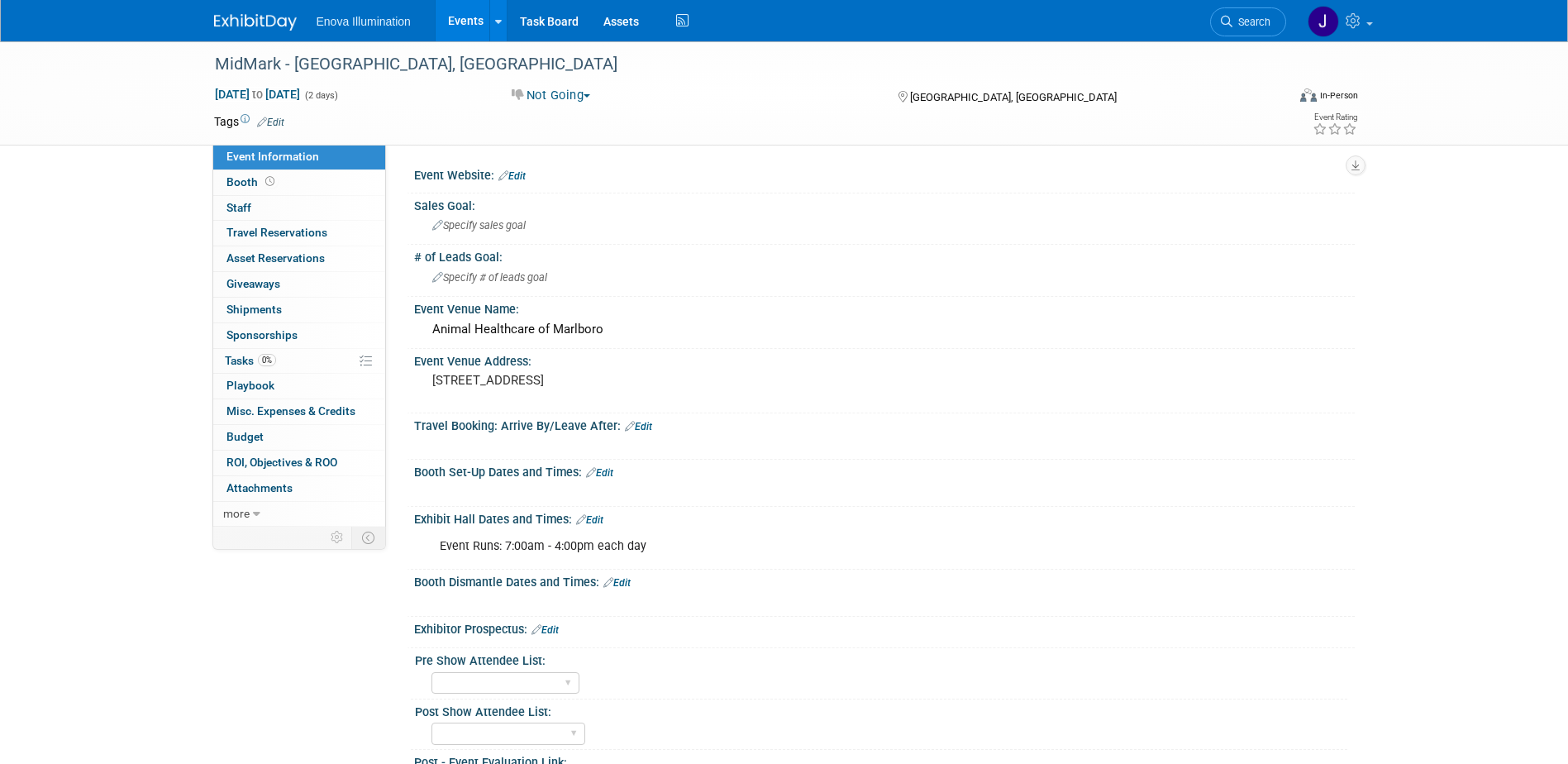
click at [250, 17] on img at bounding box center [256, 23] width 83 height 17
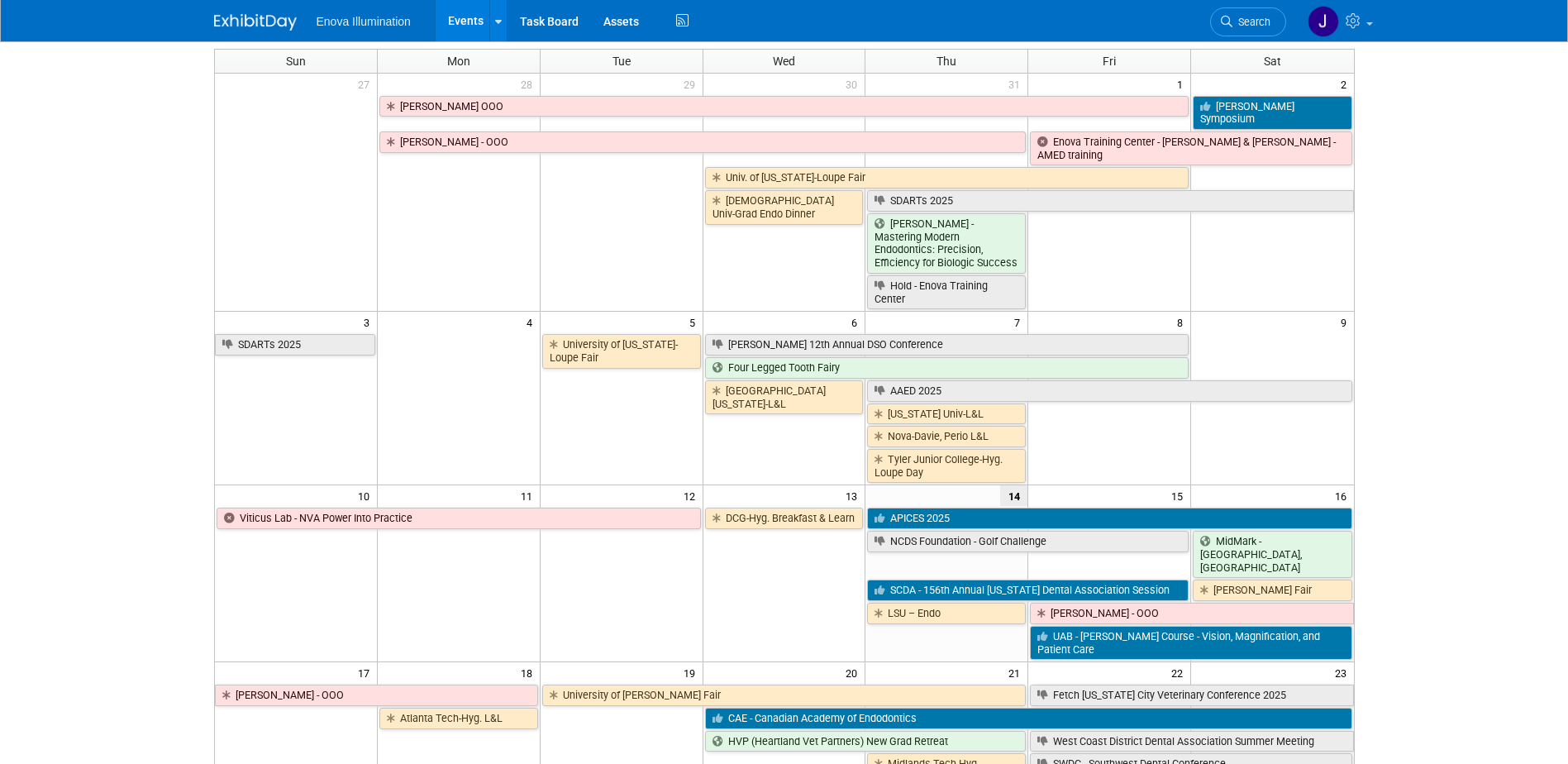
scroll to position [166, 0]
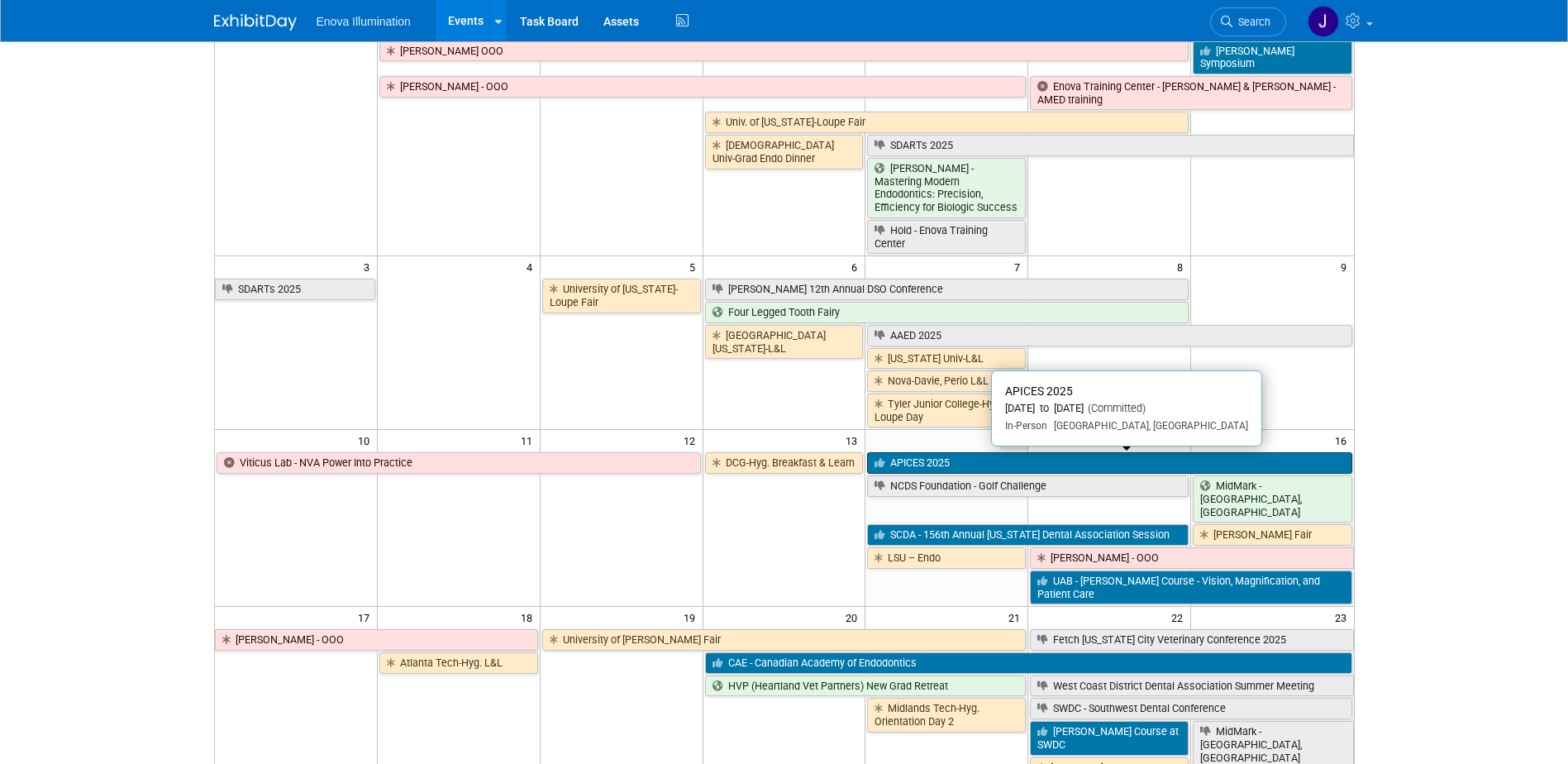
click at [880, 468] on icon at bounding box center [882, 463] width 16 height 10
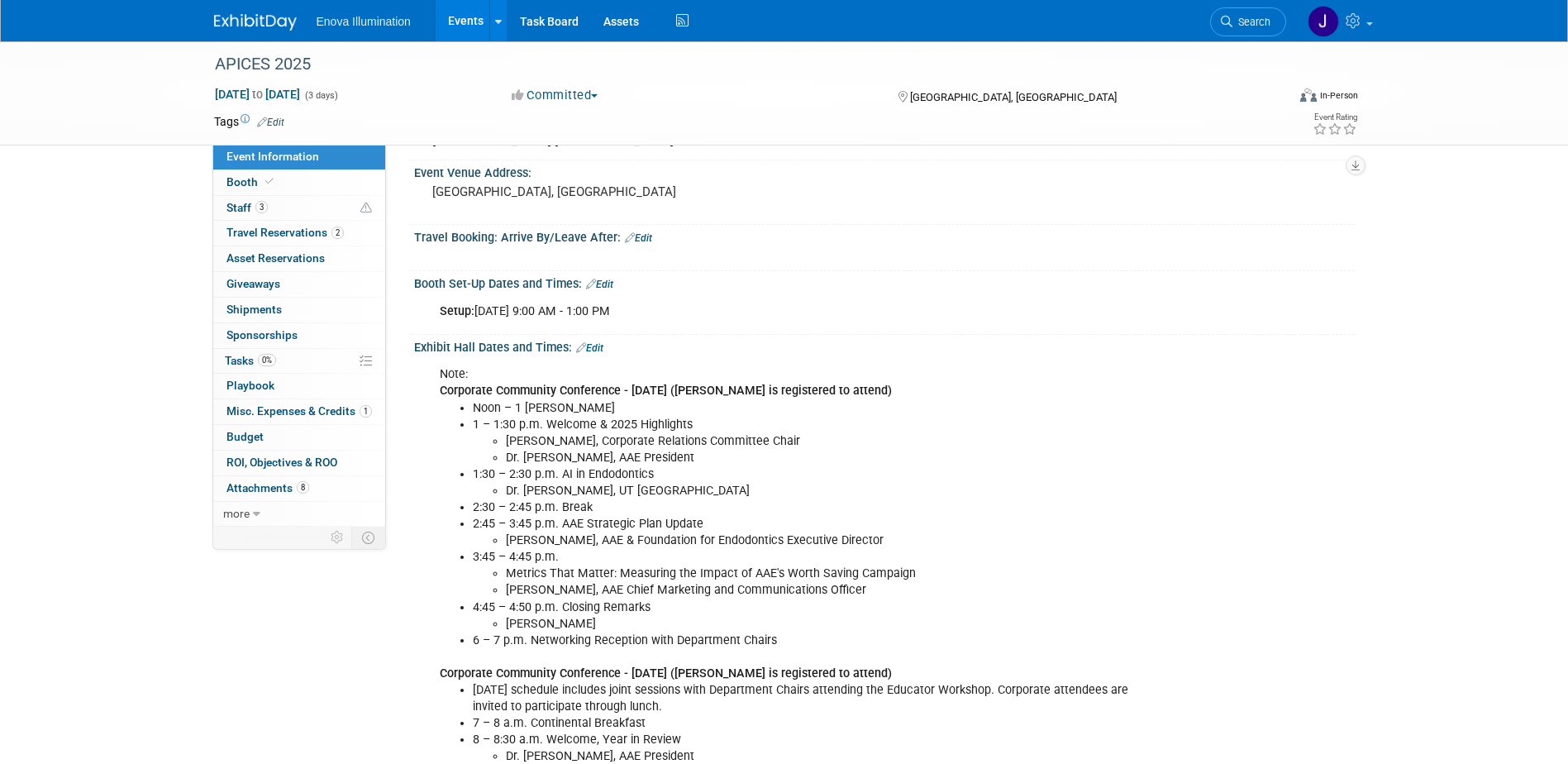
scroll to position [248, 0]
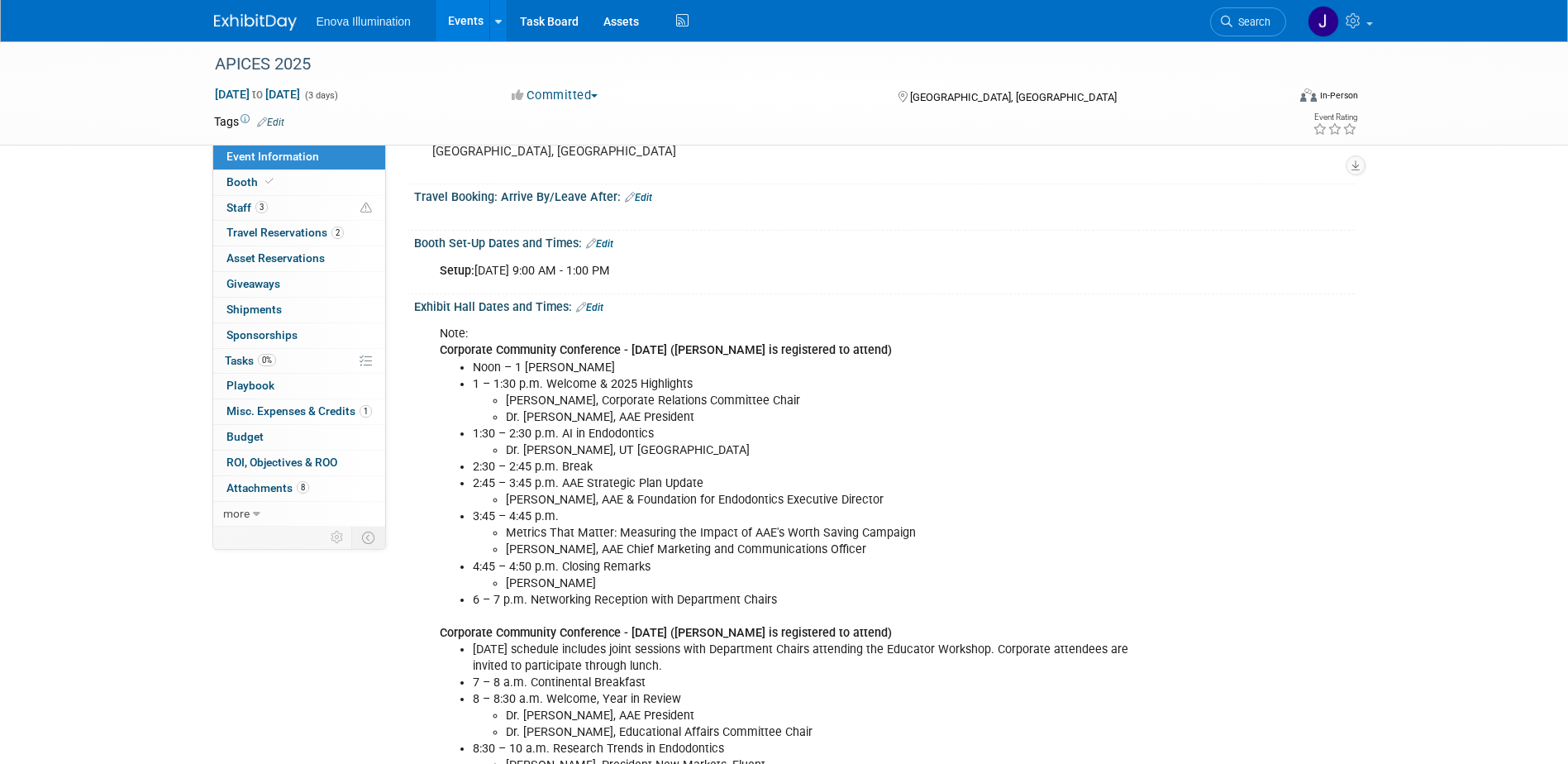
click at [594, 370] on li "Noon – 1 [PERSON_NAME]" at bounding box center [818, 368] width 690 height 17
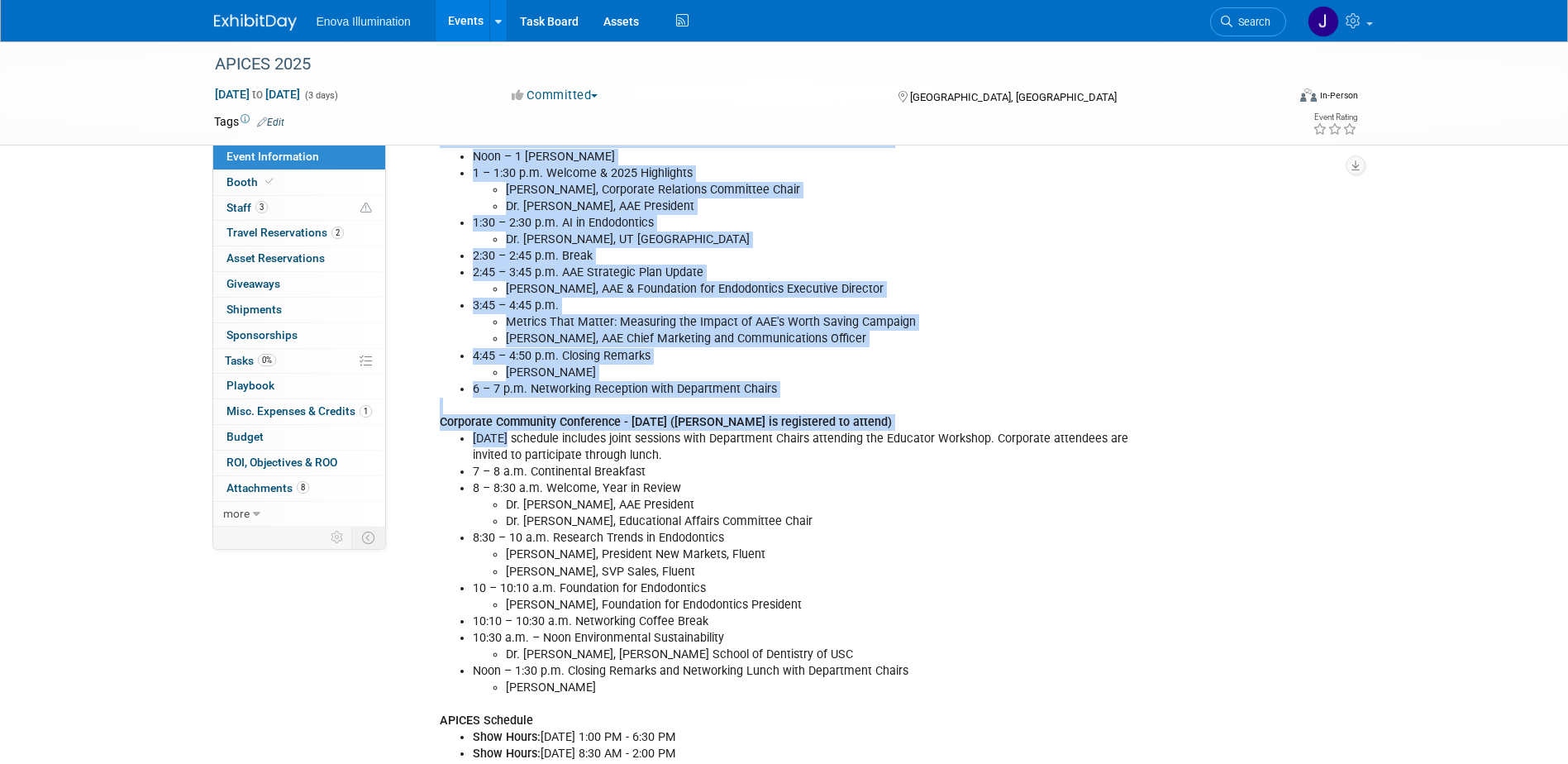
scroll to position [496, 0]
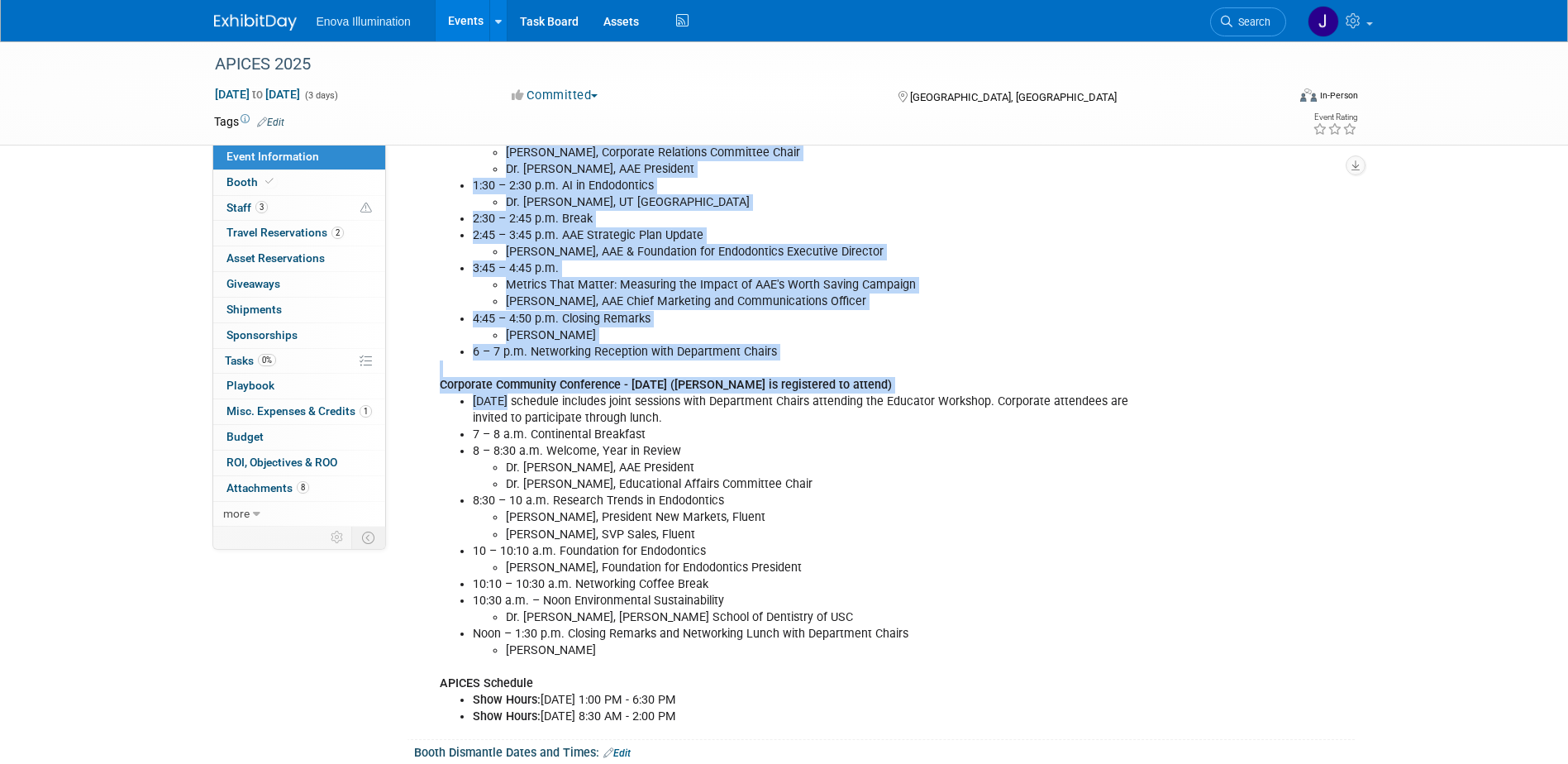
drag, startPoint x: 442, startPoint y: 348, endPoint x: 591, endPoint y: 648, distance: 335.0
click at [591, 648] on div "Note: Corporate Community Conference - [DATE] ([PERSON_NAME] is registered to a…" at bounding box center [800, 402] width 745 height 664
drag, startPoint x: 591, startPoint y: 648, endPoint x: 564, endPoint y: 605, distance: 50.8
copy div "Loremipsu Dolorsita Consectetu - Adipisci, Elitse 00, 8161 (Doe te incididunt u…"
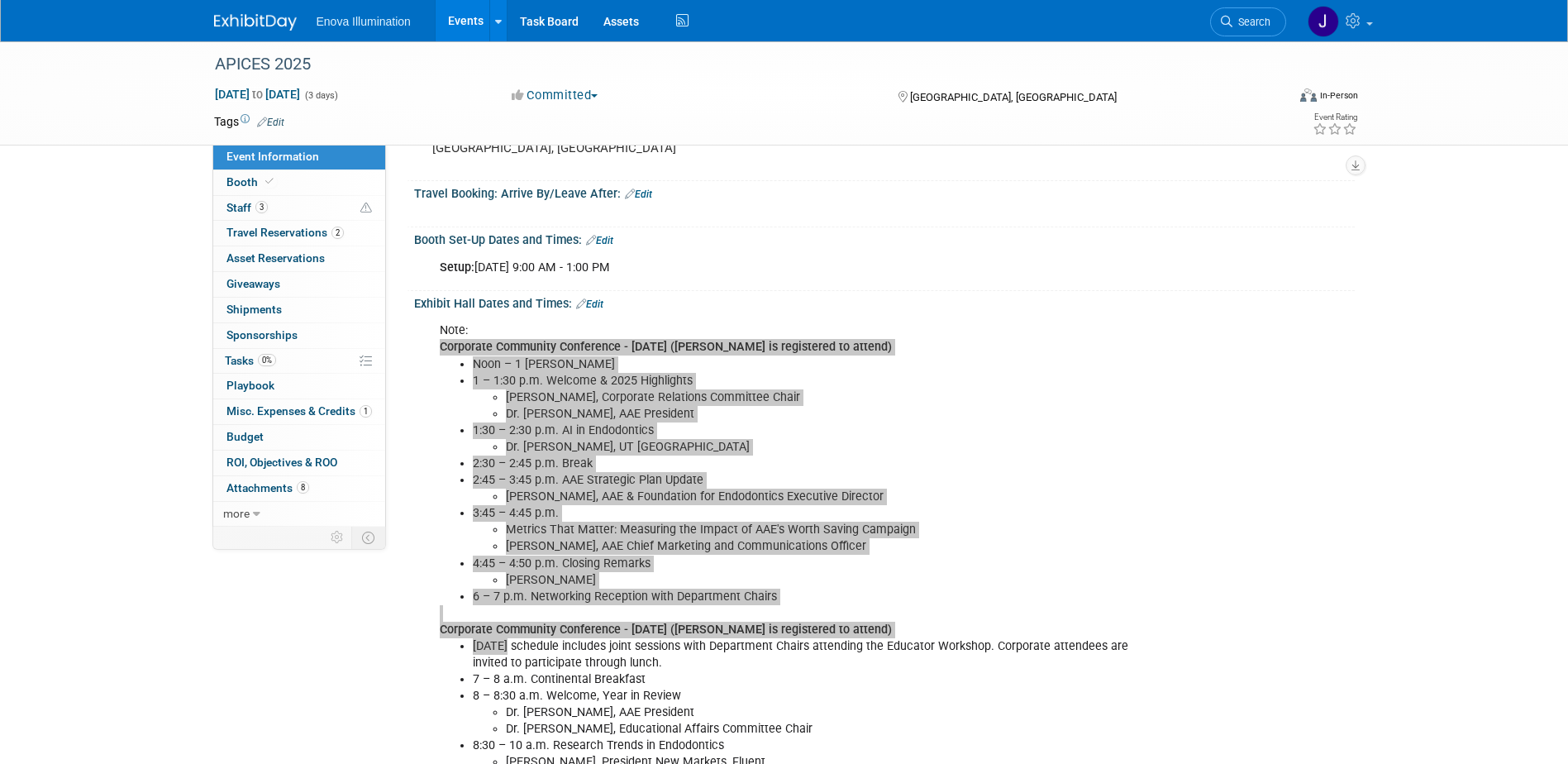
scroll to position [248, 0]
